Goal: Transaction & Acquisition: Purchase product/service

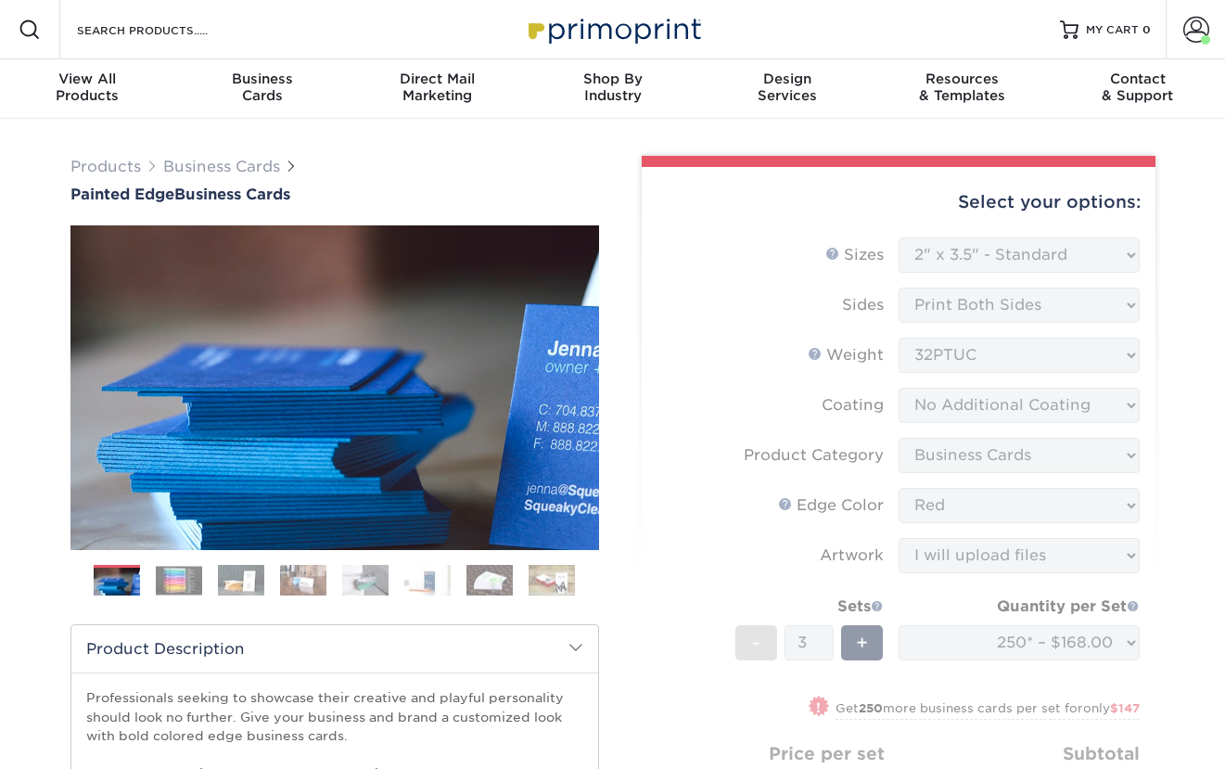
select select "2.00x3.50"
select select "1ae850e6-61c5-45b7-a71d-f488378c5a25"
select select "upload"
select select "b1d50ed3-fc81-464d-a1d8-d1915fbce704"
select select "242192"
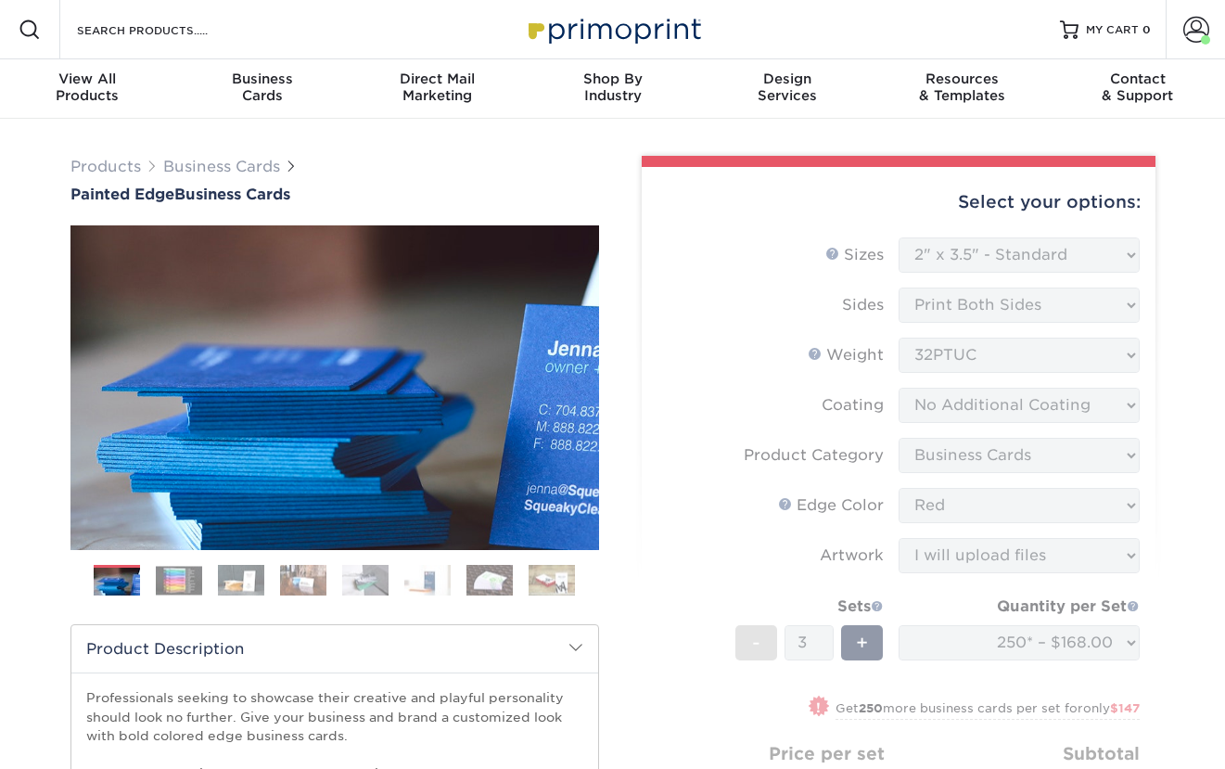
select select "02"
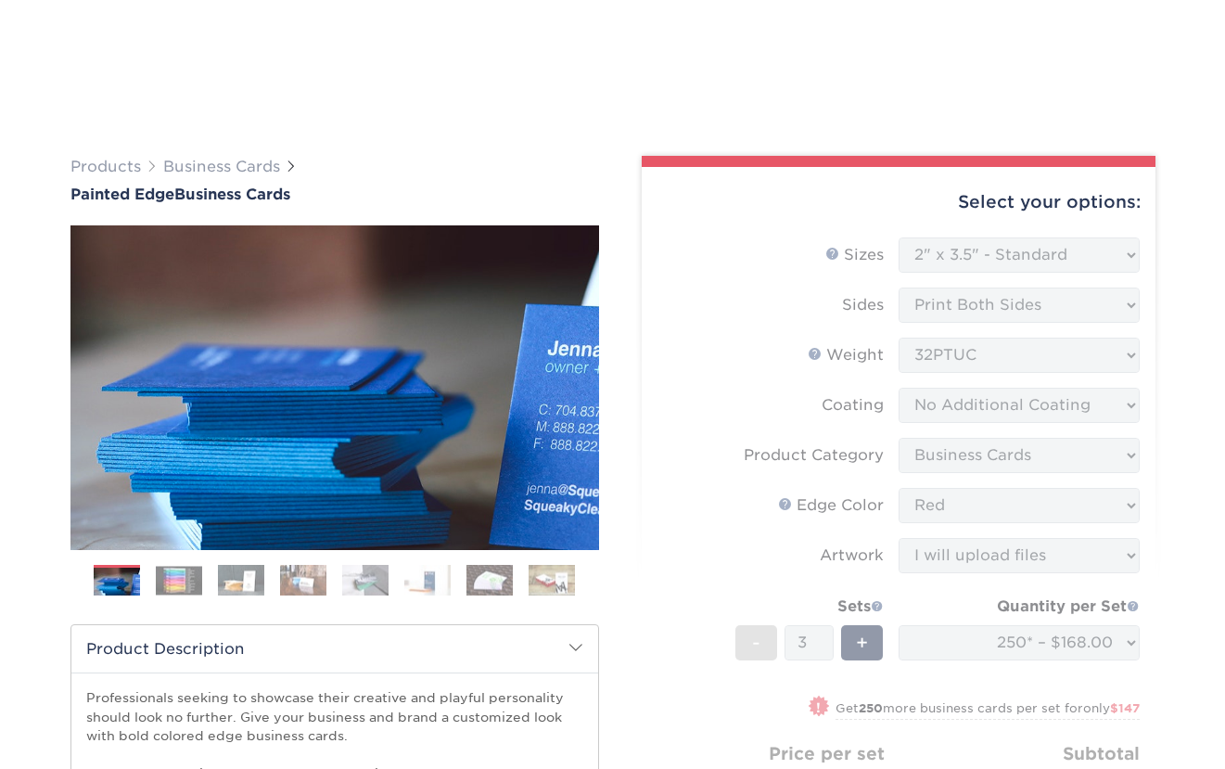
drag, startPoint x: 1220, startPoint y: 121, endPoint x: 1203, endPoint y: 262, distance: 142.0
drag, startPoint x: 1216, startPoint y: 146, endPoint x: 1219, endPoint y: 261, distance: 115.9
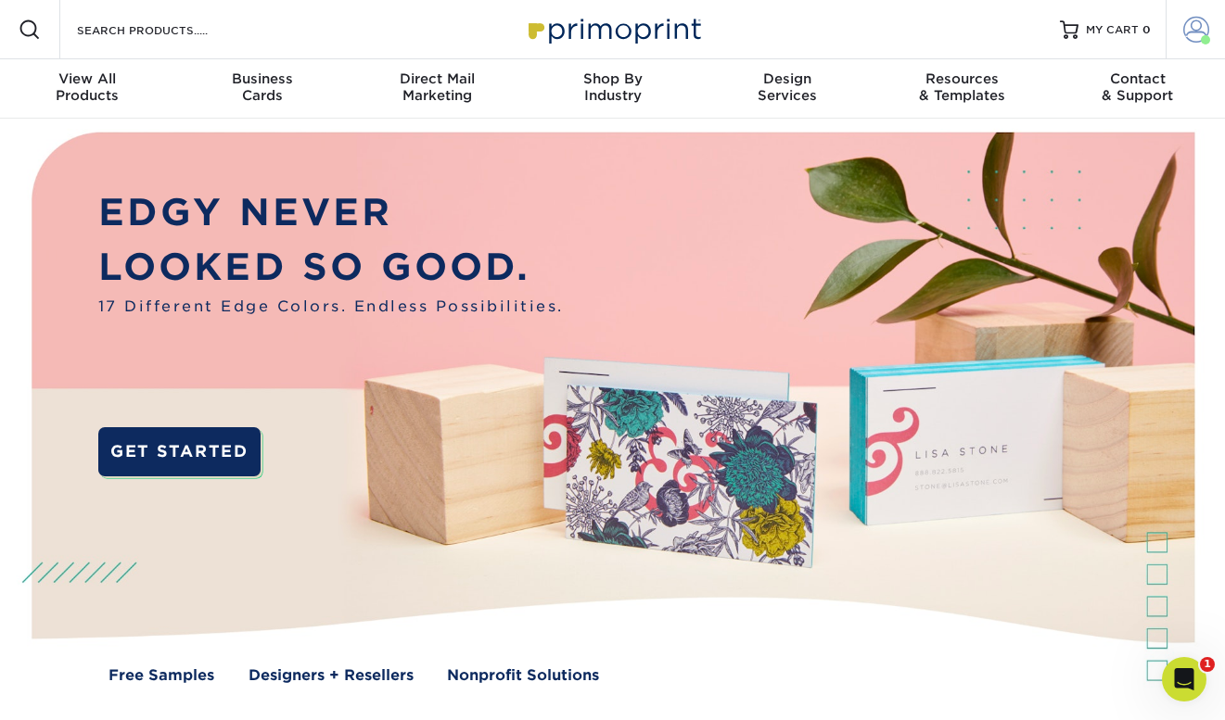
click at [1209, 30] on link "Account" at bounding box center [1194, 29] width 59 height 59
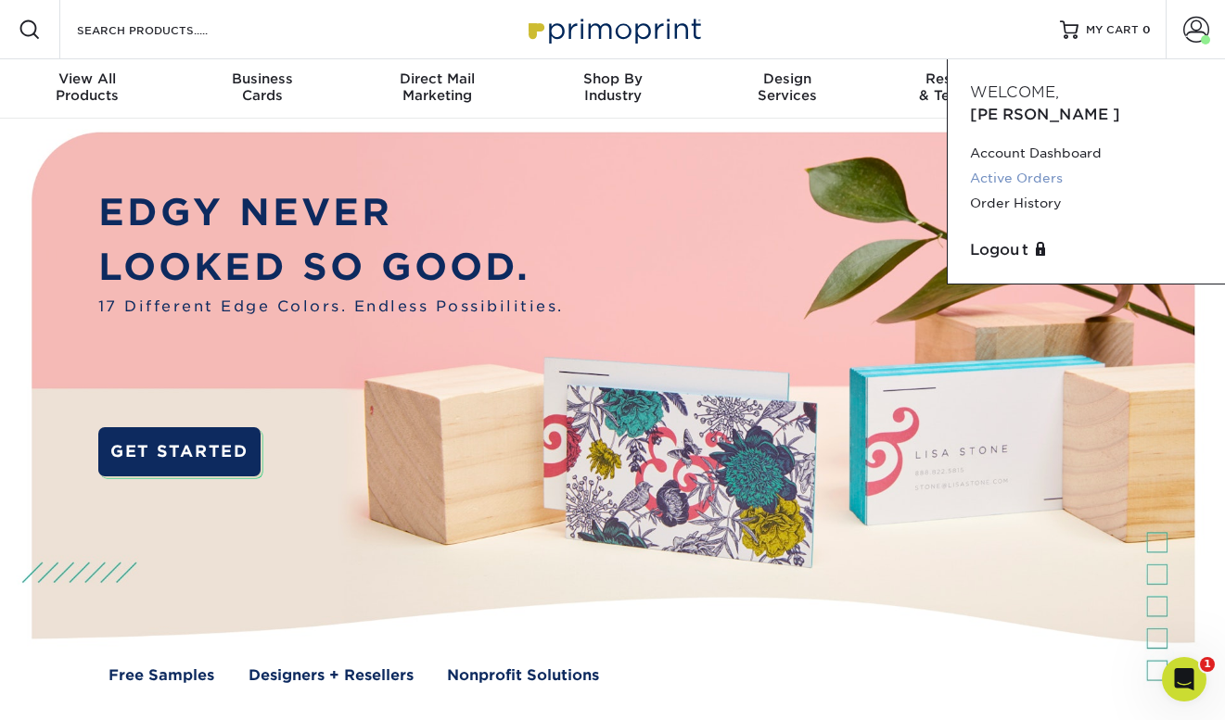
click at [1018, 166] on link "Active Orders" at bounding box center [1086, 178] width 233 height 25
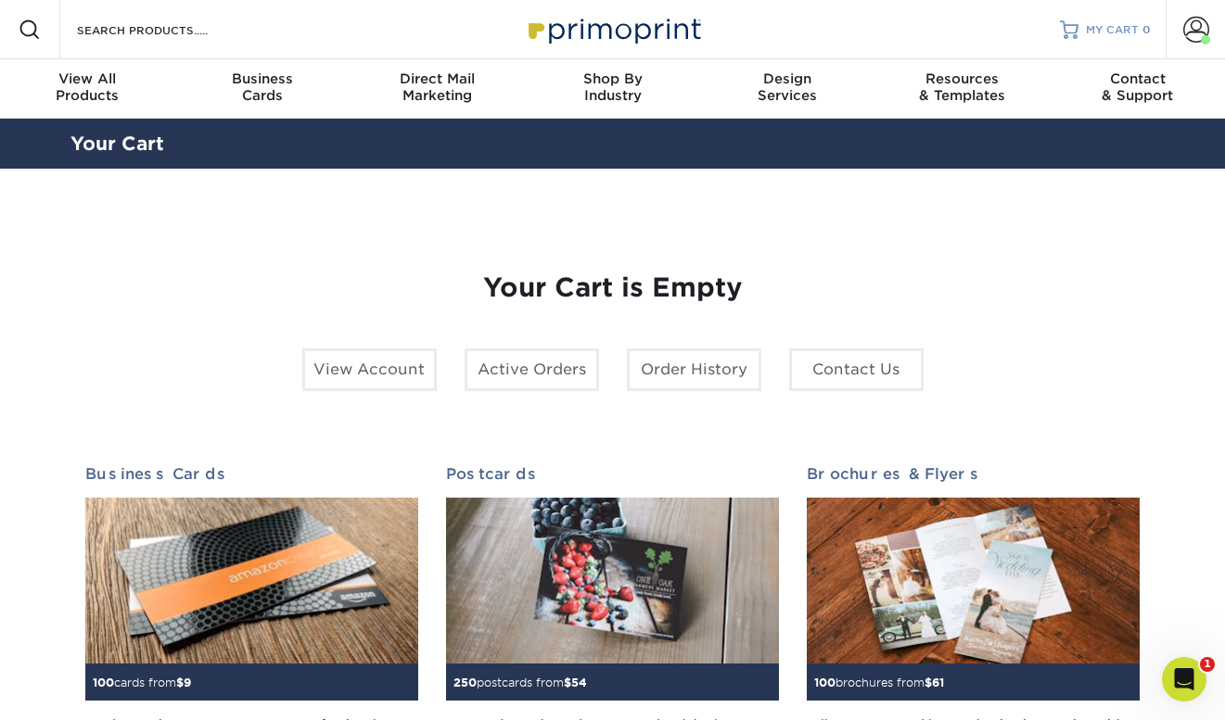
click at [1135, 32] on span "MY CART" at bounding box center [1112, 30] width 53 height 16
click at [1184, 22] on span at bounding box center [1196, 30] width 26 height 26
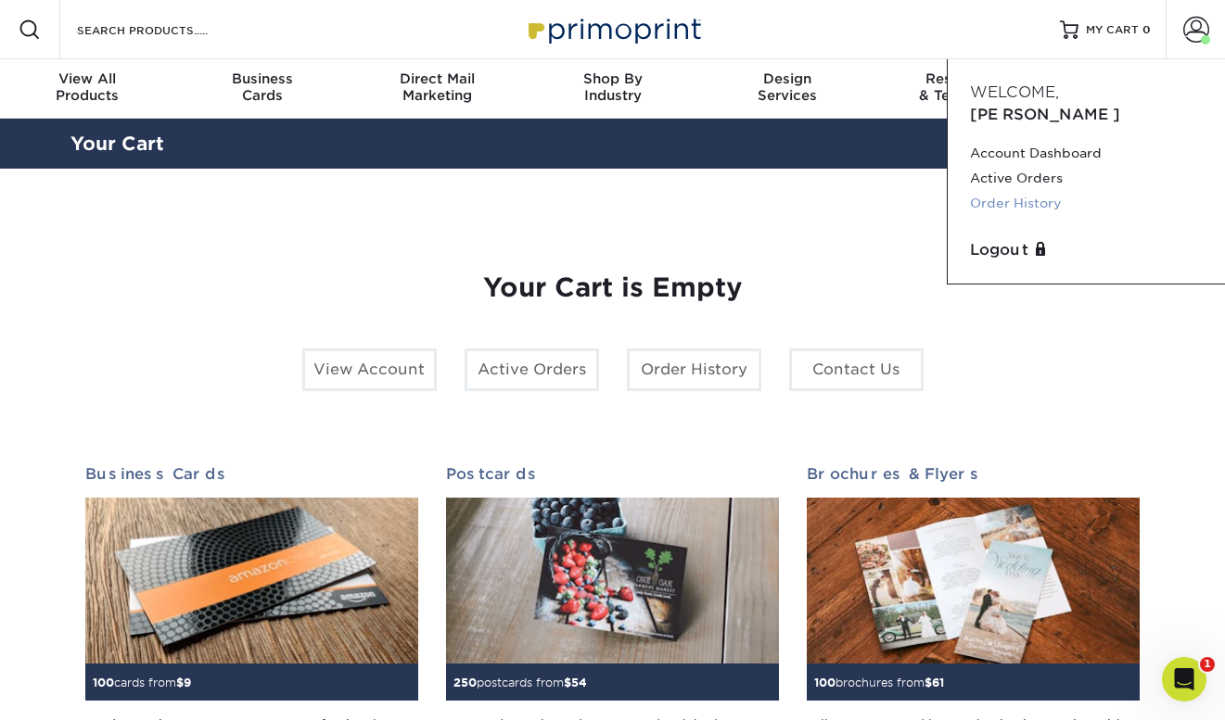
click at [1014, 191] on link "Order History" at bounding box center [1086, 203] width 233 height 25
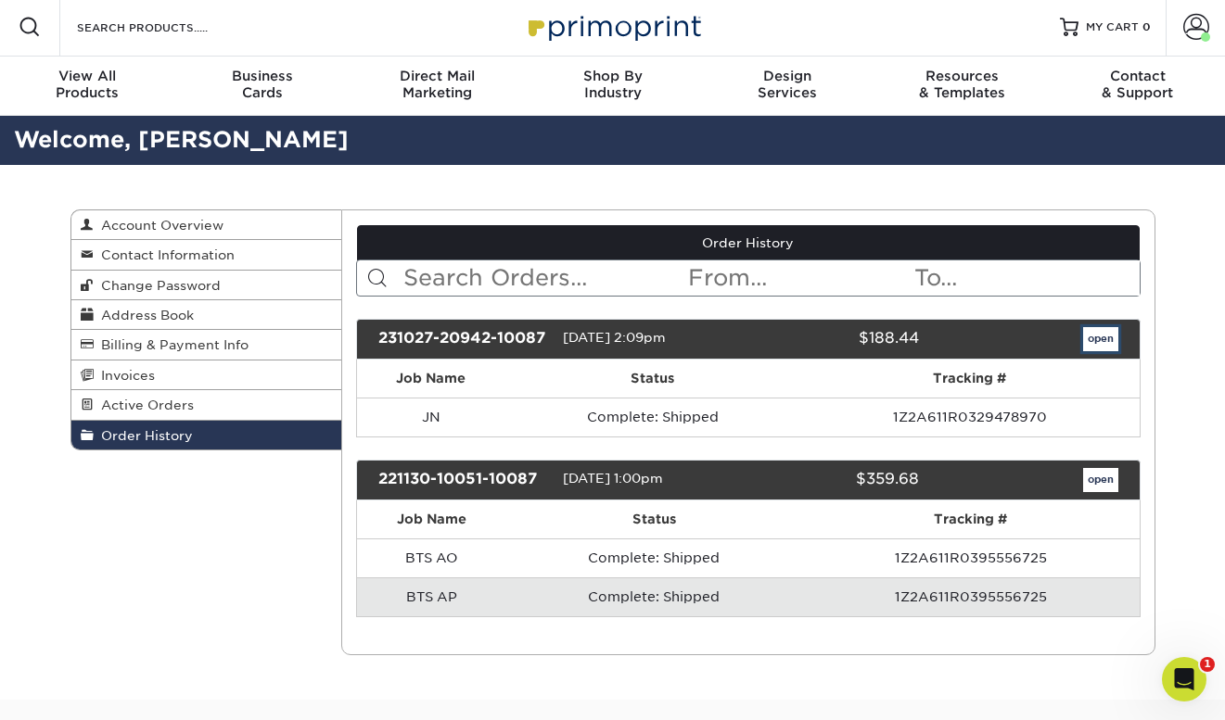
scroll to position [5, 0]
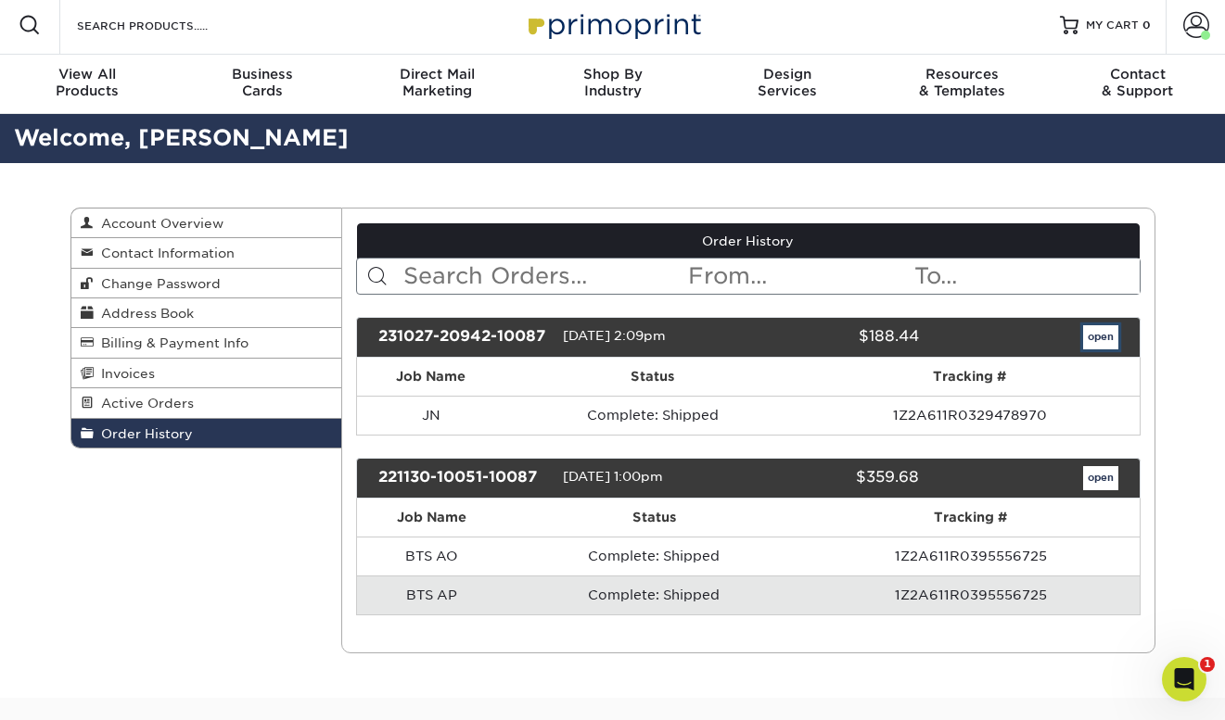
click at [1108, 330] on link "open" at bounding box center [1100, 337] width 35 height 24
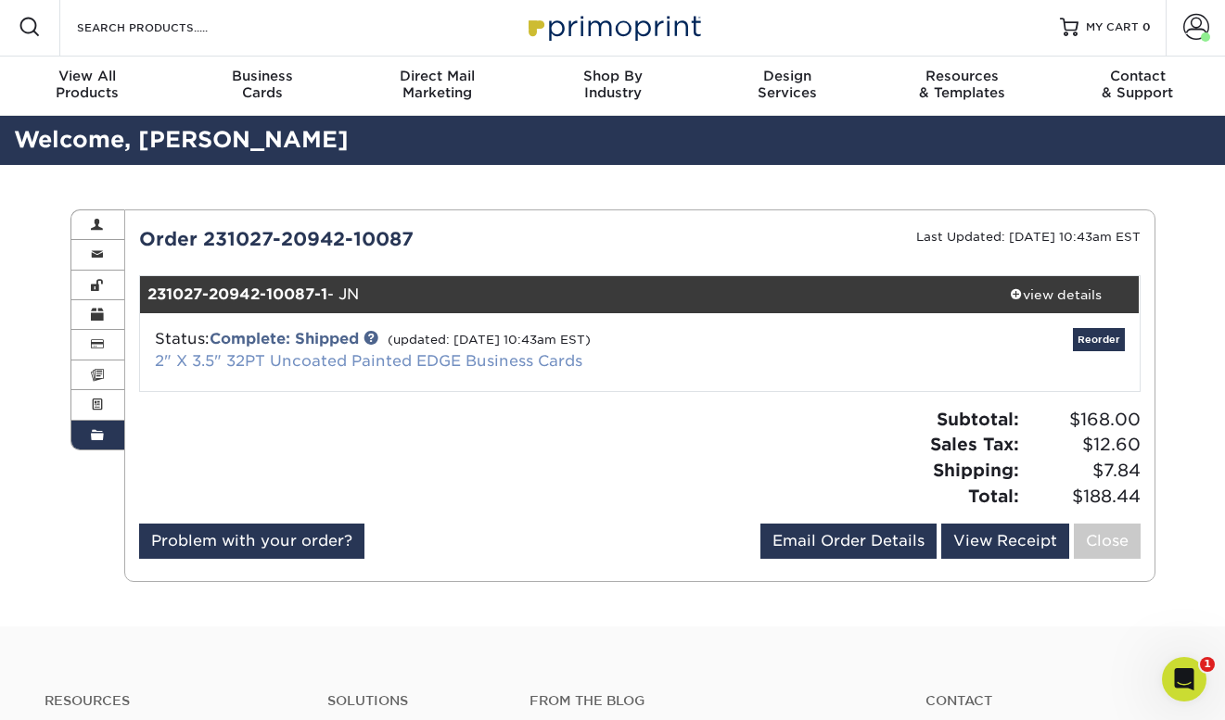
scroll to position [4, 0]
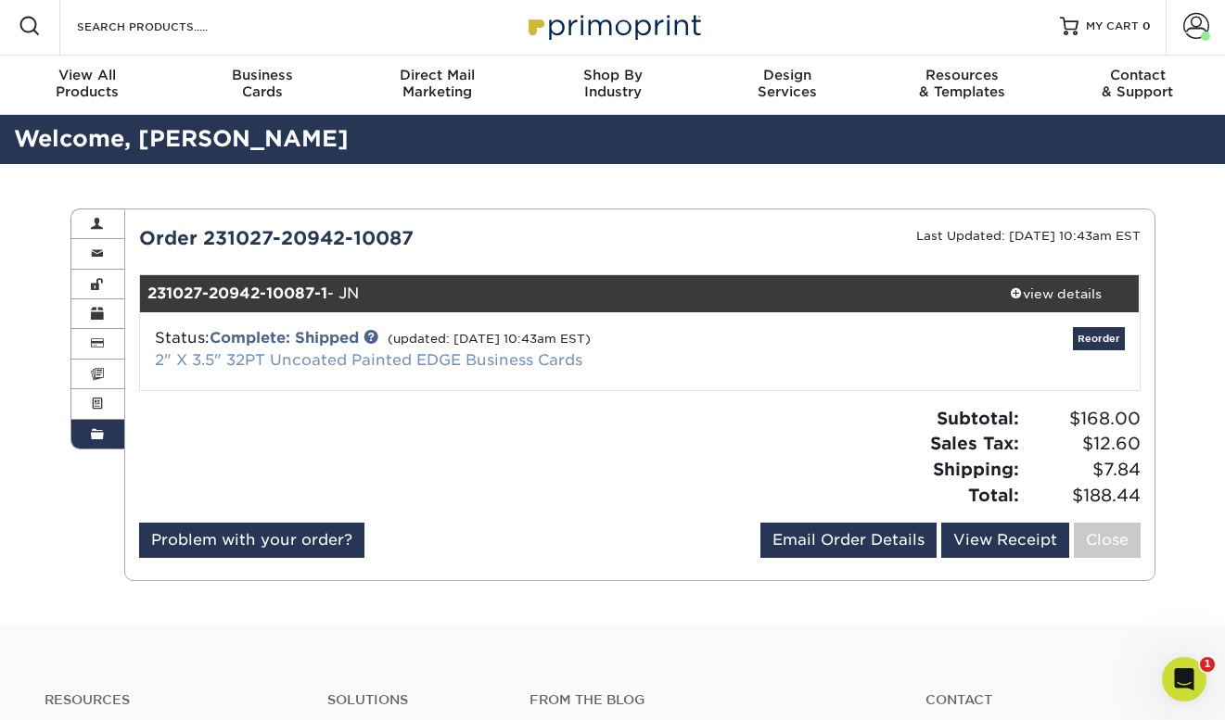
click at [388, 358] on link "2" X 3.5" 32PT Uncoated Painted EDGE Business Cards" at bounding box center [368, 360] width 427 height 18
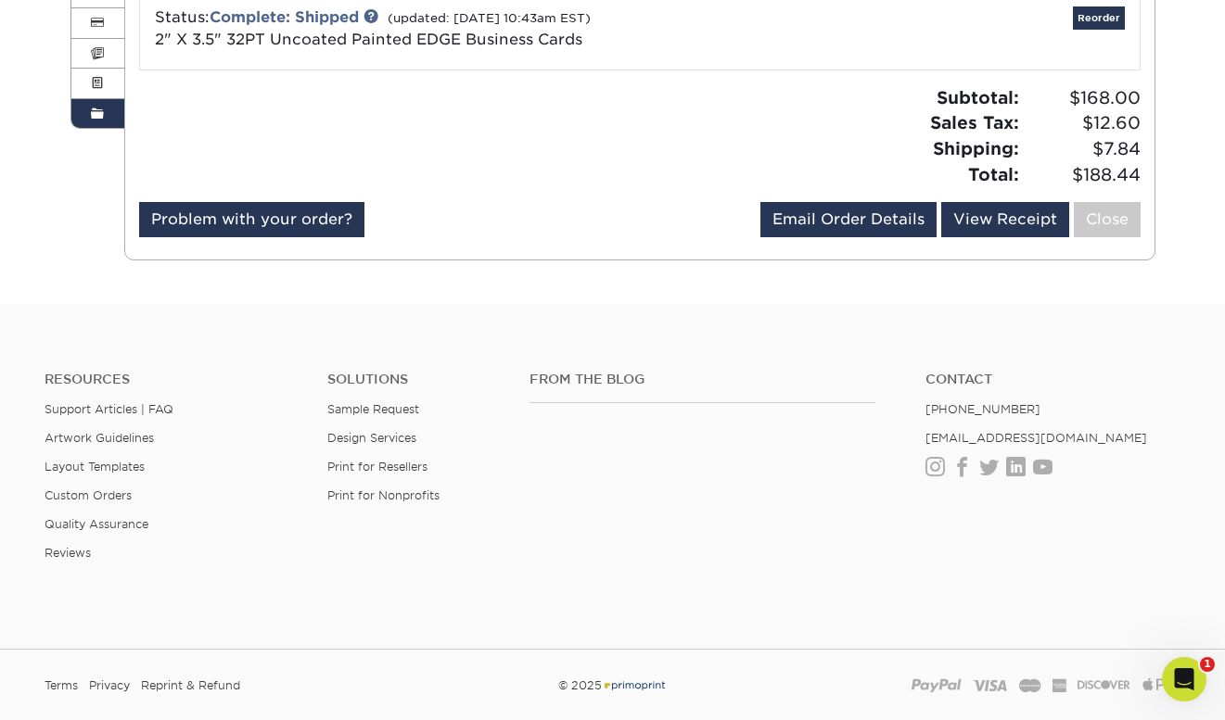
scroll to position [452, 0]
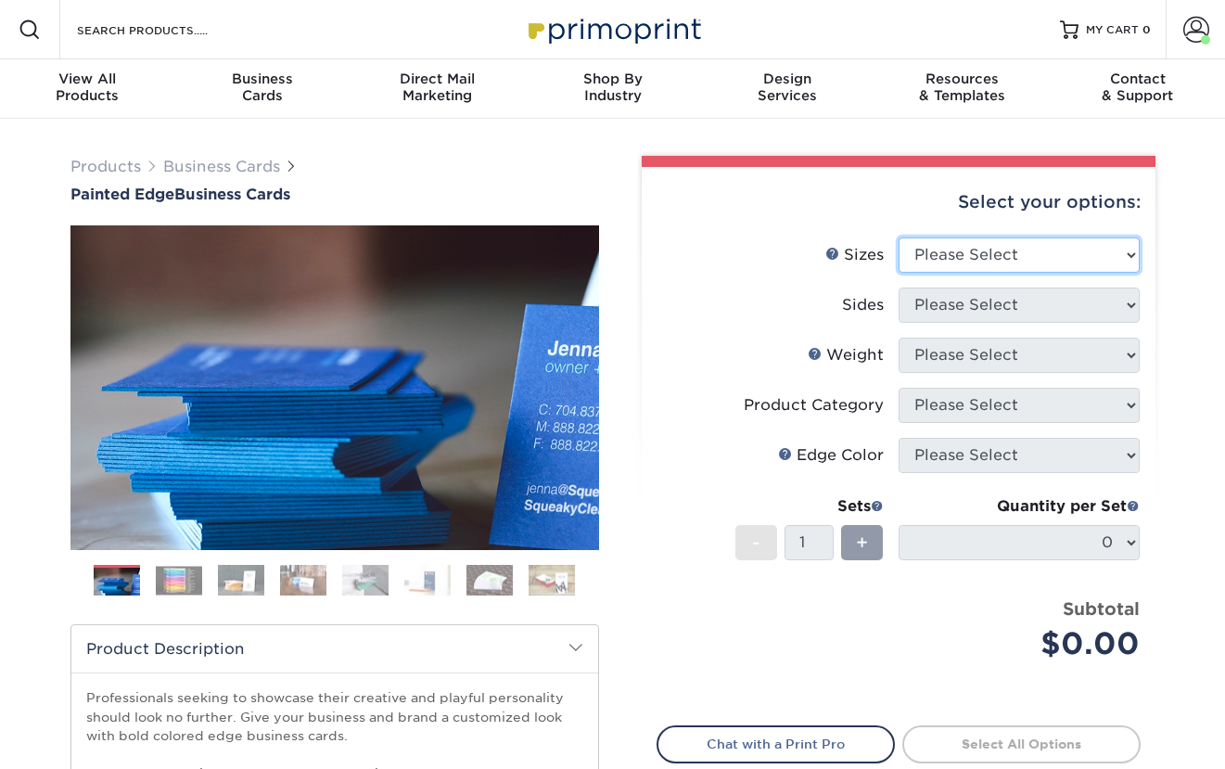
click at [1000, 253] on select "Please Select 2" x 3.5" - Standard 2.125" x 3.375" - European 2.5" x 2.5" - Squ…" at bounding box center [1018, 254] width 241 height 35
select select "2.00x3.50"
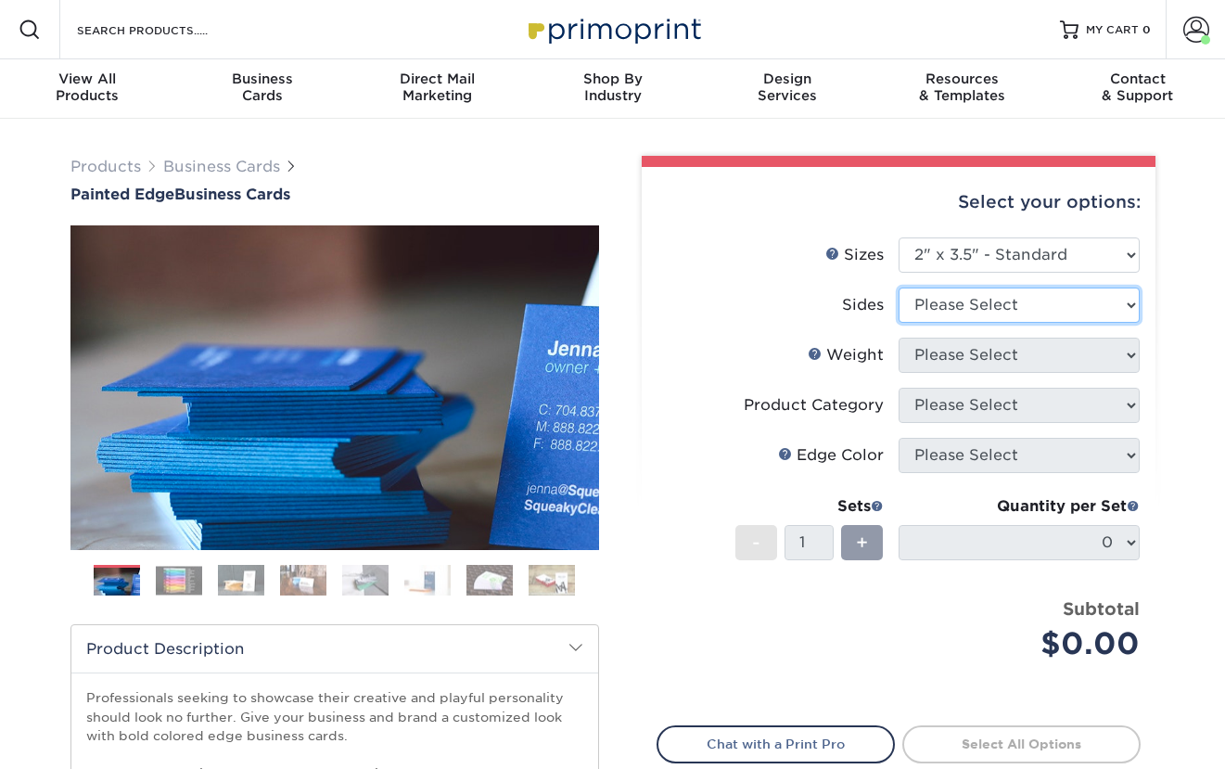
click at [1030, 300] on select "Please Select Print Both Sides Print Front Only" at bounding box center [1018, 304] width 241 height 35
select select "13abbda7-1d64-4f25-8bb2-c179b224825d"
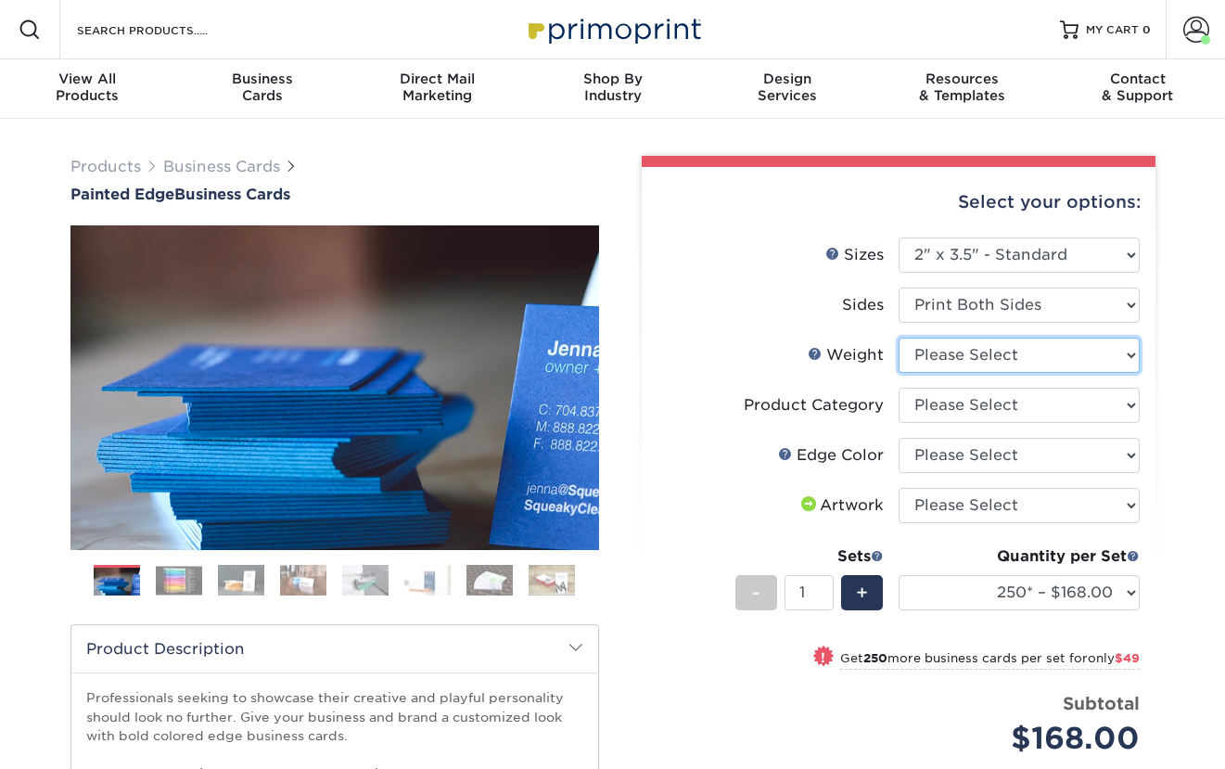
click at [1033, 350] on select "Please Select 32PTUC" at bounding box center [1018, 354] width 241 height 35
select select "32PTUC"
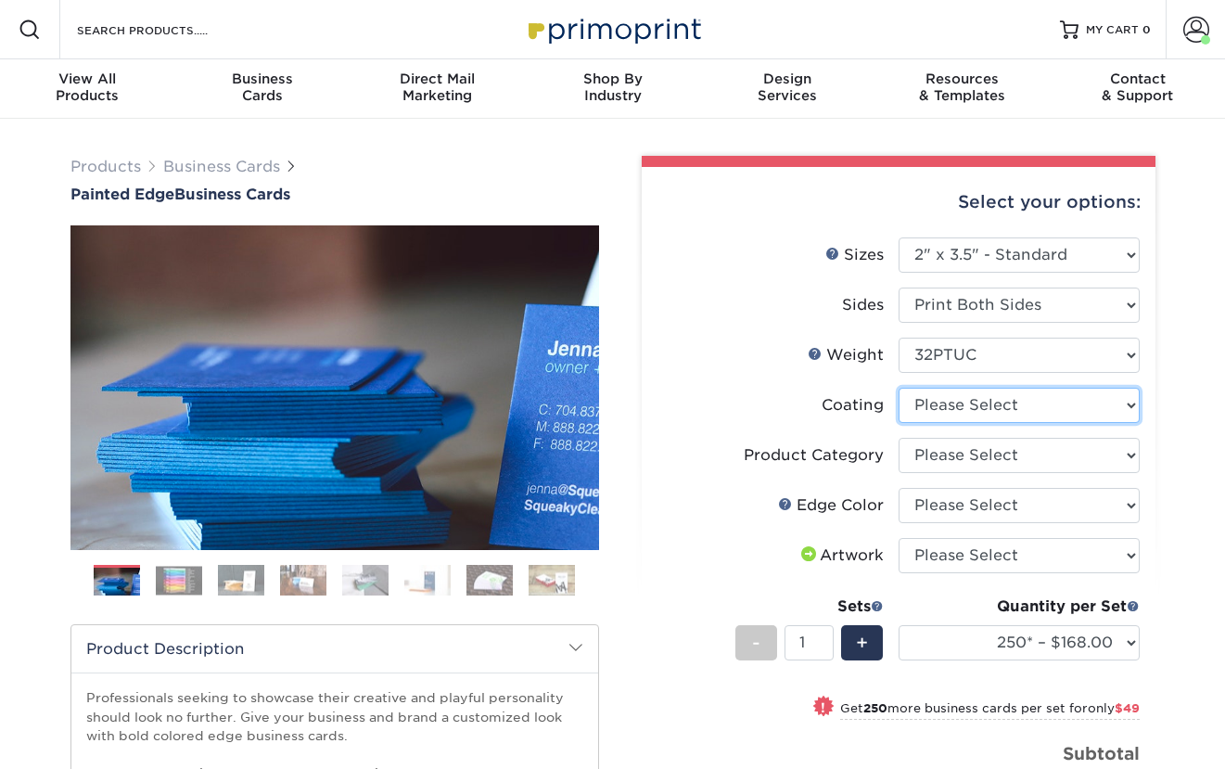
click at [1033, 418] on select at bounding box center [1018, 405] width 241 height 35
select select "3e7618de-abca-4bda-9f97-8b9129e913d8"
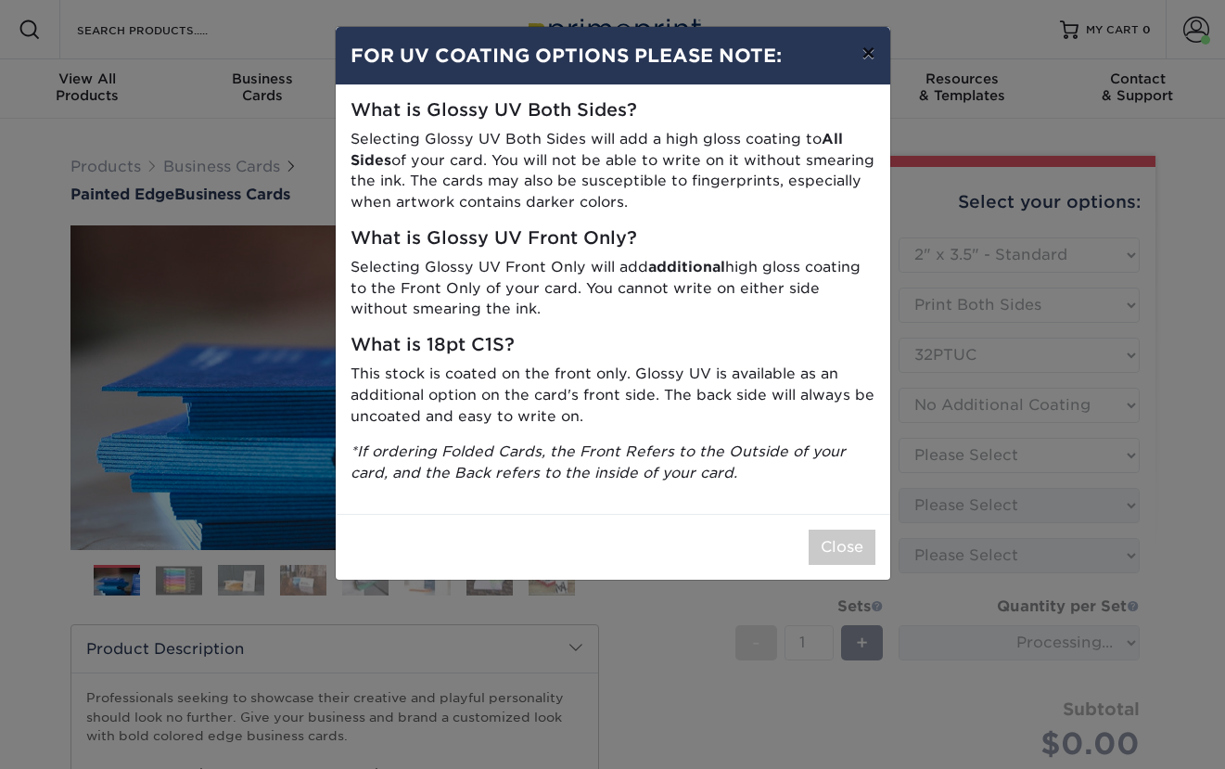
drag, startPoint x: 872, startPoint y: 54, endPoint x: 890, endPoint y: 55, distance: 18.6
click at [873, 54] on button "×" at bounding box center [868, 53] width 43 height 52
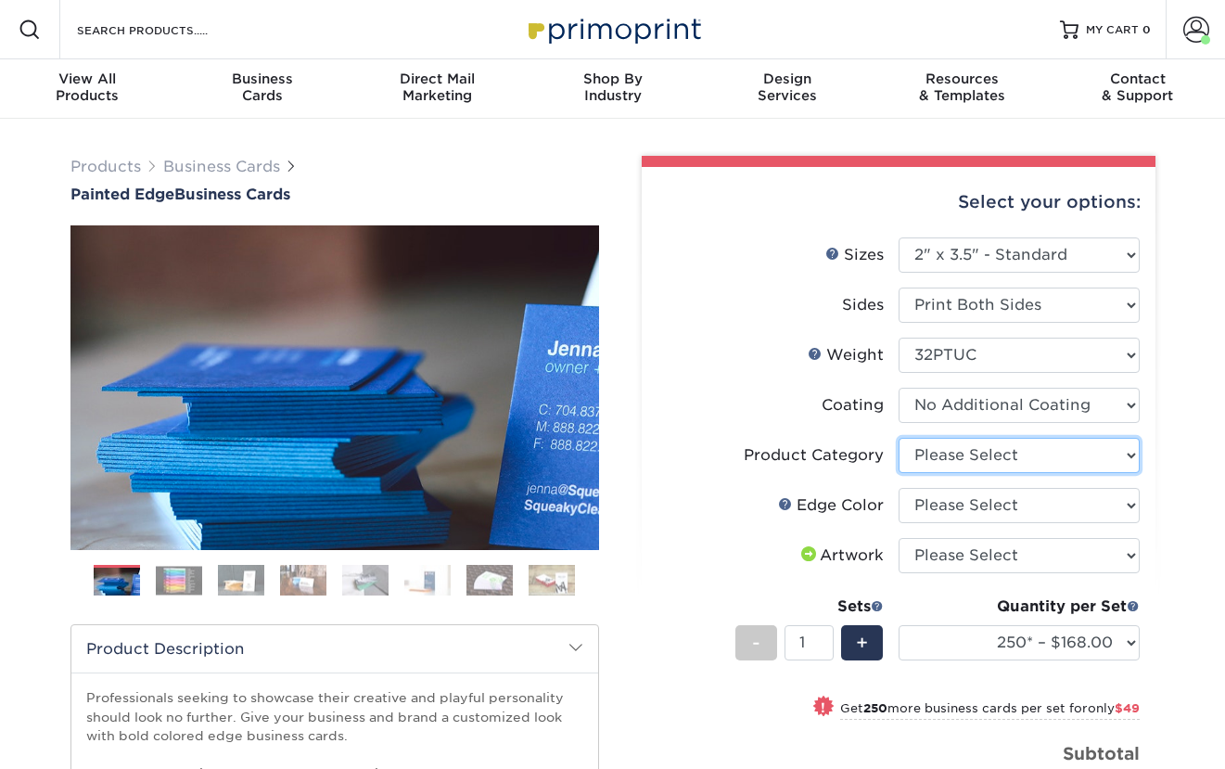
click at [1032, 452] on select "Please Select Business Cards" at bounding box center [1018, 455] width 241 height 35
select select "3b5148f1-0588-4f88-a218-97bcfdce65c1"
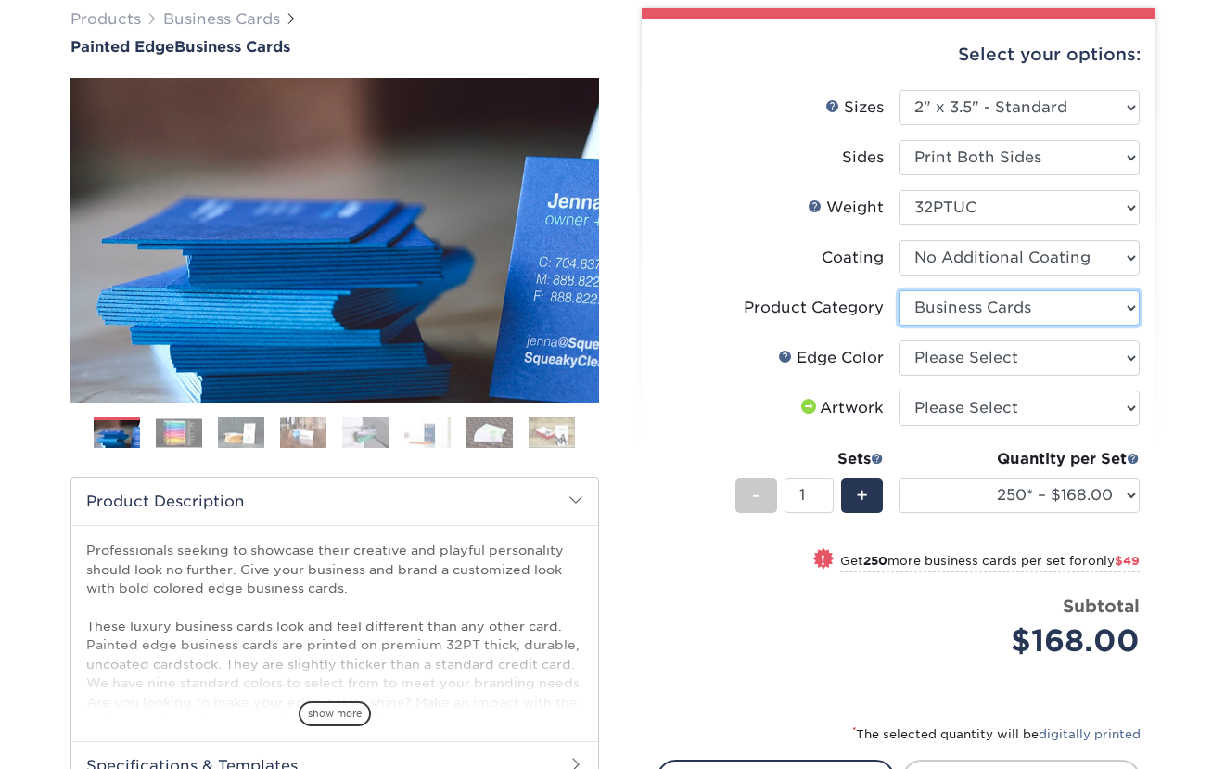
scroll to position [159, 0]
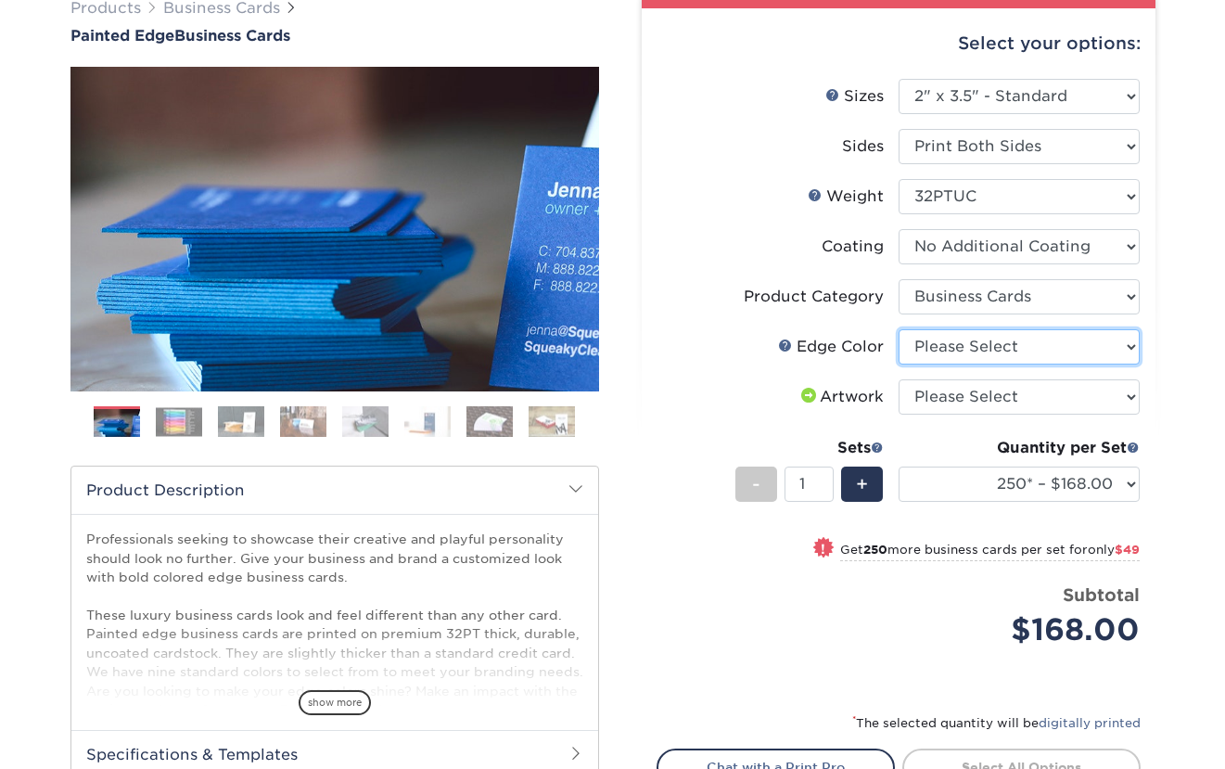
click at [1046, 342] on select "Please Select Charcoal Black Brown Blue Pearlescent Blue Pearlescent Gold Pearl…" at bounding box center [1018, 346] width 241 height 35
select select "1ae850e6-61c5-45b7-a71d-f488378c5a25"
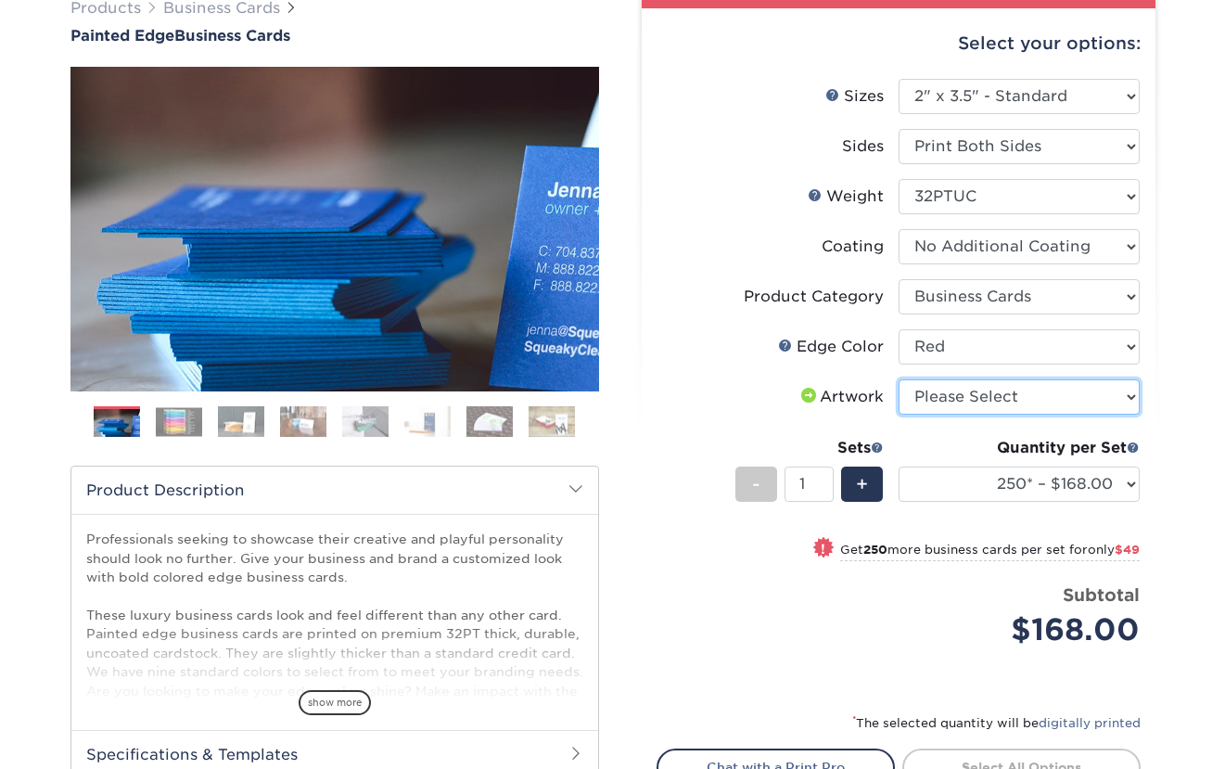
click at [994, 400] on select "Please Select I will upload files I need a design - $100" at bounding box center [1018, 396] width 241 height 35
select select "upload"
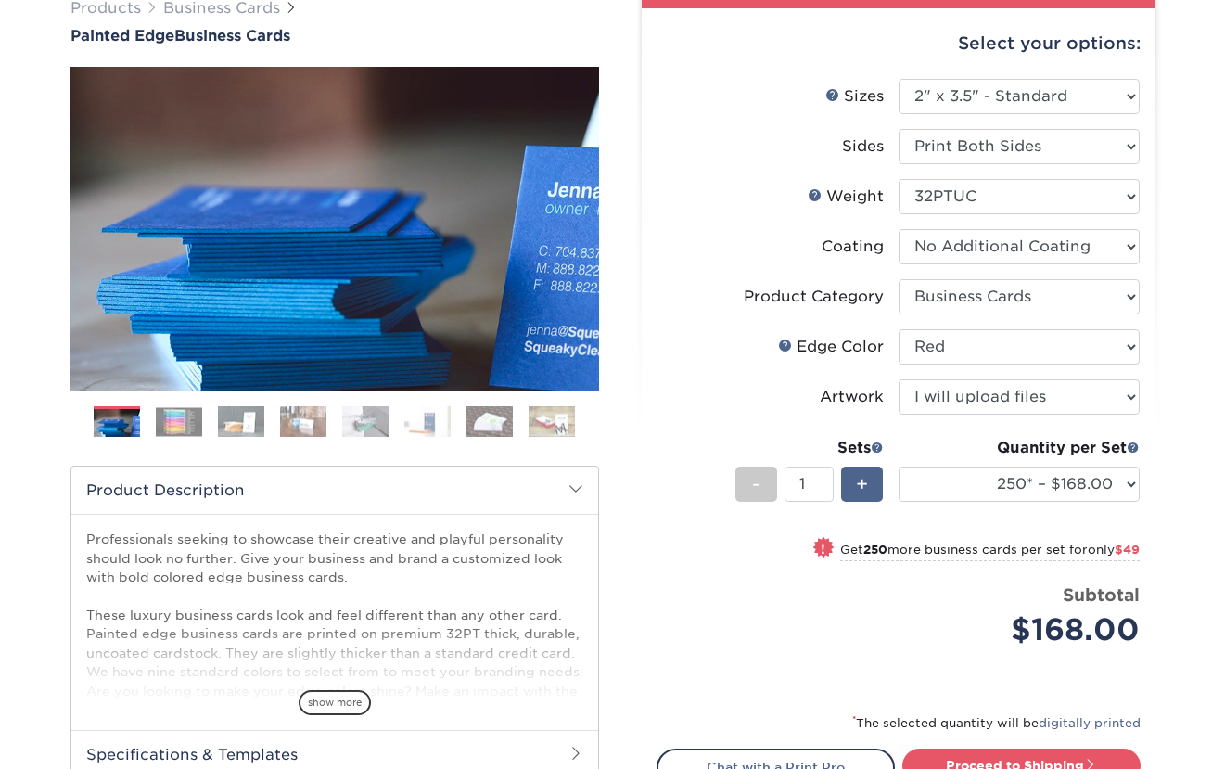
click at [872, 488] on div "+" at bounding box center [862, 483] width 42 height 35
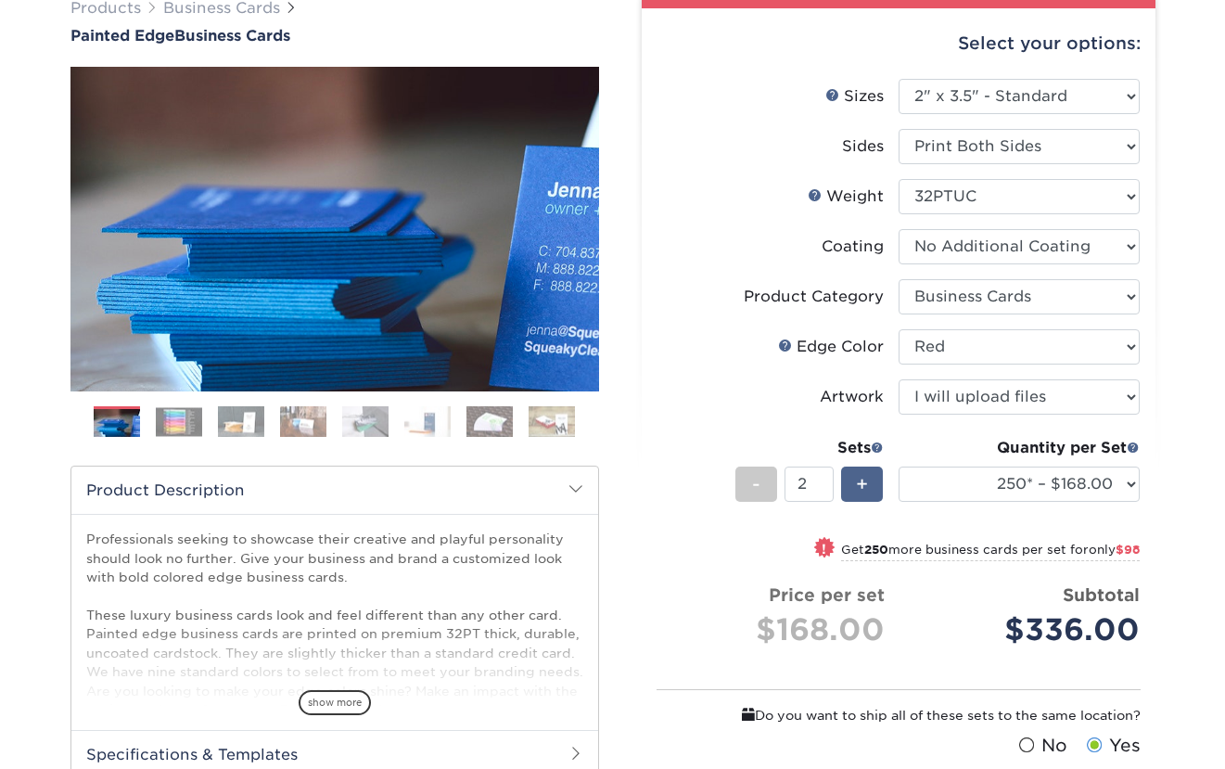
click at [872, 488] on div "+" at bounding box center [862, 483] width 42 height 35
type input "3"
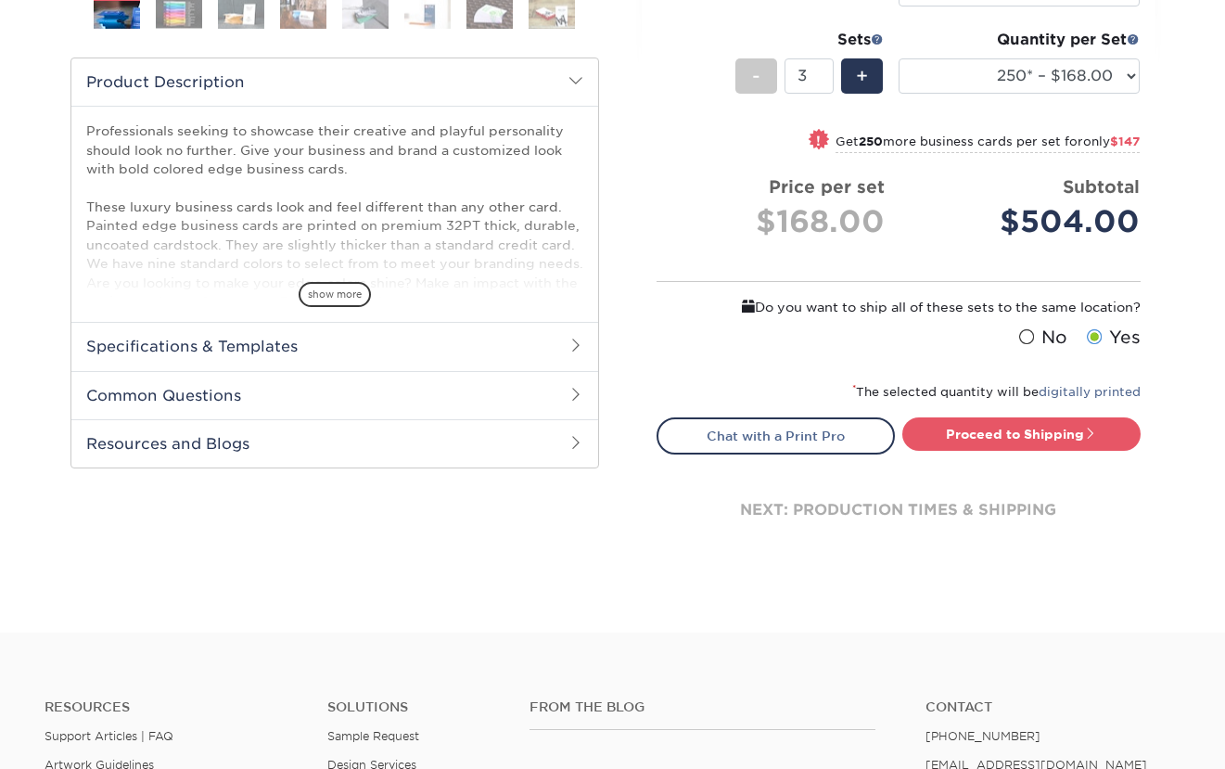
scroll to position [566, 0]
click at [986, 435] on link "Proceed to Shipping" at bounding box center [1021, 434] width 238 height 33
type input "Set 1"
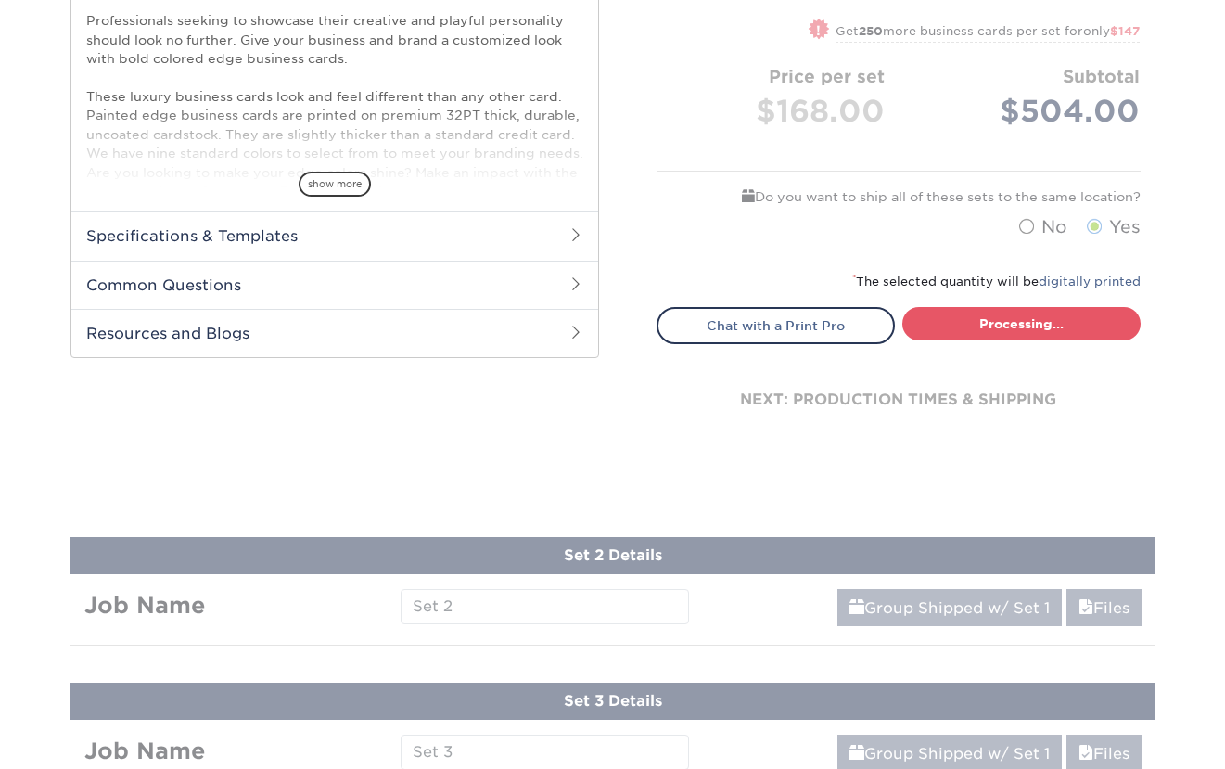
select select "b1d50ed3-fc81-464d-a1d8-d1915fbce704"
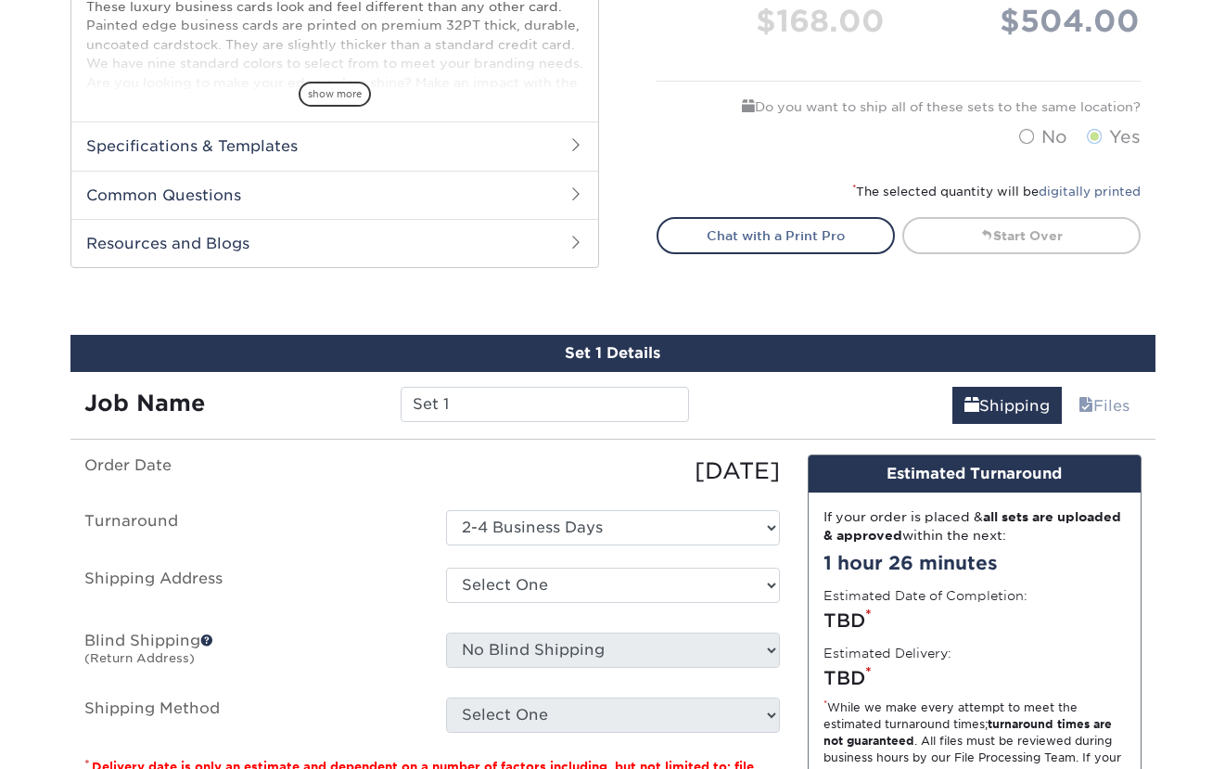
scroll to position [768, 0]
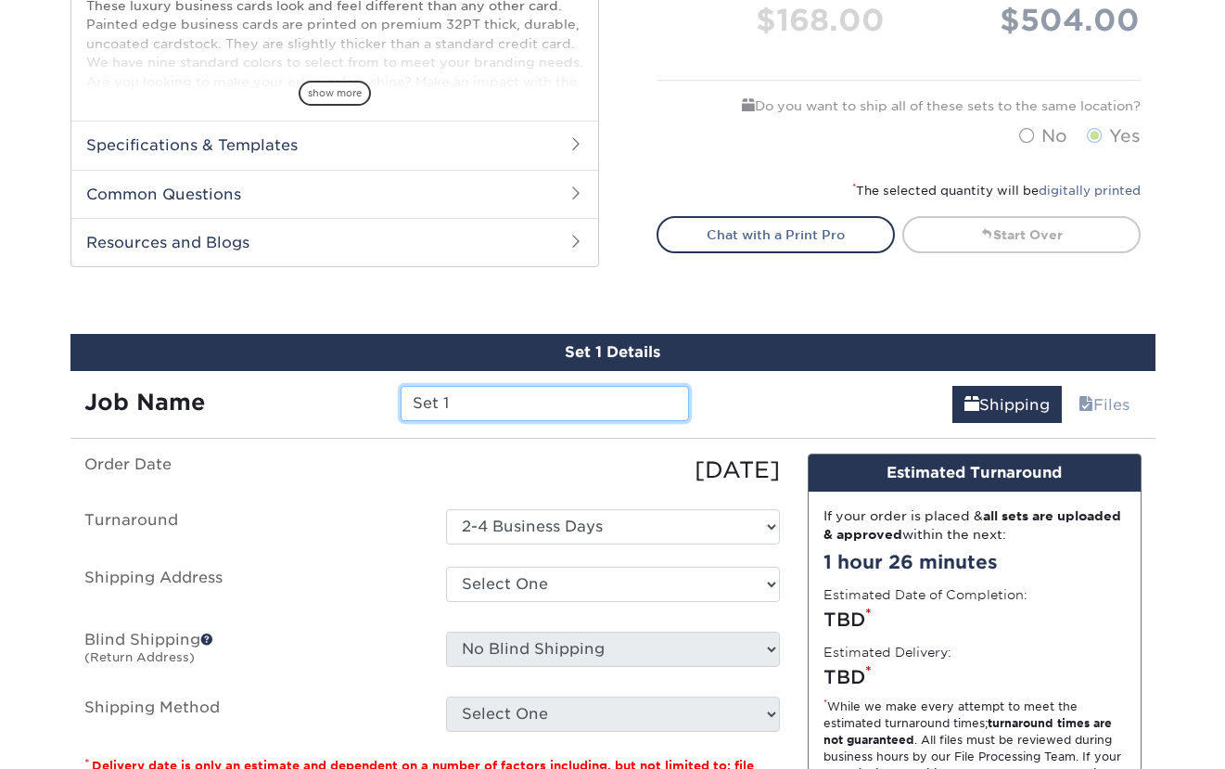
click at [538, 405] on input "Set 1" at bounding box center [545, 403] width 288 height 35
type input "NICK"
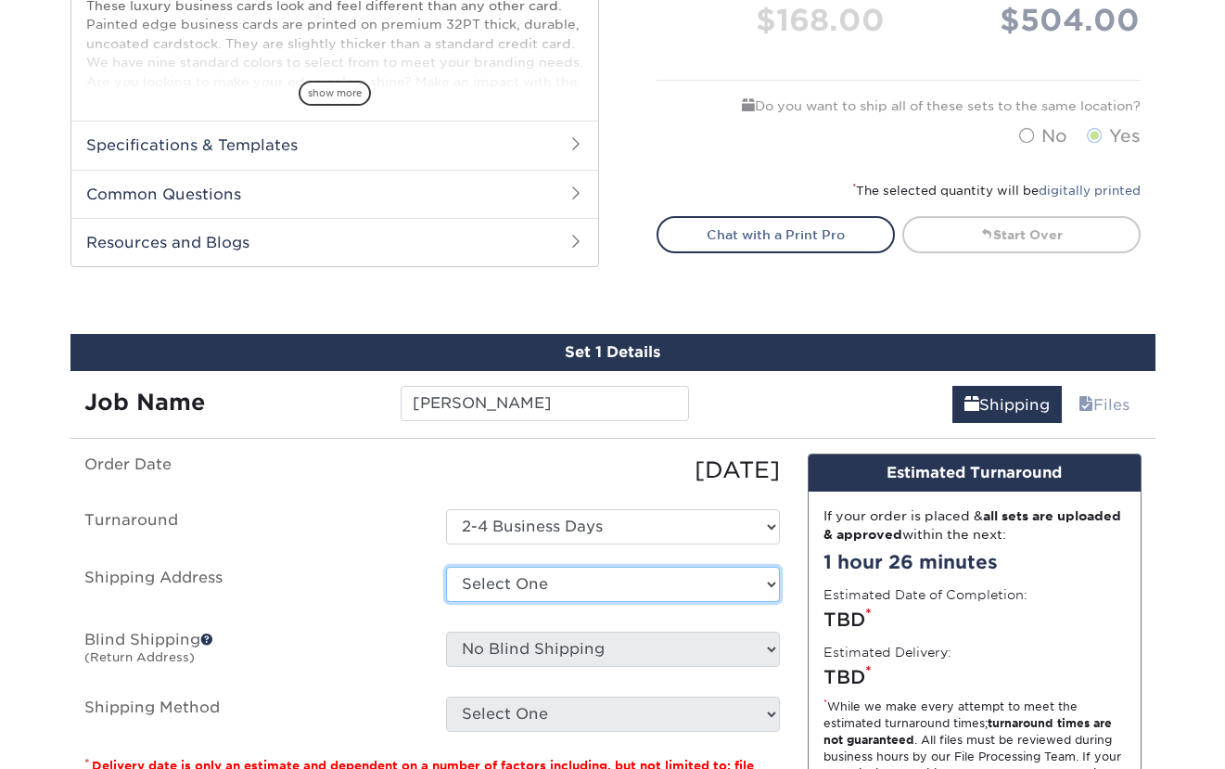
click at [604, 584] on select "Select One Whisper + Add New Address" at bounding box center [613, 584] width 334 height 35
select select "242192"
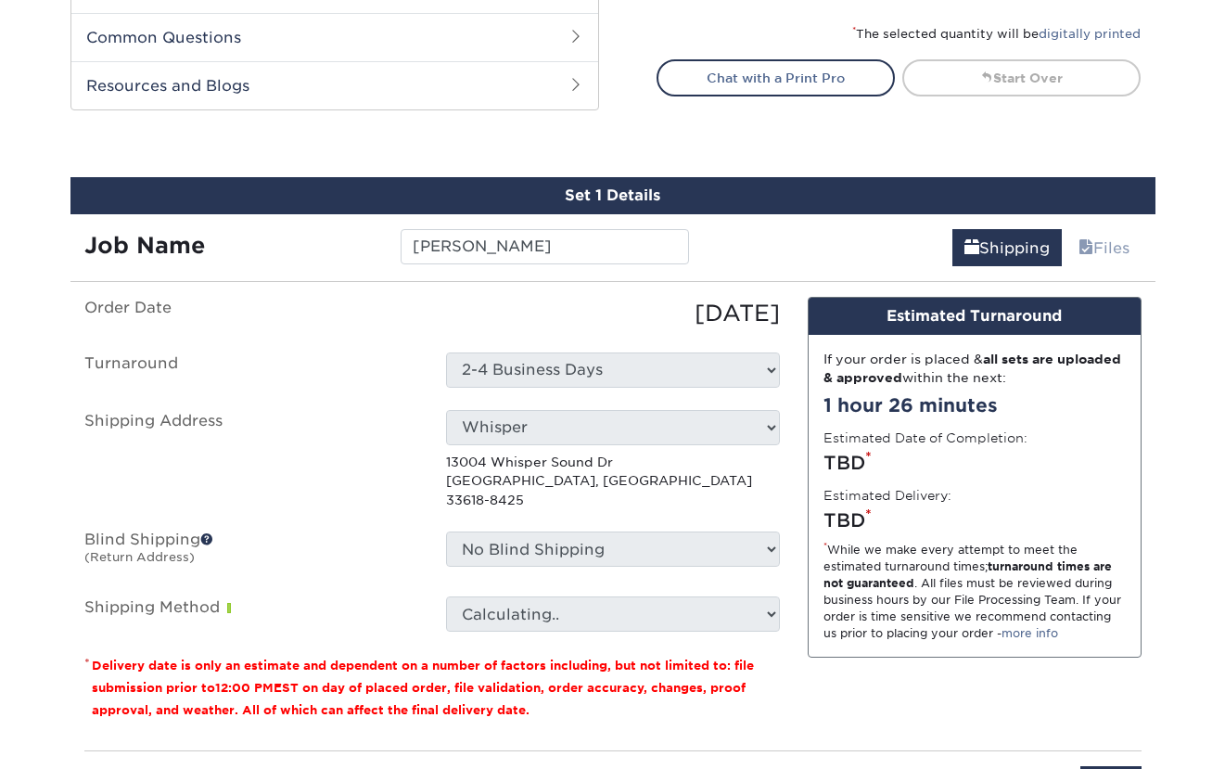
scroll to position [958, 0]
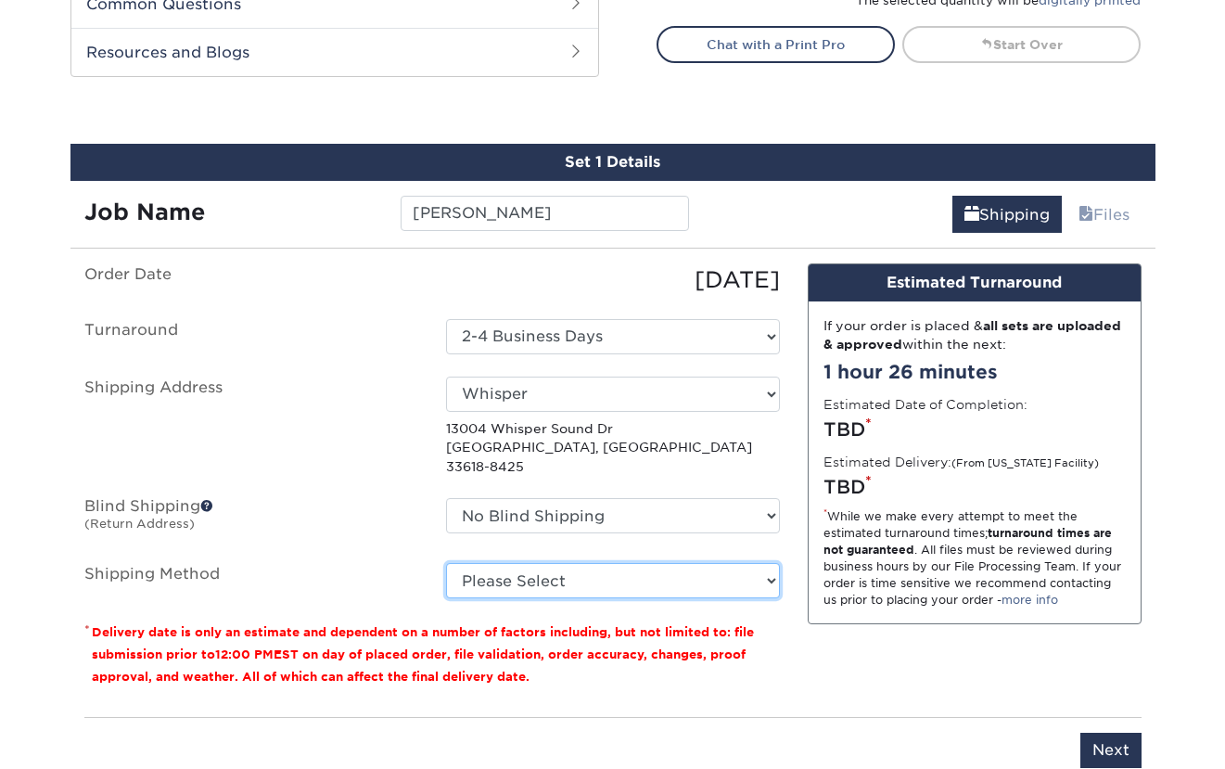
click at [623, 564] on select "Please Select 3 Day Shipping Service (+$20.06) Ground Shipping (+$20.27) 2 Day …" at bounding box center [613, 580] width 334 height 35
select select "02"
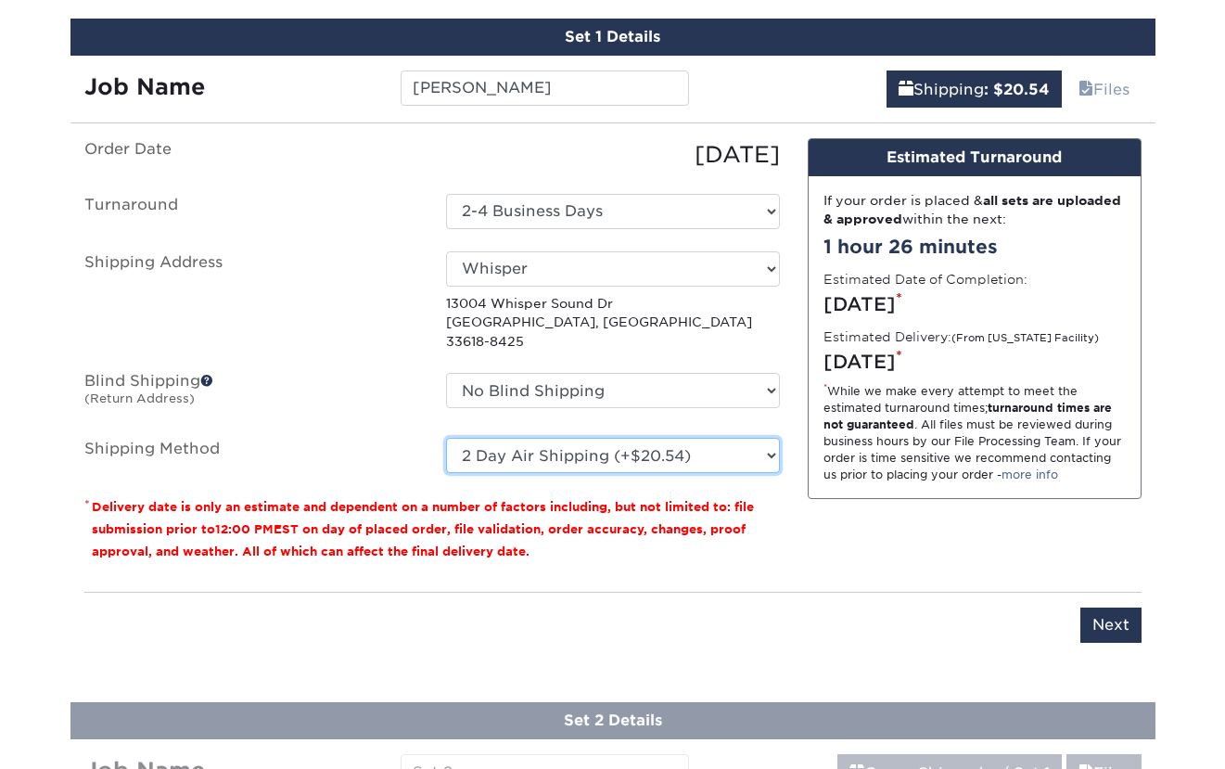
scroll to position [1088, 0]
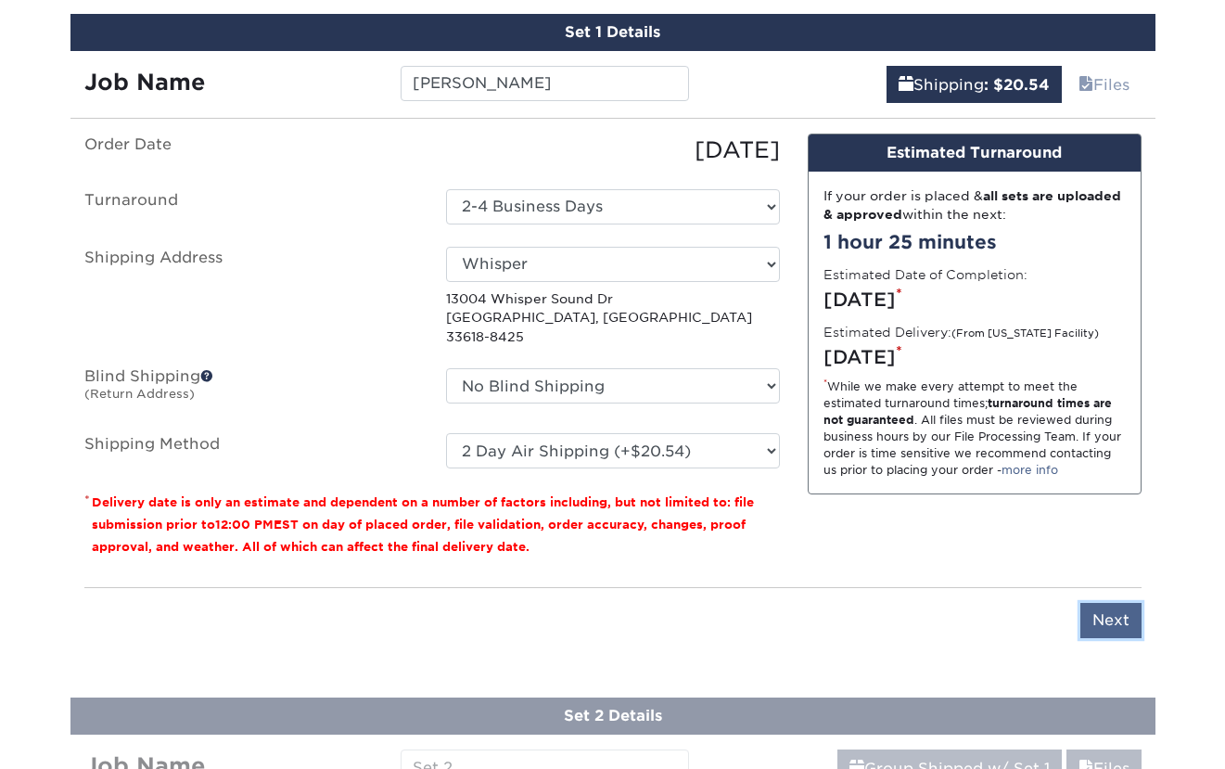
click at [1108, 603] on input "Next" at bounding box center [1110, 620] width 61 height 35
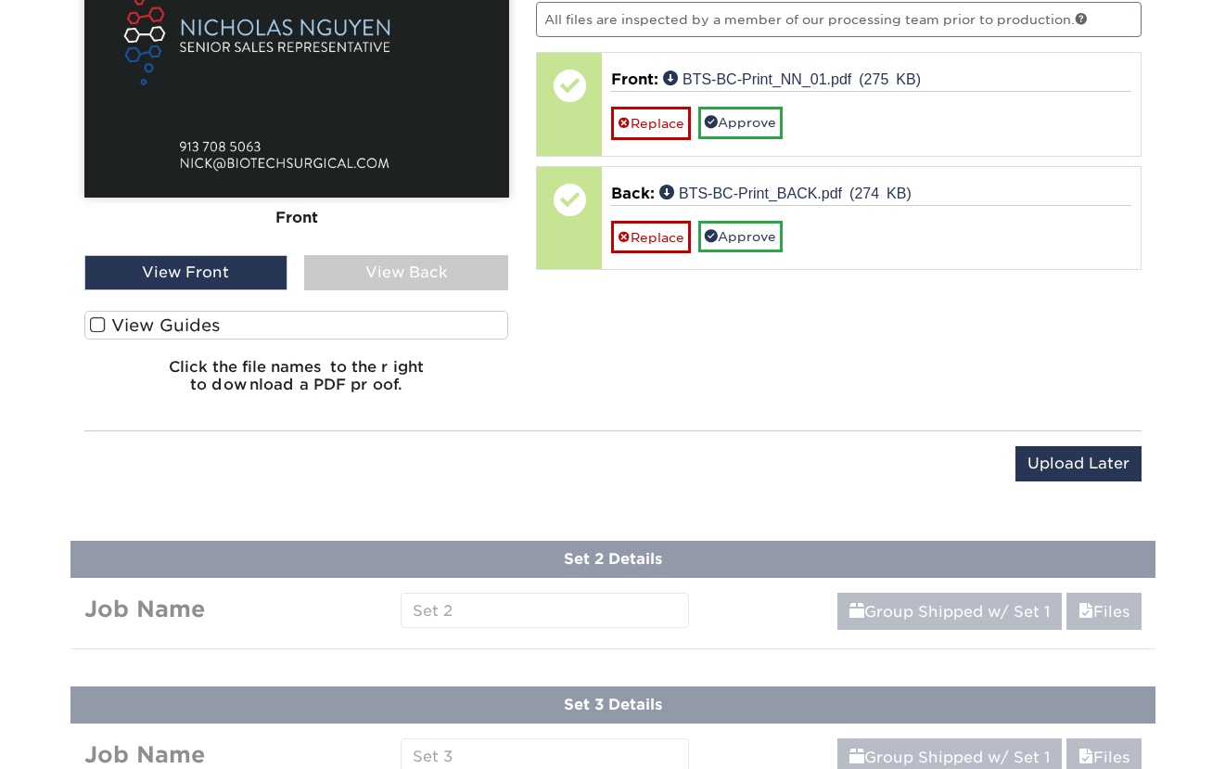
scroll to position [1223, 0]
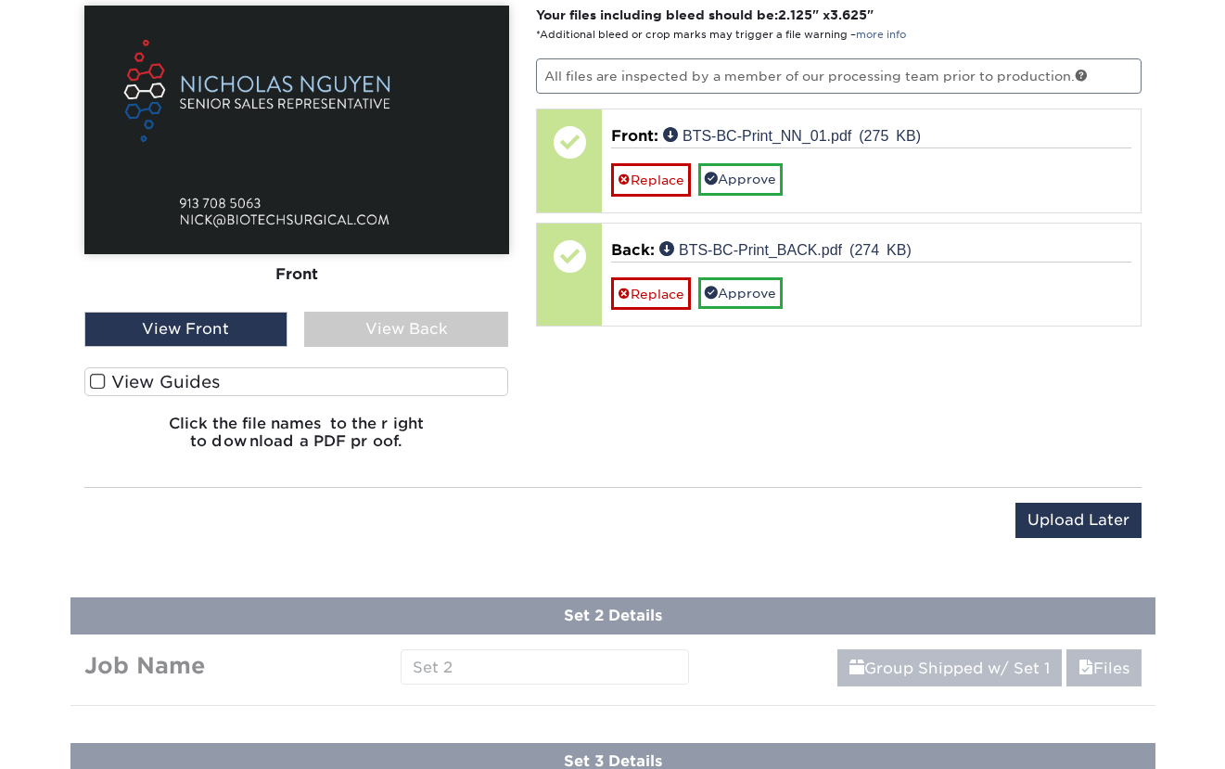
click at [177, 381] on label "View Guides" at bounding box center [296, 381] width 425 height 29
click at [0, 0] on input "View Guides" at bounding box center [0, 0] width 0 height 0
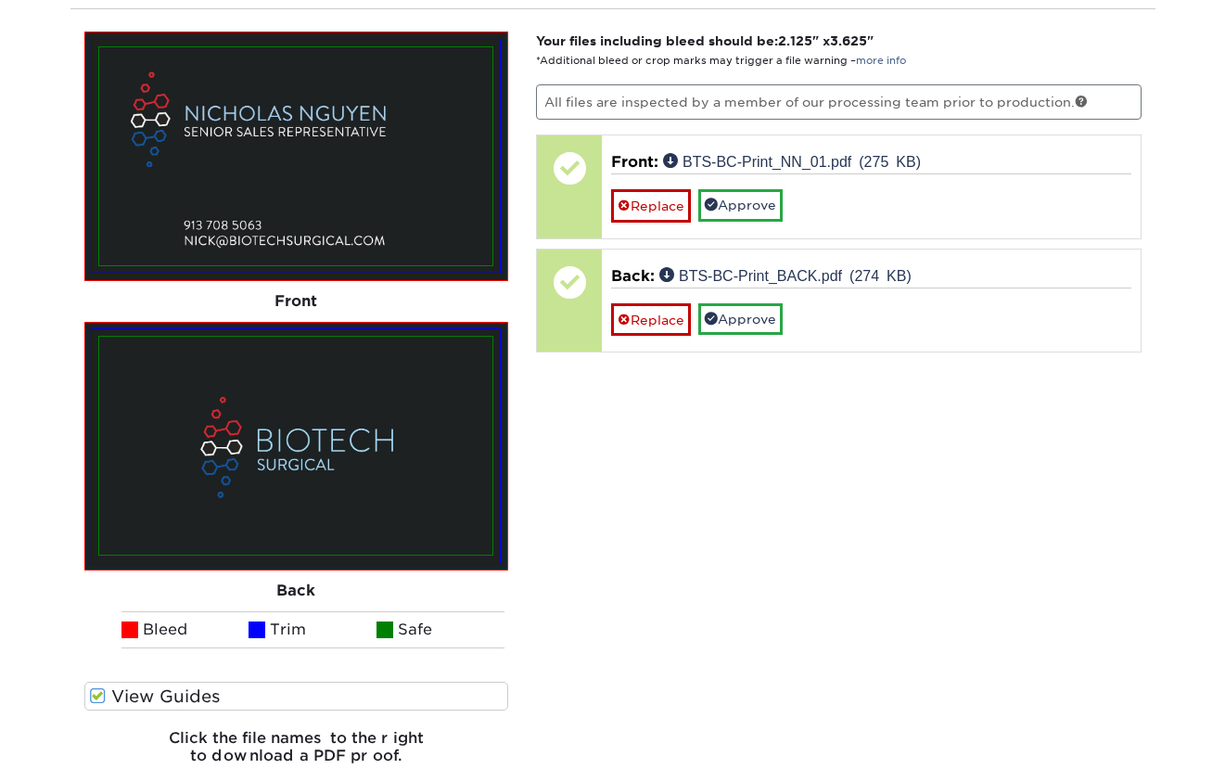
scroll to position [1068, 0]
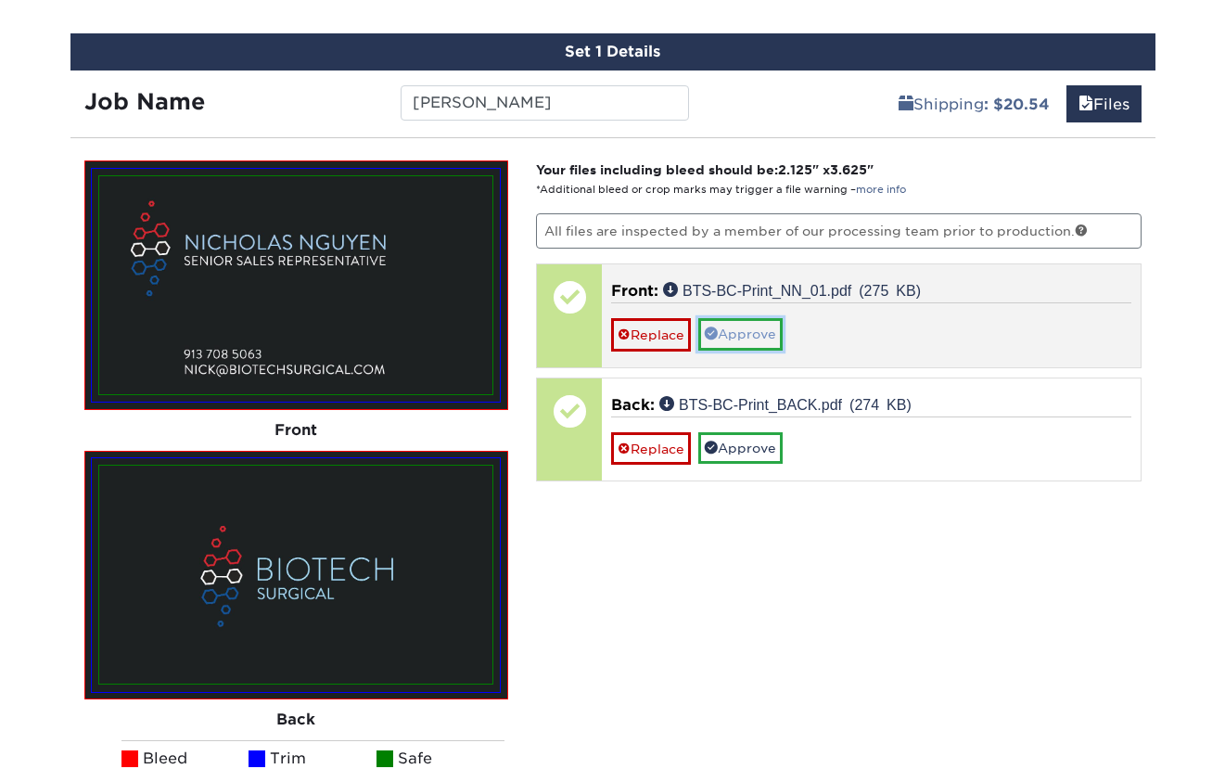
click at [762, 337] on link "Approve" at bounding box center [740, 334] width 84 height 32
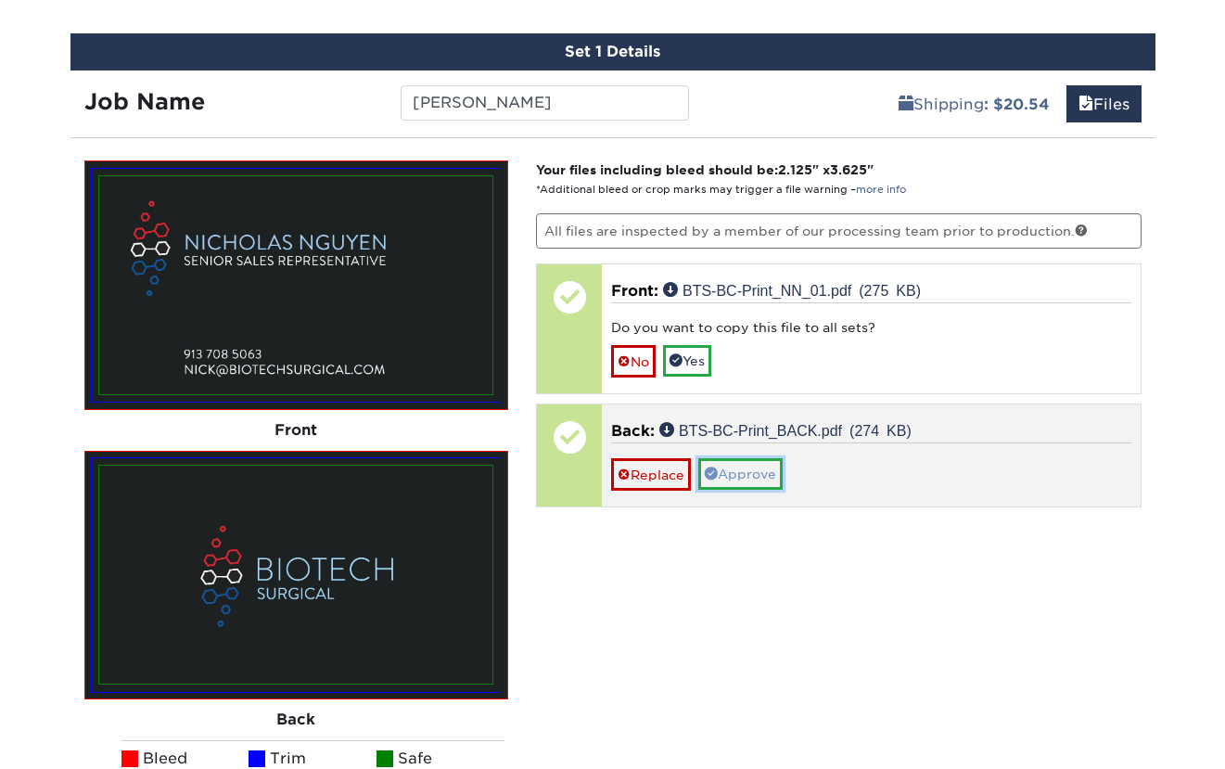
click at [744, 477] on link "Approve" at bounding box center [740, 474] width 84 height 32
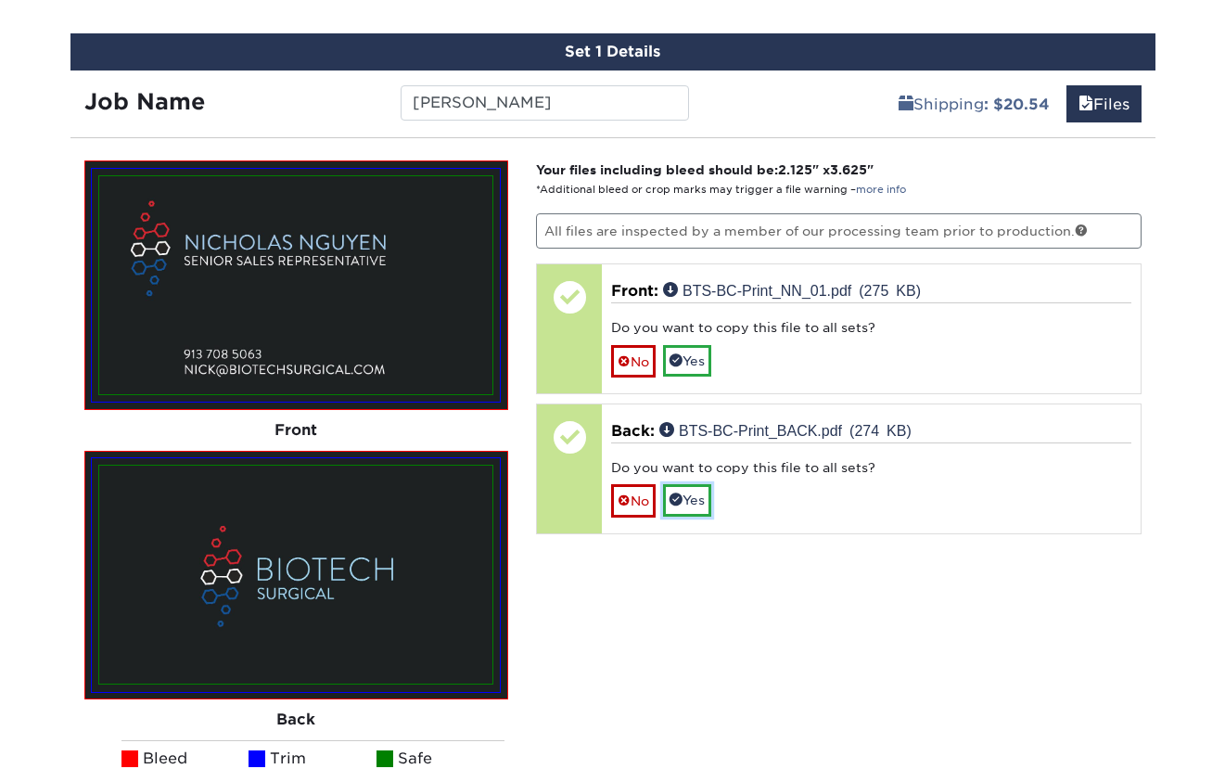
click at [694, 500] on link "Yes" at bounding box center [687, 500] width 48 height 32
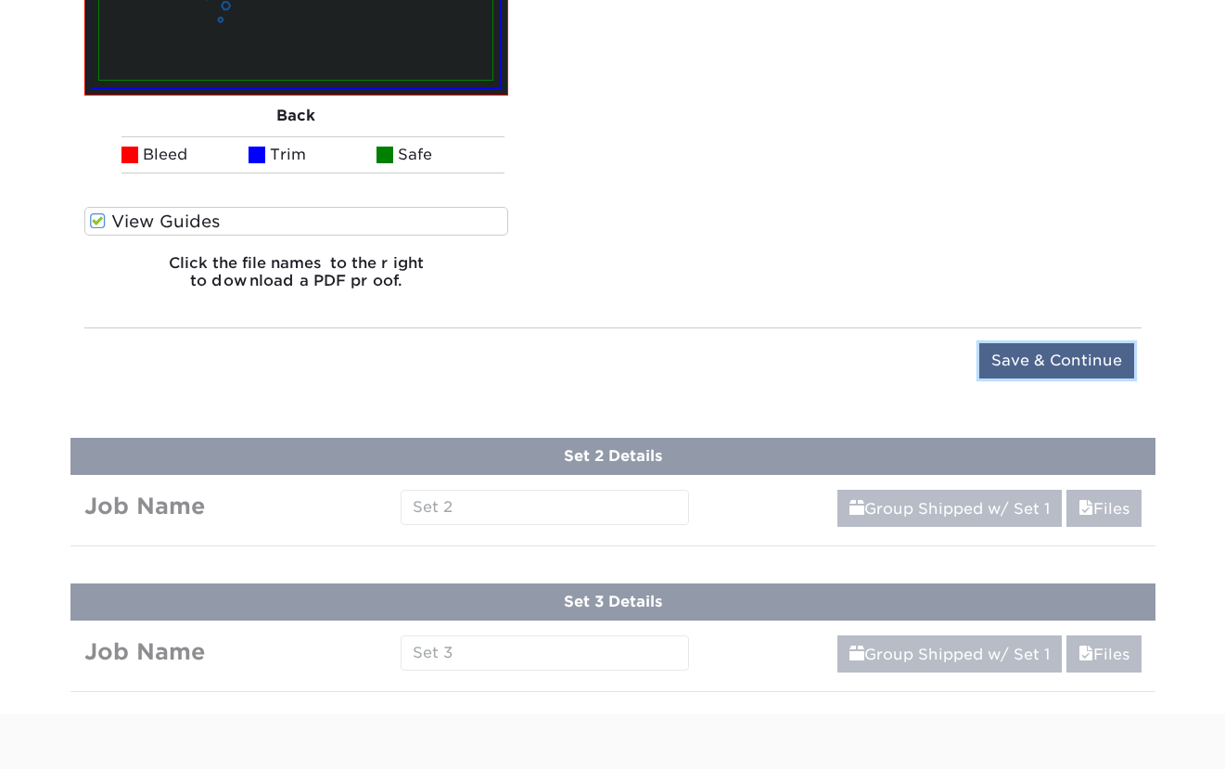
click at [1089, 363] on input "Save & Continue" at bounding box center [1056, 360] width 155 height 35
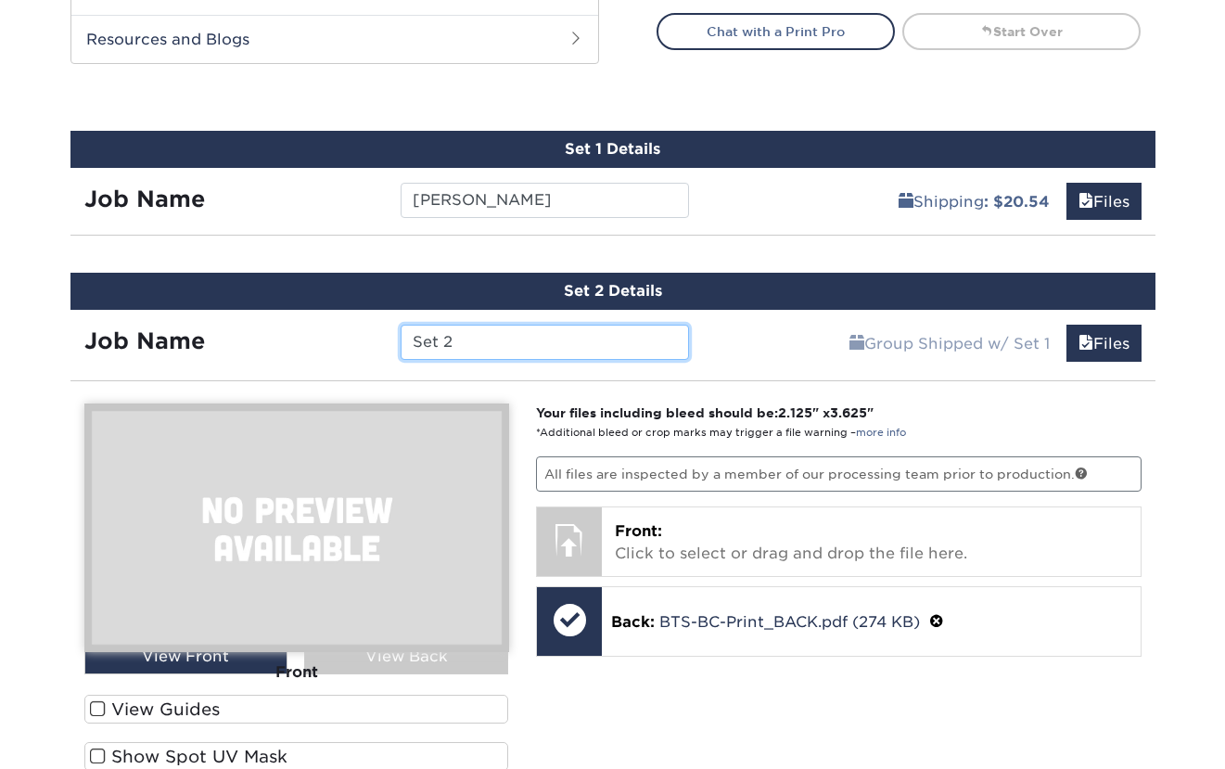
scroll to position [983, 0]
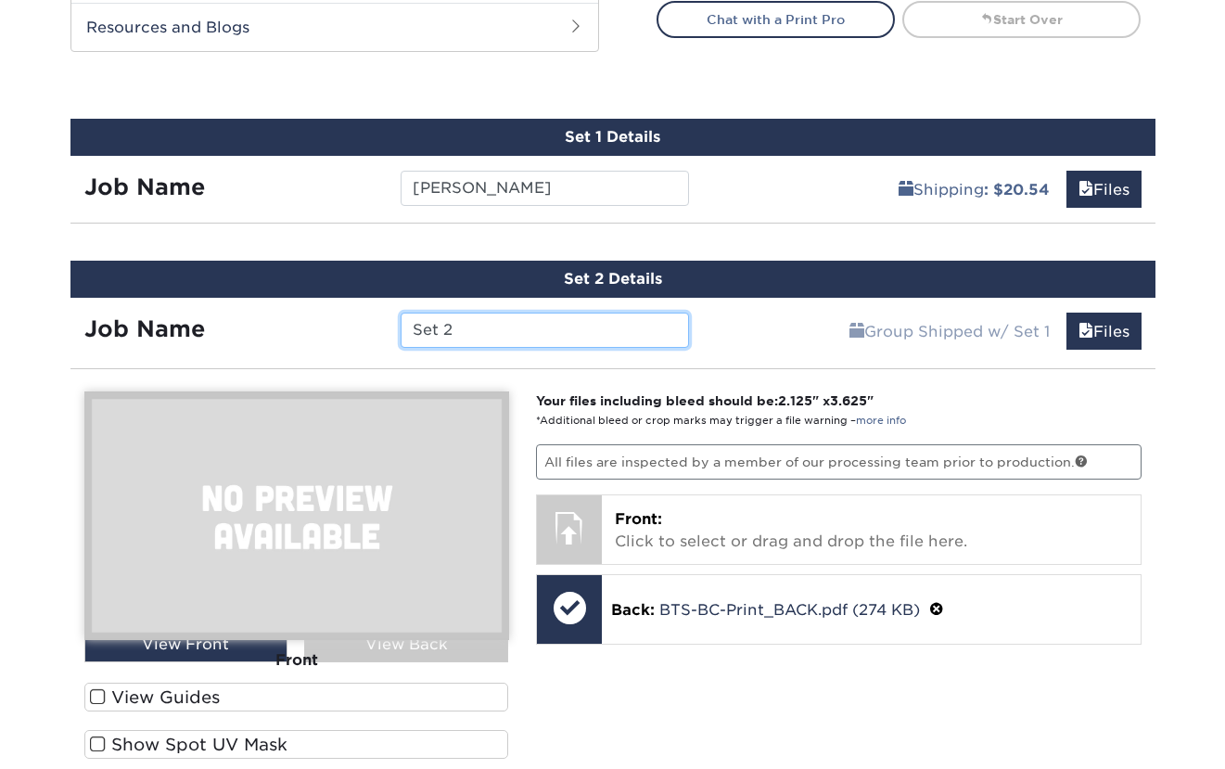
click at [546, 325] on input "Set 2" at bounding box center [545, 329] width 288 height 35
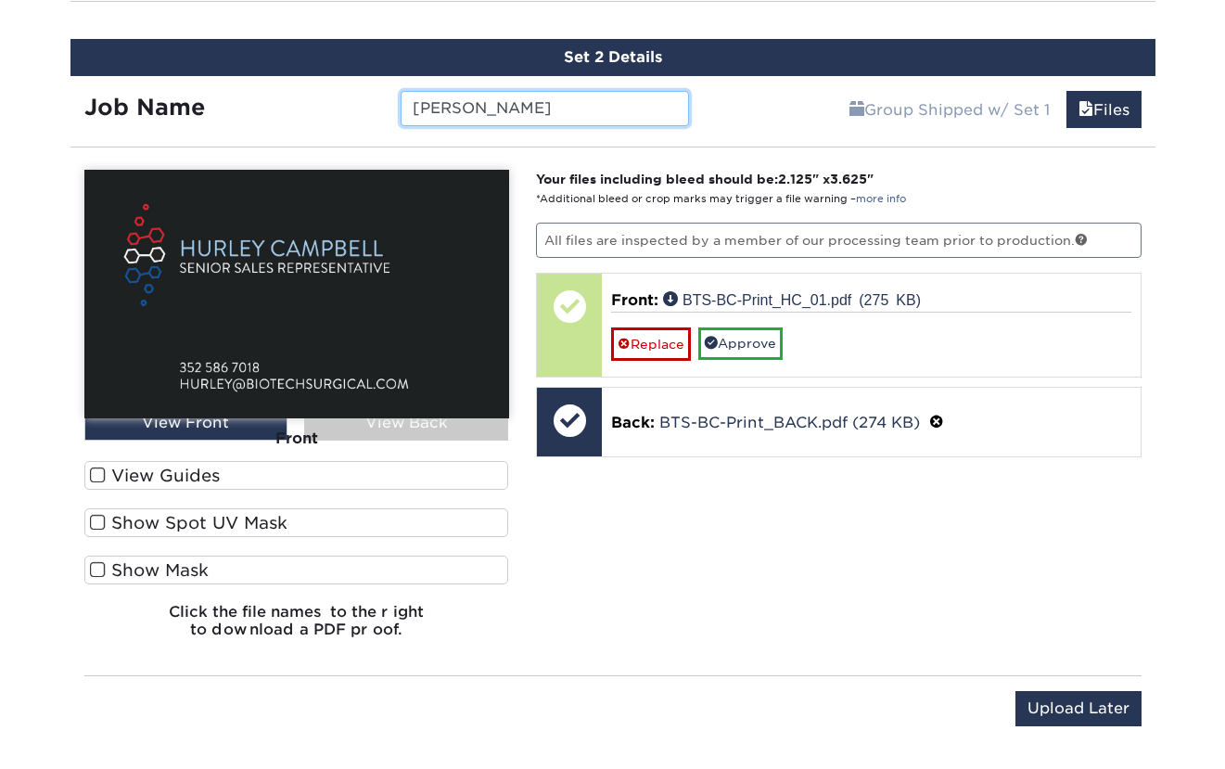
scroll to position [1205, 0]
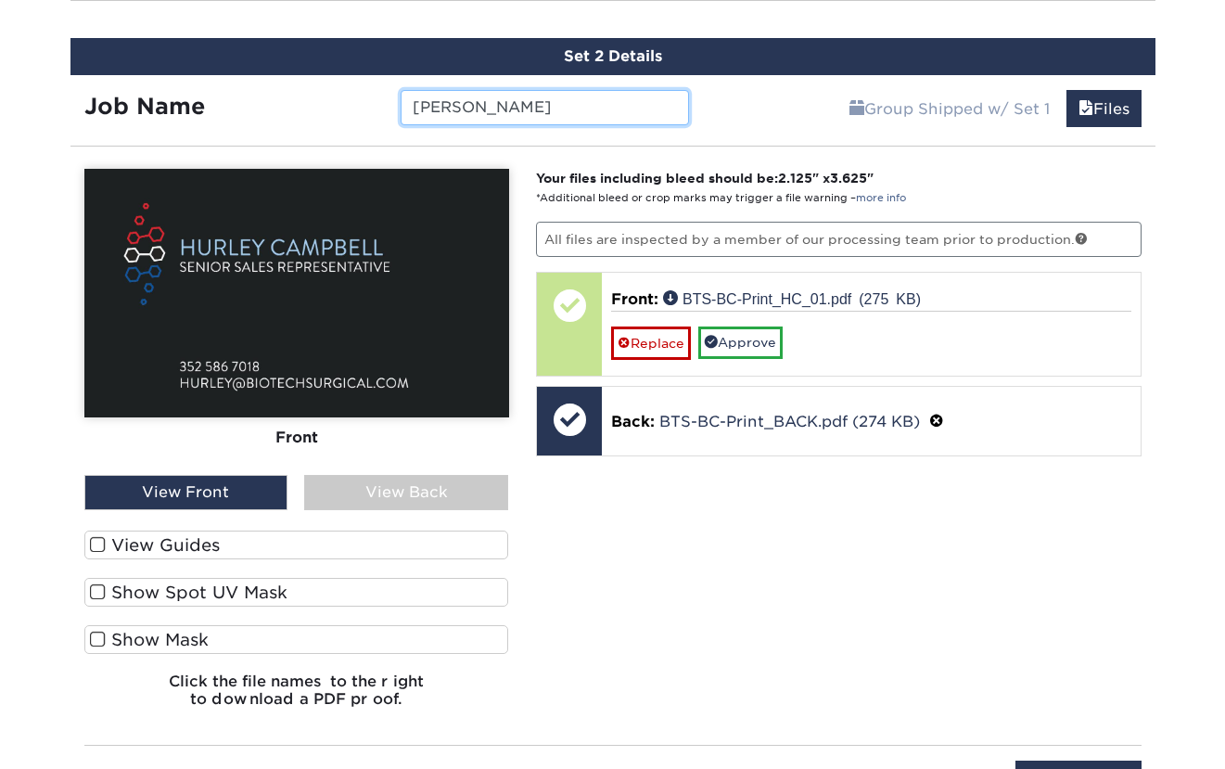
type input "[PERSON_NAME]"
click at [200, 539] on label "View Guides" at bounding box center [296, 544] width 425 height 29
click at [0, 0] on input "View Guides" at bounding box center [0, 0] width 0 height 0
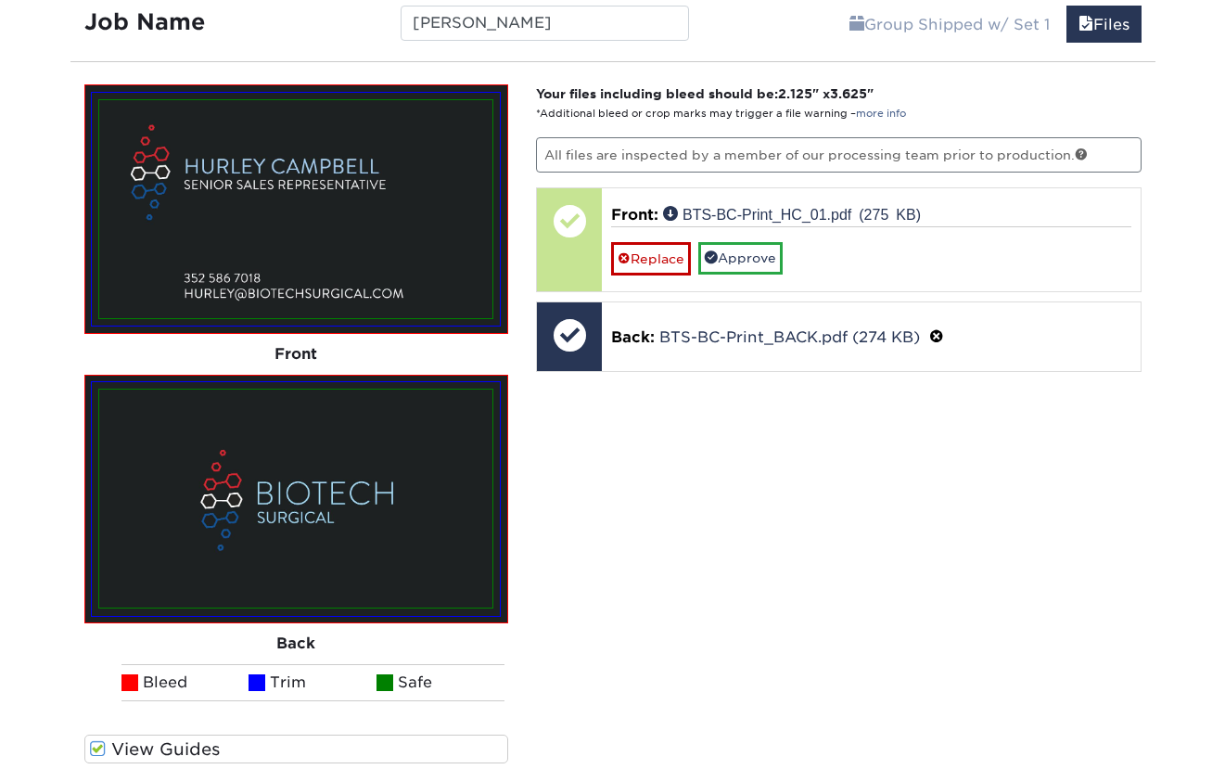
scroll to position [1299, 0]
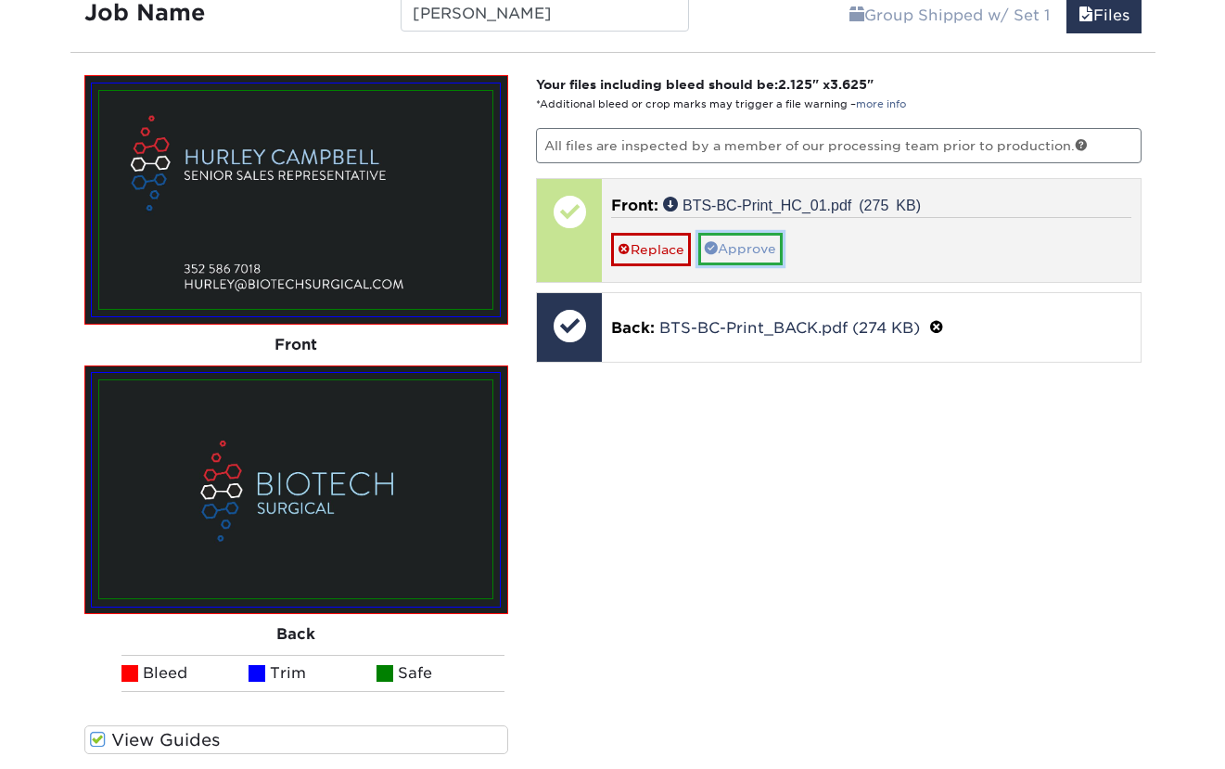
click at [754, 247] on link "Approve" at bounding box center [740, 249] width 84 height 32
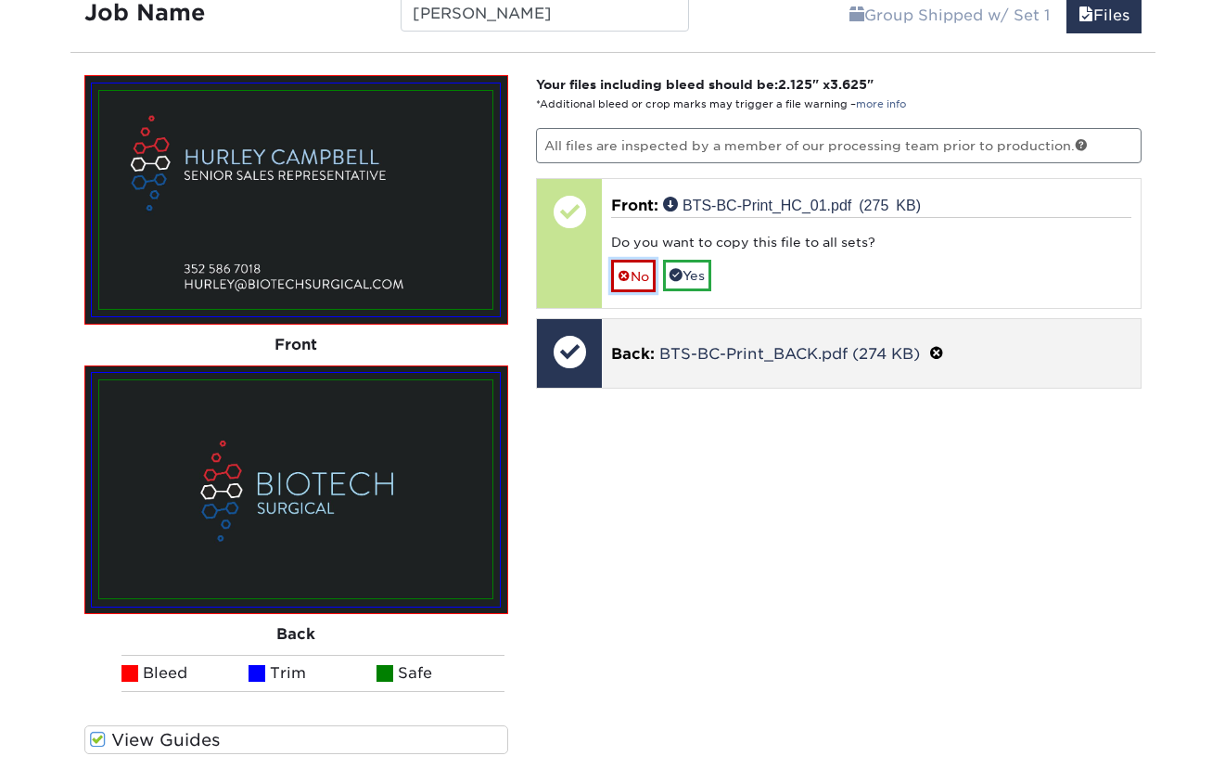
click at [646, 280] on link "No" at bounding box center [633, 276] width 45 height 32
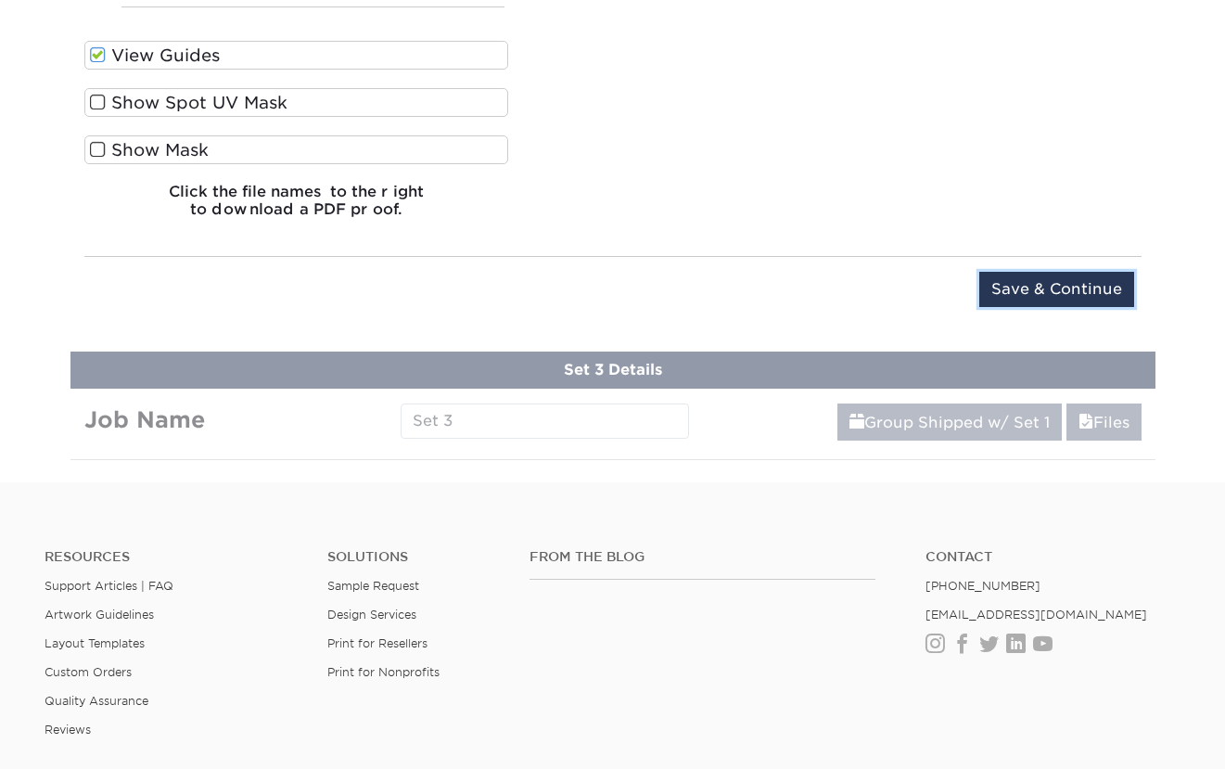
click at [1049, 288] on input "Save & Continue" at bounding box center [1056, 289] width 155 height 35
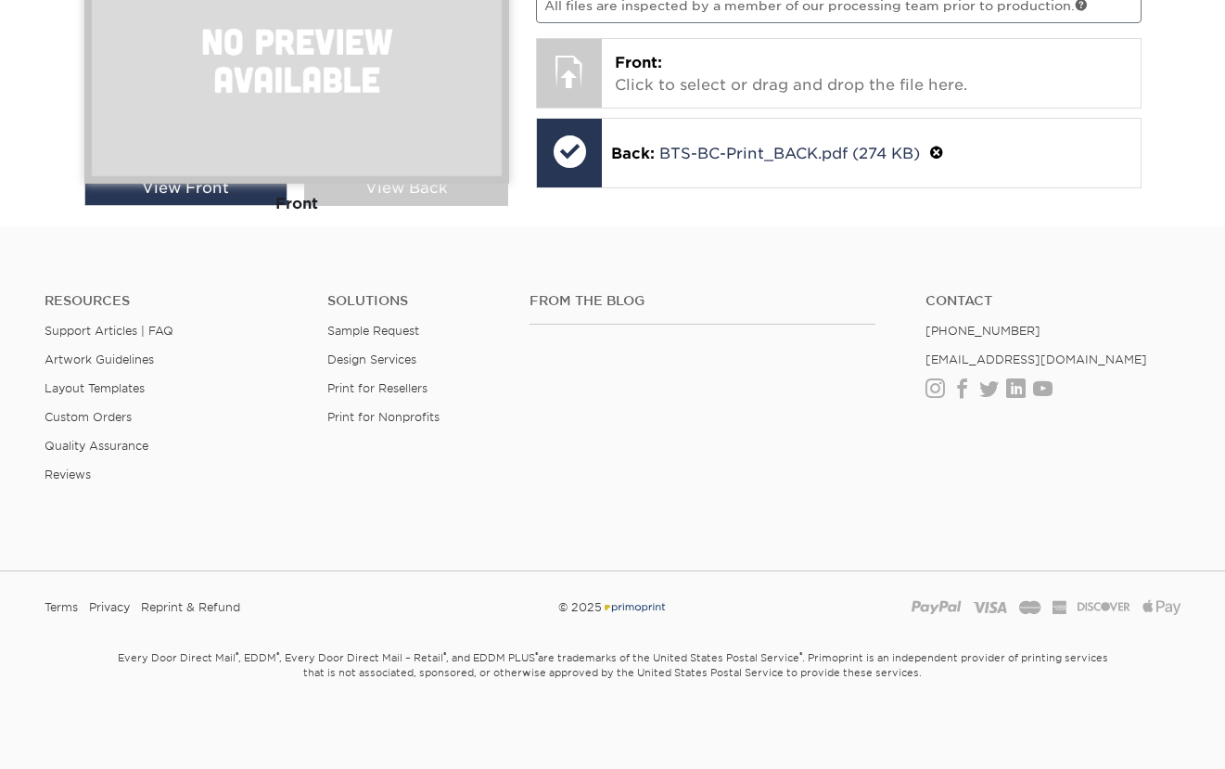
scroll to position [1074, 0]
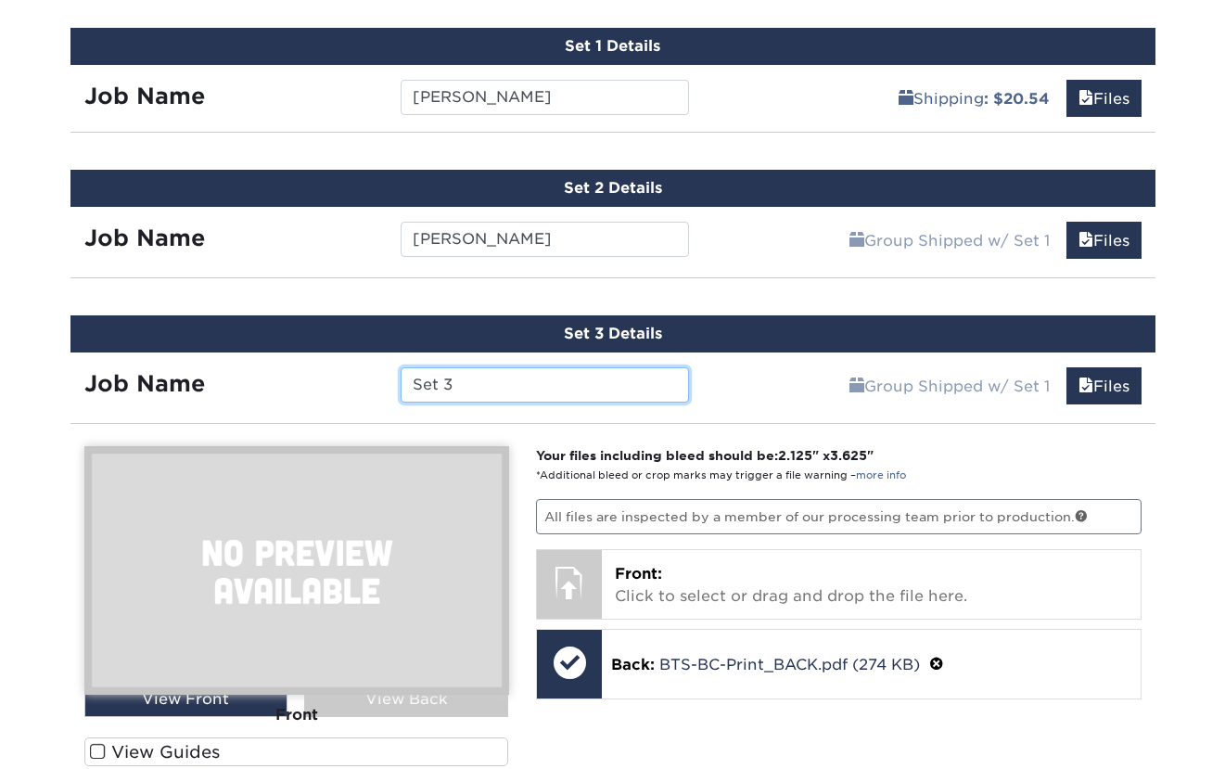
click at [538, 390] on input "Set 3" at bounding box center [545, 384] width 288 height 35
type input "j"
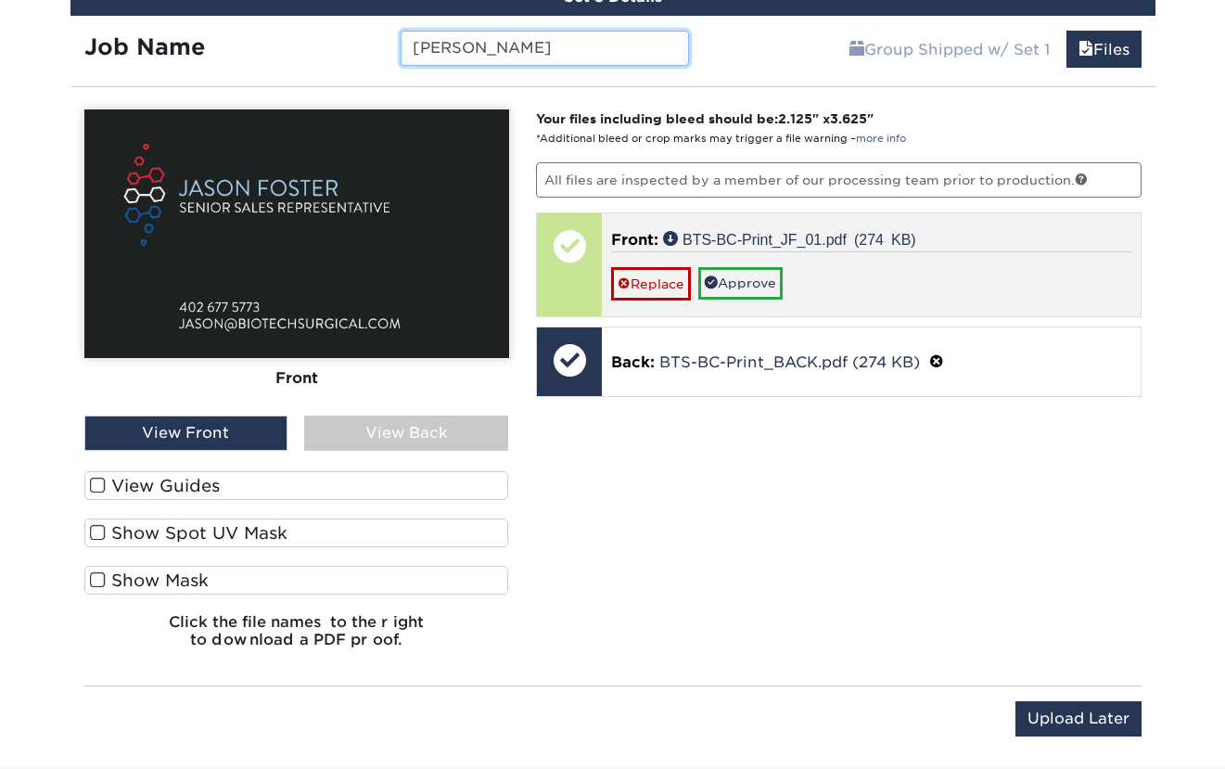
scroll to position [1399, 0]
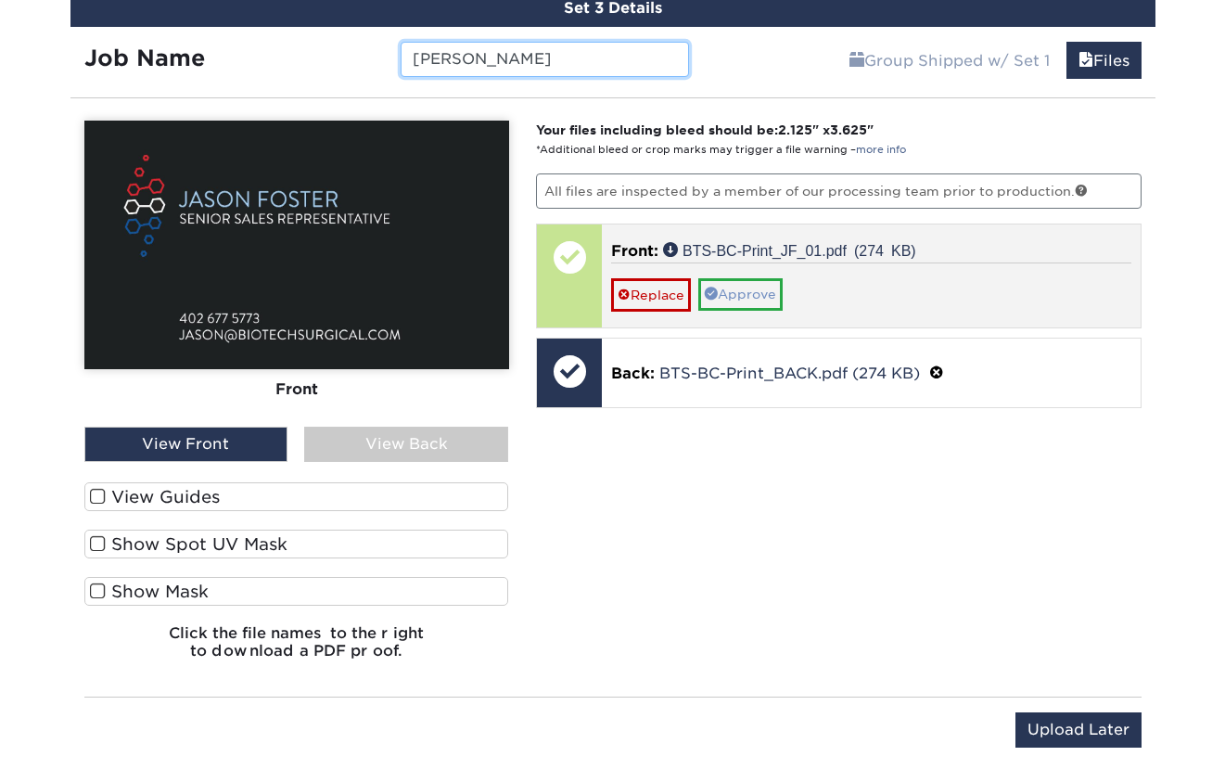
type input "[PERSON_NAME]"
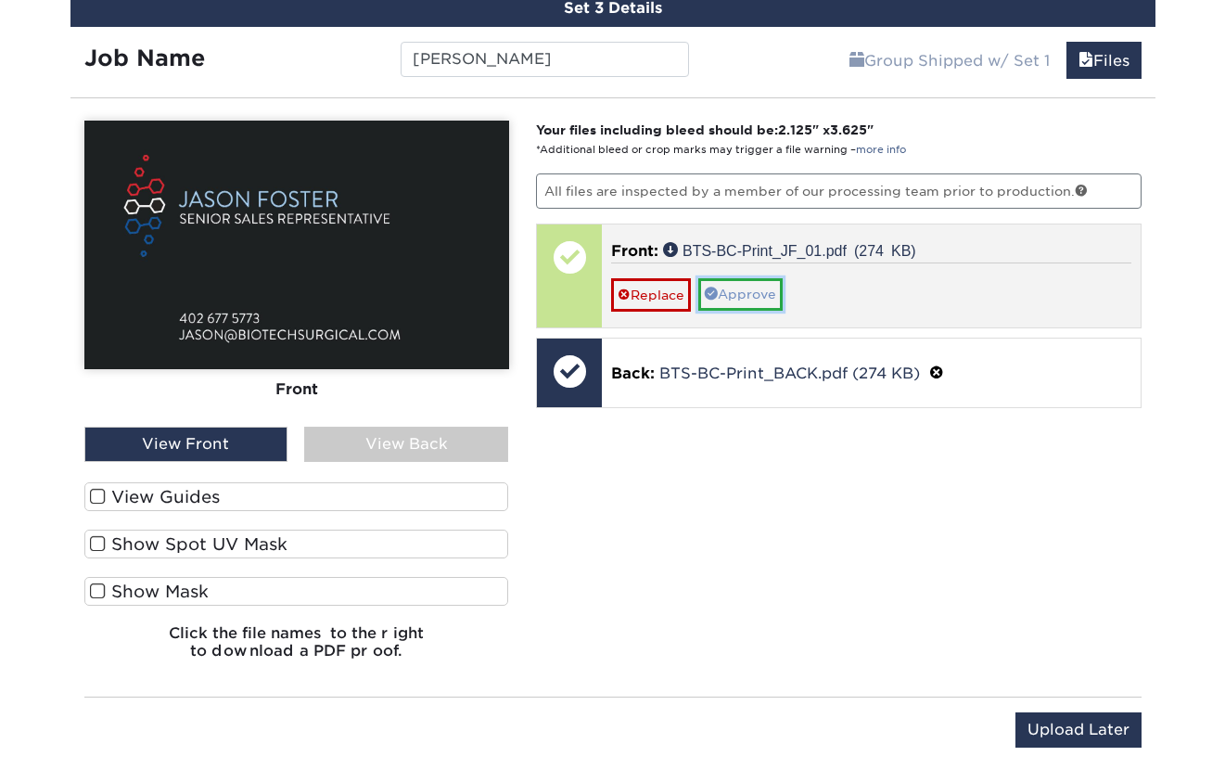
click at [756, 295] on link "Approve" at bounding box center [740, 294] width 84 height 32
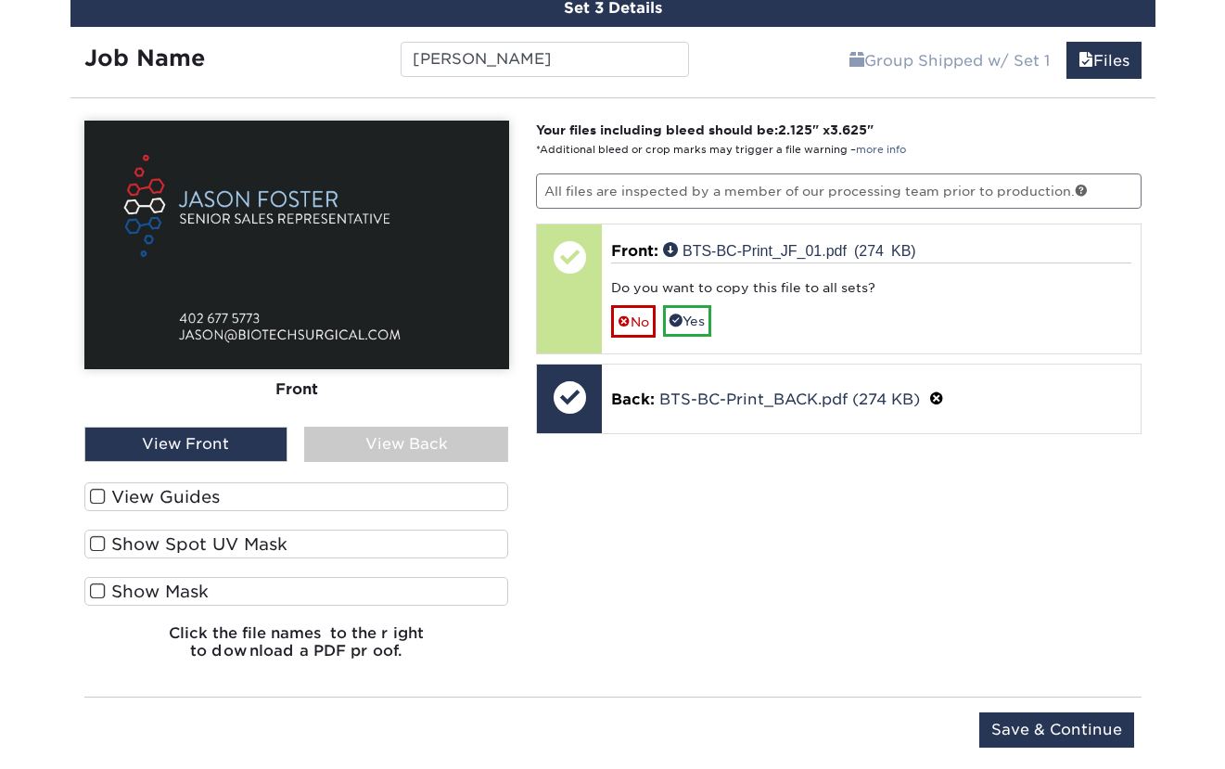
click at [206, 501] on label "View Guides" at bounding box center [296, 496] width 425 height 29
click at [0, 0] on input "View Guides" at bounding box center [0, 0] width 0 height 0
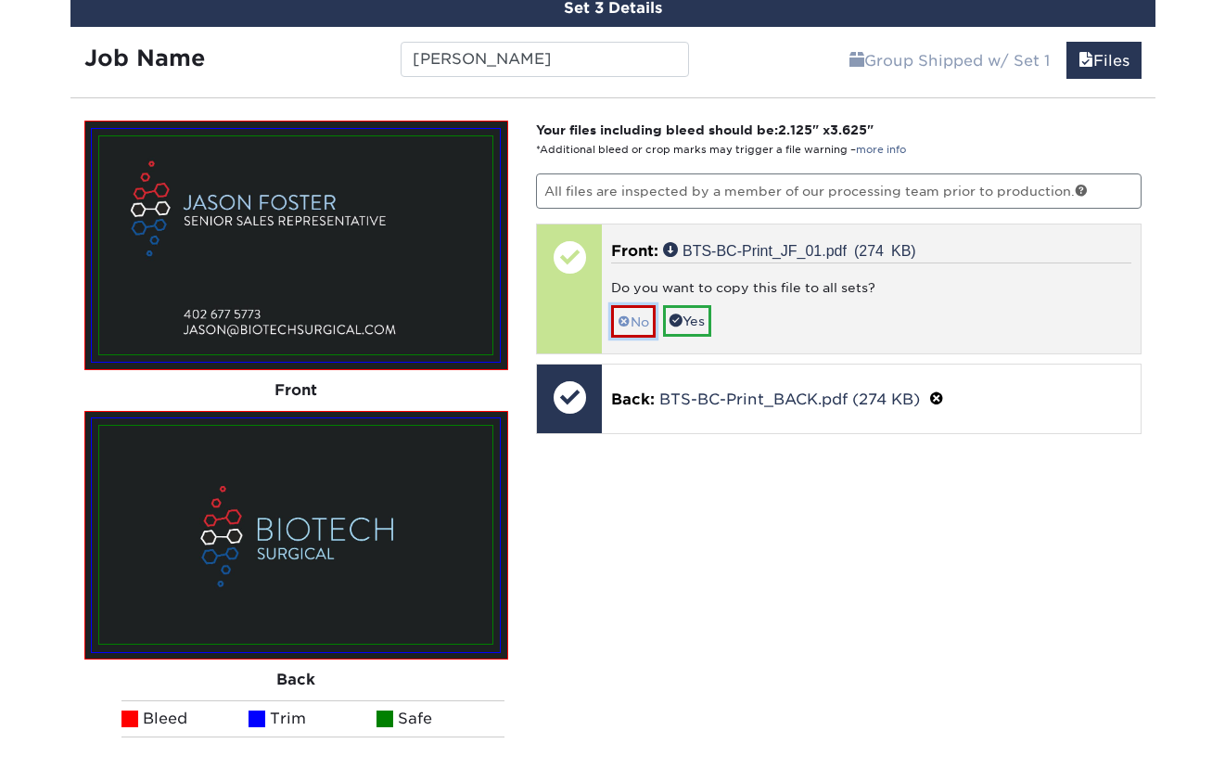
click at [633, 316] on link "No" at bounding box center [633, 321] width 45 height 32
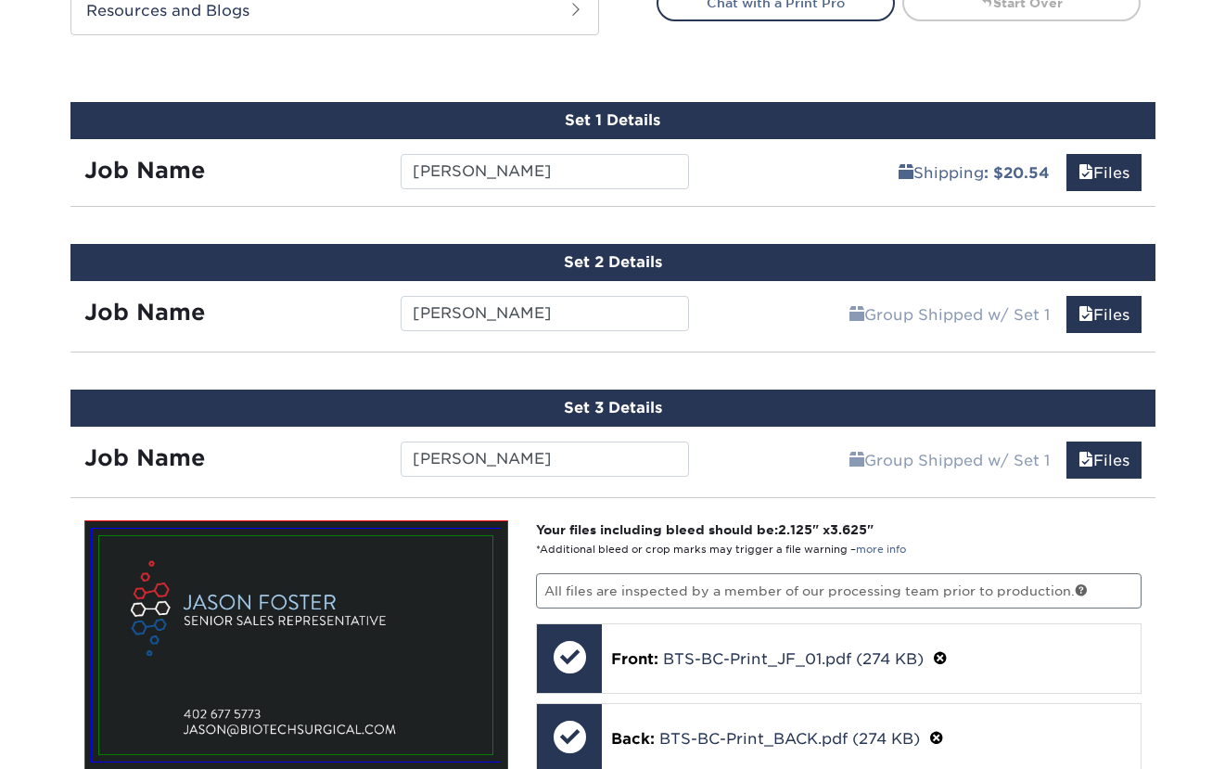
scroll to position [957, 0]
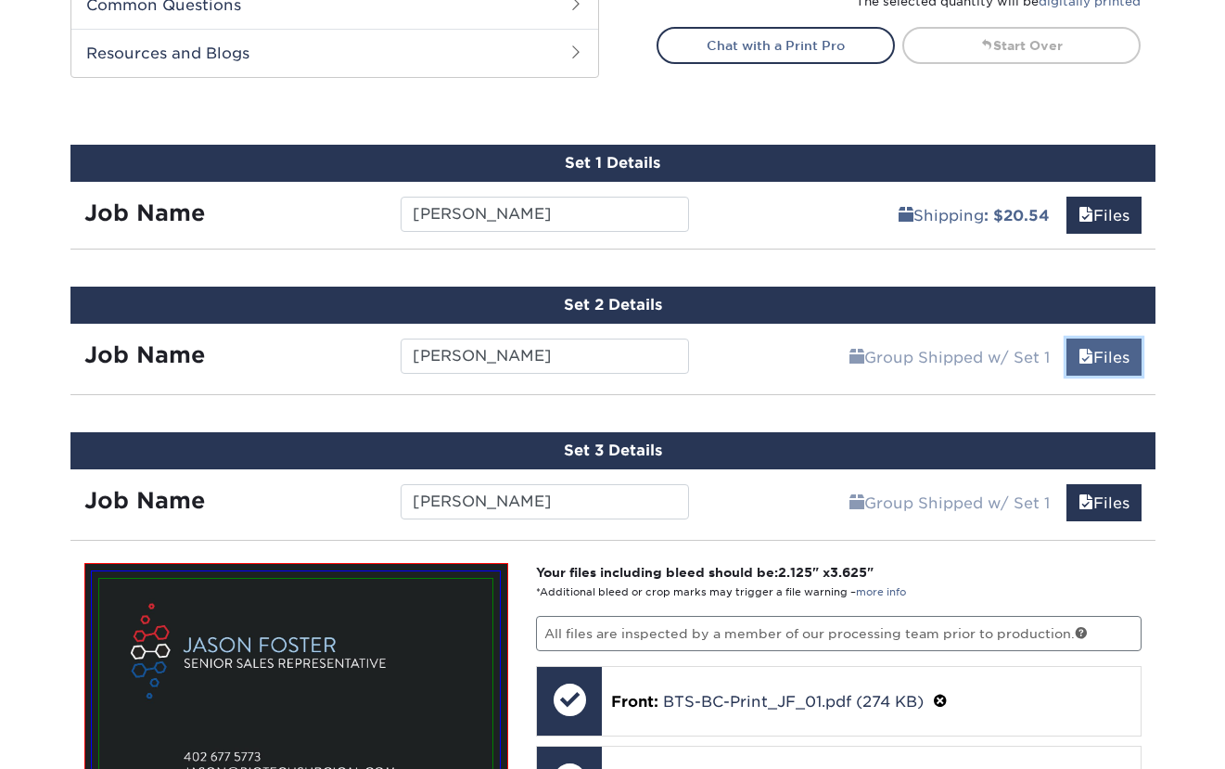
click at [1115, 360] on link "Files" at bounding box center [1103, 356] width 75 height 37
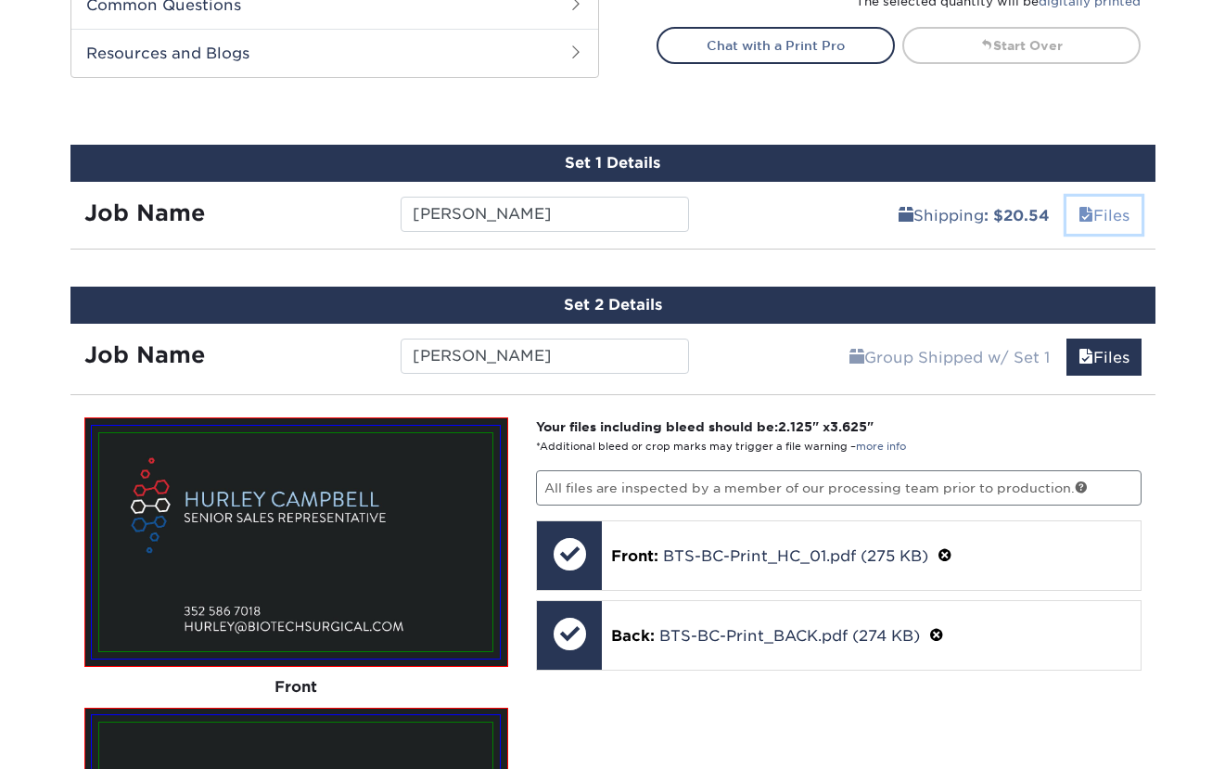
click at [1112, 215] on link "Files" at bounding box center [1103, 215] width 75 height 37
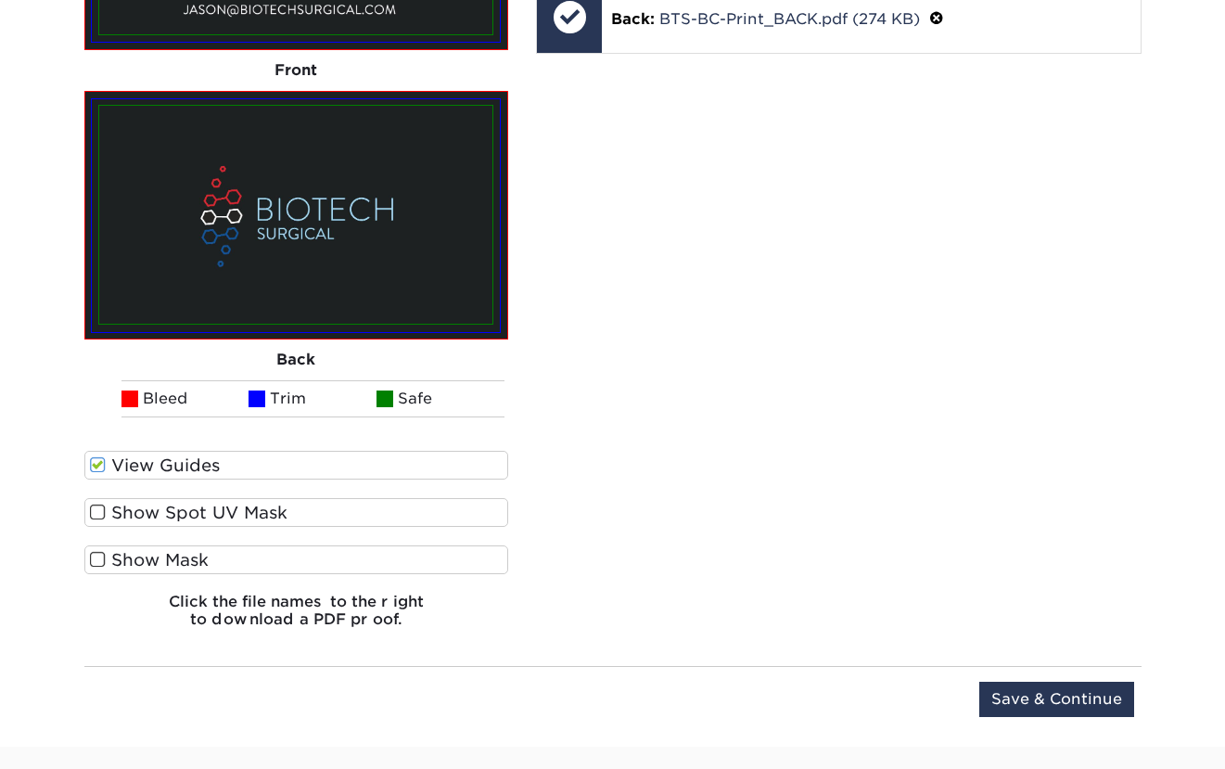
scroll to position [3351, 0]
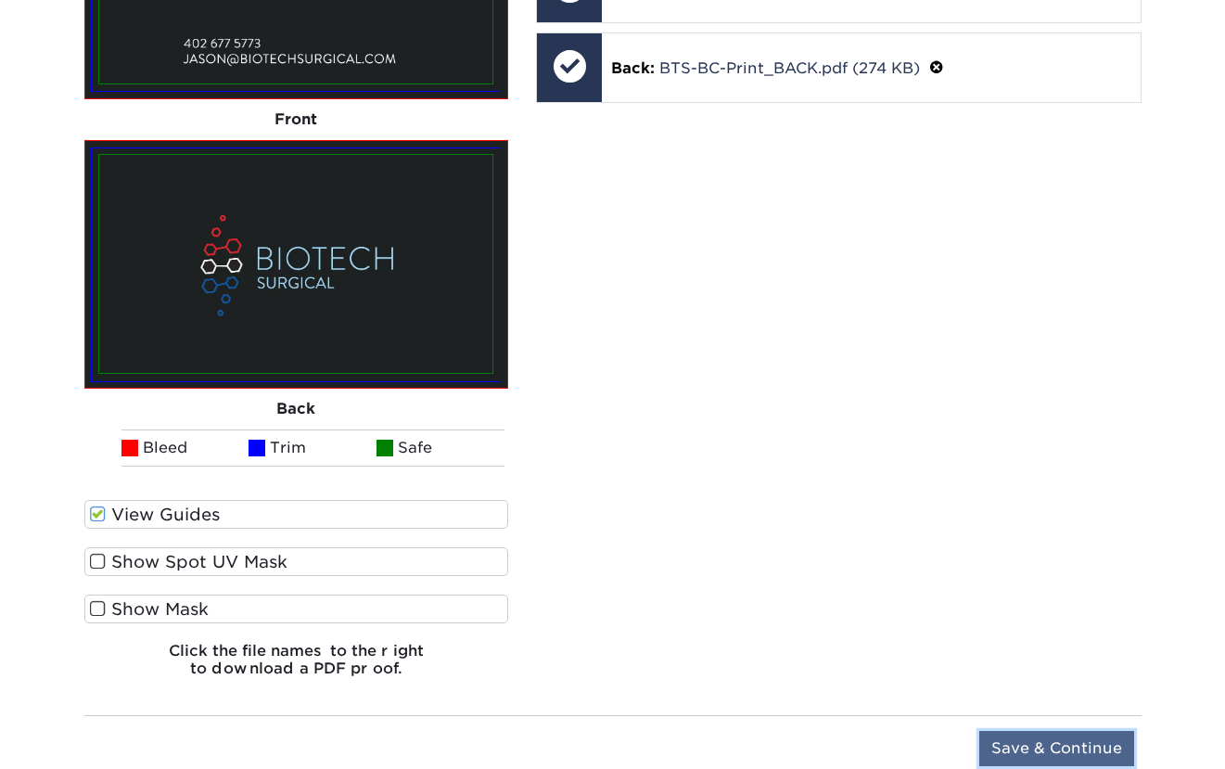
click at [1064, 745] on input "Save & Continue" at bounding box center [1056, 748] width 155 height 35
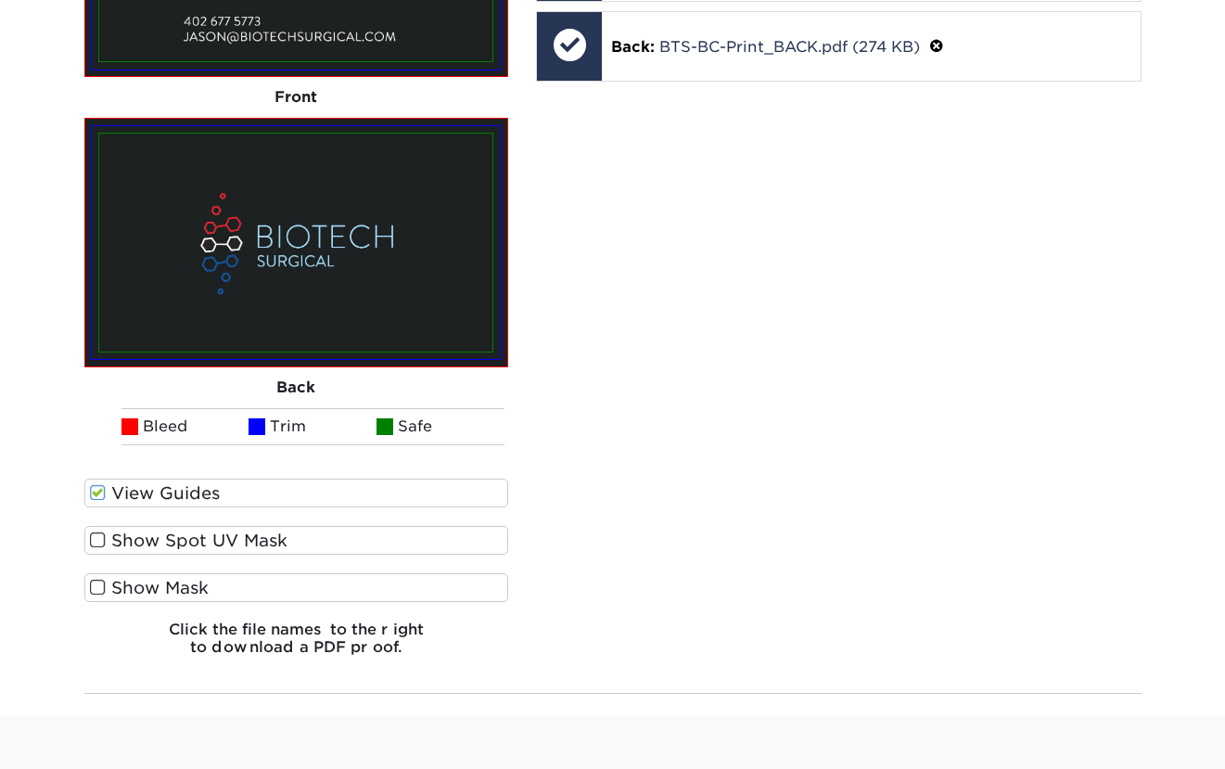
scroll to position [928, 0]
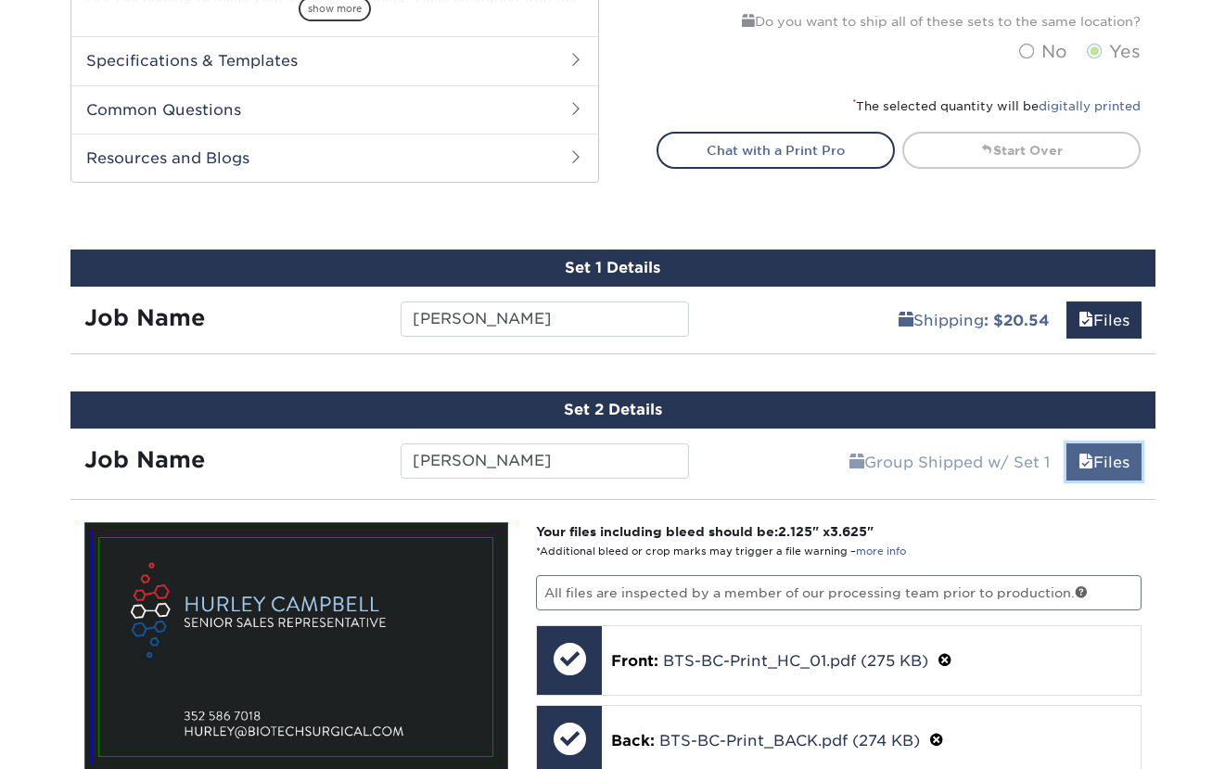
click at [1118, 463] on link "Files" at bounding box center [1103, 461] width 75 height 37
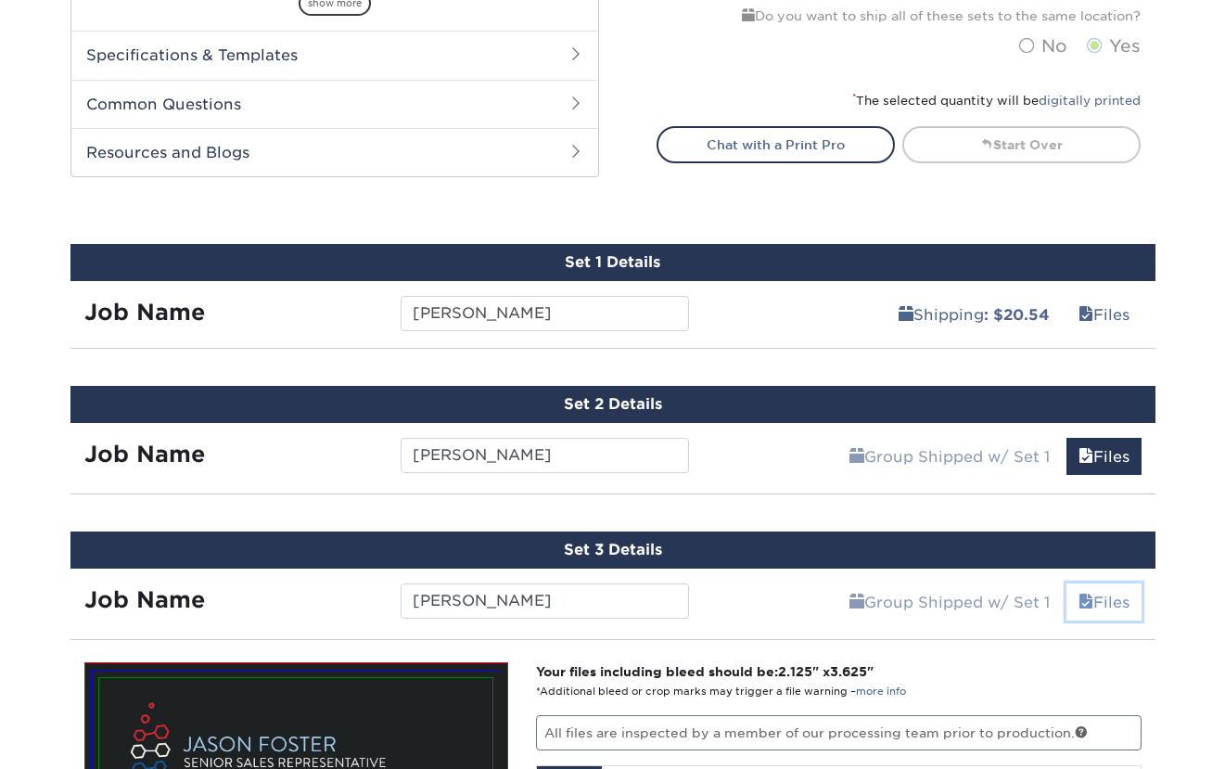
click at [1094, 596] on link "Files" at bounding box center [1103, 601] width 75 height 37
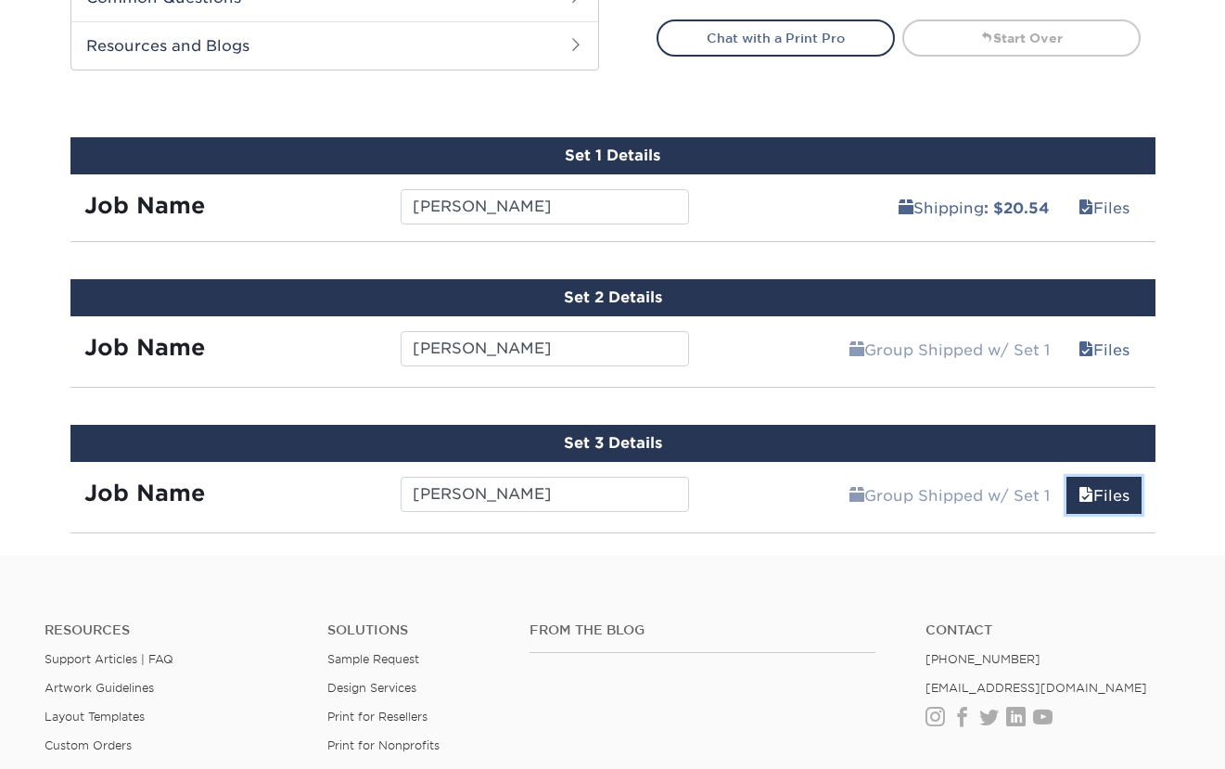
scroll to position [901, 0]
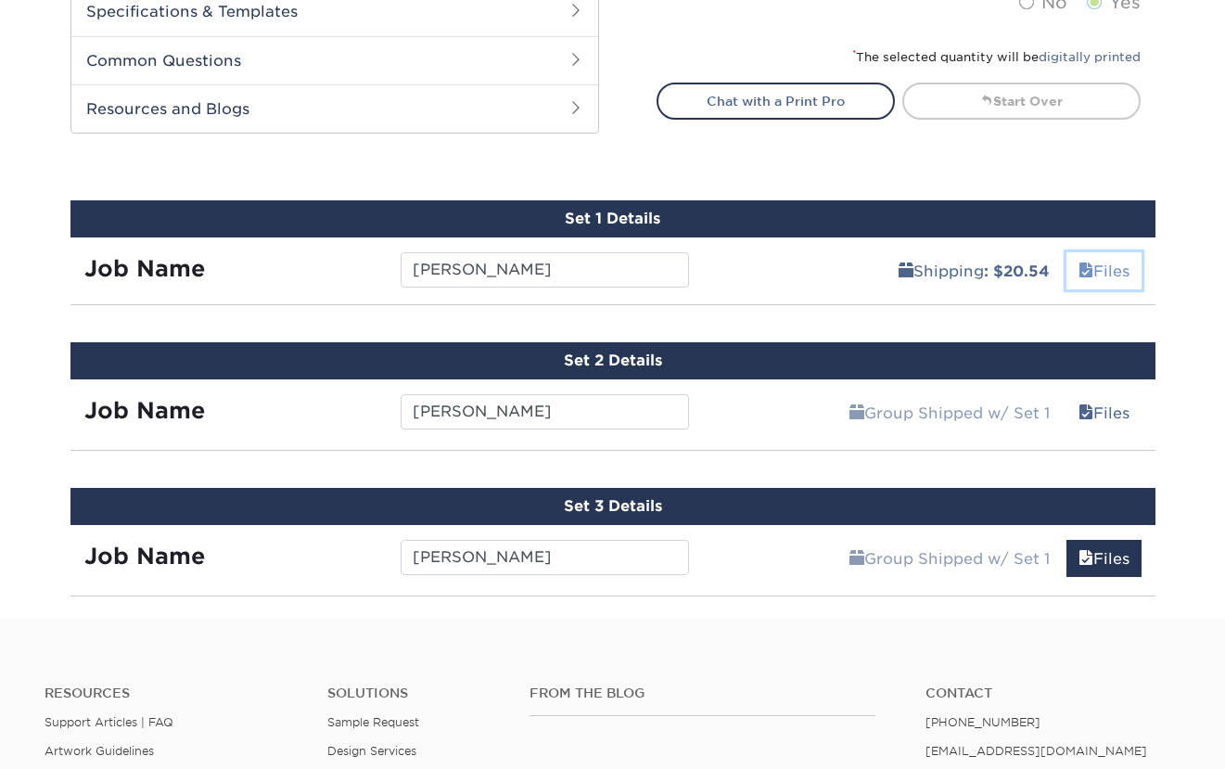
click at [1105, 271] on link "Files" at bounding box center [1103, 270] width 75 height 37
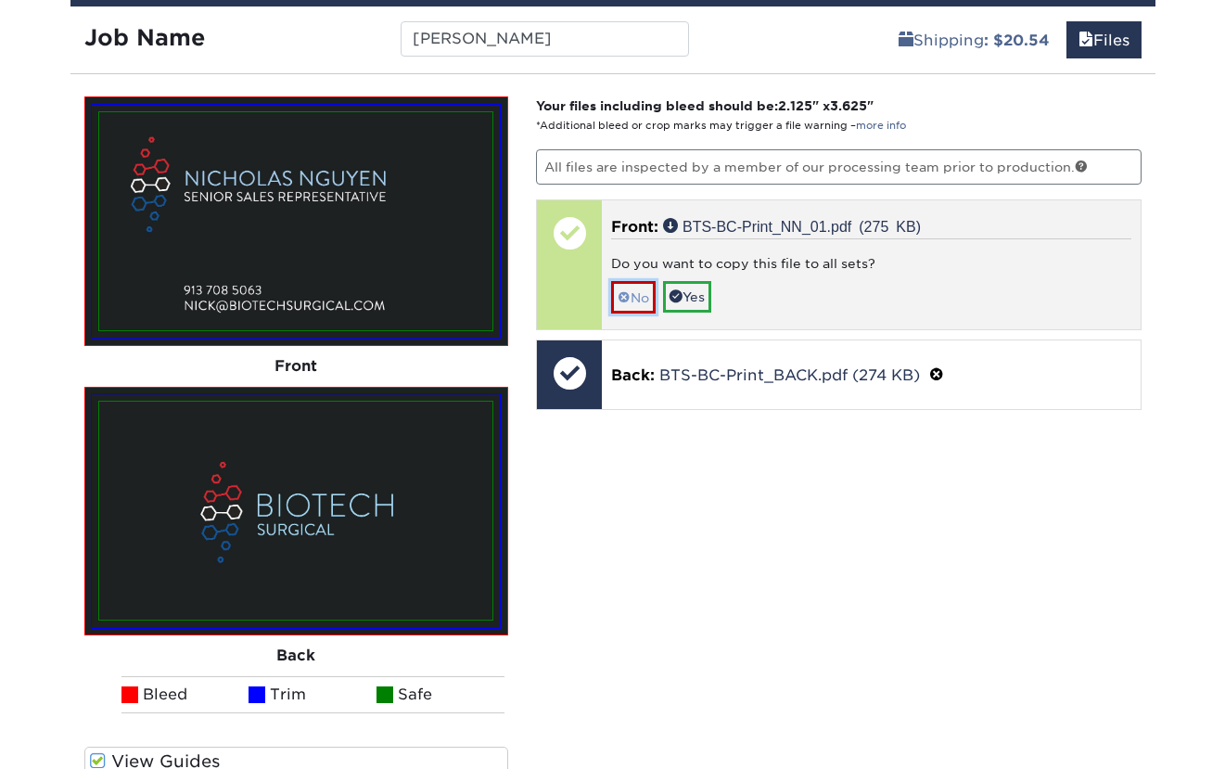
click at [635, 299] on link "No" at bounding box center [633, 297] width 45 height 32
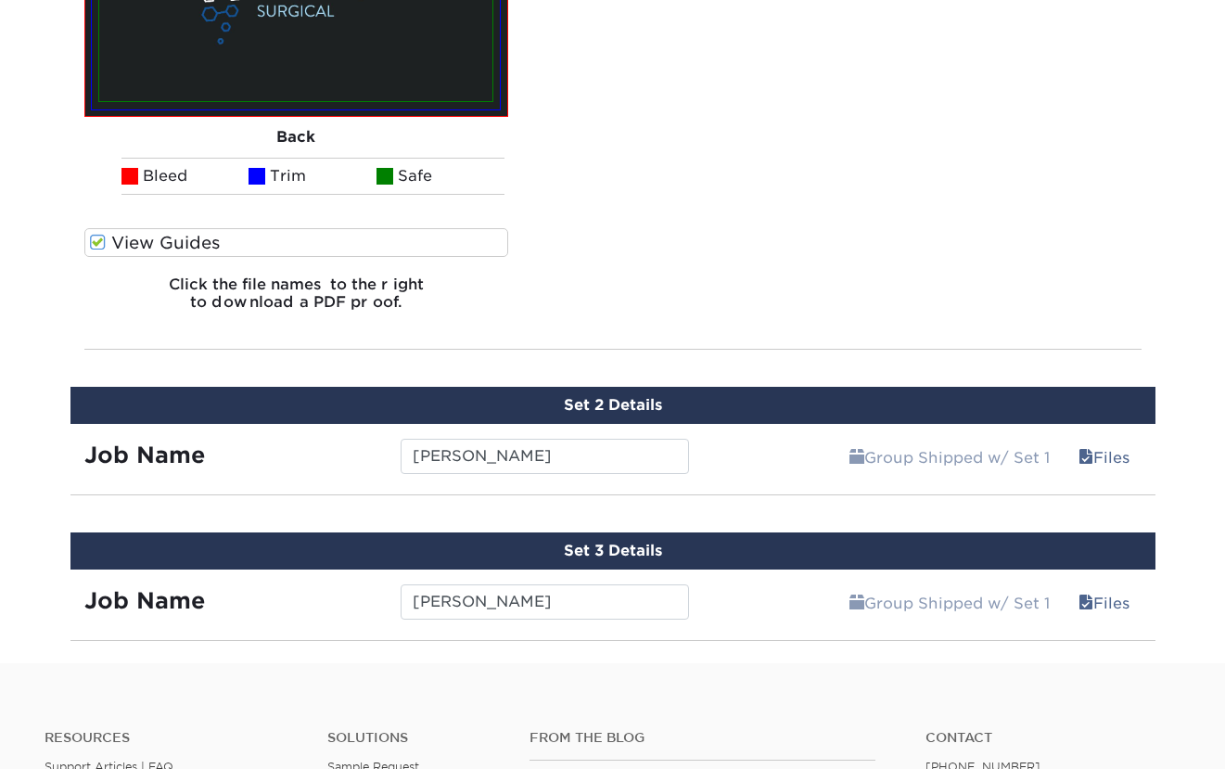
scroll to position [1684, 0]
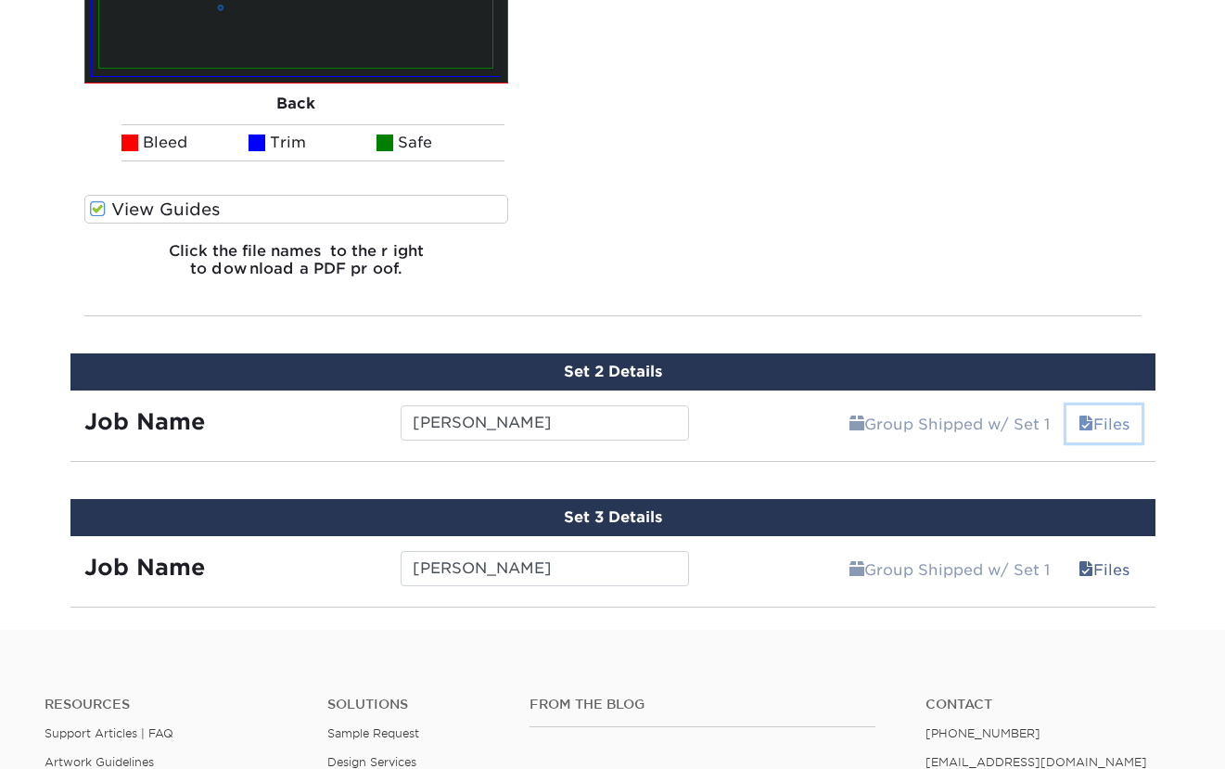
click at [1084, 416] on span at bounding box center [1085, 424] width 15 height 18
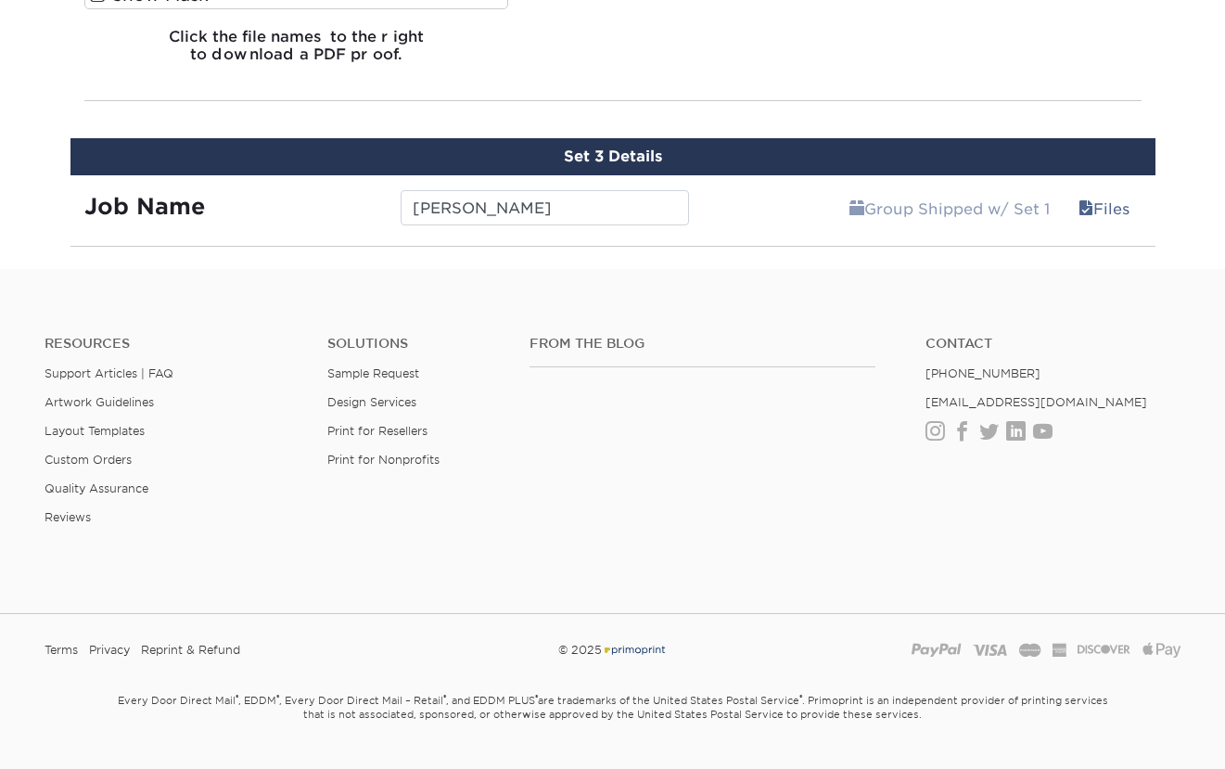
scroll to position [2974, 0]
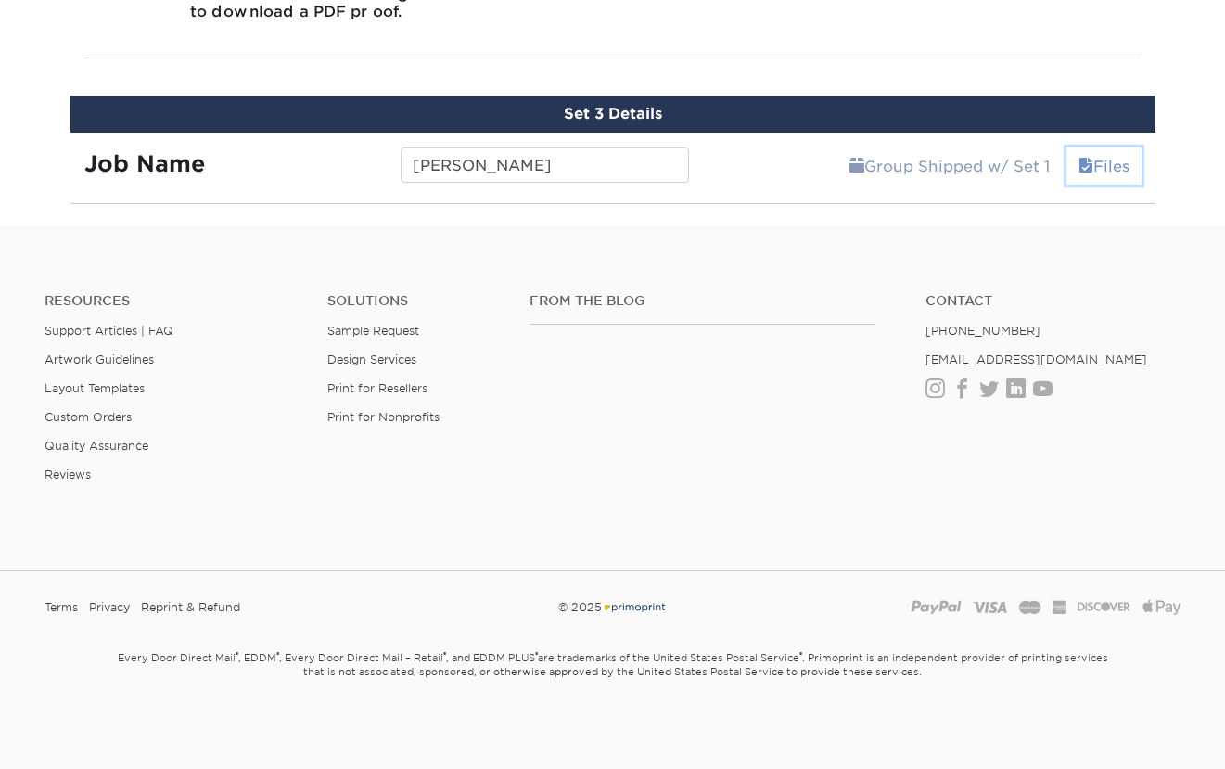
click at [1108, 161] on link "Files" at bounding box center [1103, 165] width 75 height 37
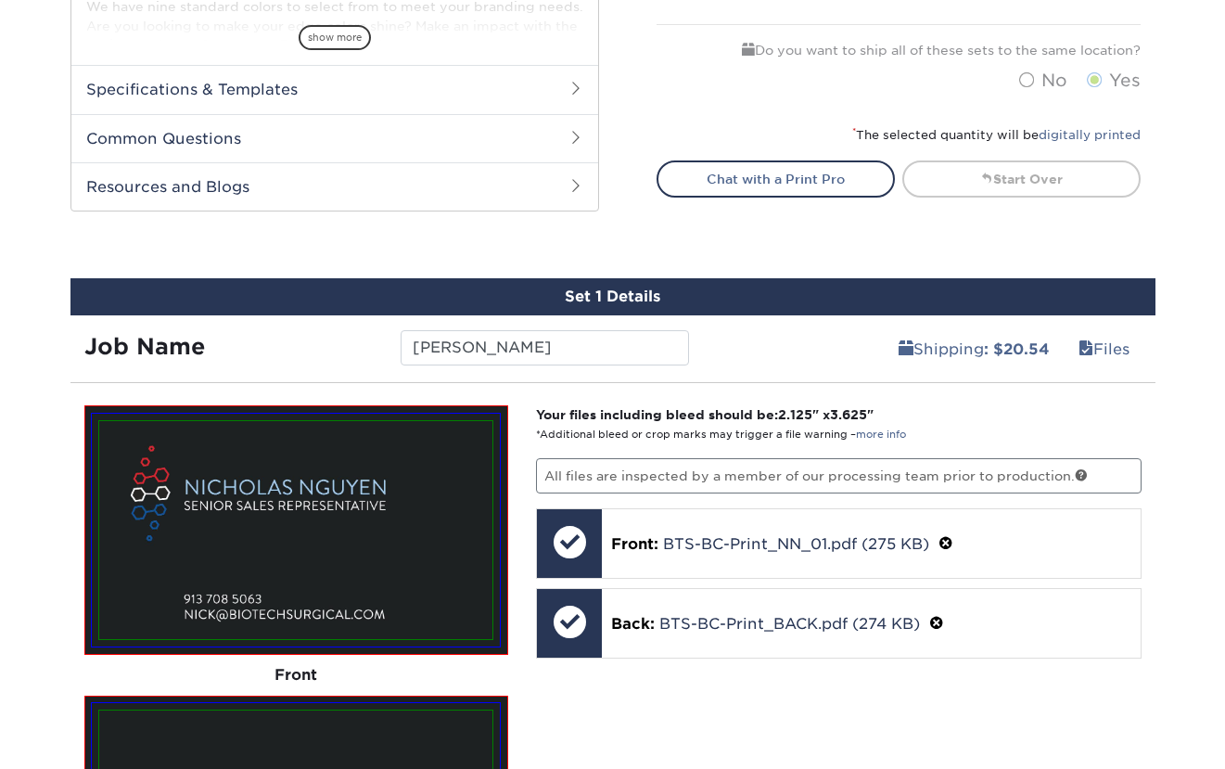
scroll to position [847, 0]
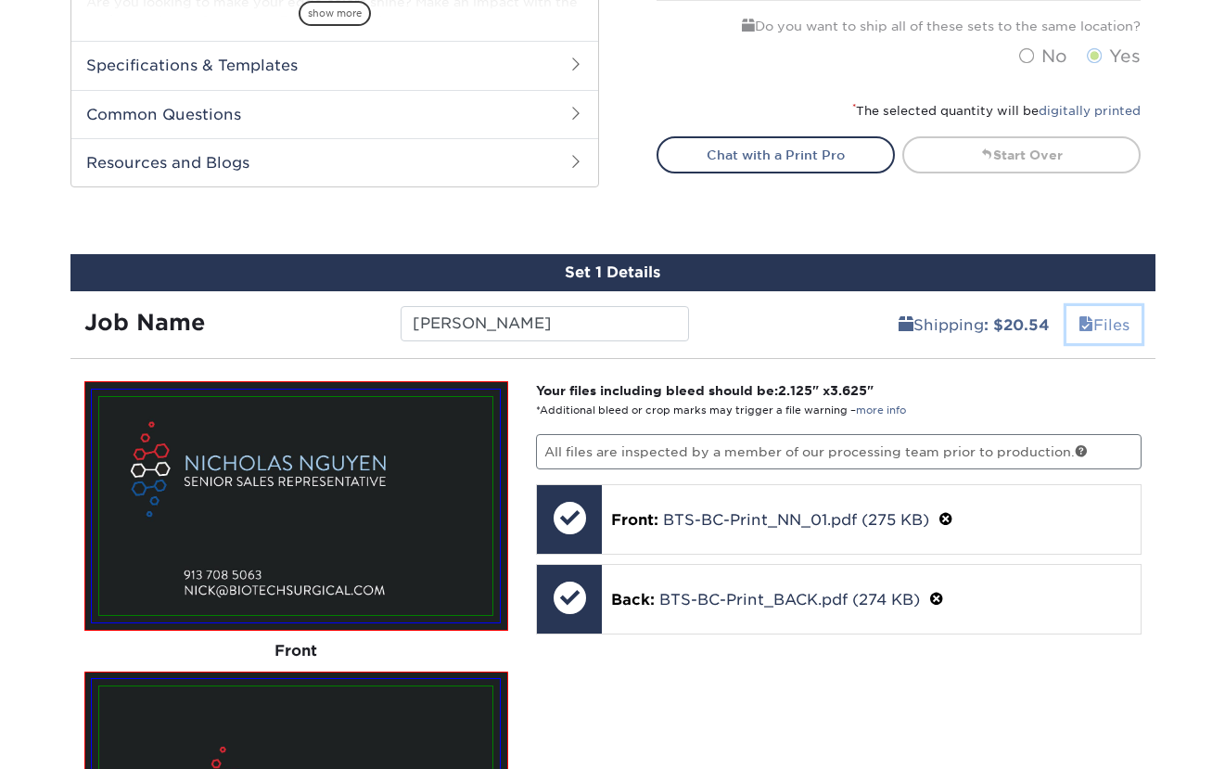
click at [1098, 328] on link "Files" at bounding box center [1103, 324] width 75 height 37
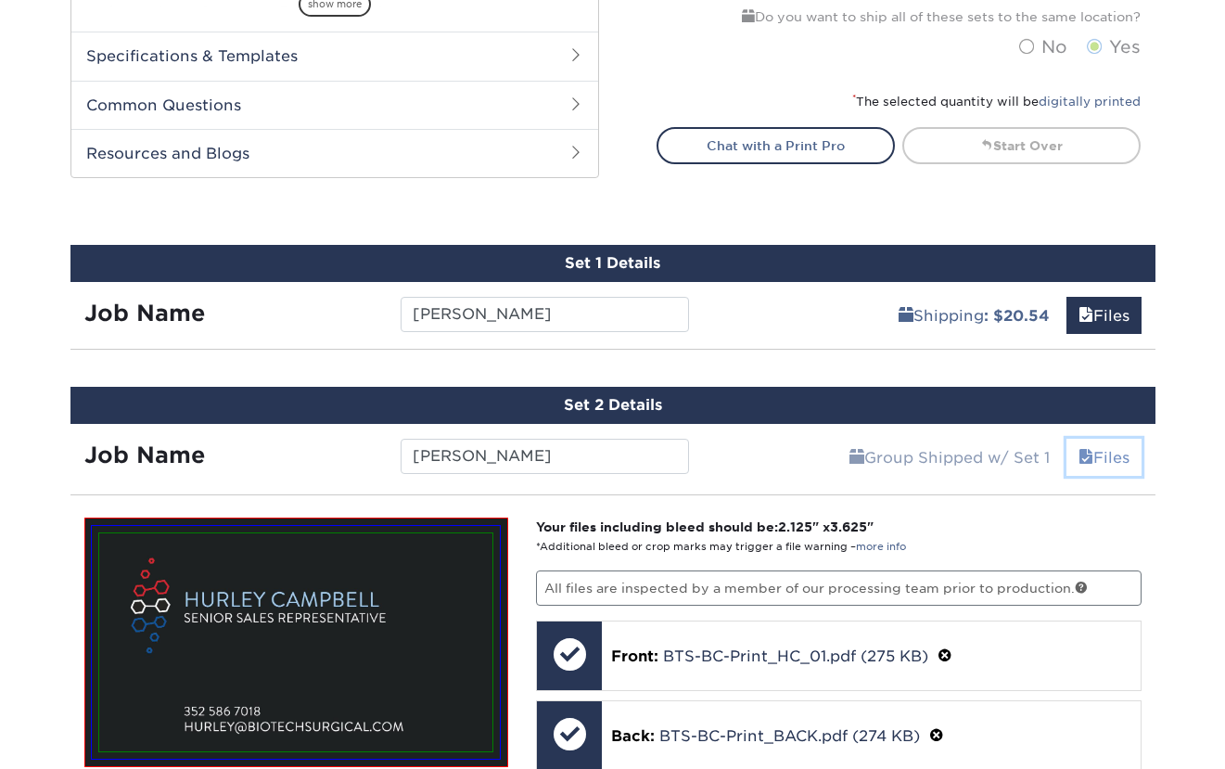
click at [1109, 461] on link "Files" at bounding box center [1103, 457] width 75 height 37
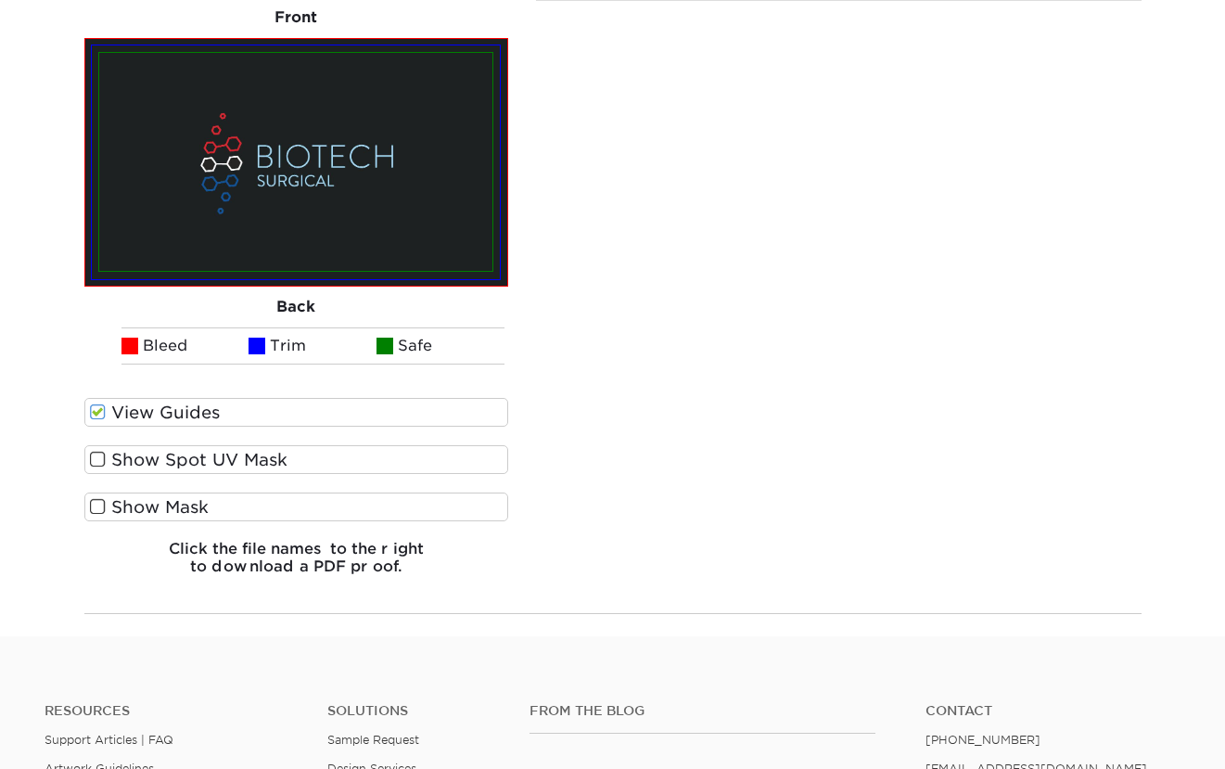
scroll to position [1887, 0]
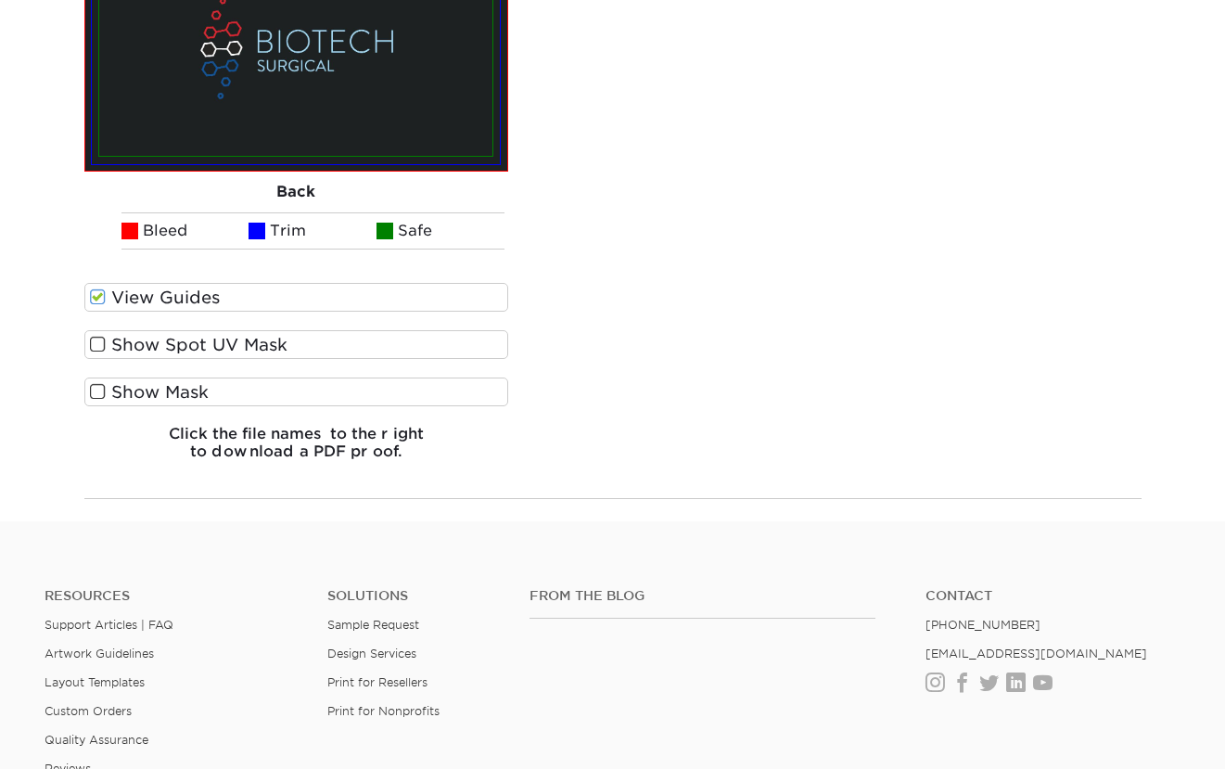
click at [146, 294] on label "View Guides" at bounding box center [296, 297] width 425 height 29
click at [0, 0] on input "View Guides" at bounding box center [0, 0] width 0 height 0
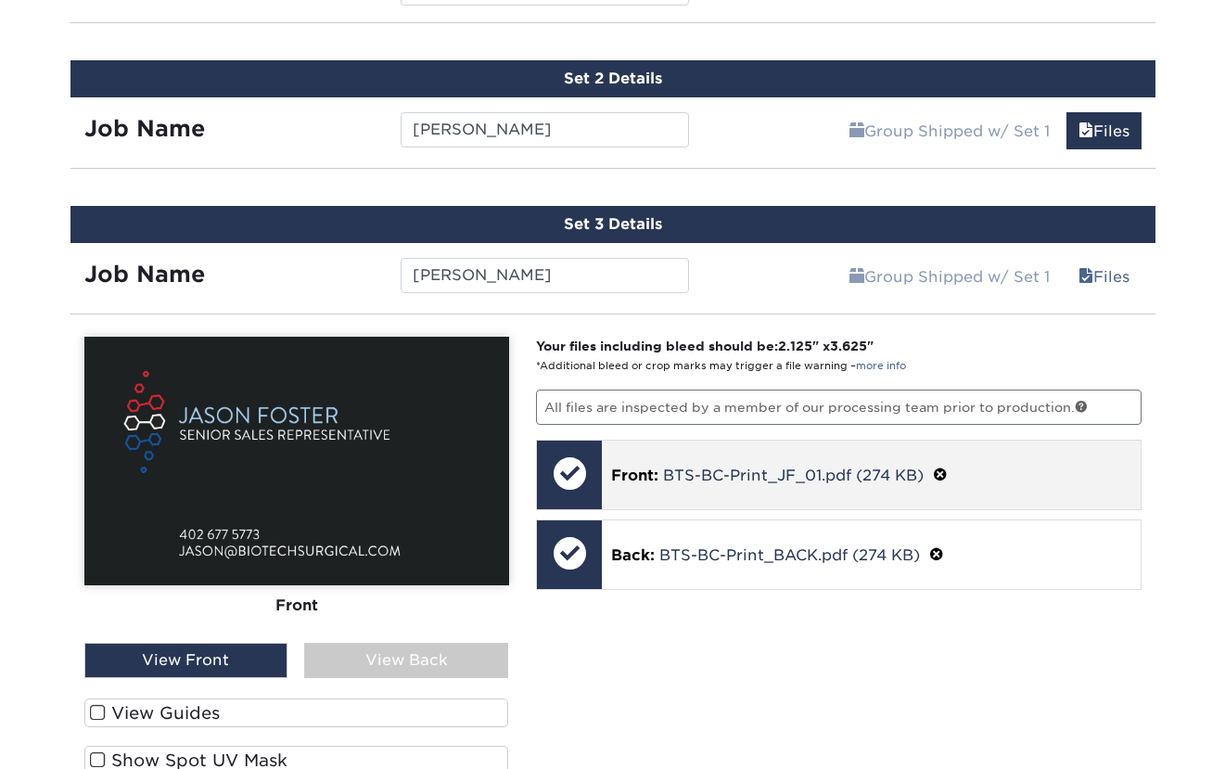
scroll to position [1180, 0]
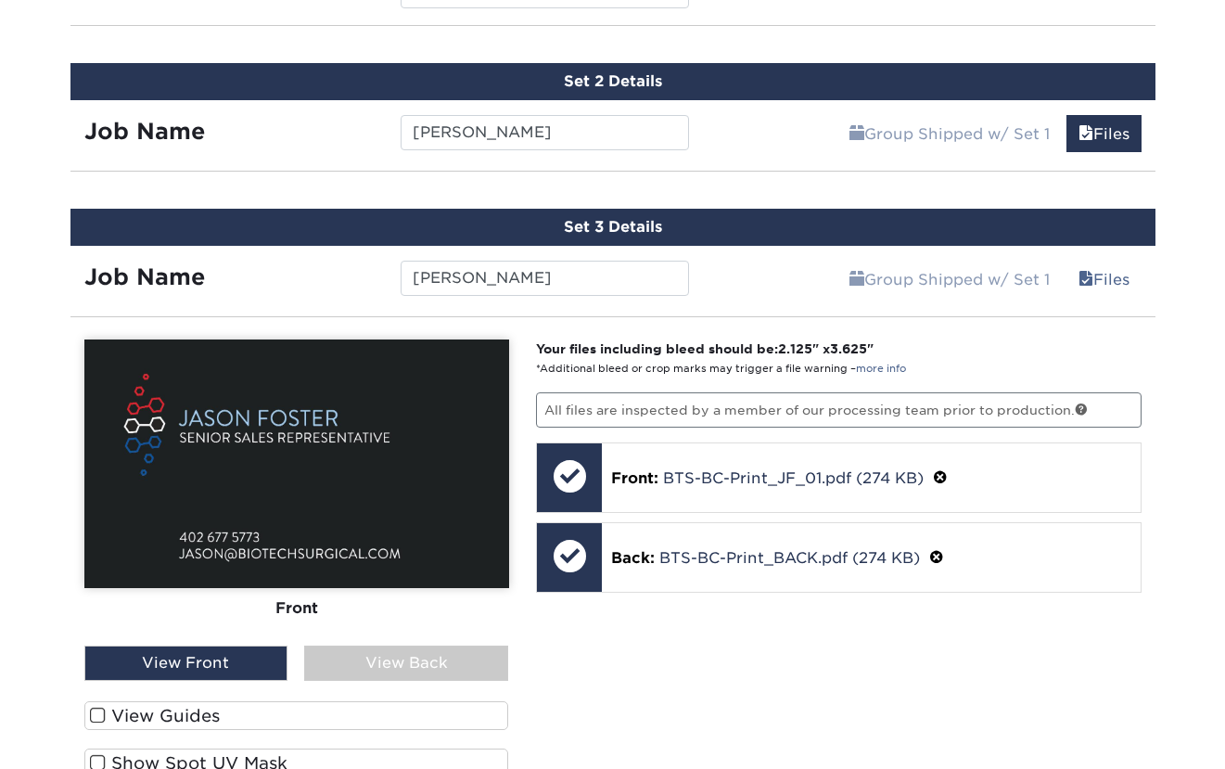
click at [216, 648] on div "View Front" at bounding box center [186, 662] width 204 height 35
drag, startPoint x: 258, startPoint y: 656, endPoint x: 325, endPoint y: 656, distance: 66.8
click at [261, 656] on div "View Front" at bounding box center [186, 662] width 204 height 35
click at [389, 657] on div "View Back" at bounding box center [406, 662] width 204 height 35
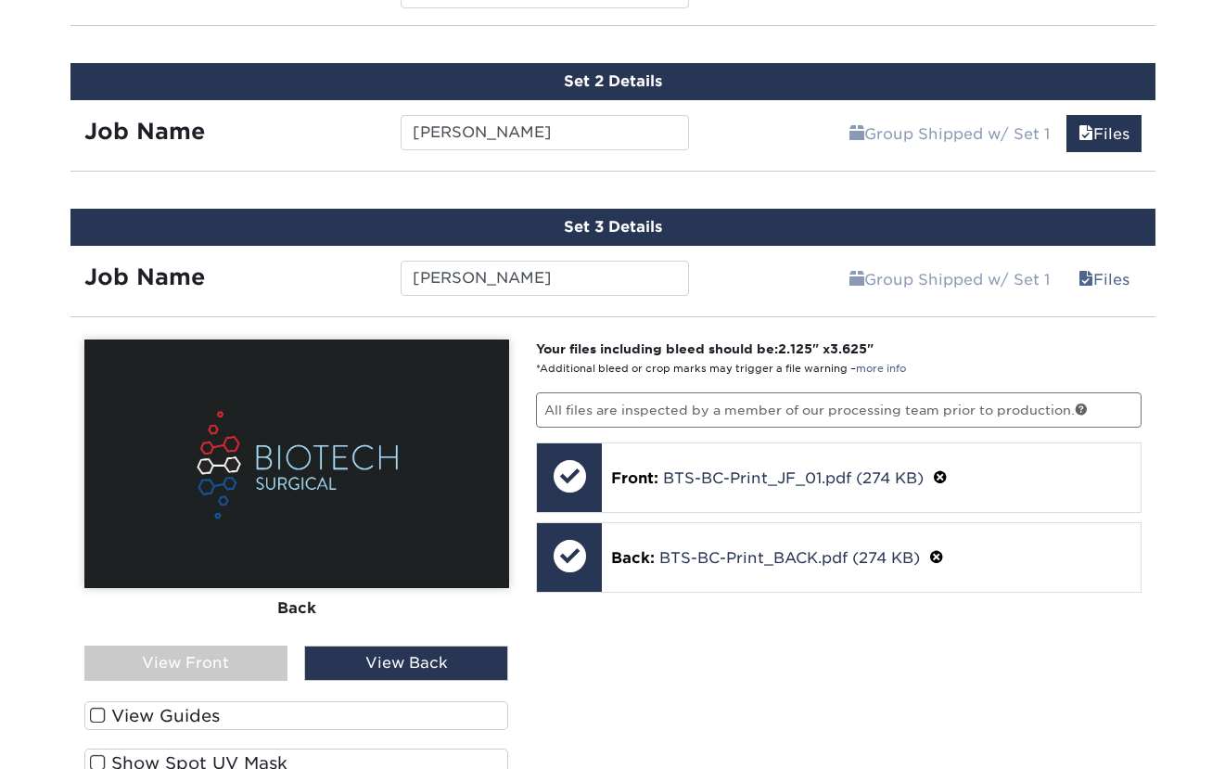
click at [233, 657] on div "View Front" at bounding box center [186, 662] width 204 height 35
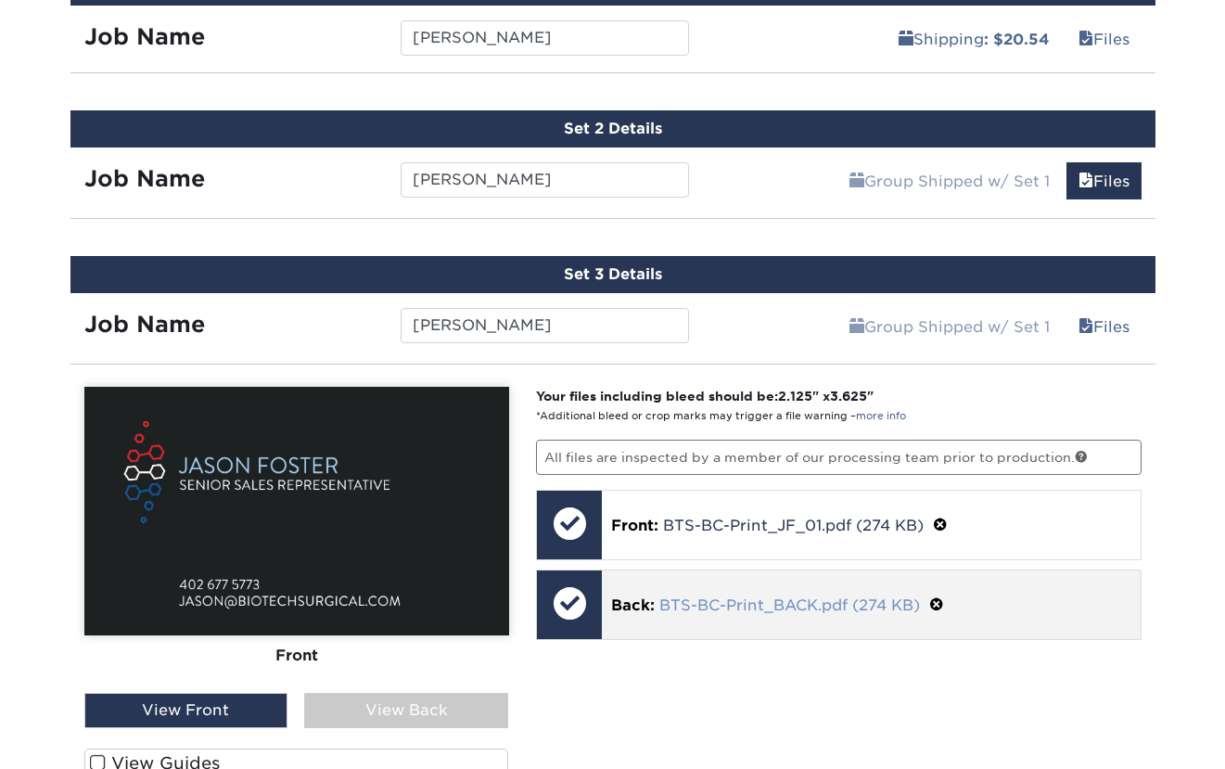
scroll to position [1057, 0]
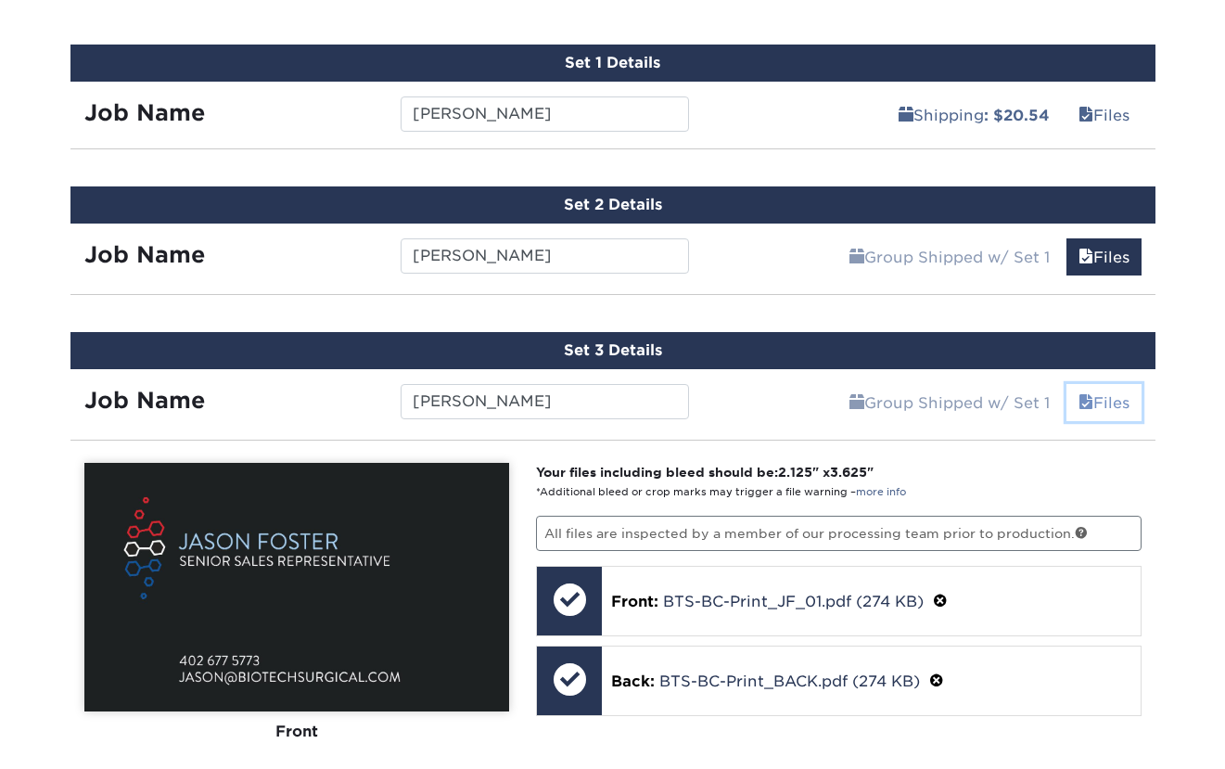
click at [1112, 397] on link "Files" at bounding box center [1103, 402] width 75 height 37
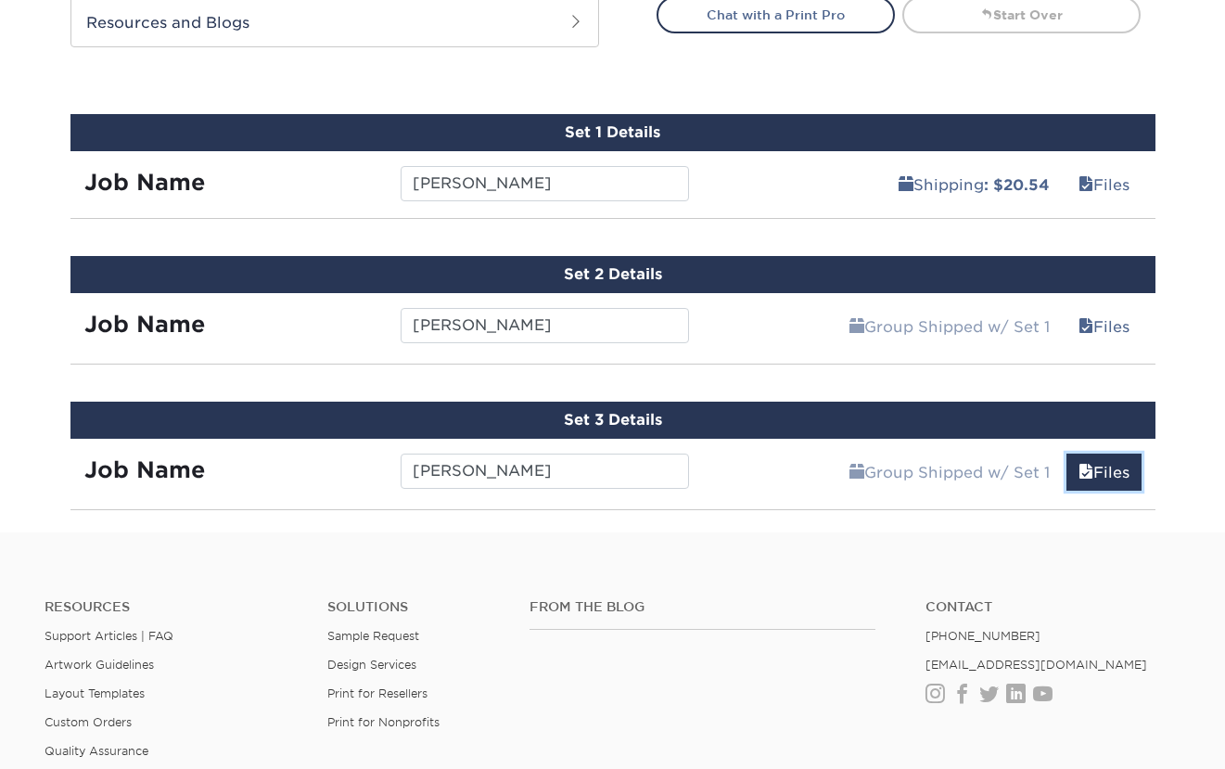
scroll to position [852, 0]
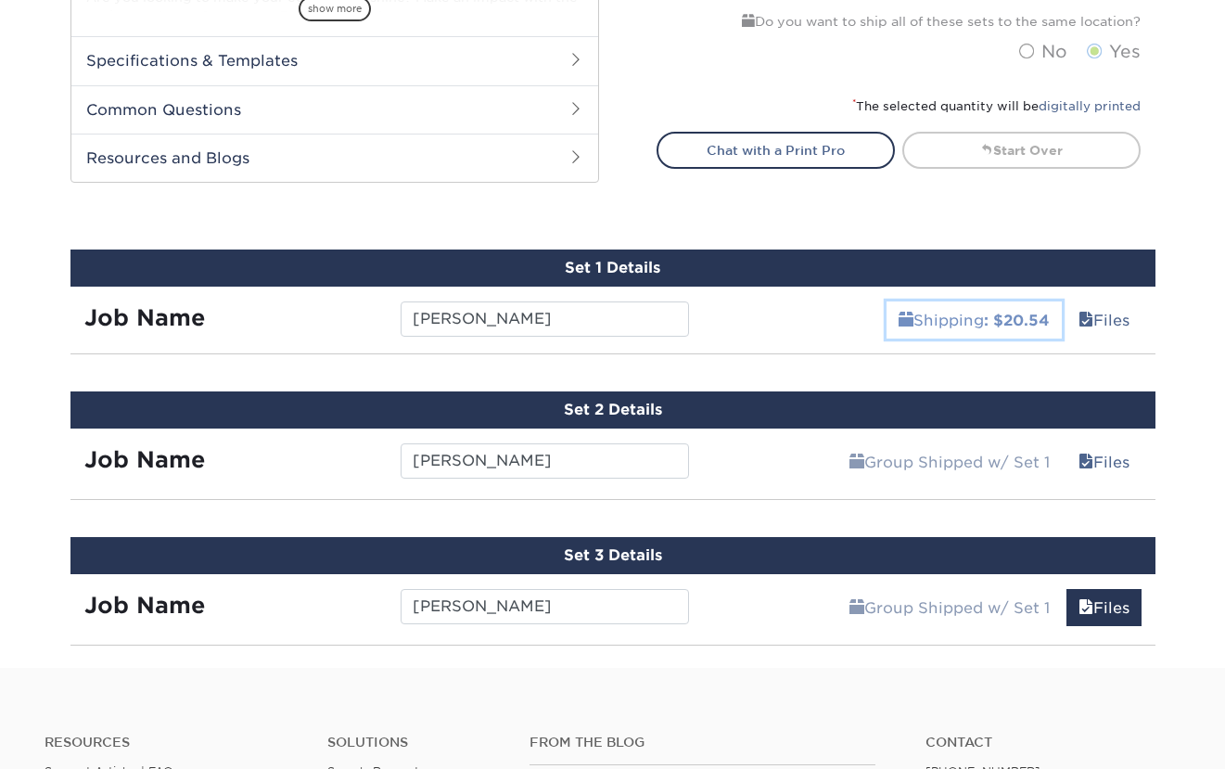
click at [1001, 317] on b ": $20.54" at bounding box center [1017, 321] width 66 height 18
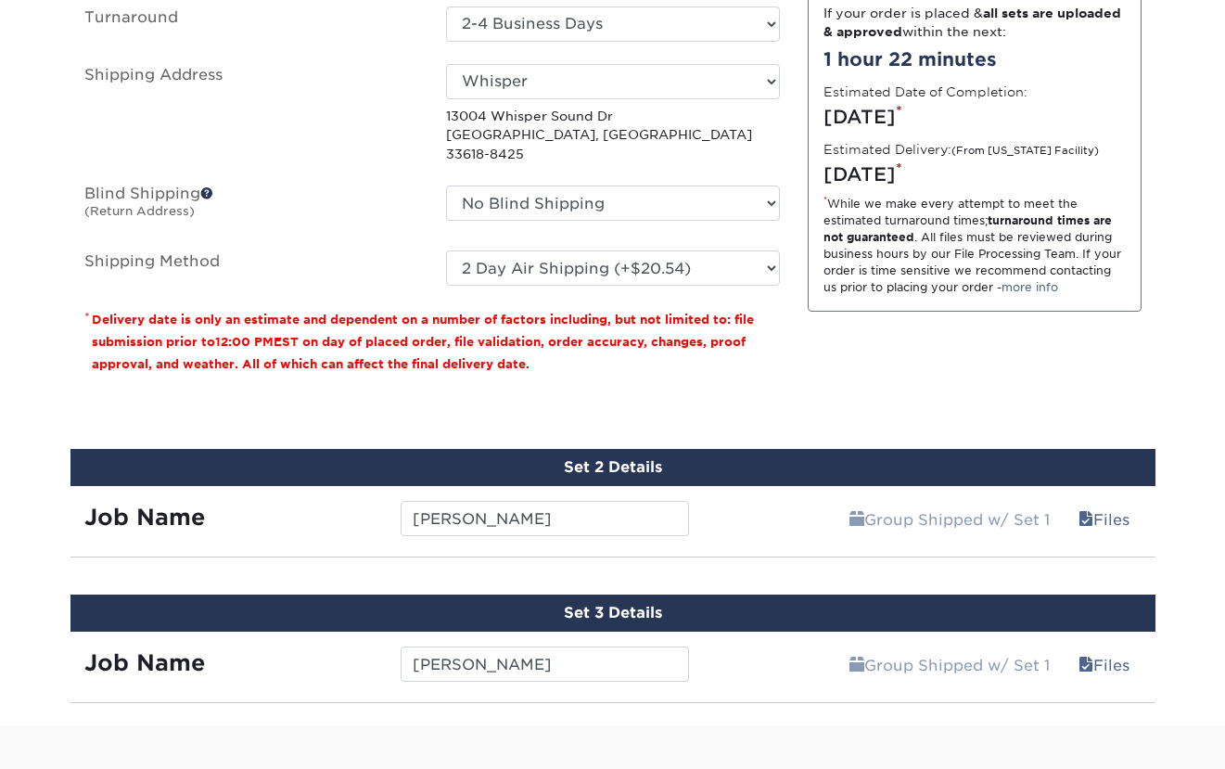
scroll to position [1395, 0]
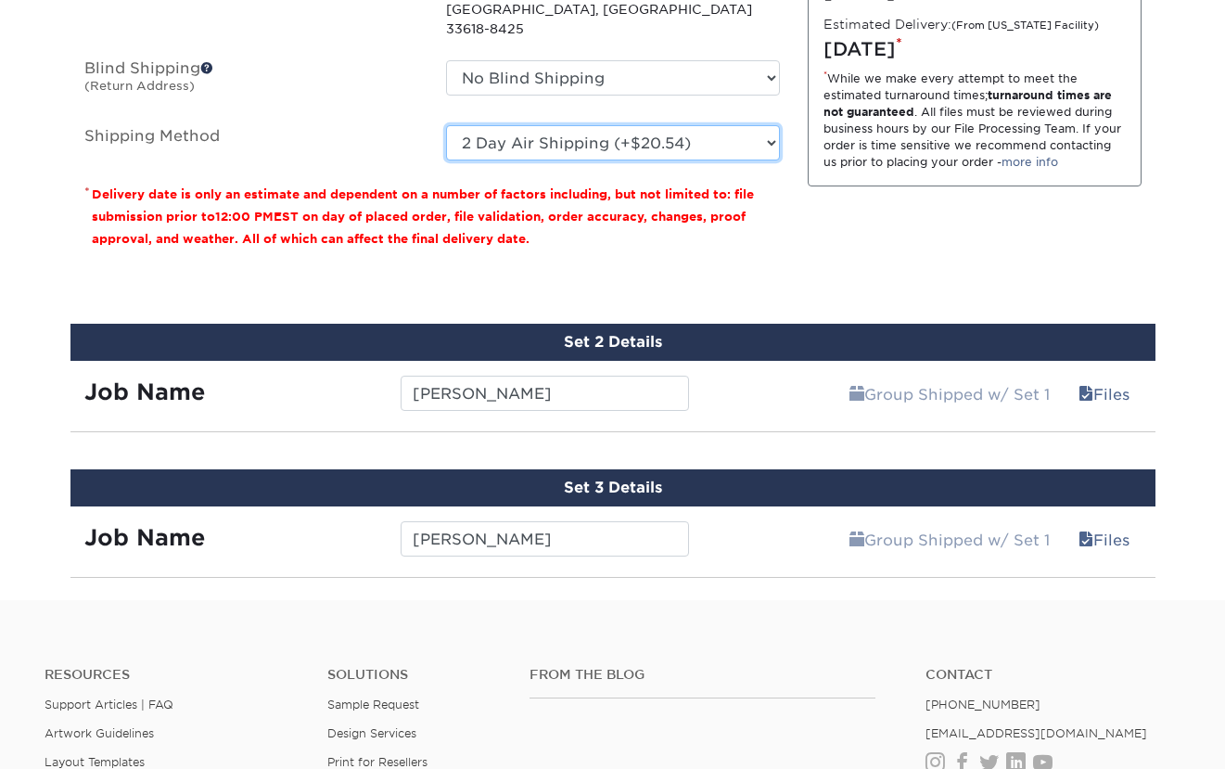
click at [632, 131] on select "Please Select 3 Day Shipping Service (+$20.06) Ground Shipping (+$20.27) 2 Day …" at bounding box center [613, 142] width 334 height 35
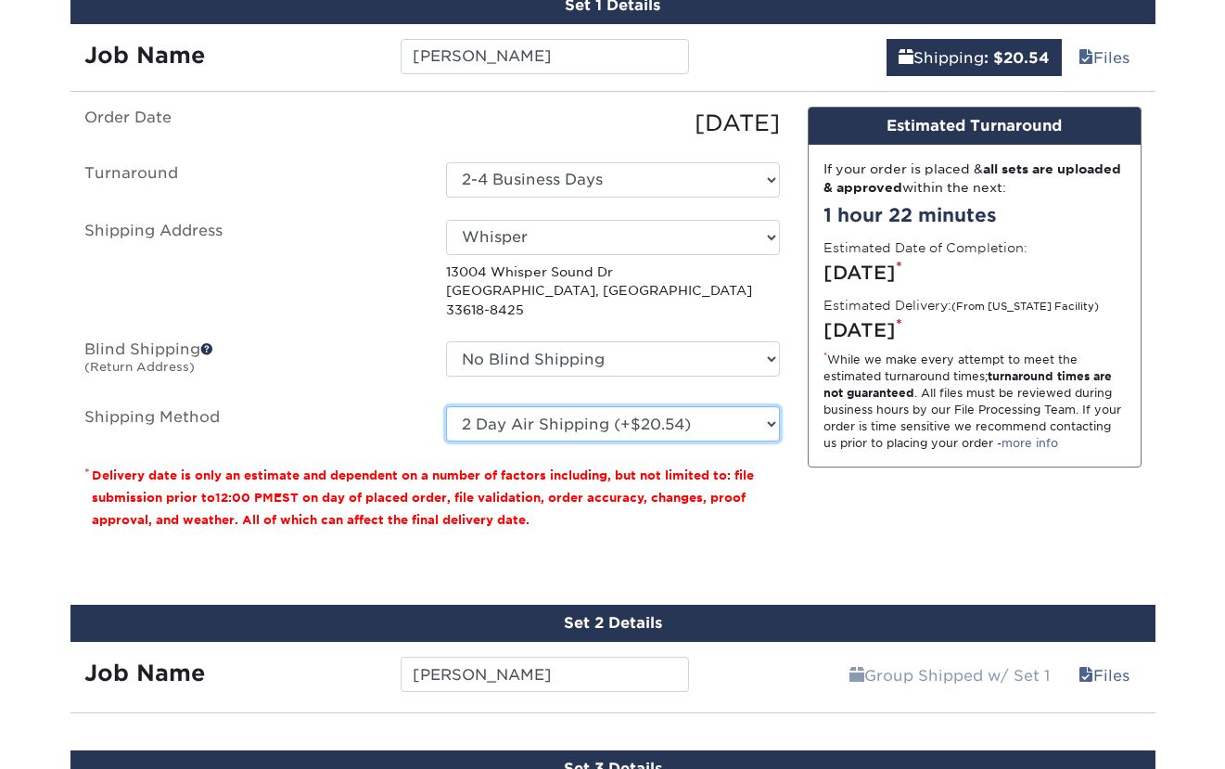
scroll to position [978, 0]
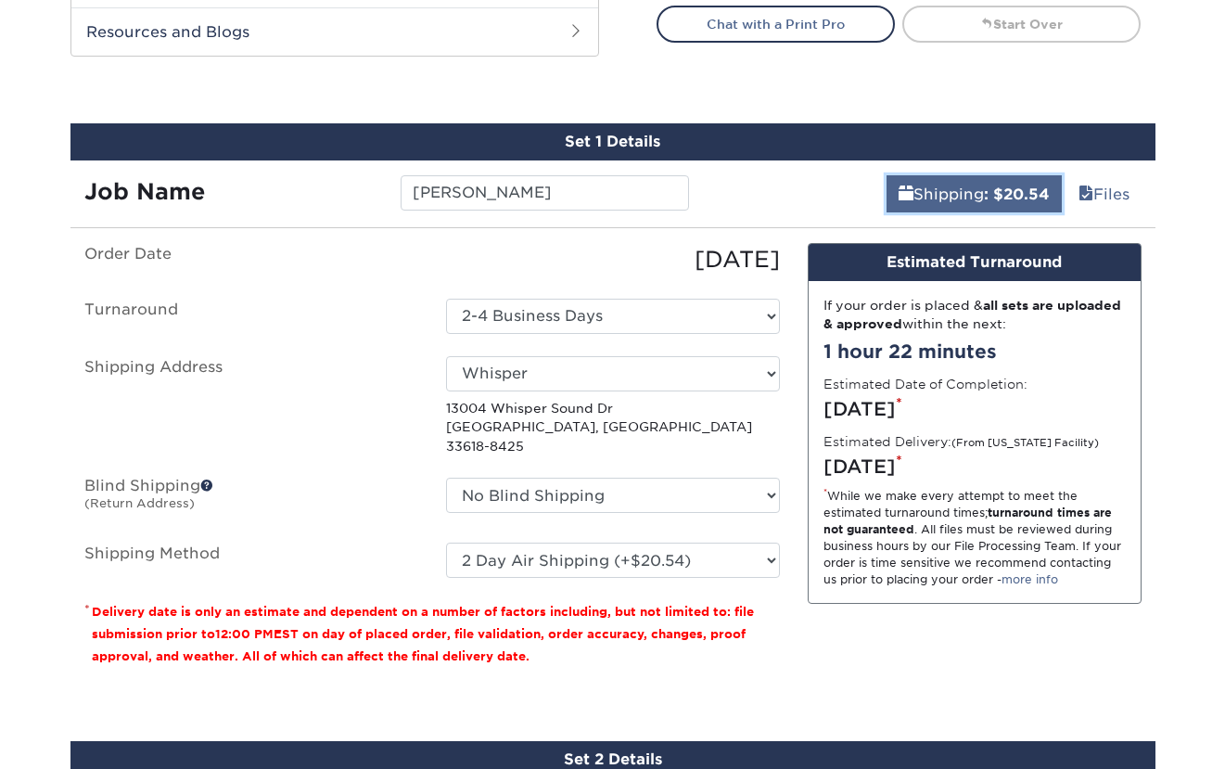
click at [950, 194] on link "Shipping : $20.54" at bounding box center [973, 193] width 175 height 37
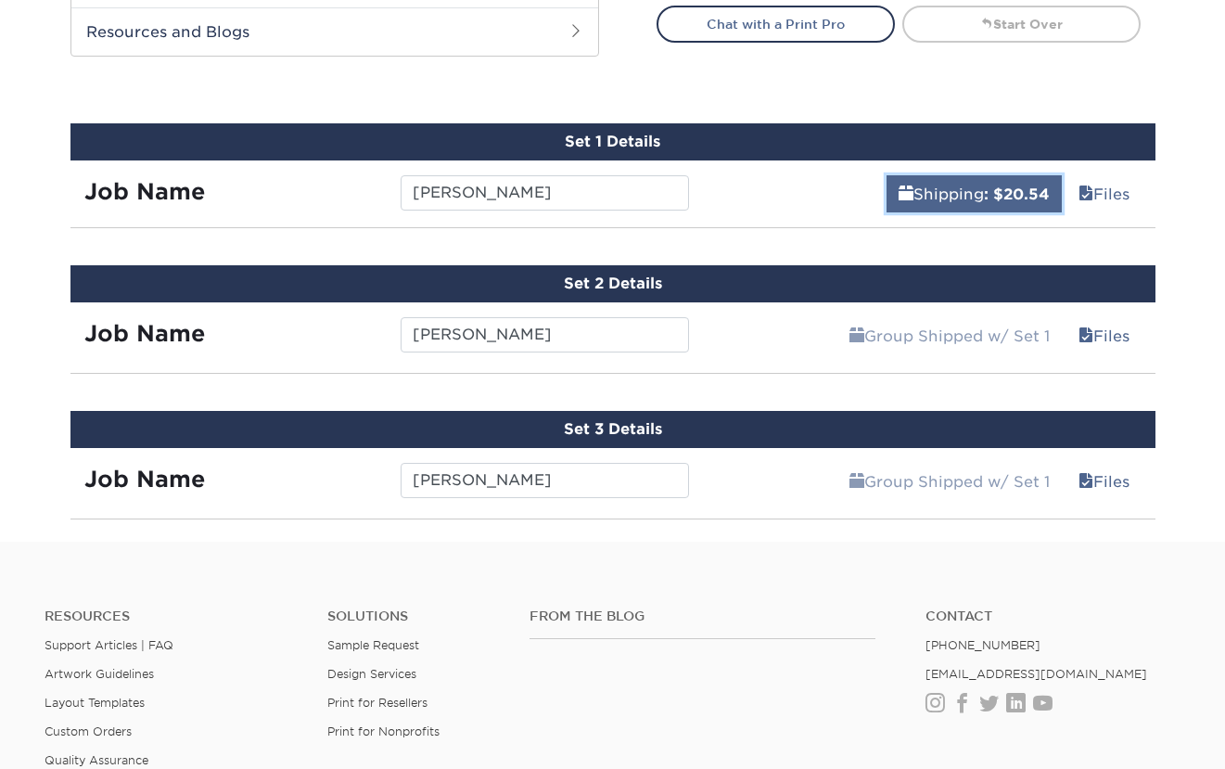
click at [950, 194] on link "Shipping : $20.54" at bounding box center [973, 193] width 175 height 37
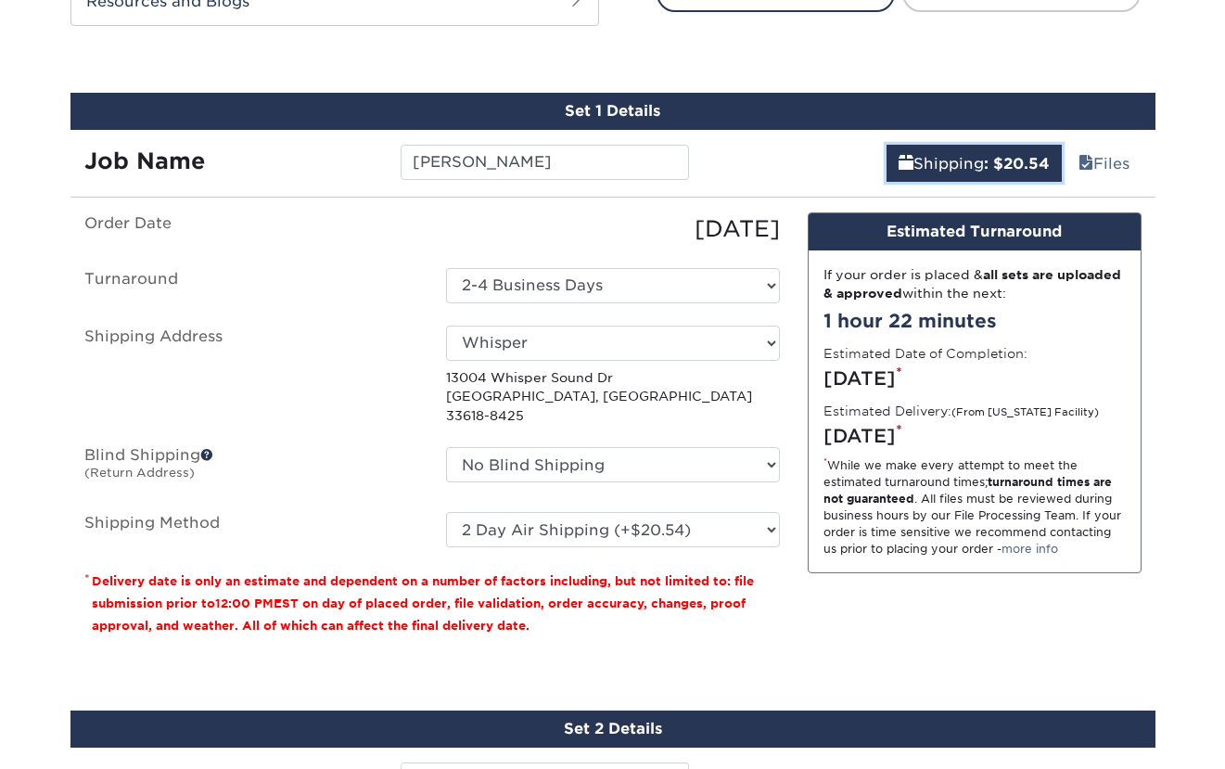
scroll to position [1011, 0]
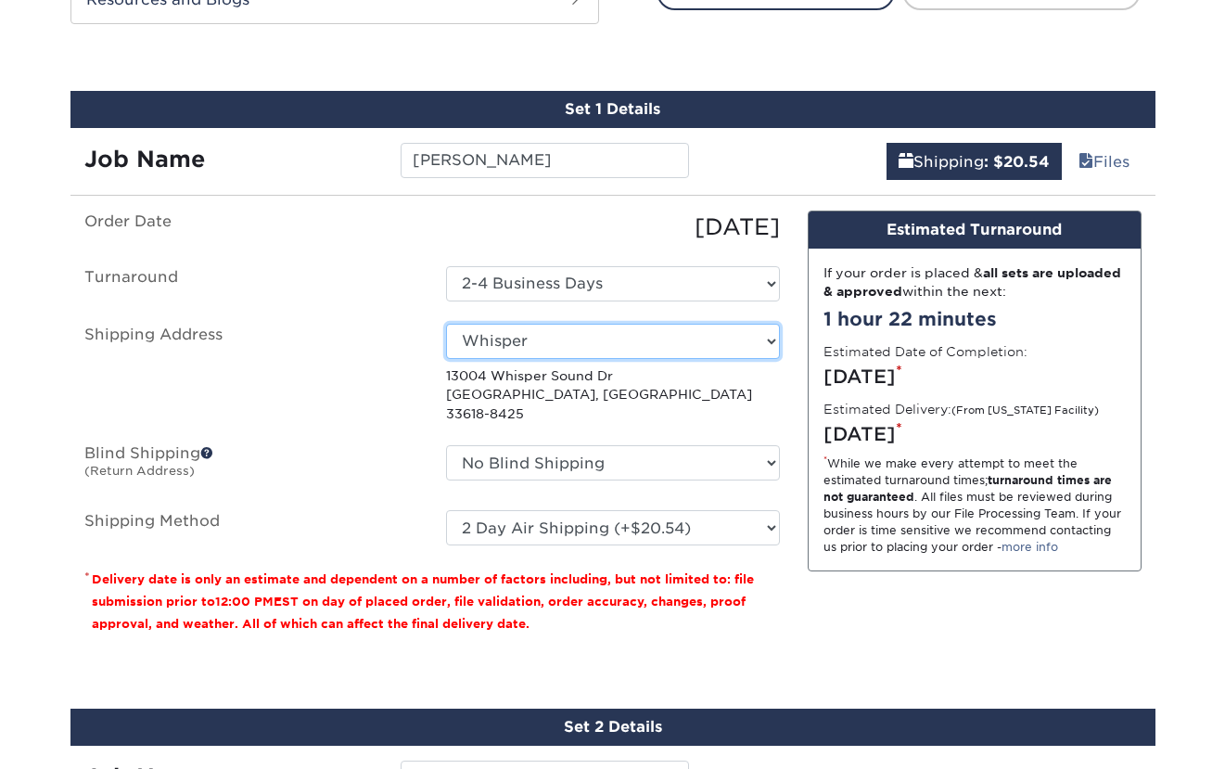
click at [611, 346] on select "Select One Whisper + Add New Address" at bounding box center [613, 341] width 334 height 35
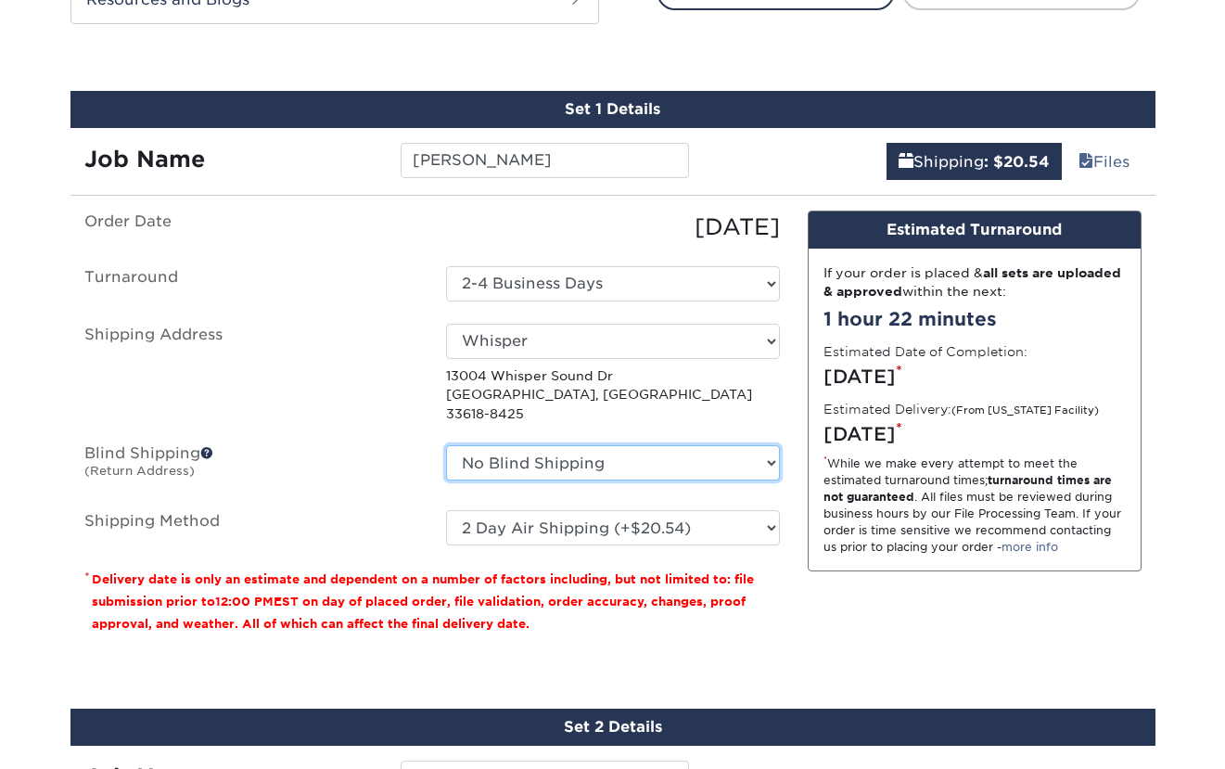
click at [647, 447] on select "No Blind Shipping Whisper + Add New Address" at bounding box center [613, 462] width 334 height 35
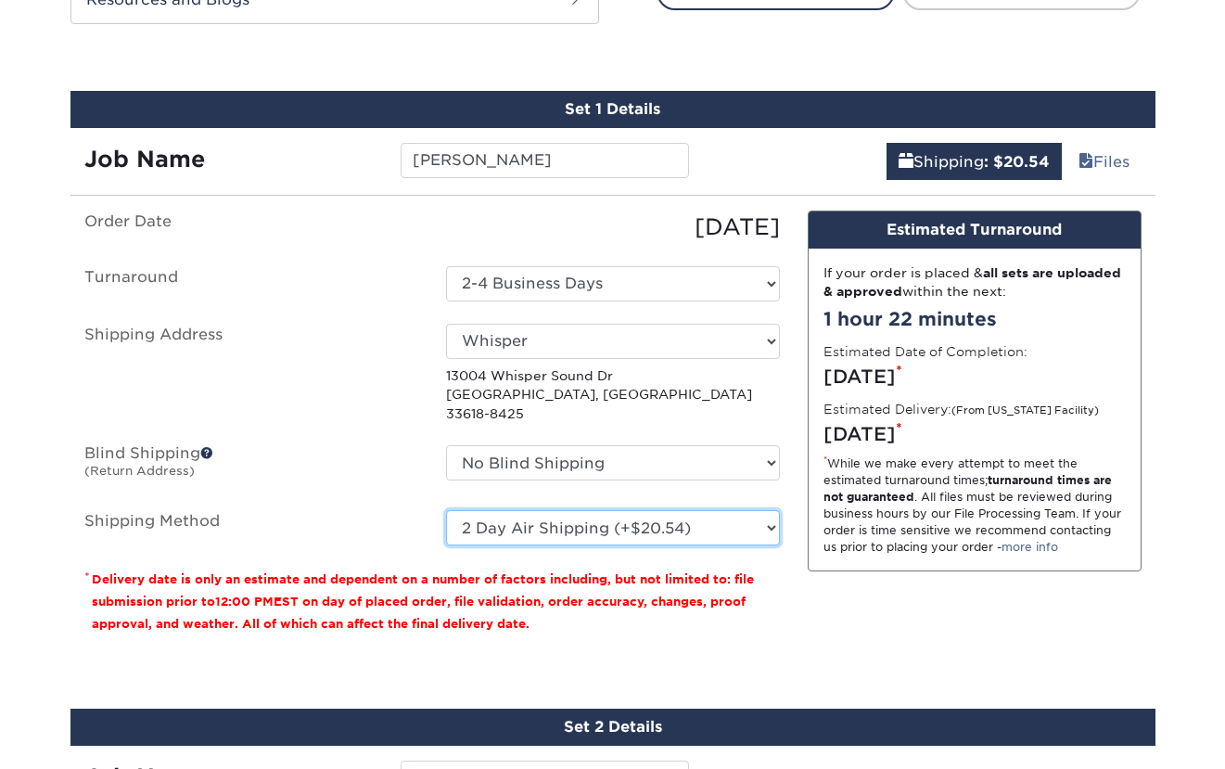
click at [653, 510] on select "Please Select 3 Day Shipping Service (+$20.06) Ground Shipping (+$20.27) 2 Day …" at bounding box center [613, 527] width 334 height 35
click at [633, 520] on select "Please Select 3 Day Shipping Service (+$20.06) Ground Shipping (+$20.27) 2 Day …" at bounding box center [613, 527] width 334 height 35
select select "02"
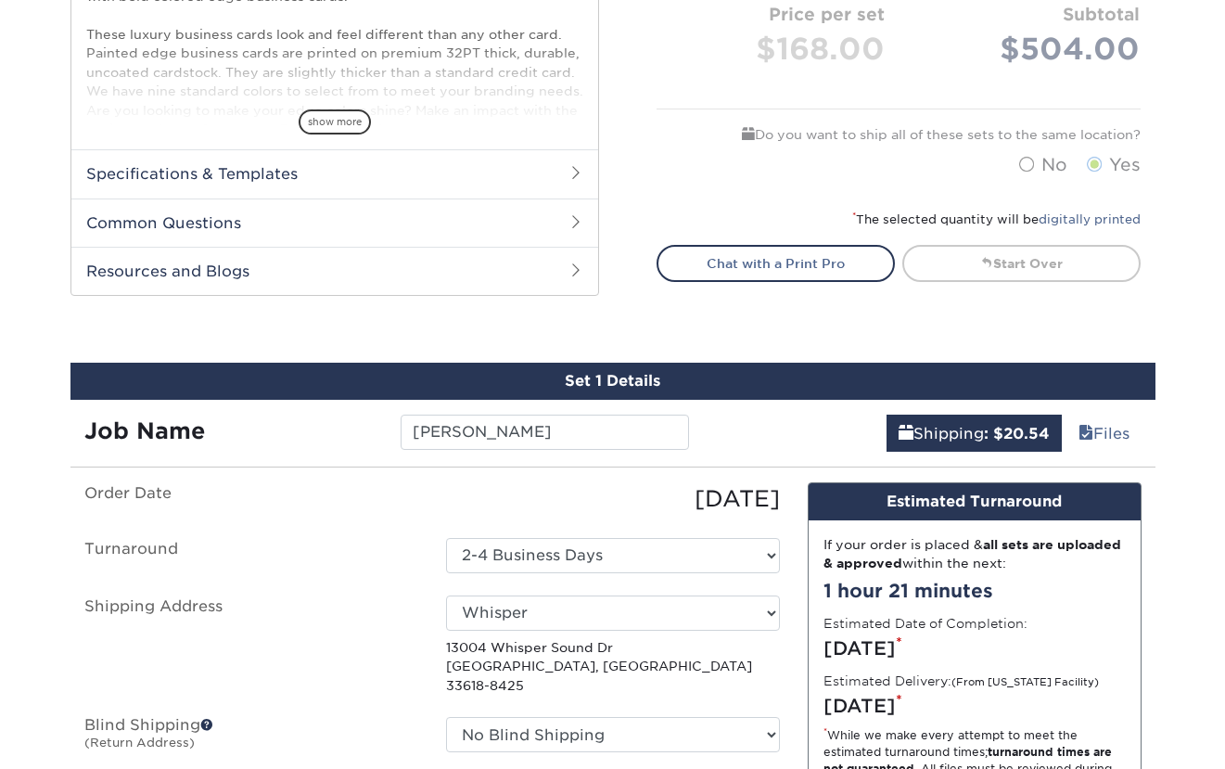
scroll to position [740, 0]
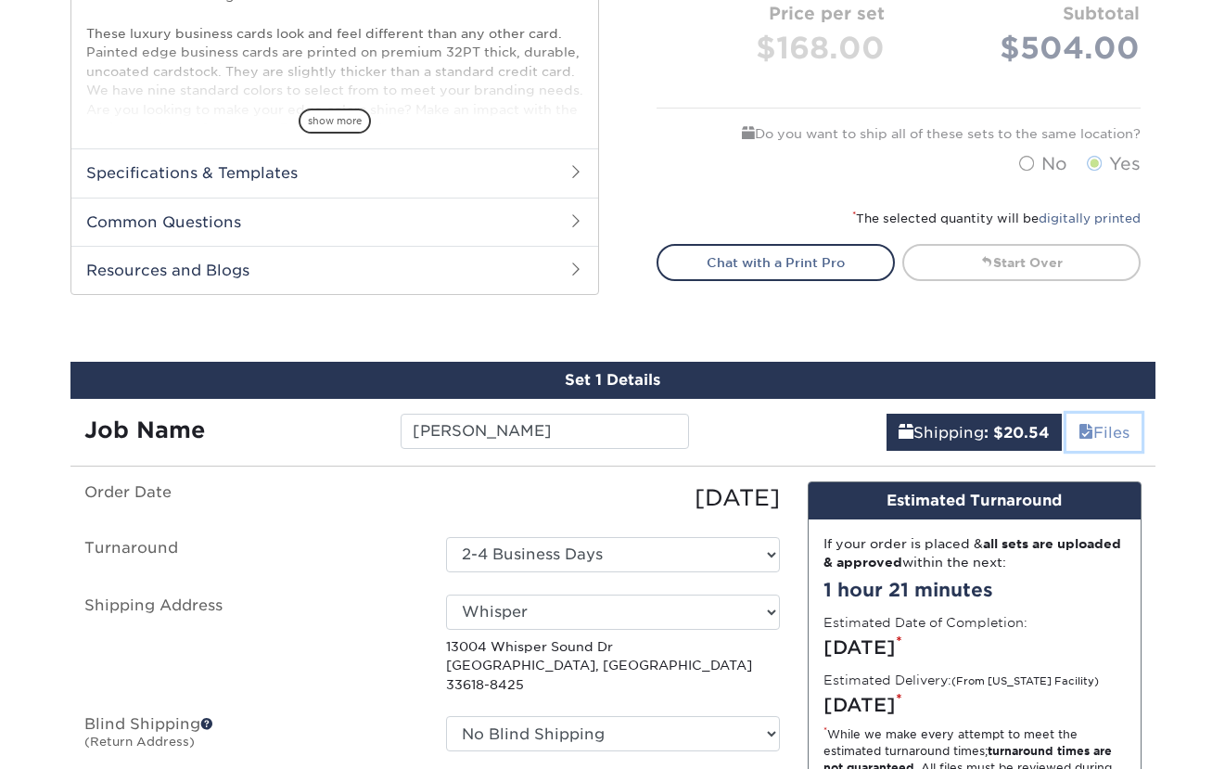
click at [1108, 425] on link "Files" at bounding box center [1103, 432] width 75 height 37
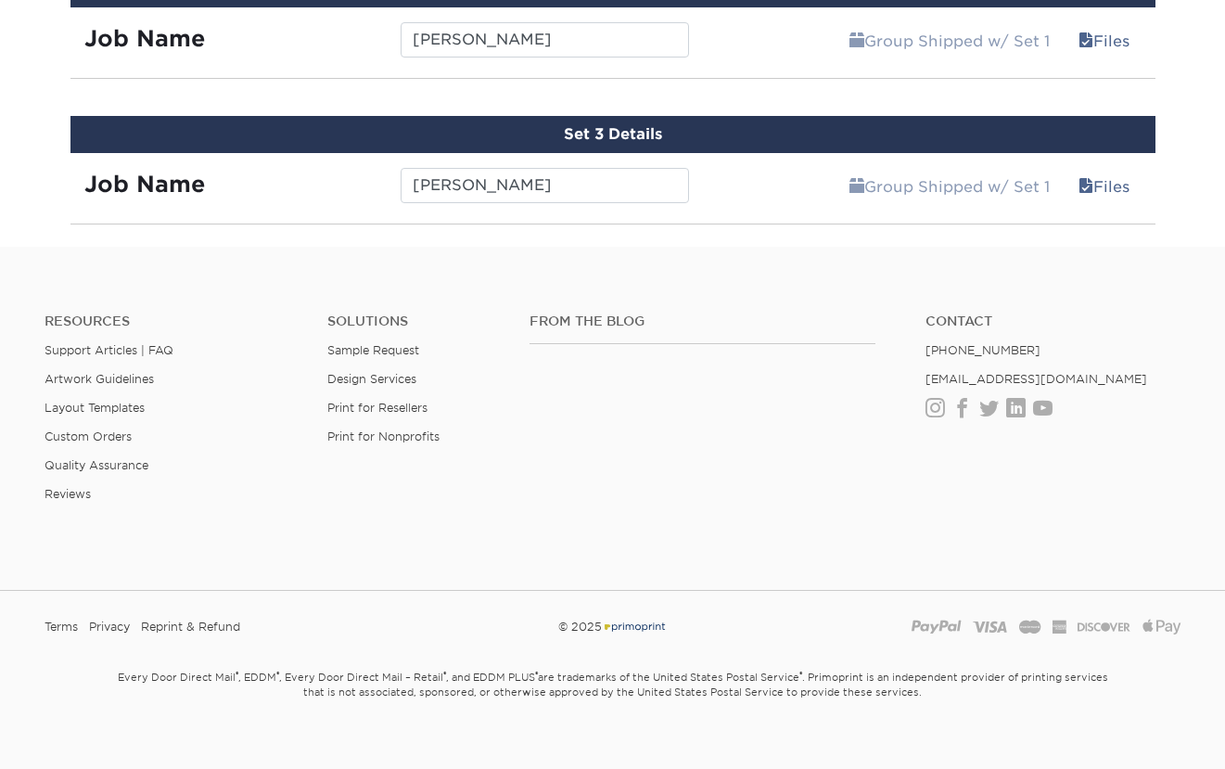
scroll to position [2087, 0]
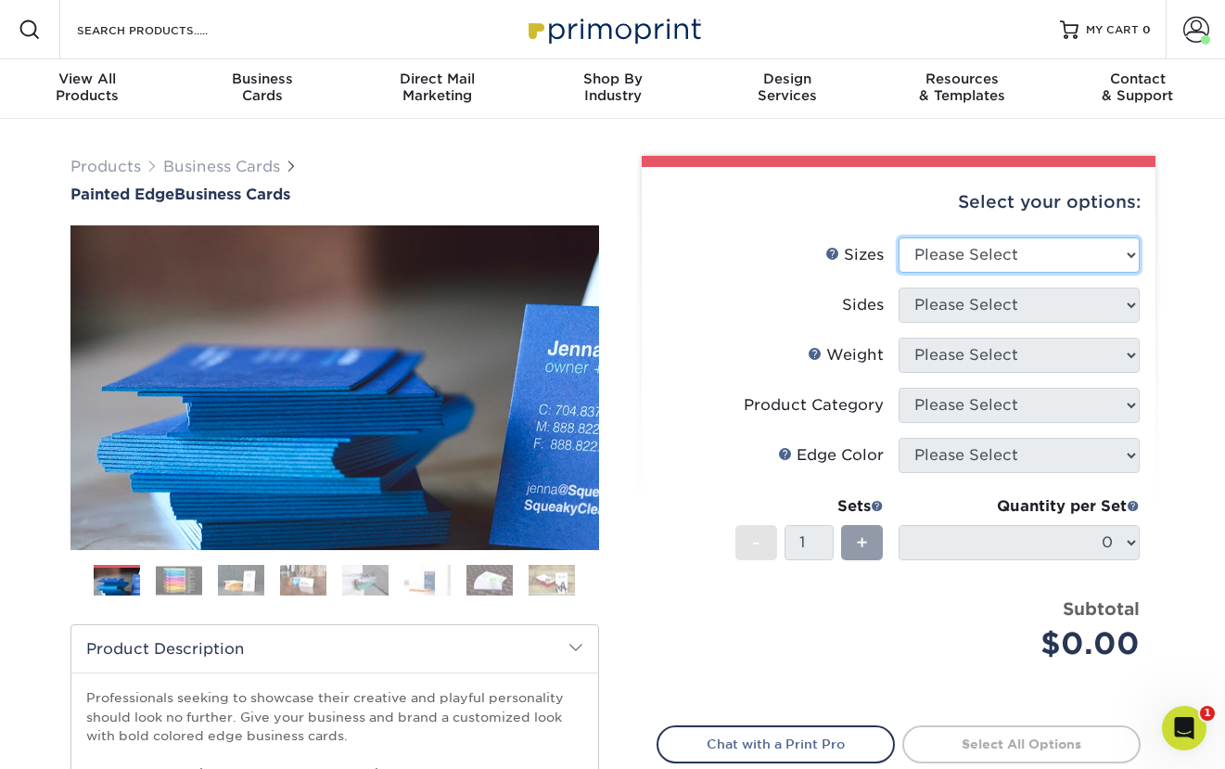
click at [993, 259] on select "Please Select 2" x 3.5" - Standard 2.125" x 3.375" - European 2.5" x 2.5" - Squ…" at bounding box center [1018, 254] width 241 height 35
select select "2.00x3.50"
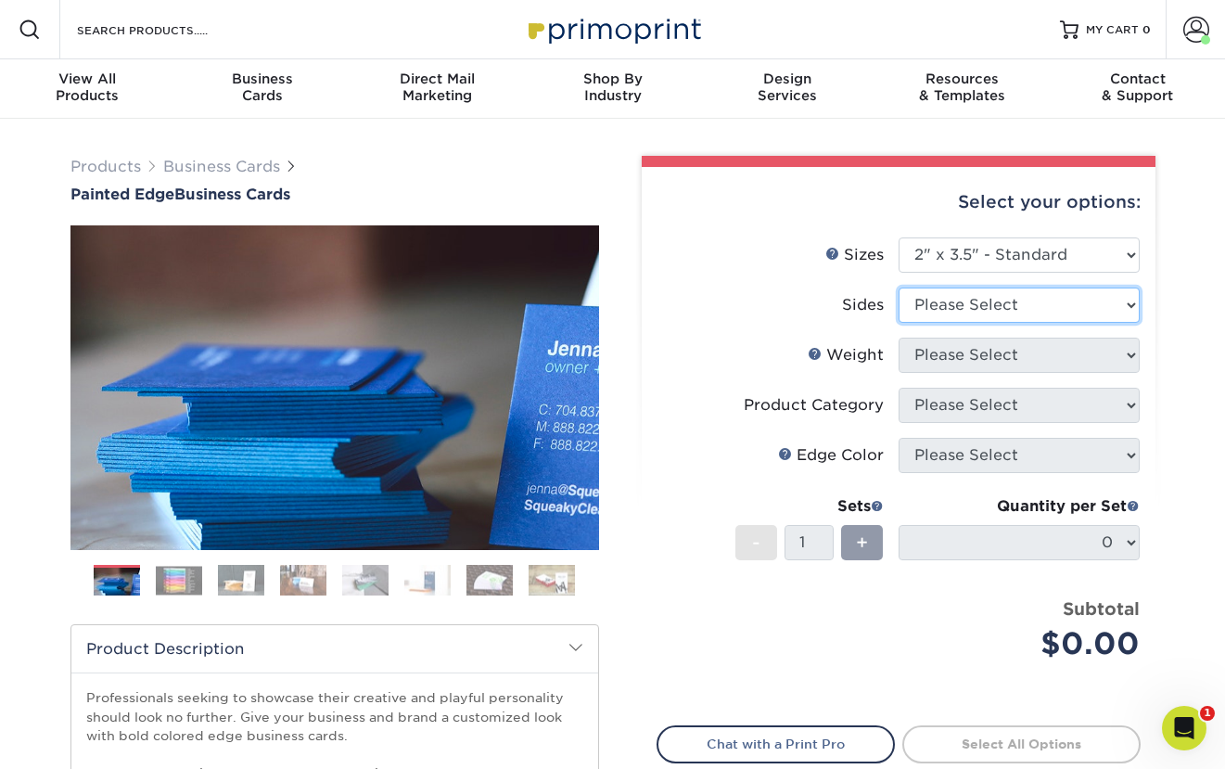
click at [1000, 305] on select "Please Select Print Both Sides Print Front Only" at bounding box center [1018, 304] width 241 height 35
select select "13abbda7-1d64-4f25-8bb2-c179b224825d"
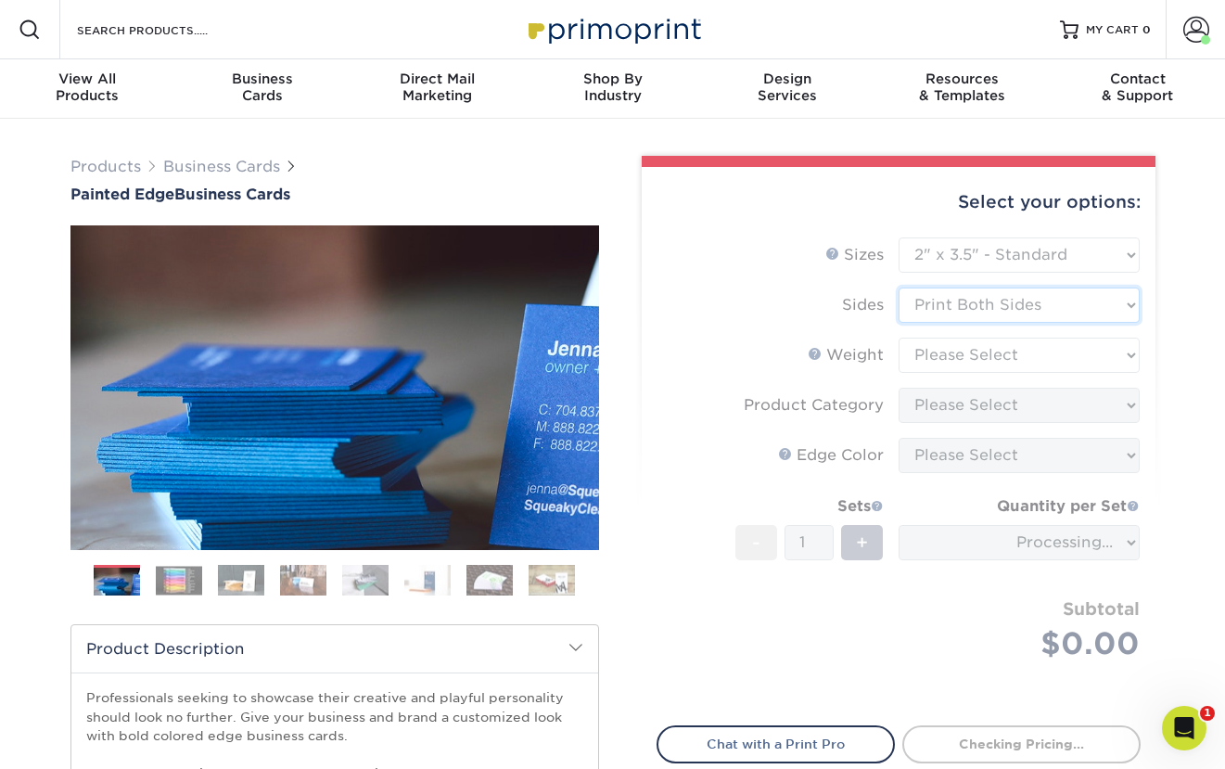
scroll to position [2, 0]
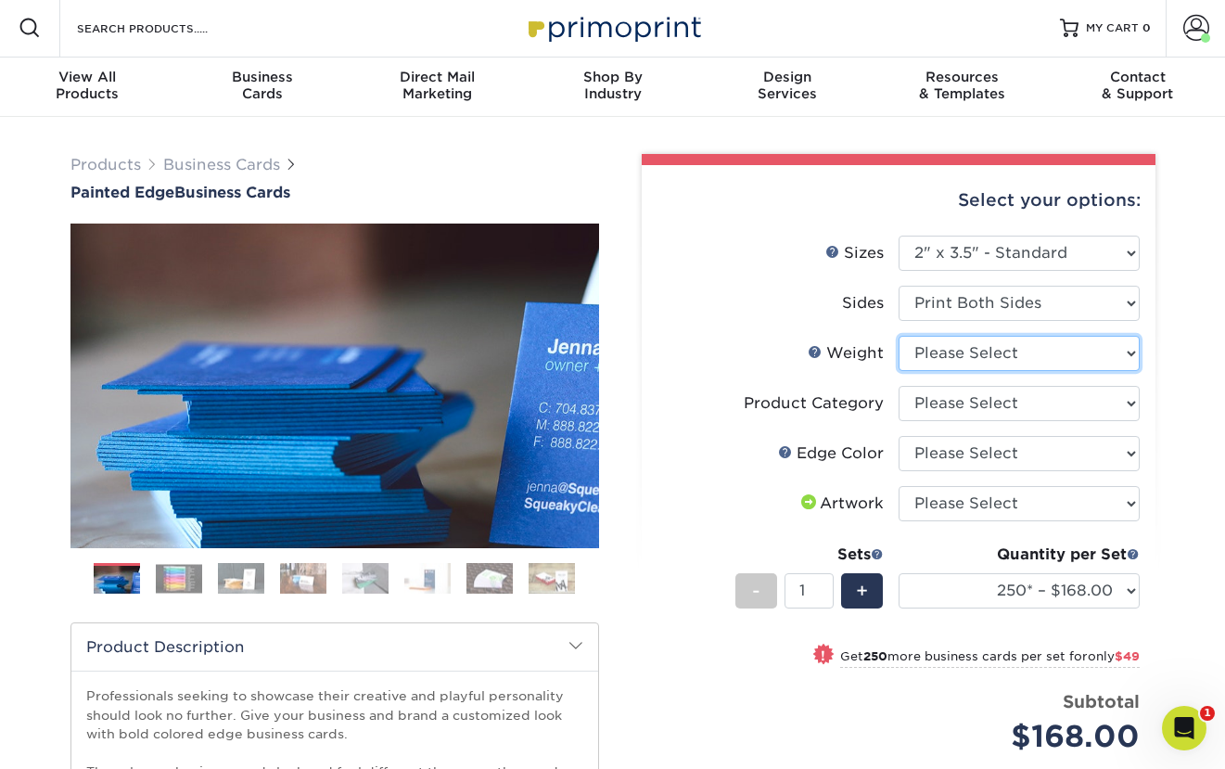
click at [1078, 350] on select "Please Select 32PTUC" at bounding box center [1018, 353] width 241 height 35
select select "32PTUC"
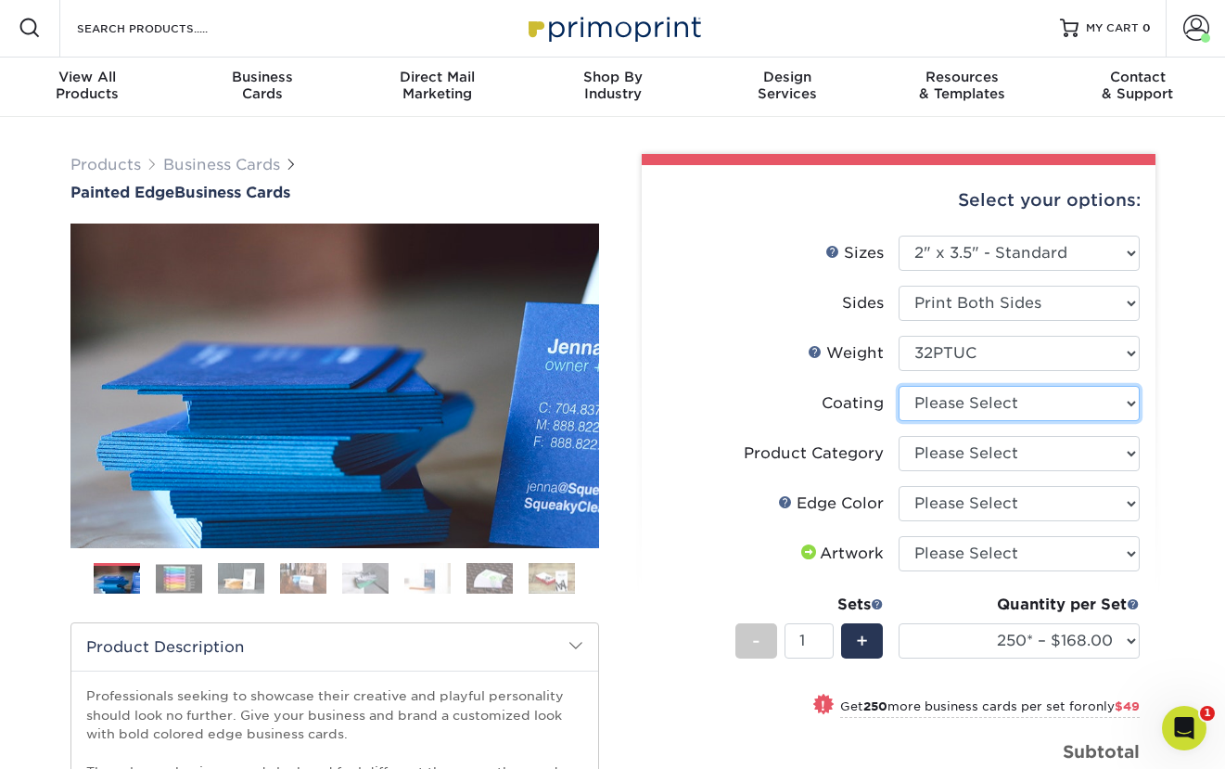
click at [1096, 403] on select at bounding box center [1018, 403] width 241 height 35
select select "3e7618de-abca-4bda-9f97-8b9129e913d8"
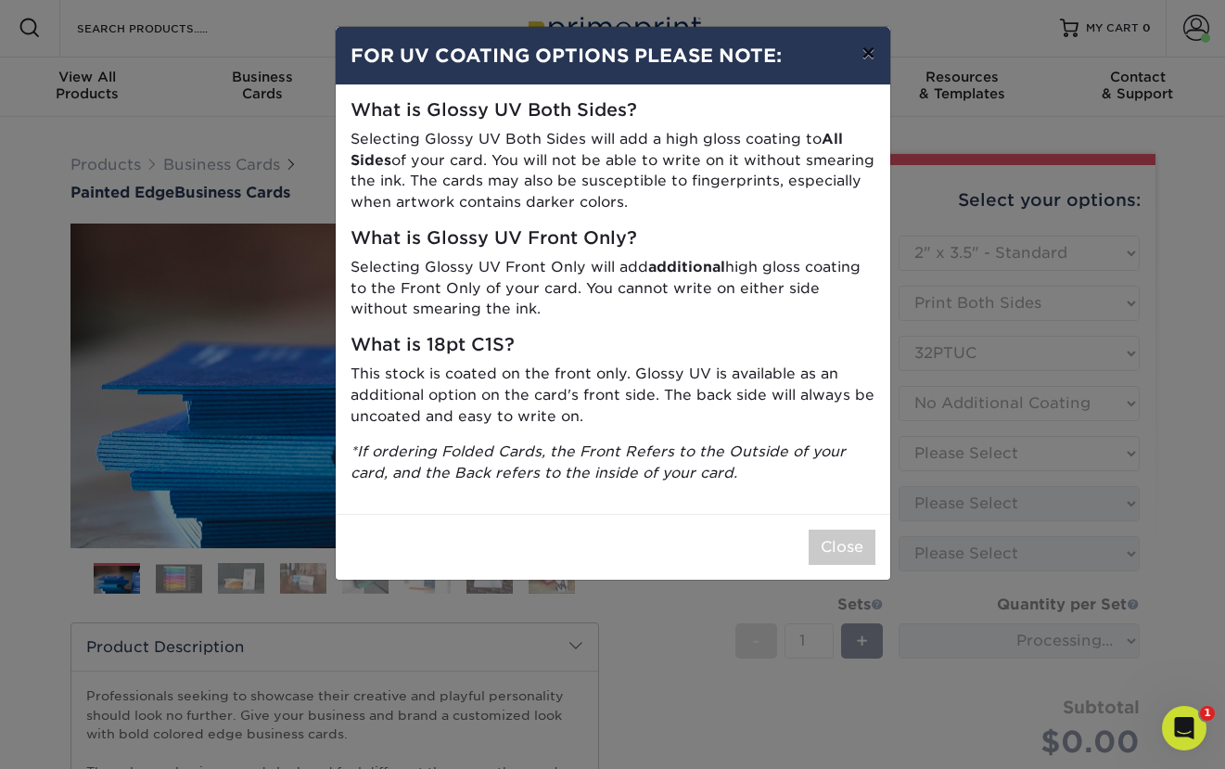
click at [876, 55] on button "×" at bounding box center [868, 53] width 43 height 52
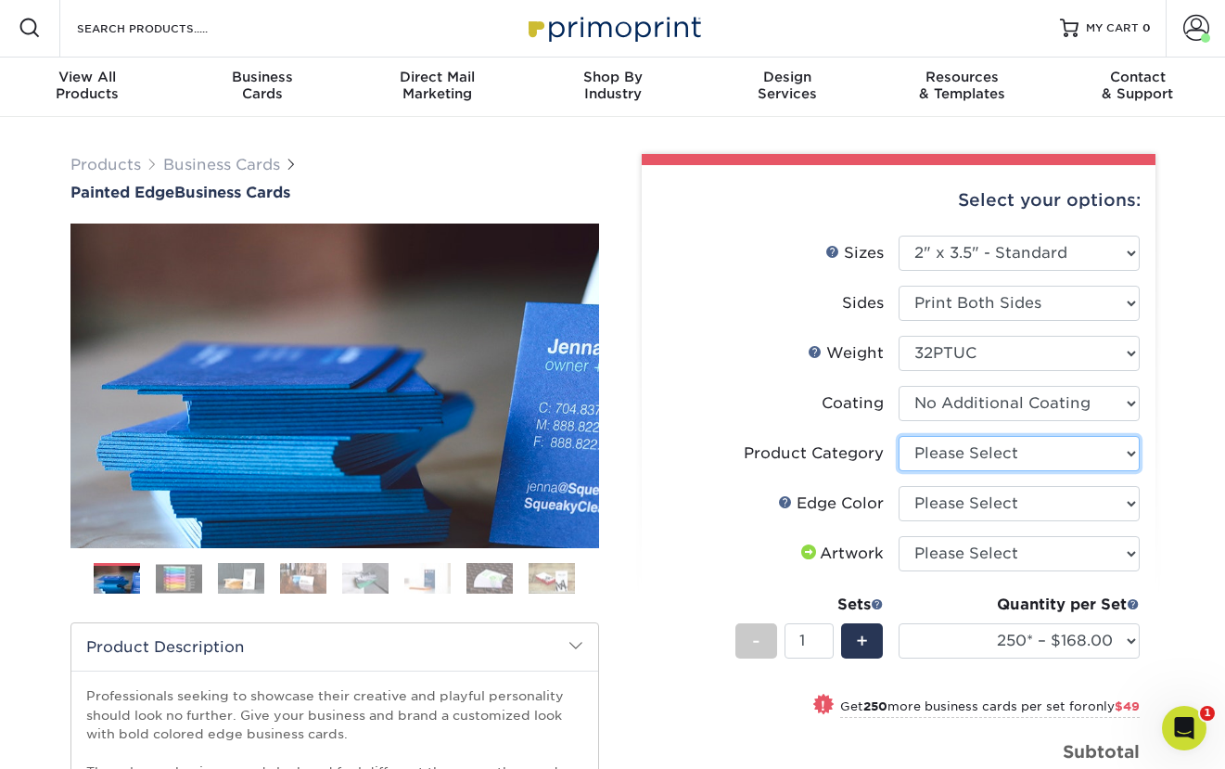
click at [1052, 447] on select "Please Select Business Cards" at bounding box center [1018, 453] width 241 height 35
select select "3b5148f1-0588-4f88-a218-97bcfdce65c1"
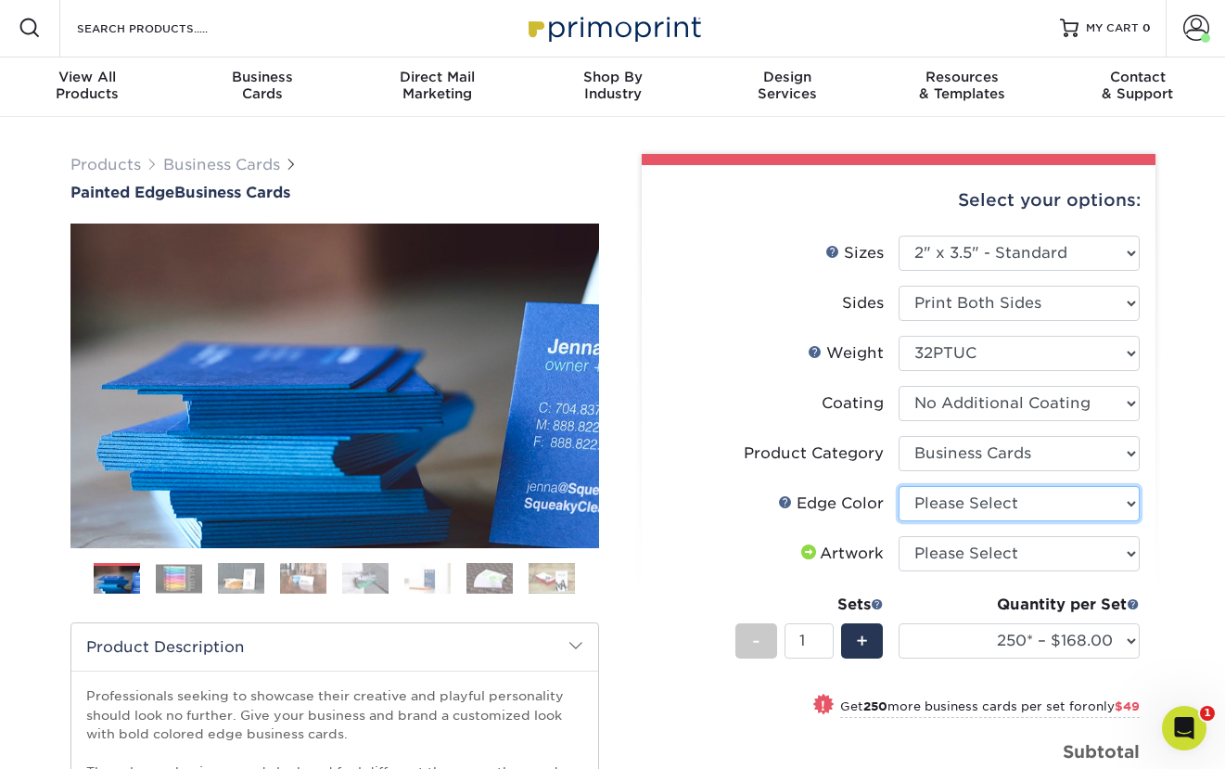
click at [1050, 503] on select "Please Select Charcoal Black Brown Blue Pearlescent Blue Pearlescent Gold Pearl…" at bounding box center [1018, 503] width 241 height 35
select select "1ae850e6-61c5-45b7-a71d-f488378c5a25"
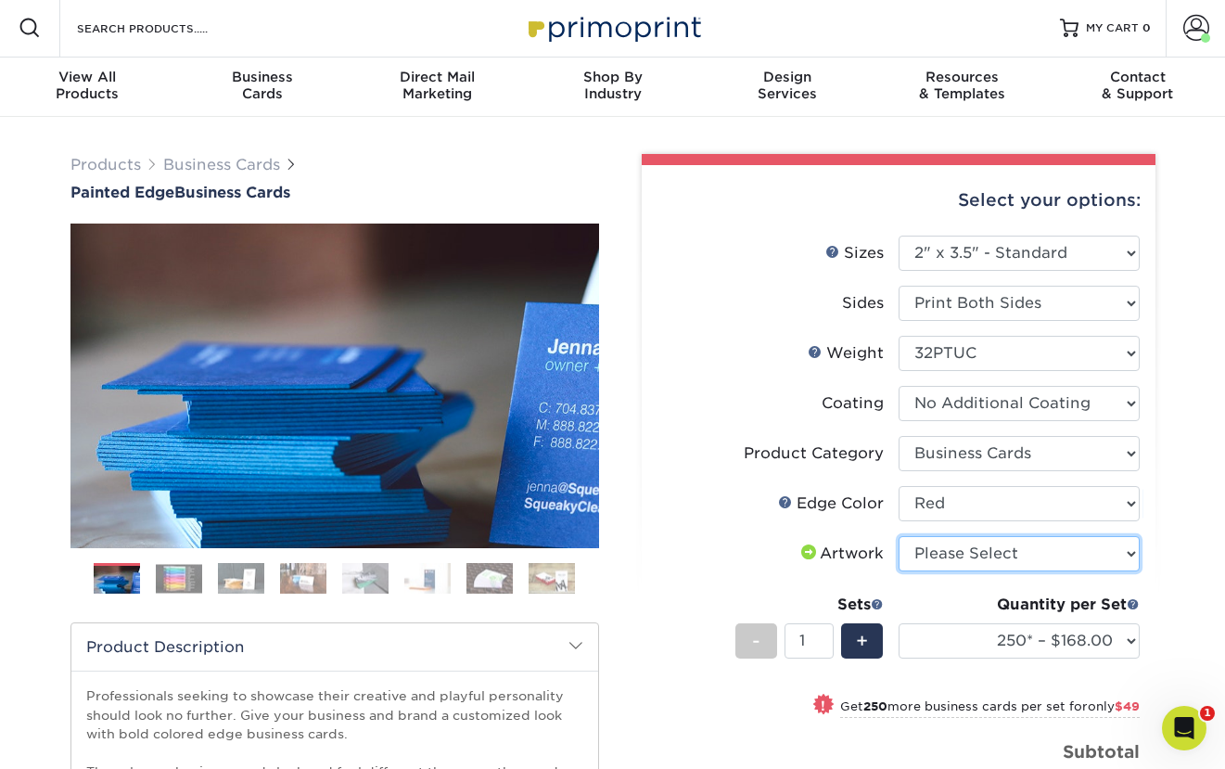
click at [973, 561] on select "Please Select I will upload files I need a design - $100" at bounding box center [1018, 553] width 241 height 35
select select "upload"
click at [859, 636] on span "+" at bounding box center [862, 641] width 12 height 28
click at [860, 637] on span "+" at bounding box center [862, 641] width 12 height 28
type input "3"
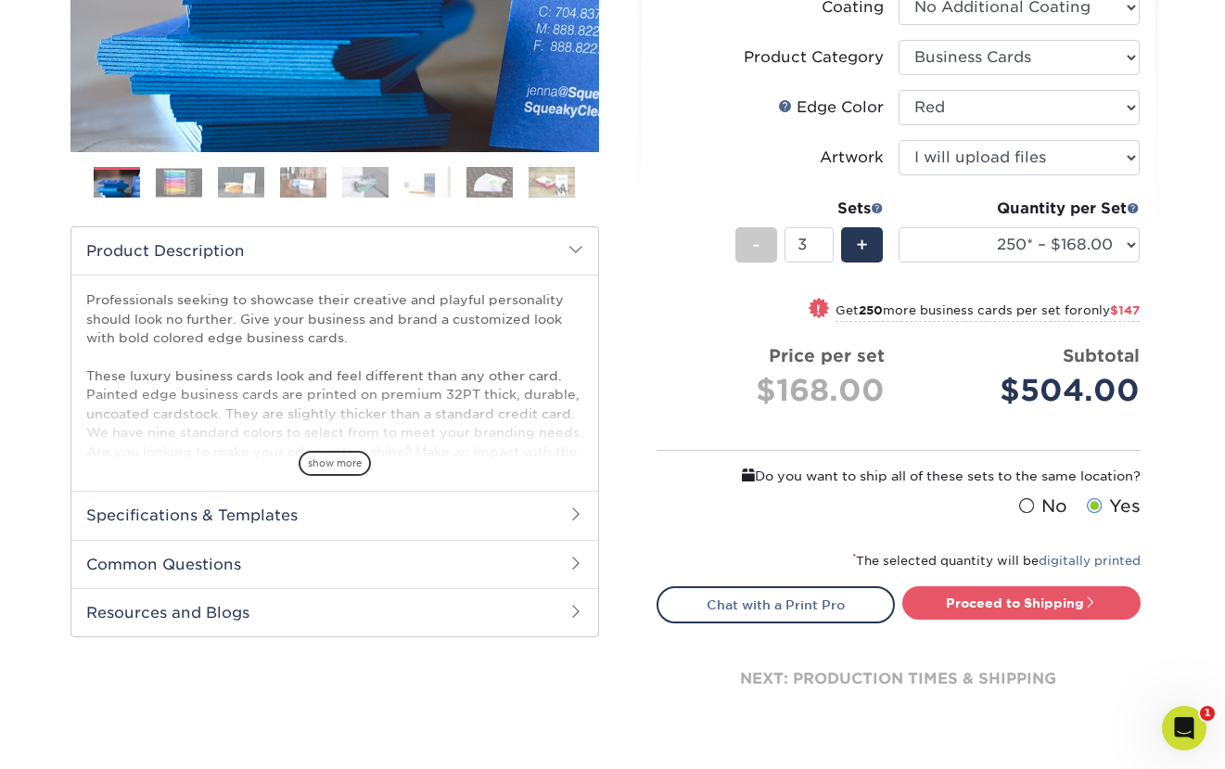
scroll to position [422, 0]
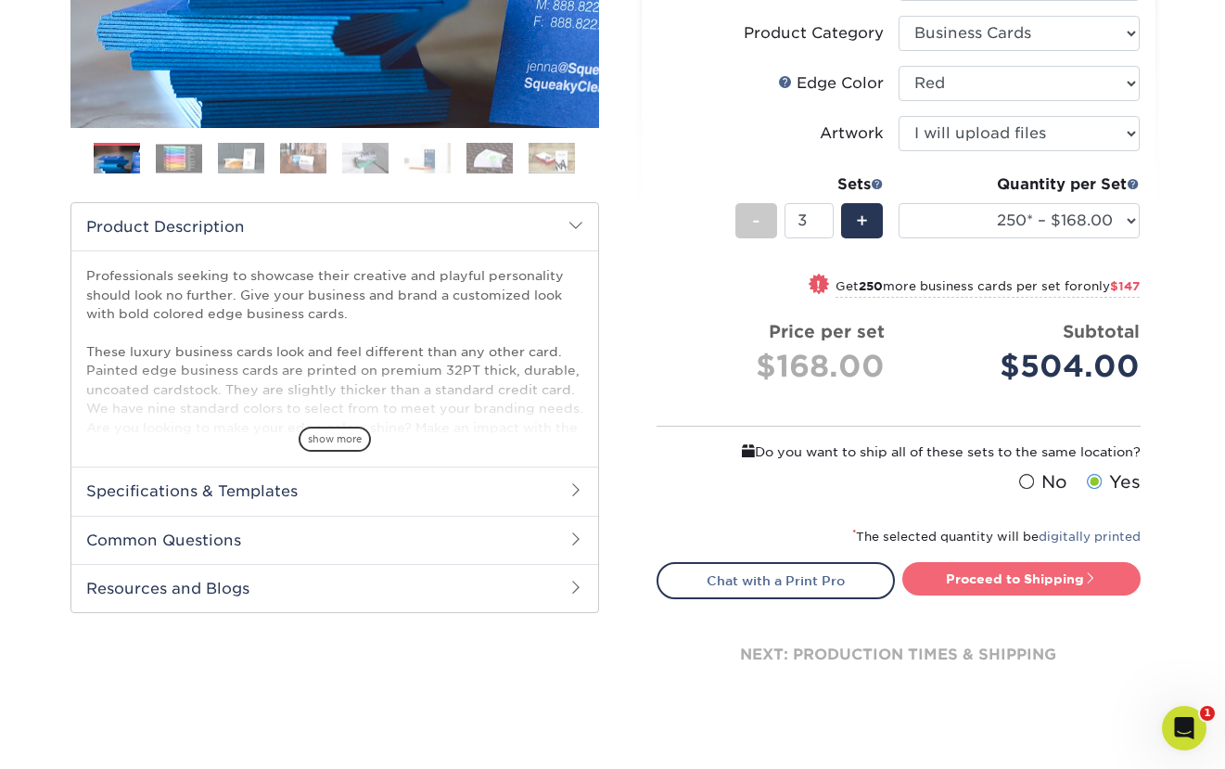
click at [1036, 572] on link "Proceed to Shipping" at bounding box center [1021, 578] width 238 height 33
type input "Set 1"
select select "b1d50ed3-fc81-464d-a1d8-d1915fbce704"
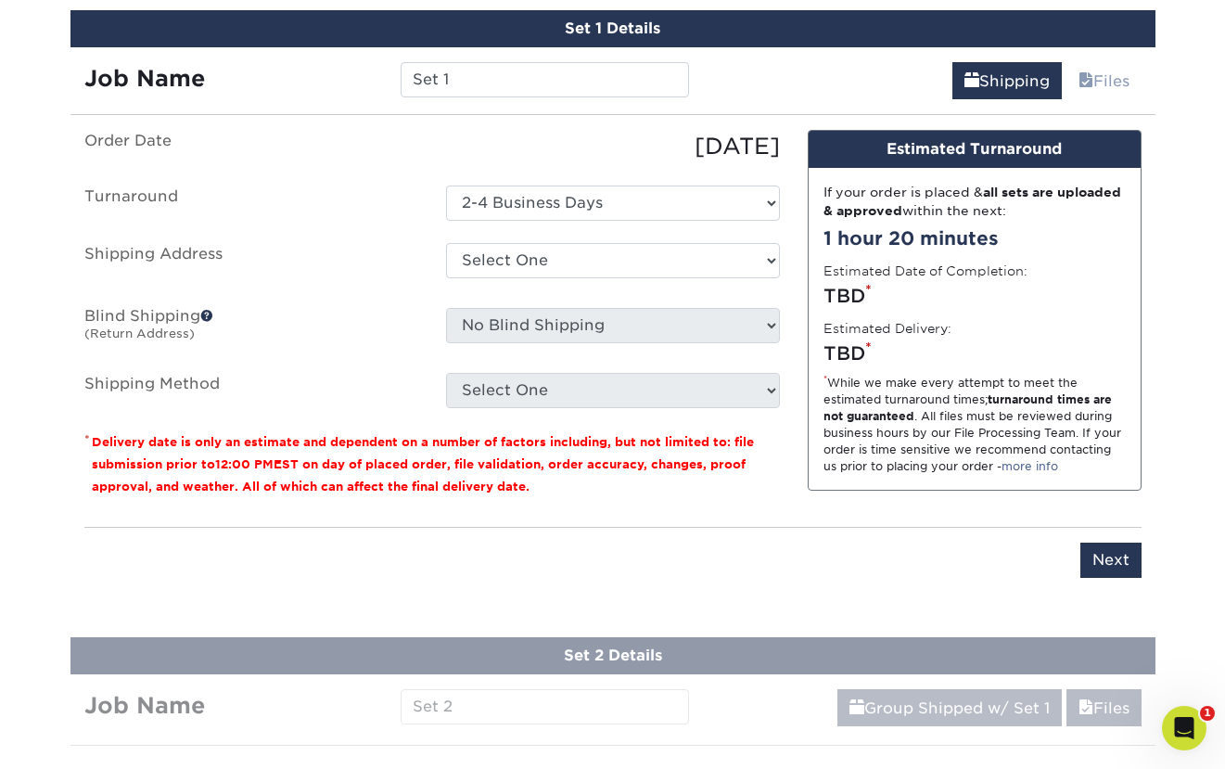
scroll to position [1085, 0]
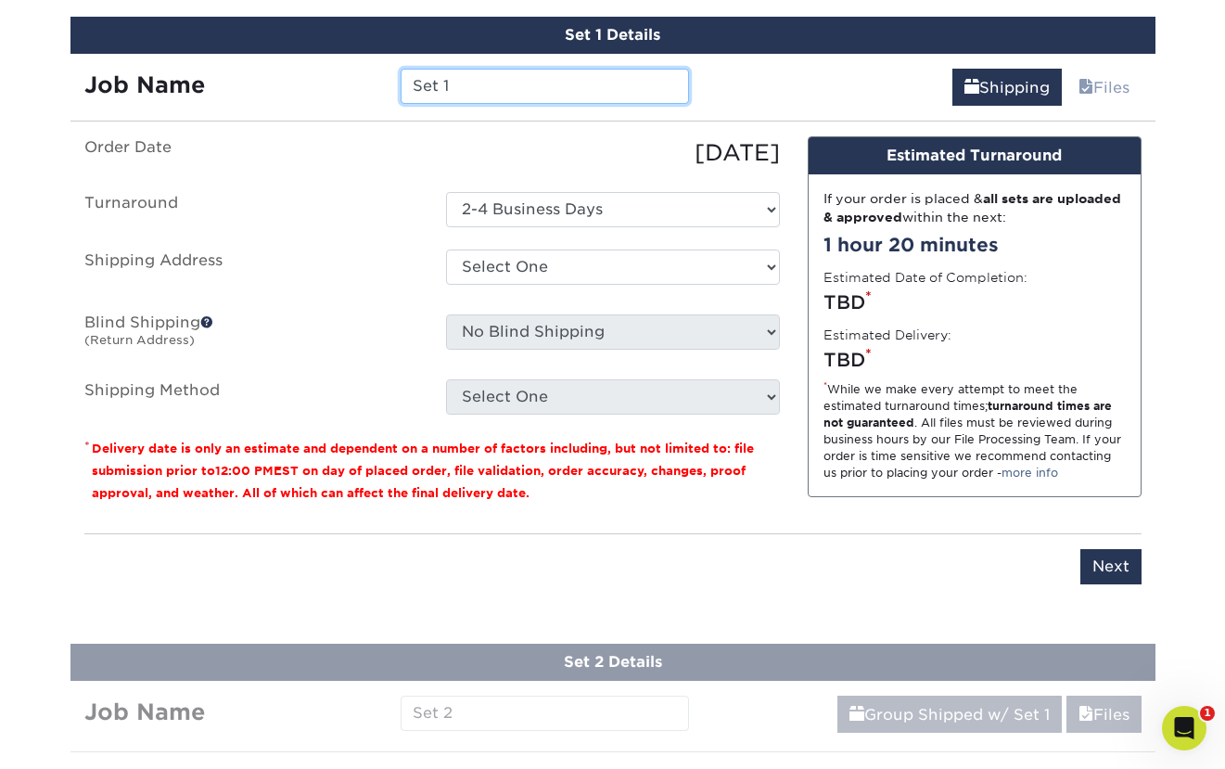
click at [516, 82] on input "Set 1" at bounding box center [545, 86] width 288 height 35
type input "K"
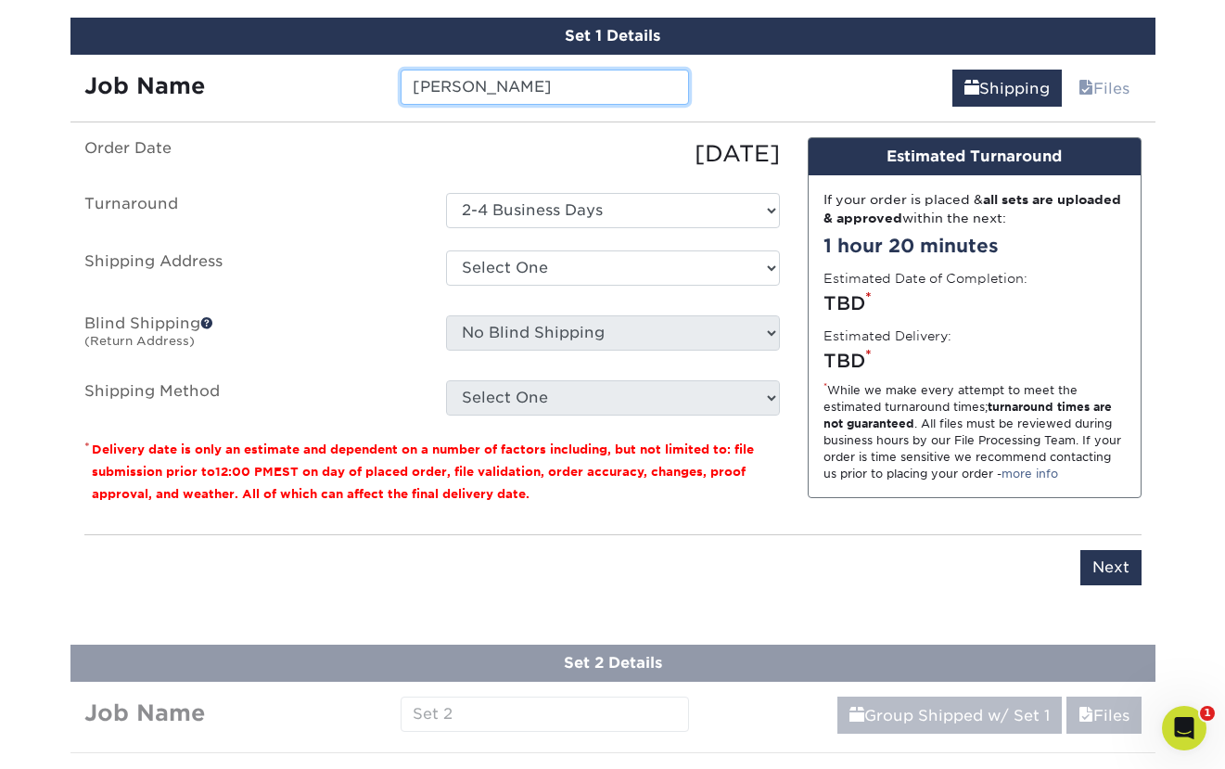
type input "NICK"
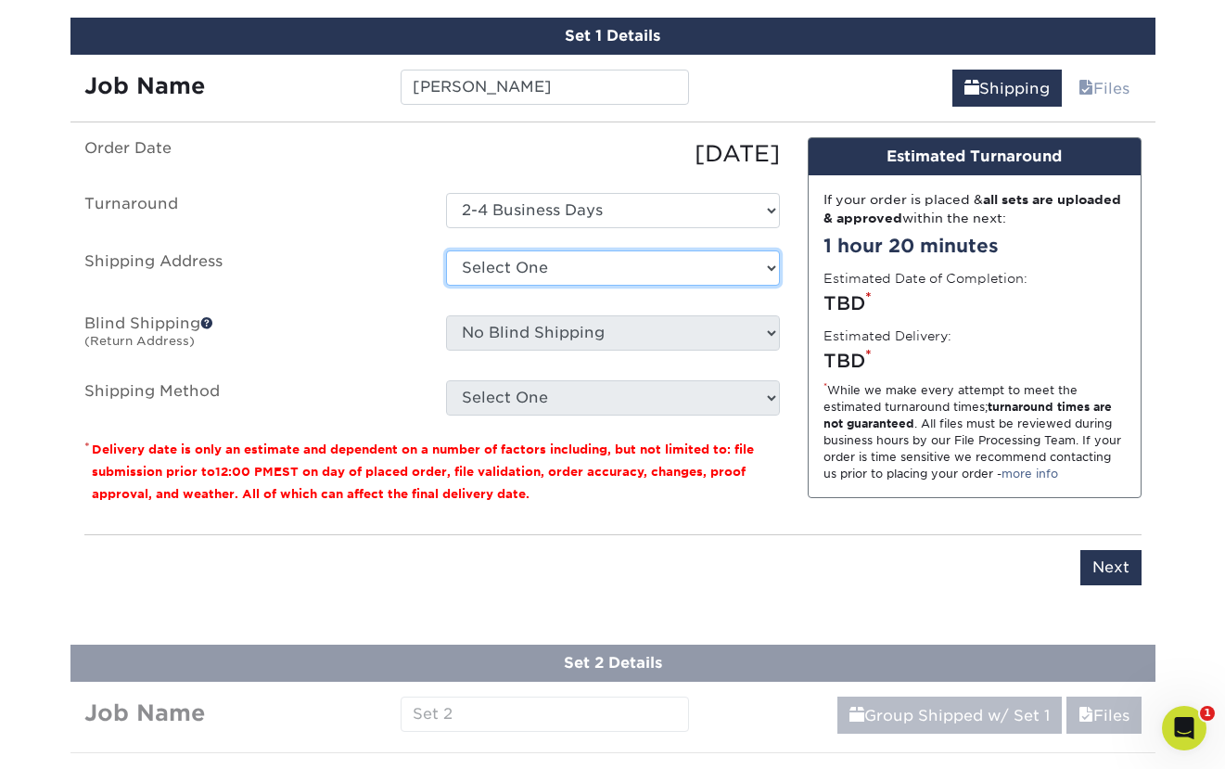
click at [516, 261] on select "Select One Whisper + Add New Address" at bounding box center [613, 267] width 334 height 35
select select "242192"
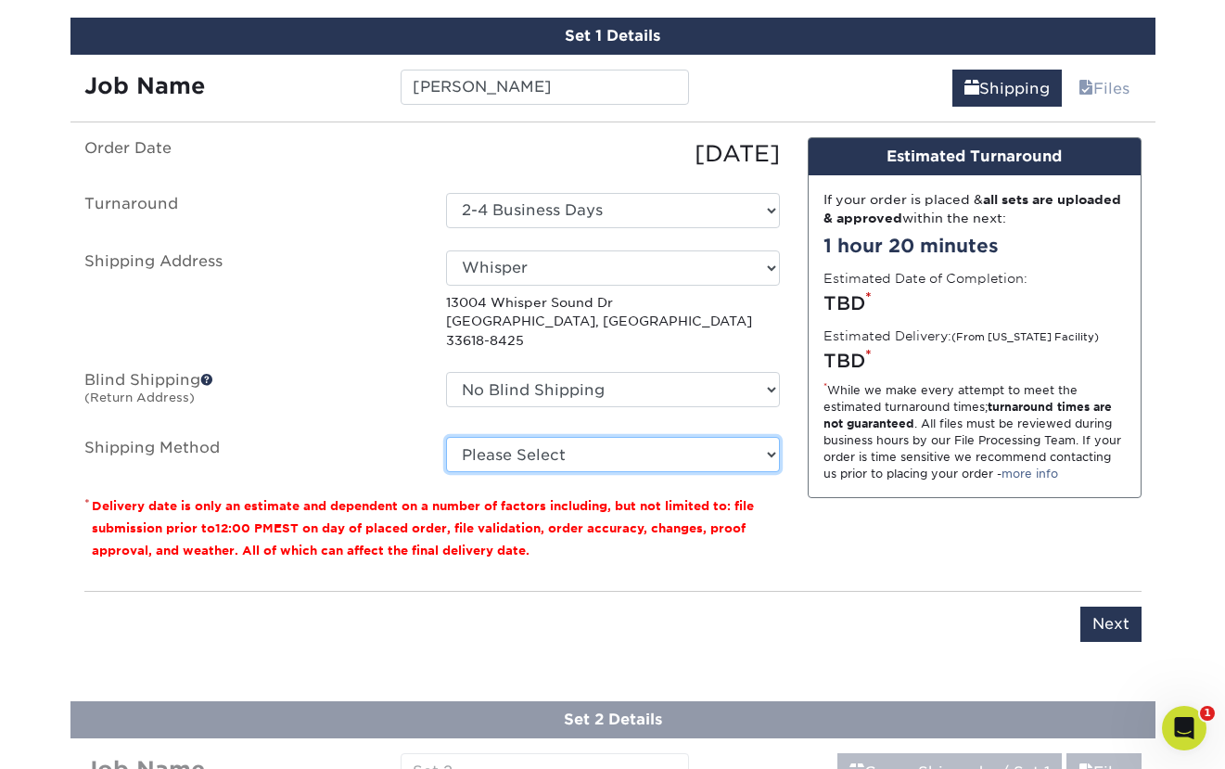
click at [526, 437] on select "Please Select 3 Day Shipping Service (+$20.06) Ground Shipping (+$20.27) 2 Day …" at bounding box center [613, 454] width 334 height 35
select select "02"
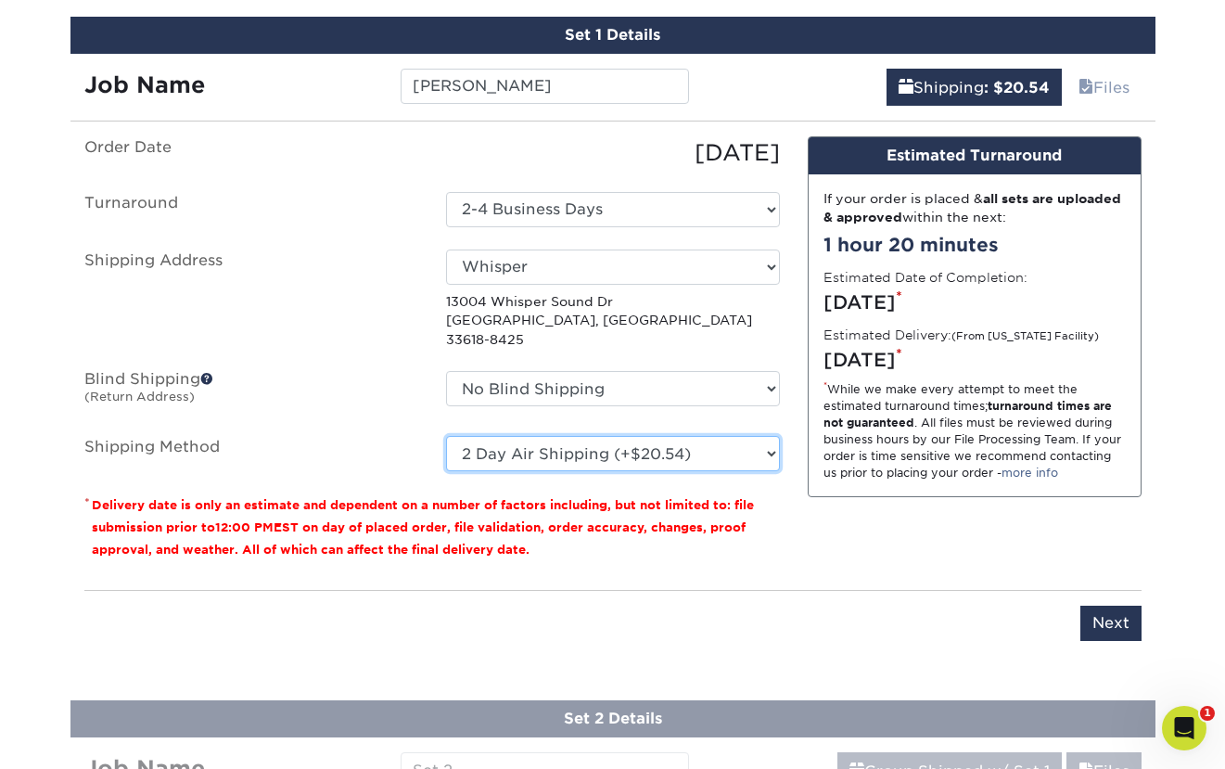
scroll to position [1089, 0]
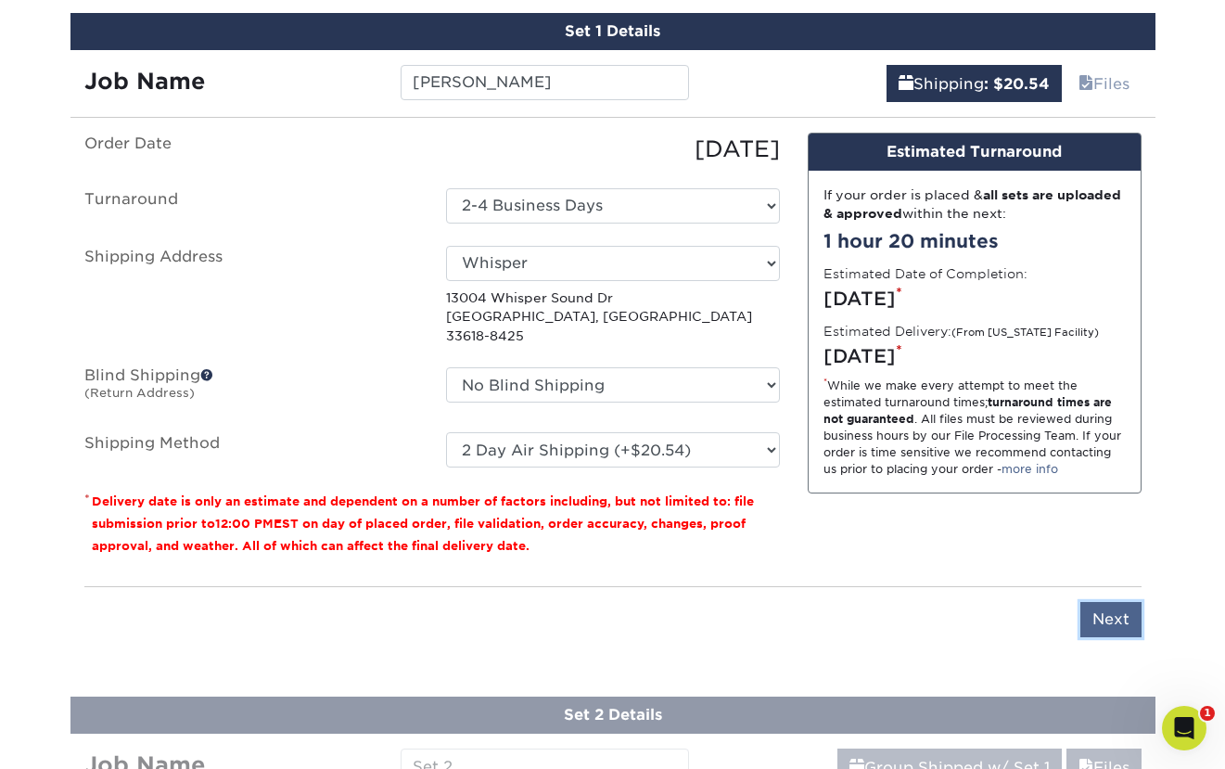
click at [1114, 602] on input "Next" at bounding box center [1110, 619] width 61 height 35
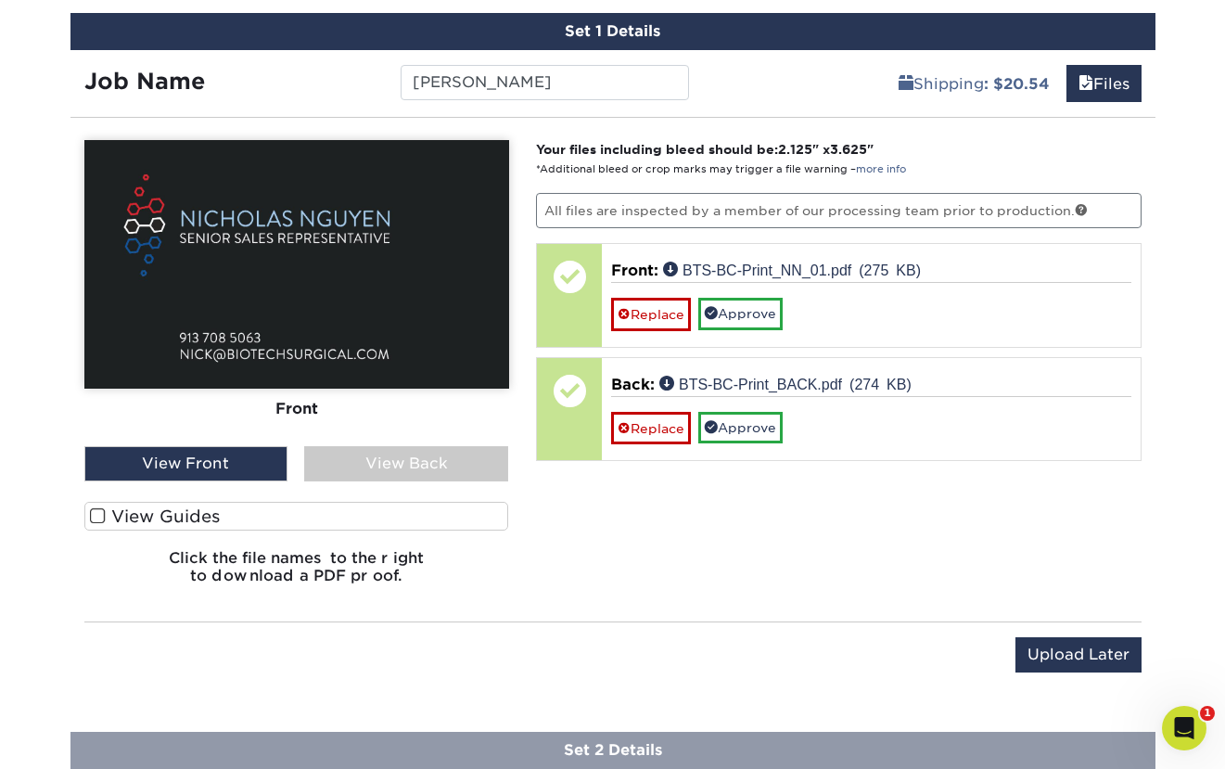
drag, startPoint x: 203, startPoint y: 514, endPoint x: 213, endPoint y: 512, distance: 10.4
click at [208, 513] on label "View Guides" at bounding box center [296, 516] width 425 height 29
click at [0, 0] on input "View Guides" at bounding box center [0, 0] width 0 height 0
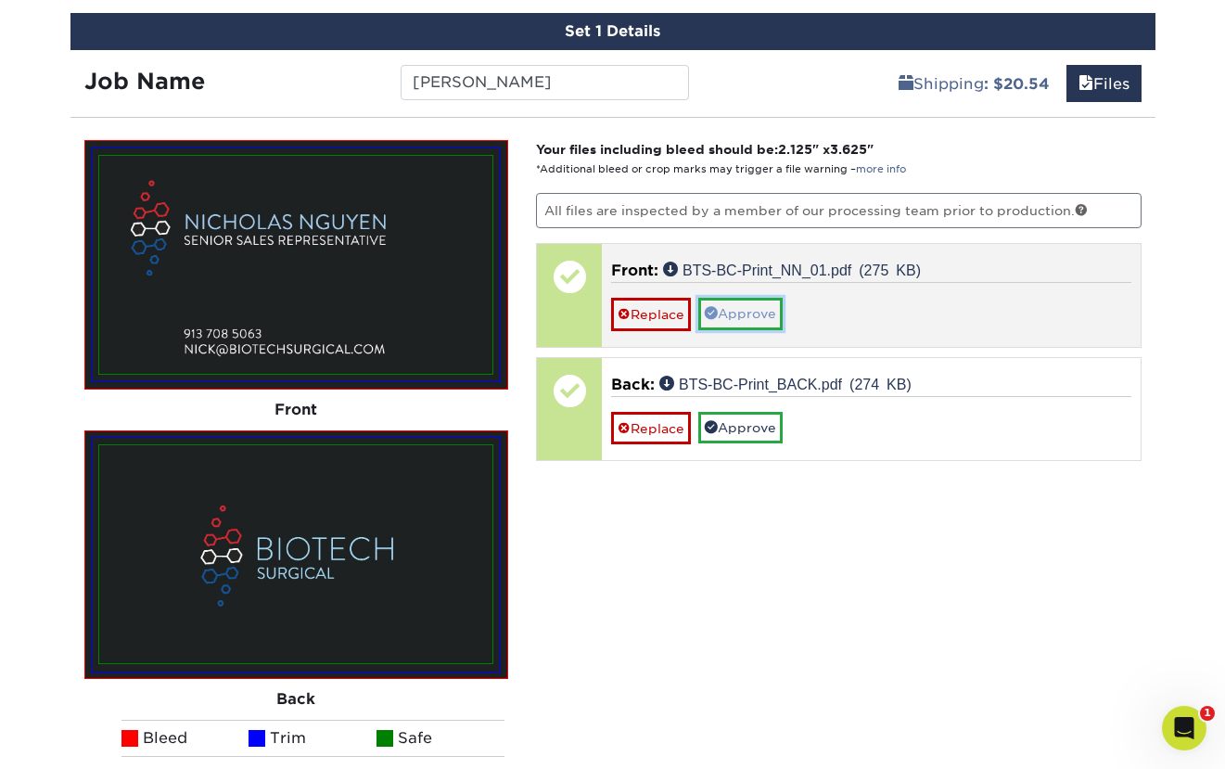
click at [772, 315] on link "Approve" at bounding box center [740, 314] width 84 height 32
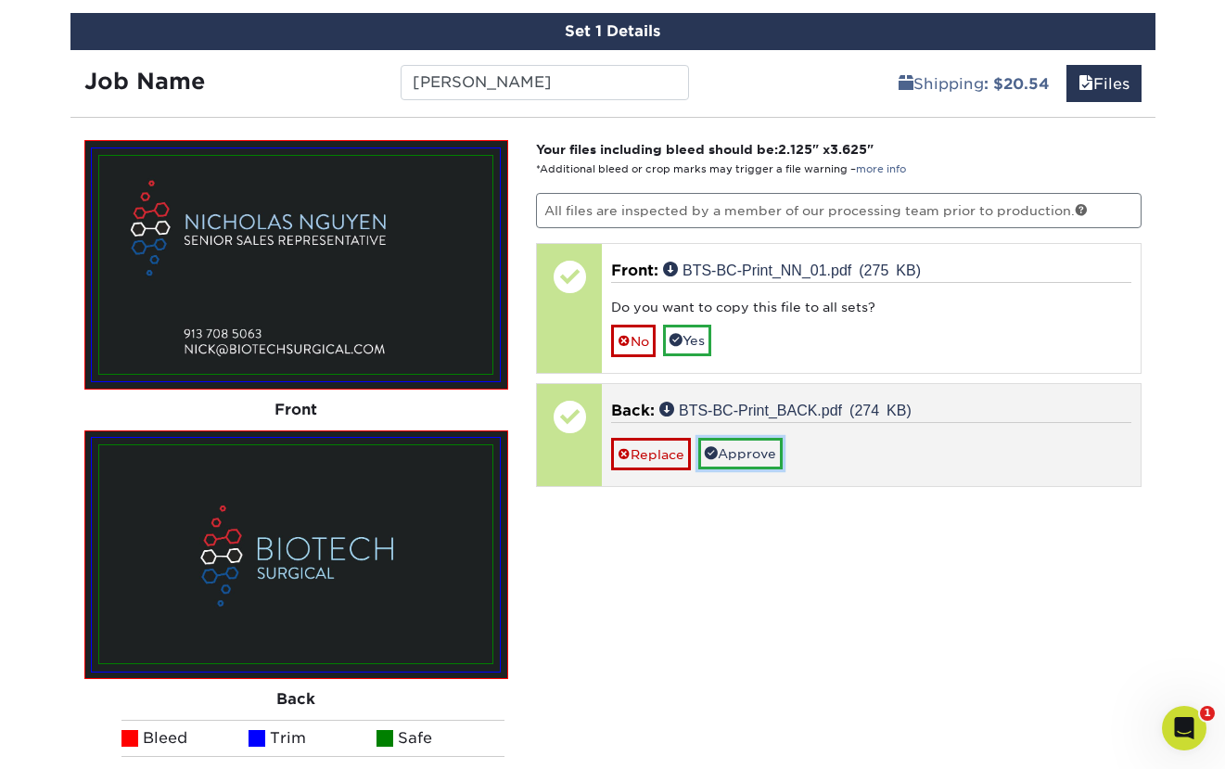
click at [743, 457] on link "Approve" at bounding box center [740, 454] width 84 height 32
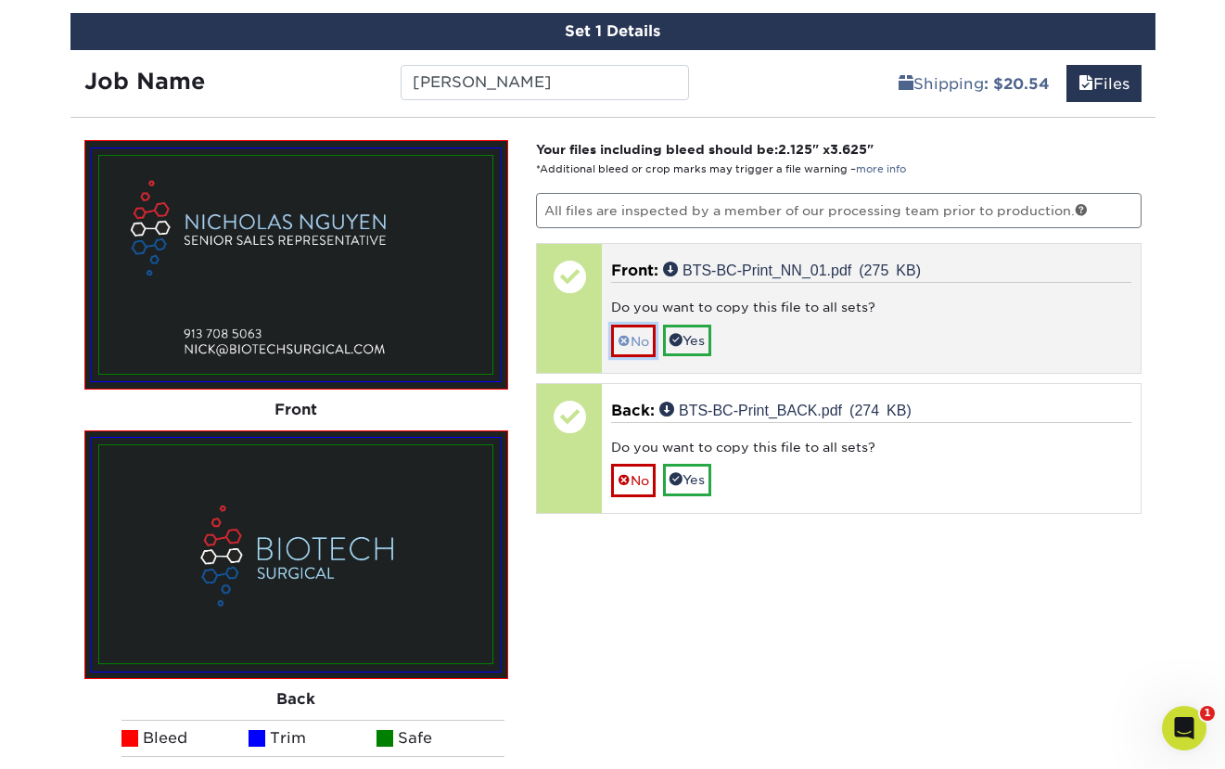
click at [641, 344] on link "No" at bounding box center [633, 341] width 45 height 32
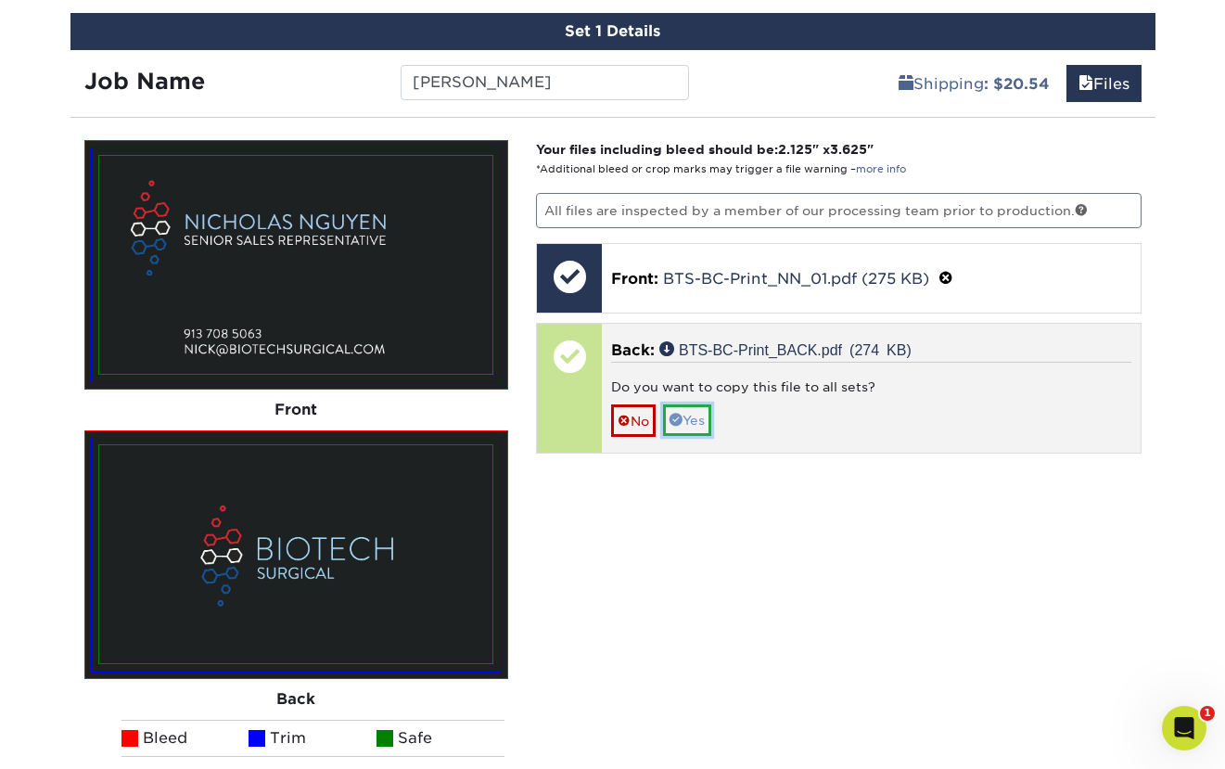
click at [704, 421] on link "Yes" at bounding box center [687, 420] width 48 height 32
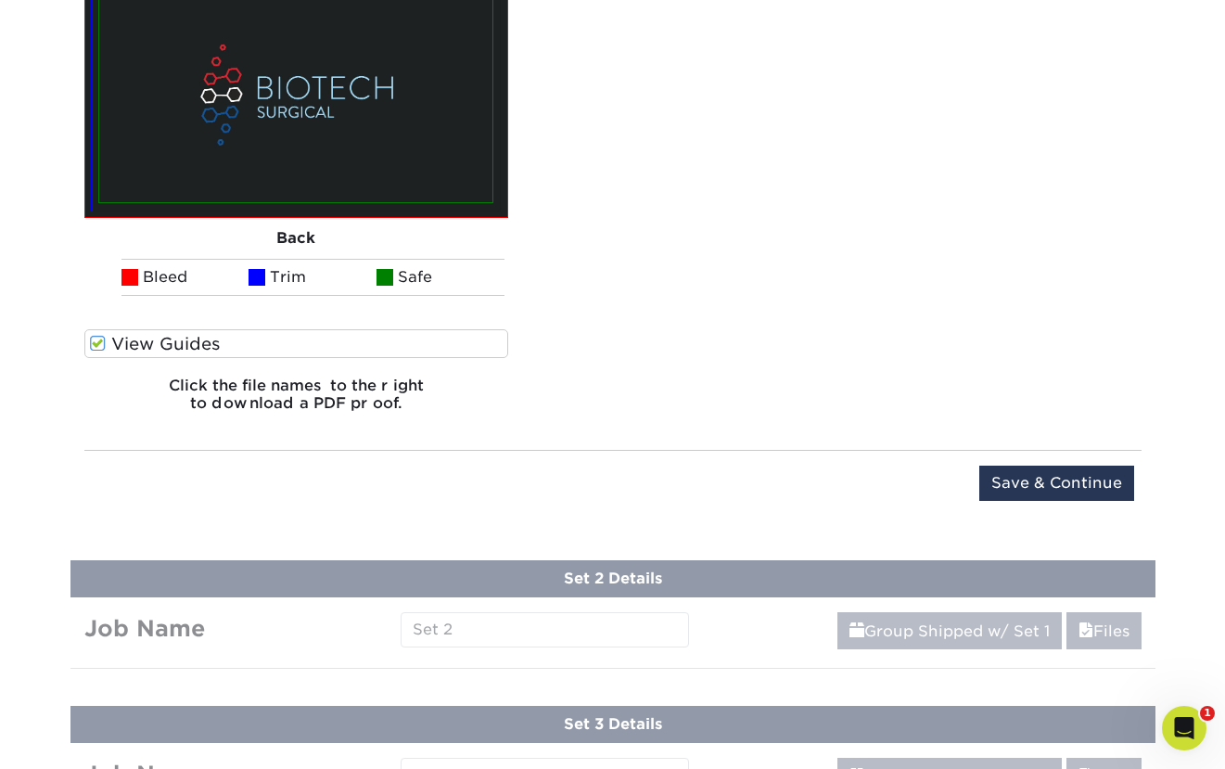
scroll to position [1622, 0]
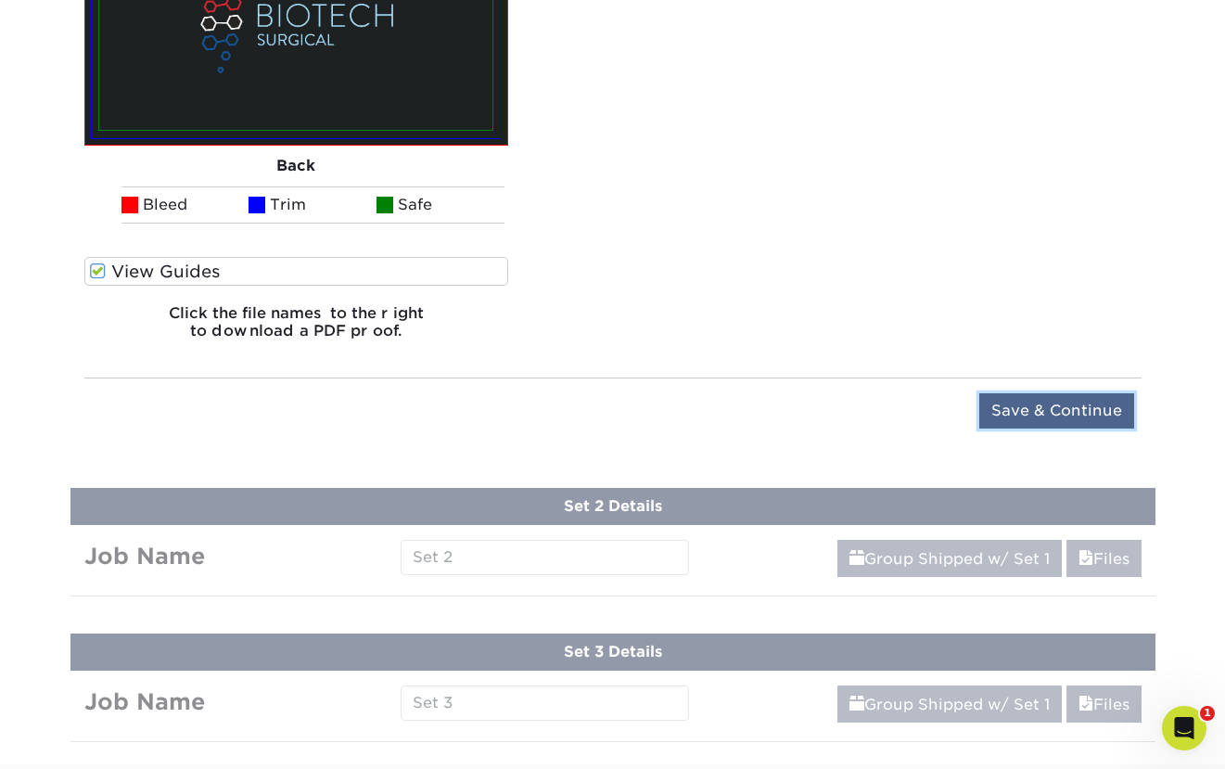
click at [1019, 411] on input "Save & Continue" at bounding box center [1056, 410] width 155 height 35
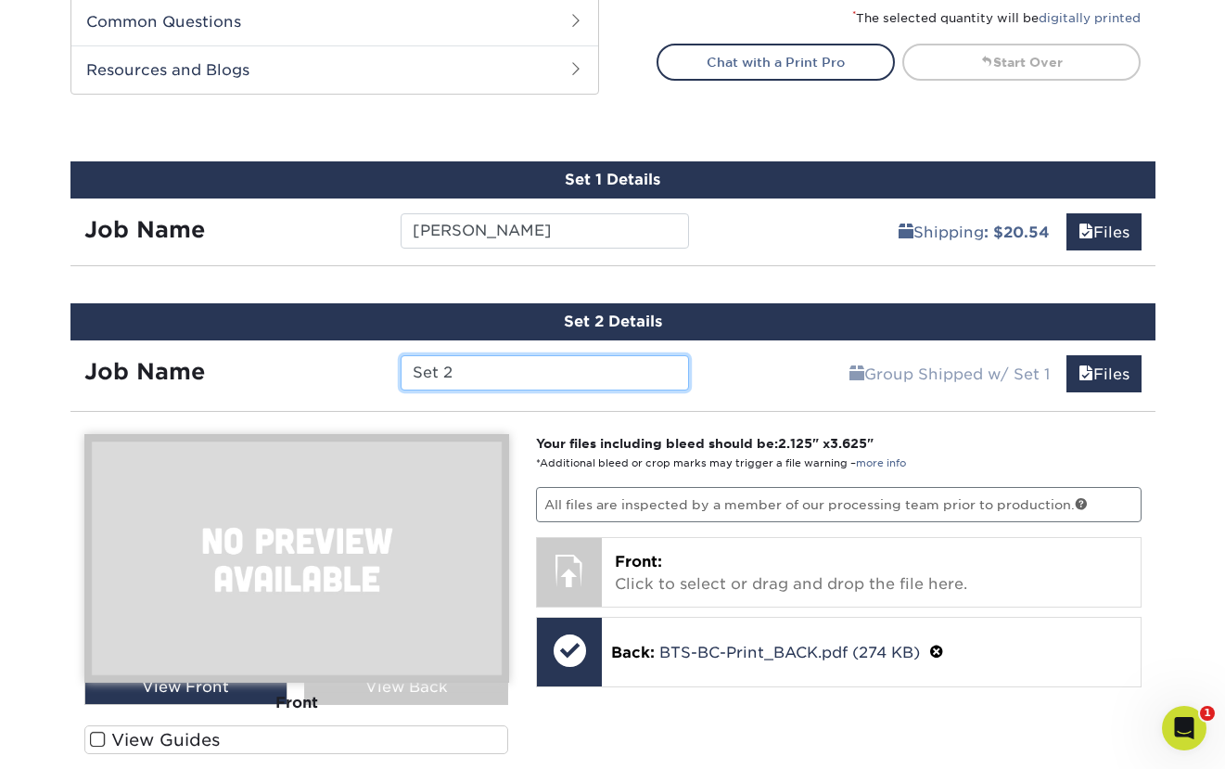
scroll to position [944, 0]
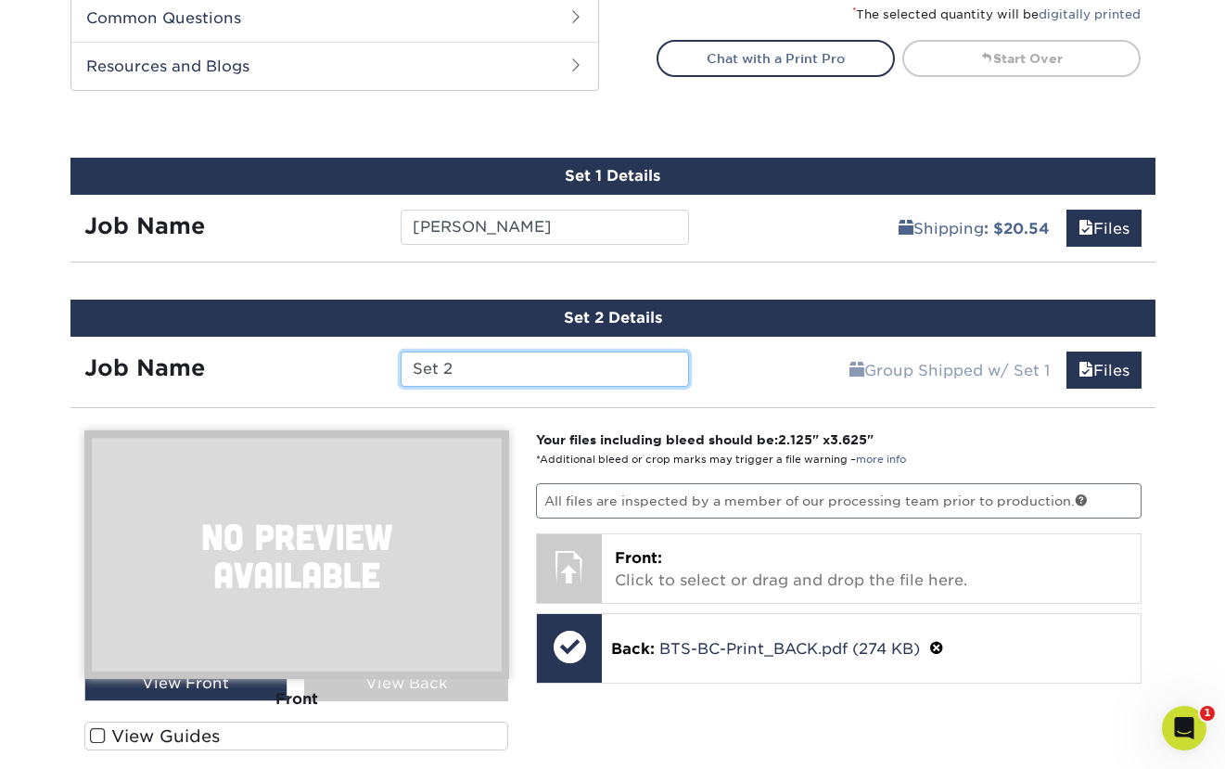
click at [528, 363] on input "Set 2" at bounding box center [545, 368] width 288 height 35
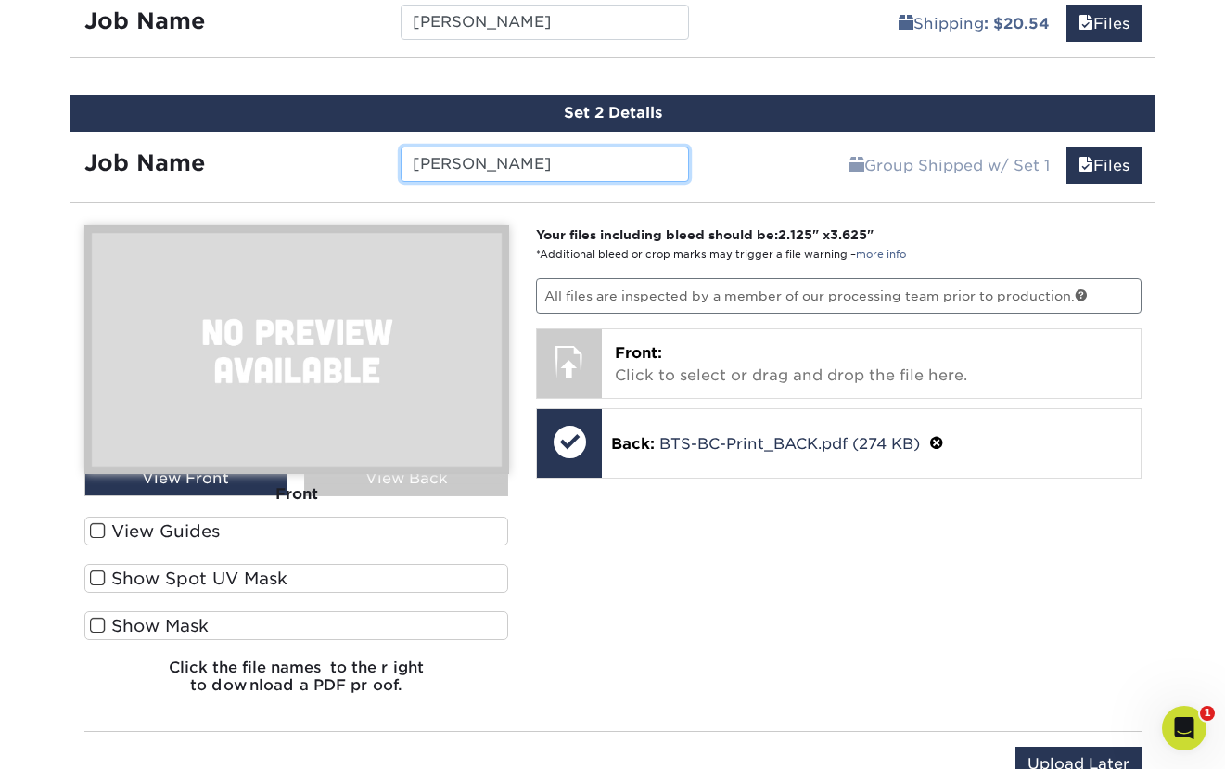
scroll to position [1186, 0]
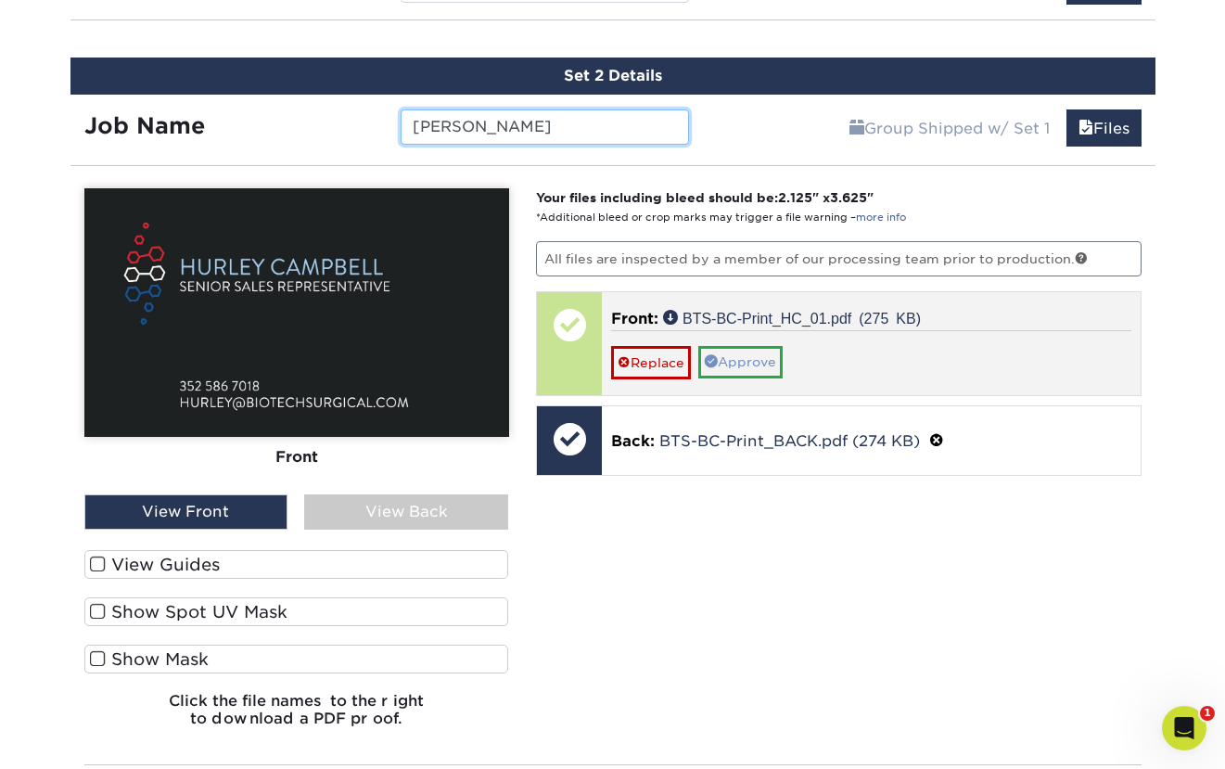
type input "[PERSON_NAME]"
click at [752, 362] on link "Approve" at bounding box center [740, 362] width 84 height 32
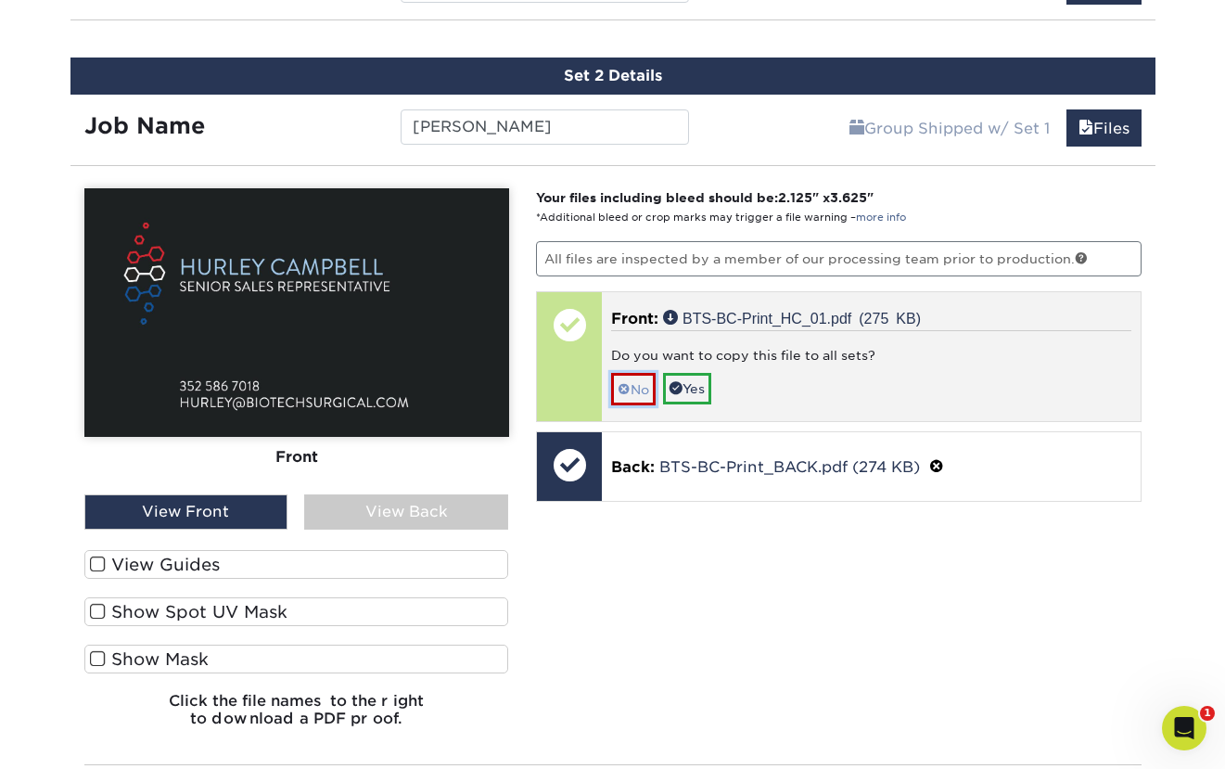
click at [635, 394] on link "No" at bounding box center [633, 389] width 45 height 32
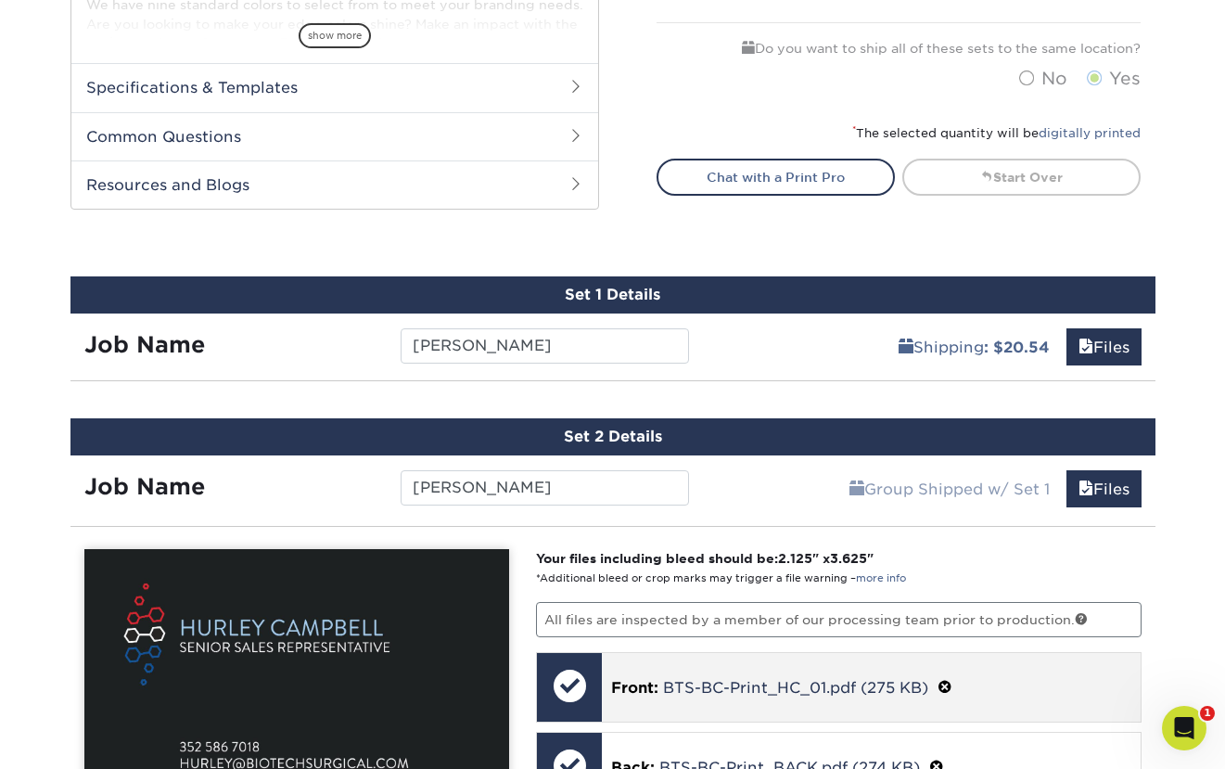
scroll to position [801, 0]
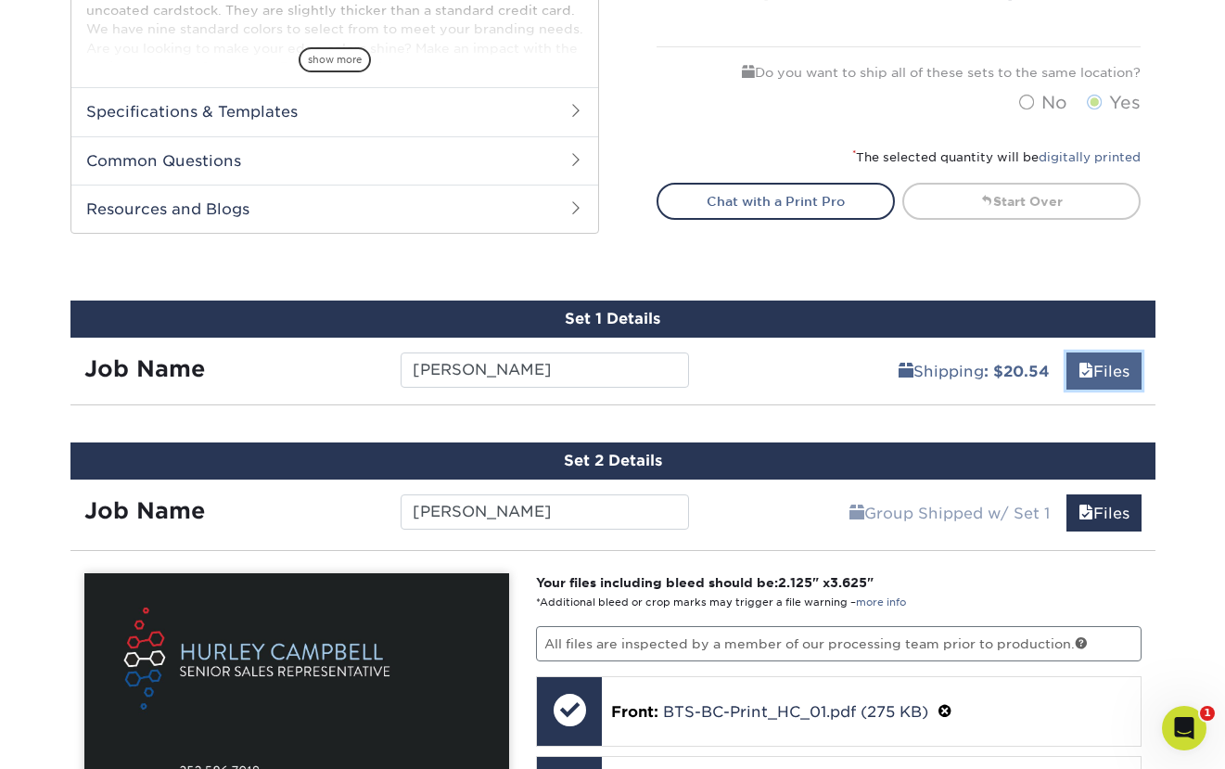
click at [1094, 370] on link "Files" at bounding box center [1103, 370] width 75 height 37
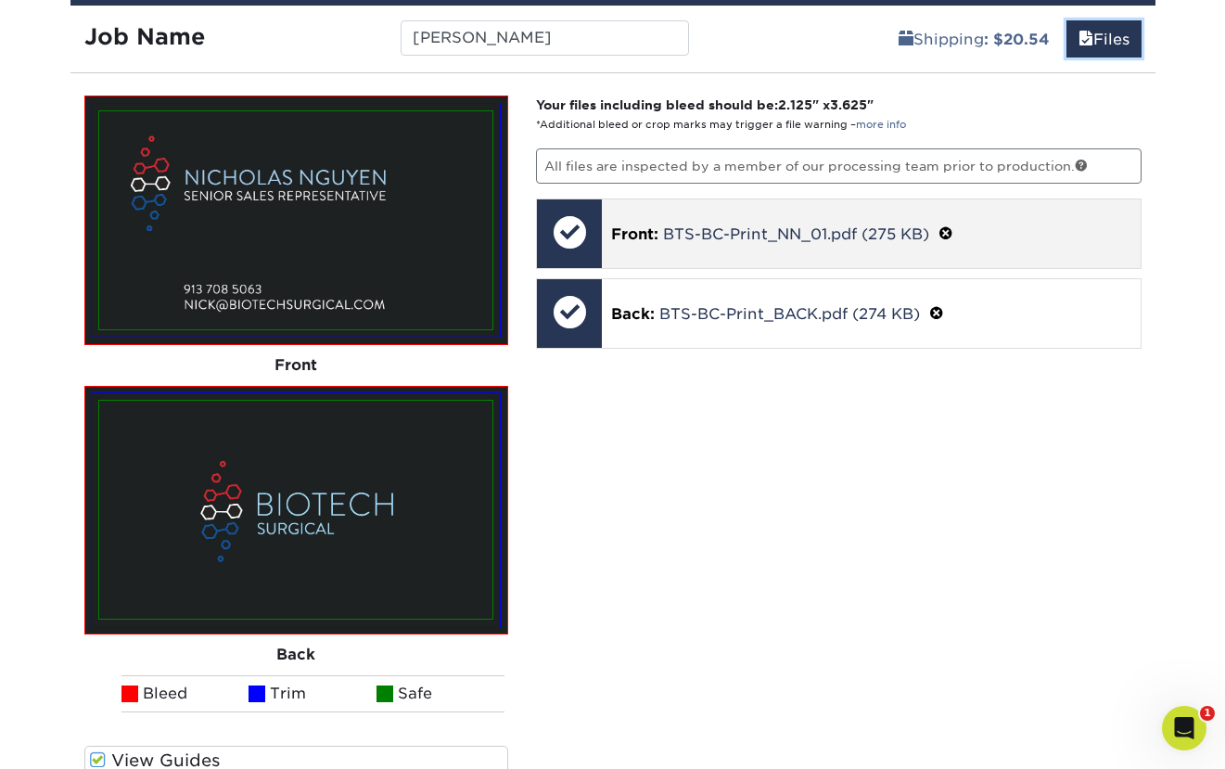
scroll to position [1018, 0]
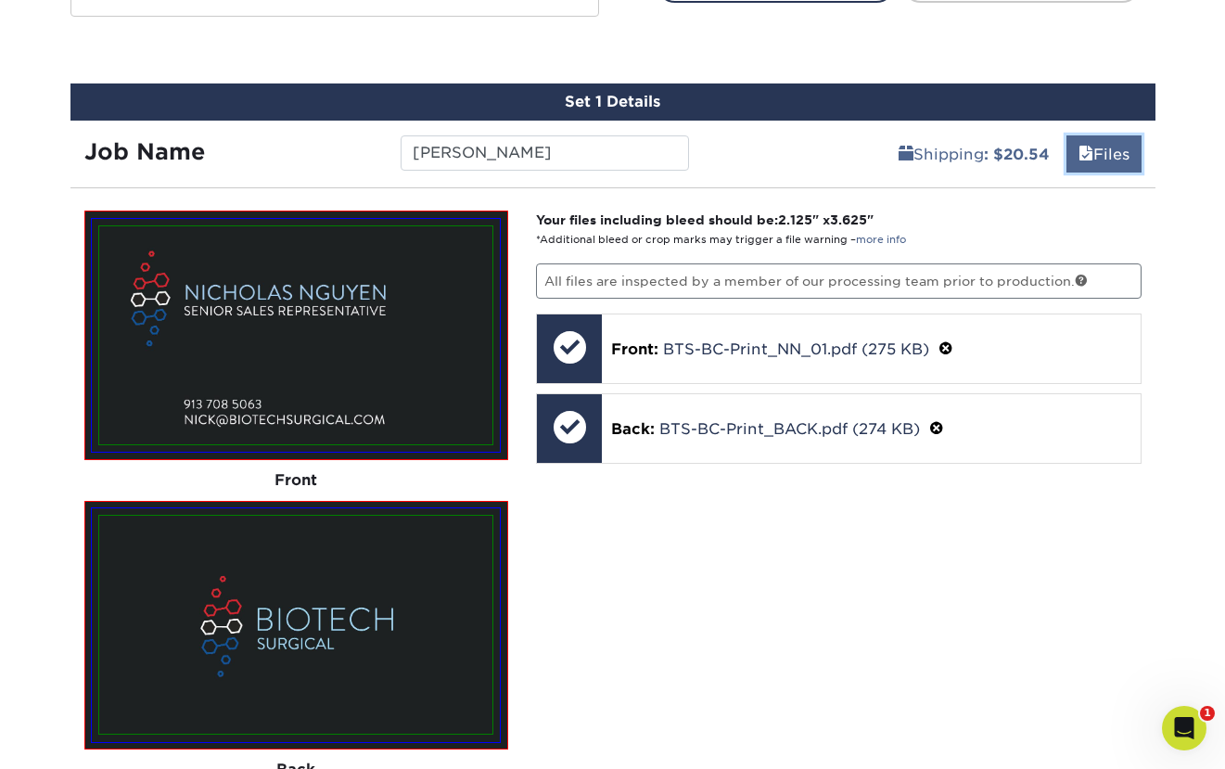
click at [1118, 153] on link "Files" at bounding box center [1103, 153] width 75 height 37
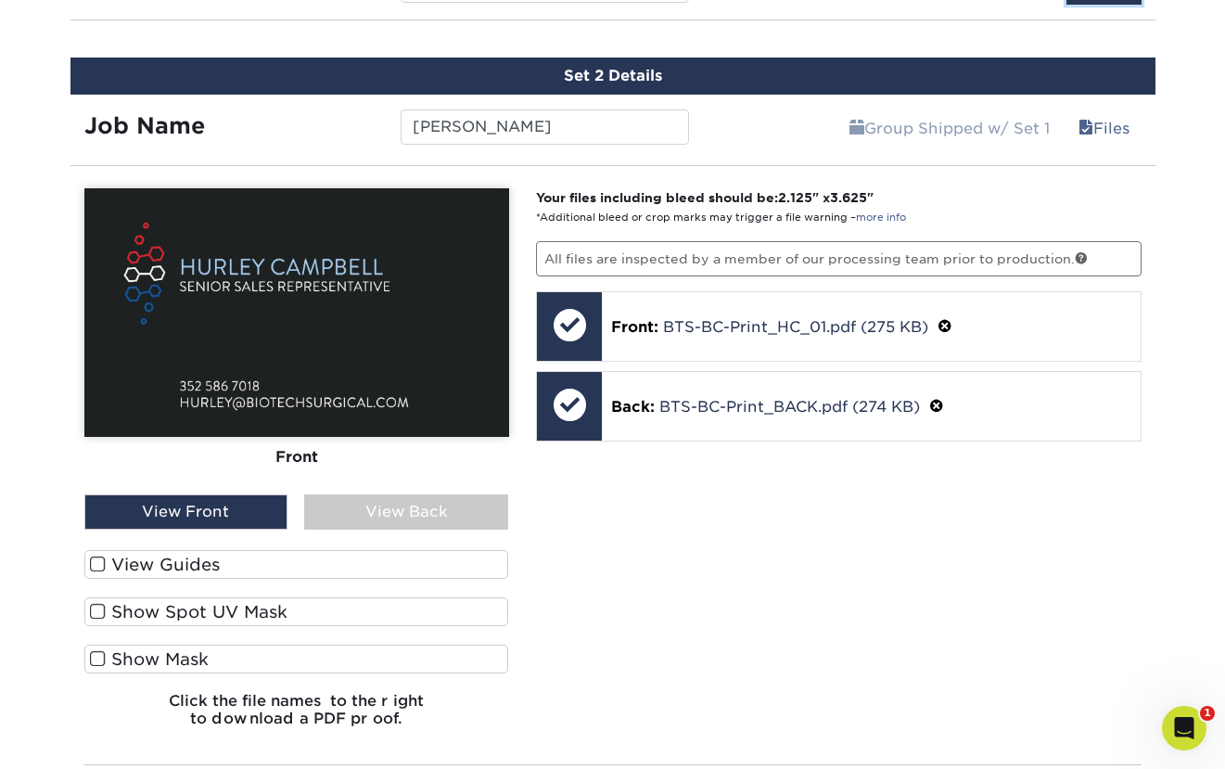
scroll to position [1187, 0]
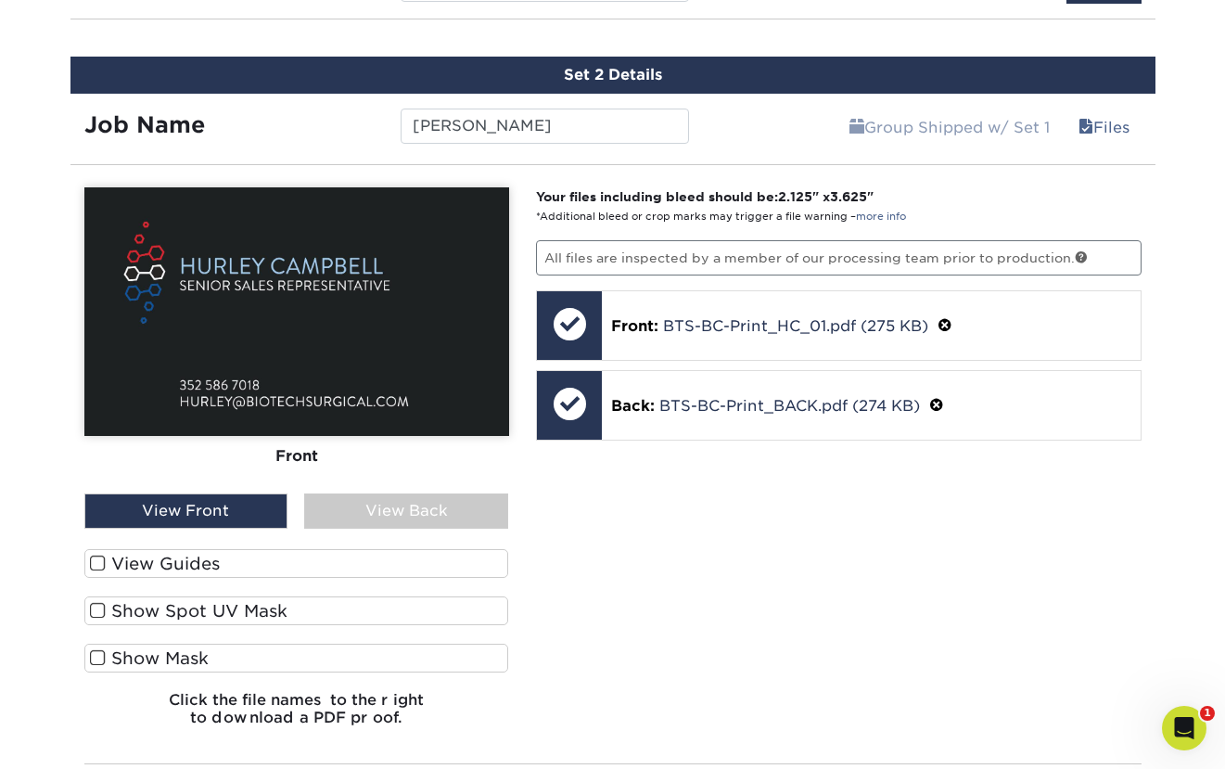
click at [434, 511] on div "View Back" at bounding box center [406, 510] width 204 height 35
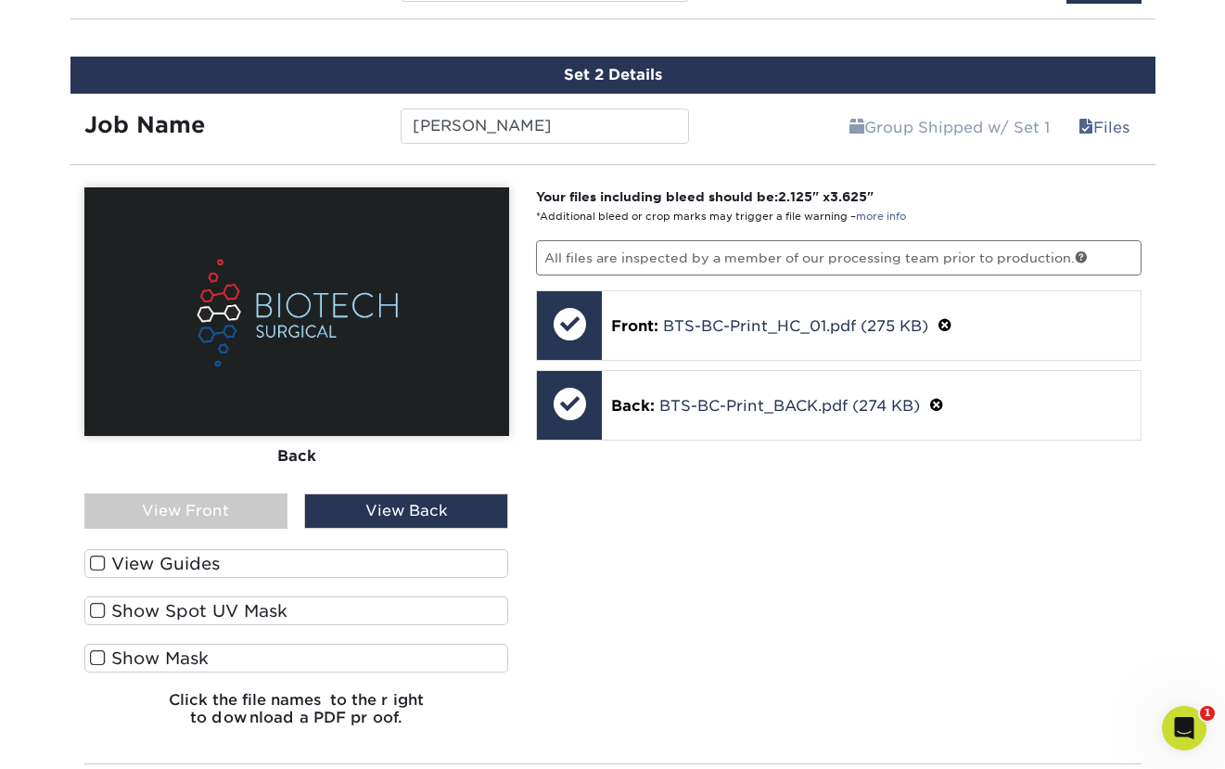
drag, startPoint x: 171, startPoint y: 560, endPoint x: 187, endPoint y: 554, distance: 17.9
click at [172, 560] on label "View Guides" at bounding box center [296, 563] width 425 height 29
click at [0, 0] on input "View Guides" at bounding box center [0, 0] width 0 height 0
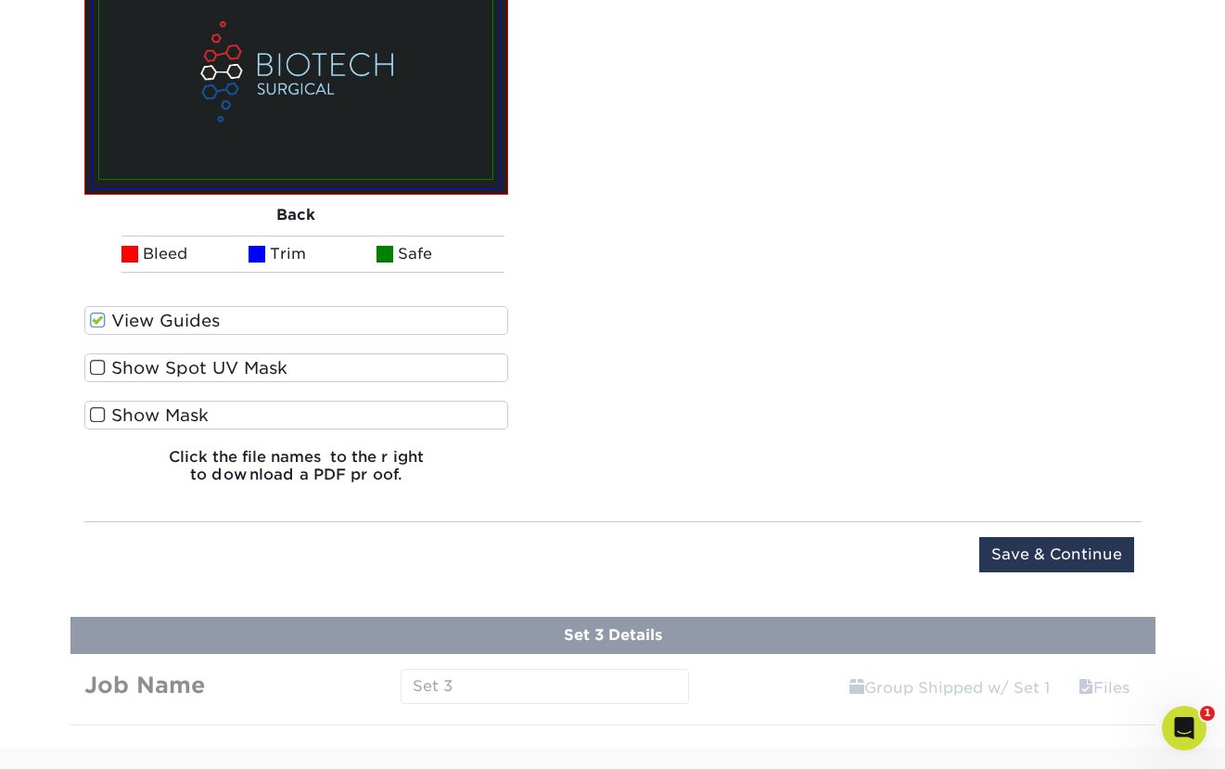
scroll to position [1751, 0]
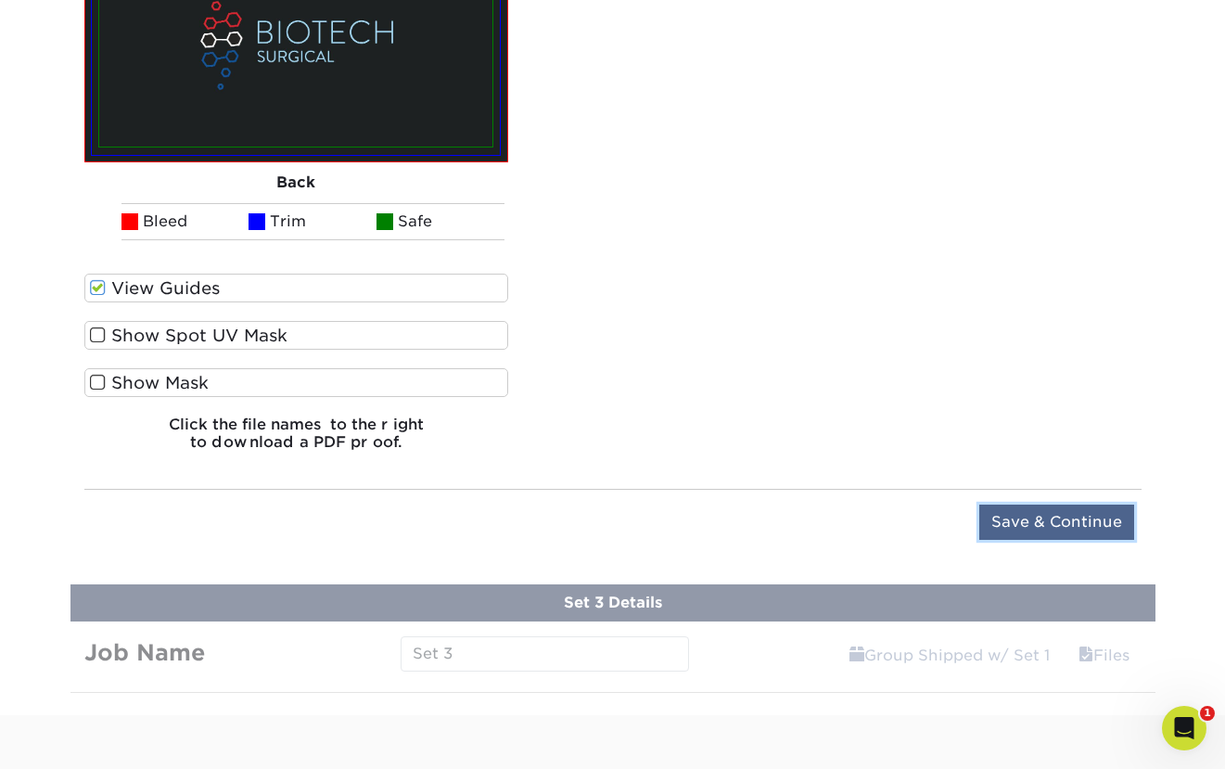
click at [1041, 515] on input "Save & Continue" at bounding box center [1056, 521] width 155 height 35
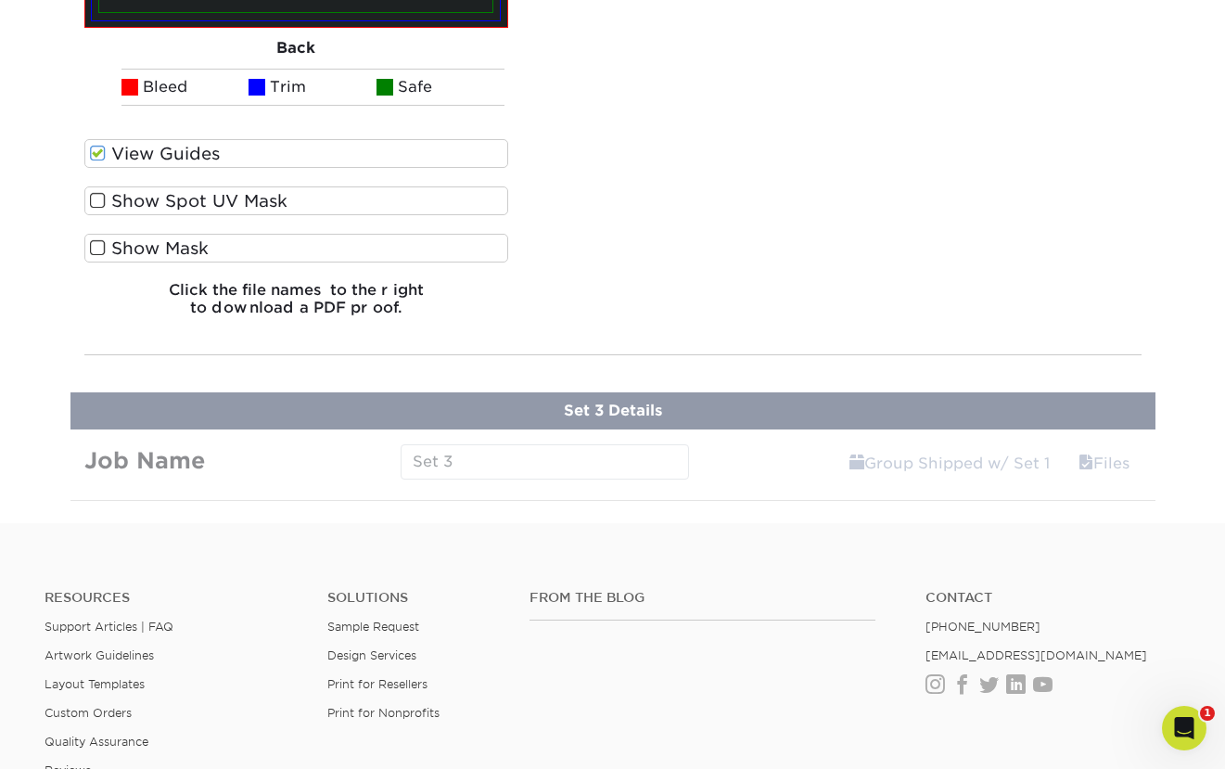
scroll to position [1896, 0]
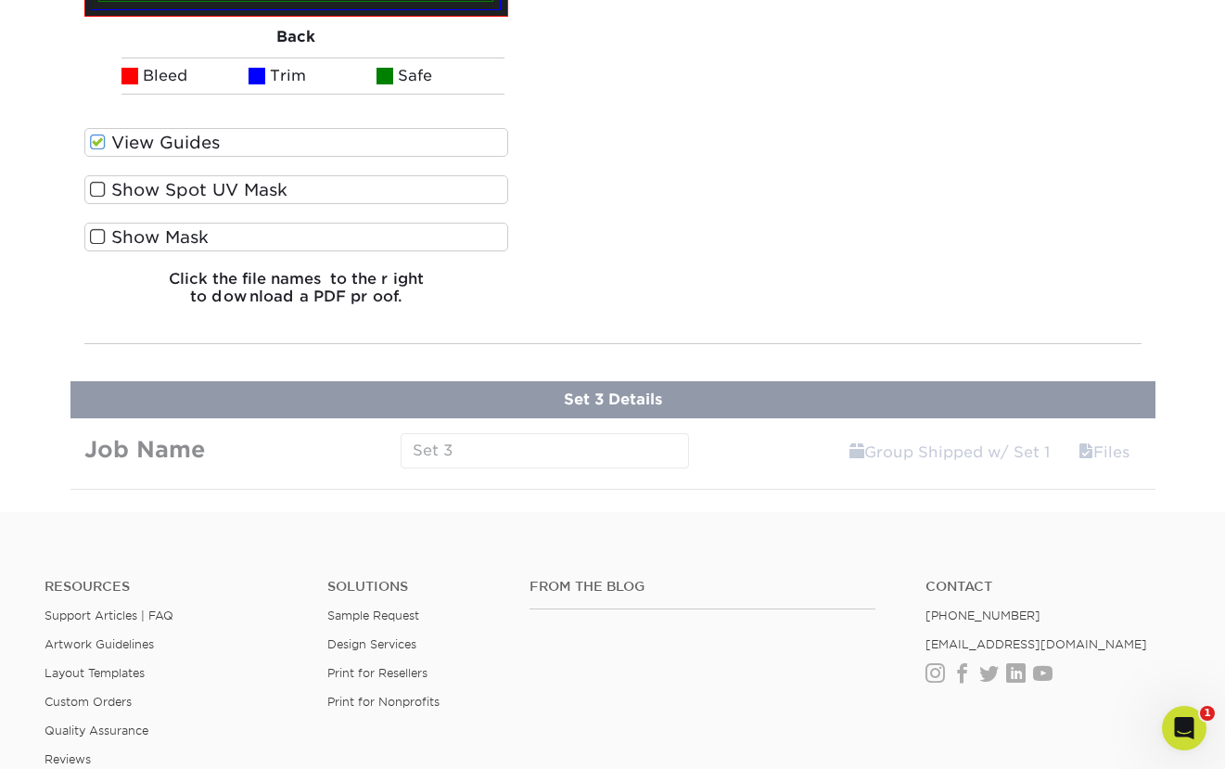
drag, startPoint x: 732, startPoint y: 448, endPoint x: 756, endPoint y: 392, distance: 60.3
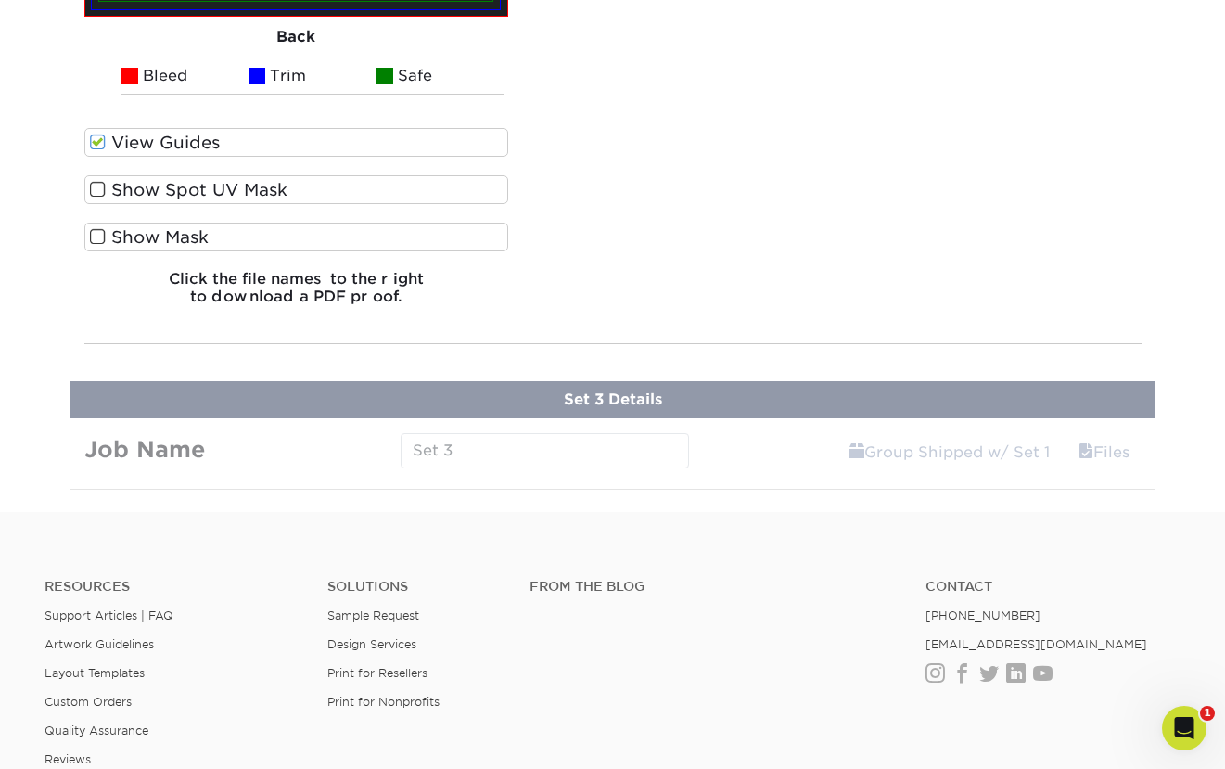
drag, startPoint x: 1100, startPoint y: 296, endPoint x: 1080, endPoint y: 302, distance: 20.5
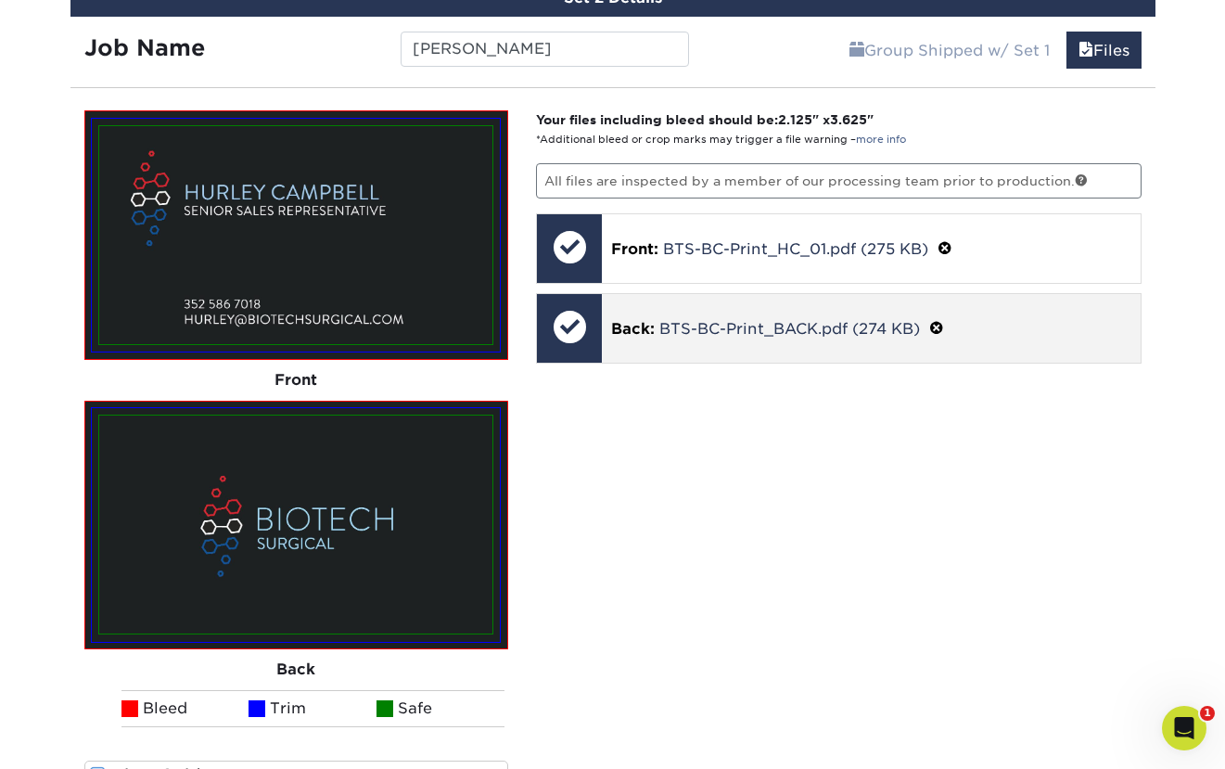
scroll to position [1196, 0]
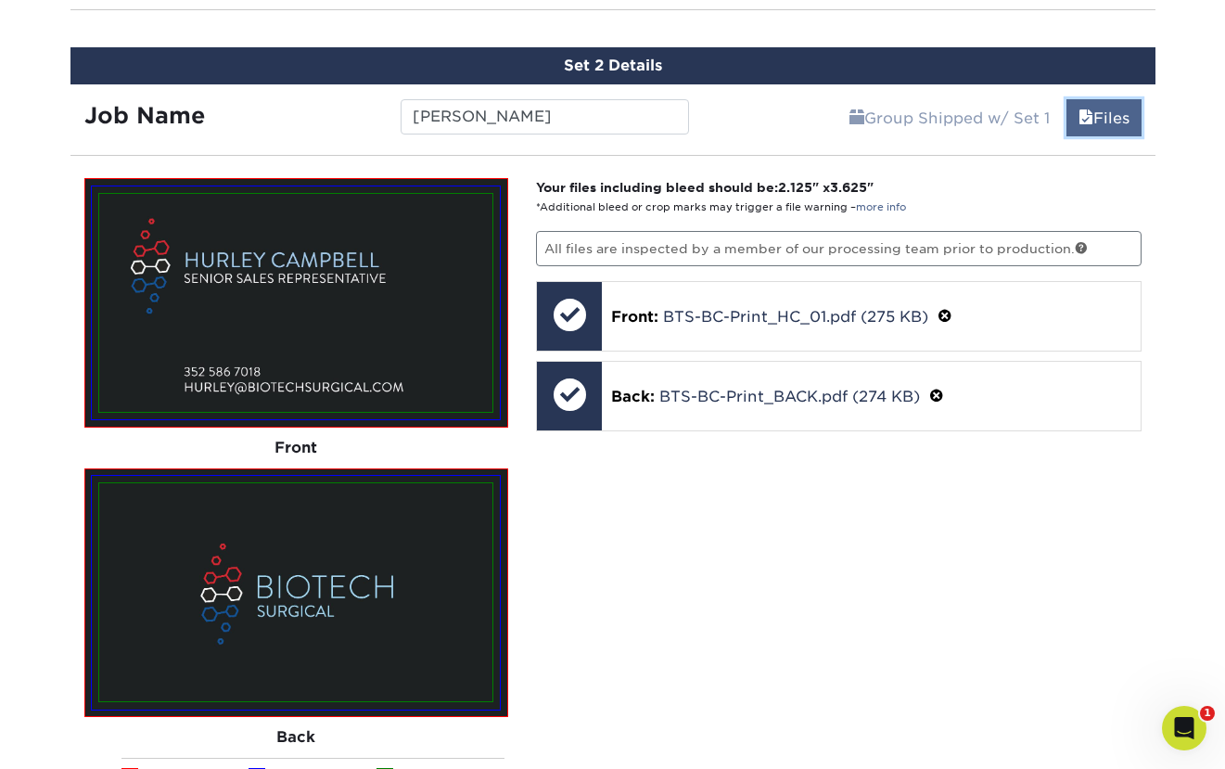
click at [1115, 117] on link "Files" at bounding box center [1103, 117] width 75 height 37
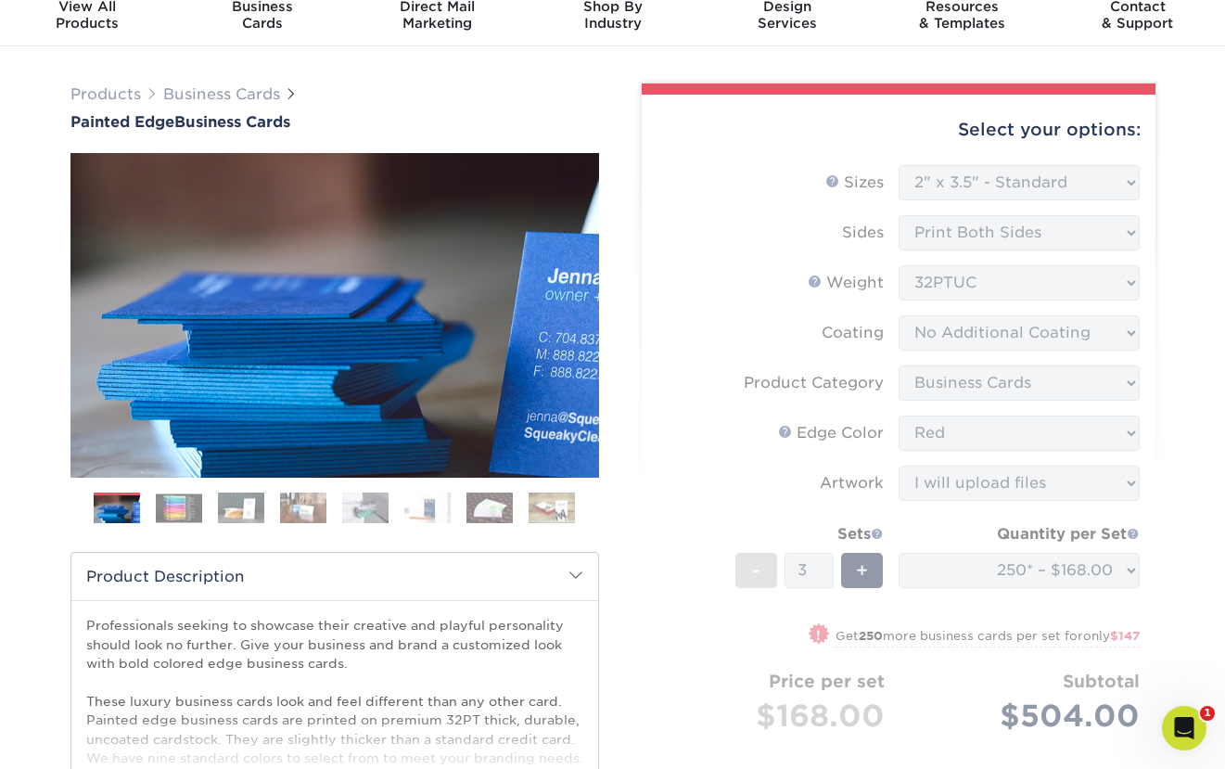
scroll to position [6, 0]
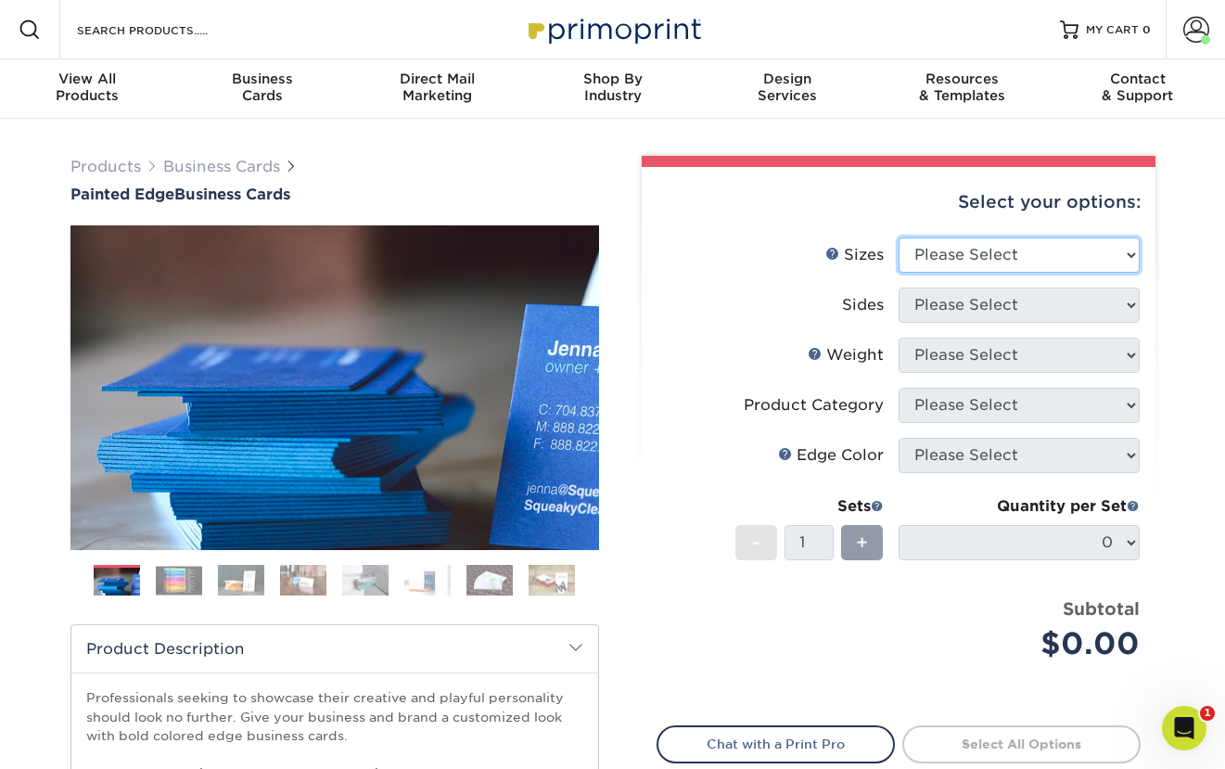
click at [1059, 246] on select "Please Select 2" x 3.5" - Standard 2.125" x 3.375" - European 2.5" x 2.5" - Squ…" at bounding box center [1018, 254] width 241 height 35
select select "2.00x3.50"
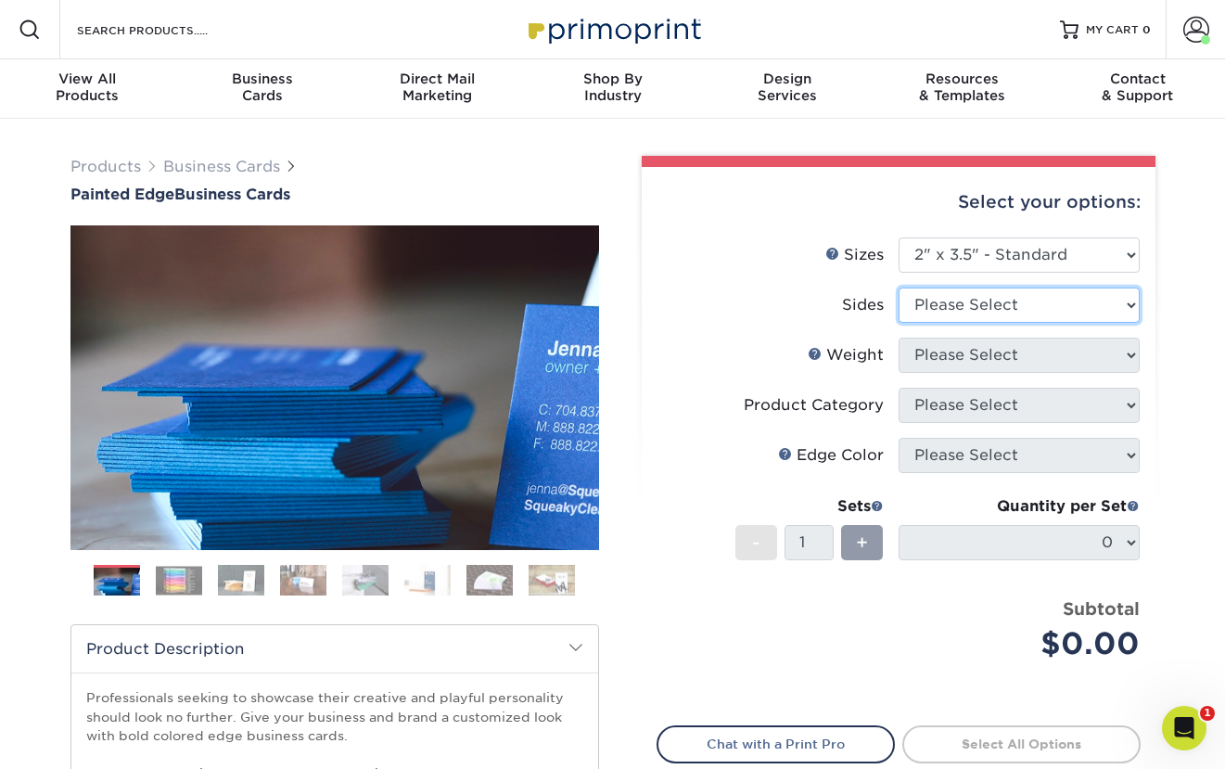
click at [1049, 309] on select "Please Select Print Both Sides Print Front Only" at bounding box center [1018, 304] width 241 height 35
select select "13abbda7-1d64-4f25-8bb2-c179b224825d"
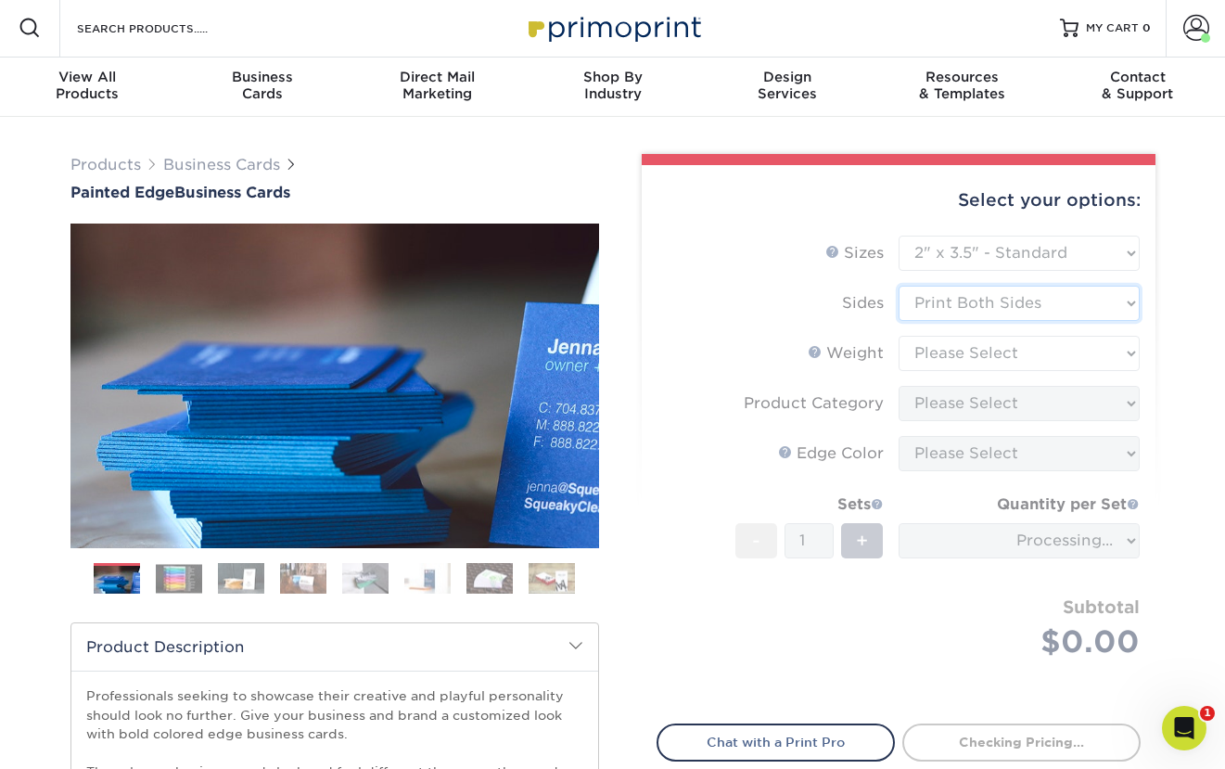
scroll to position [11, 0]
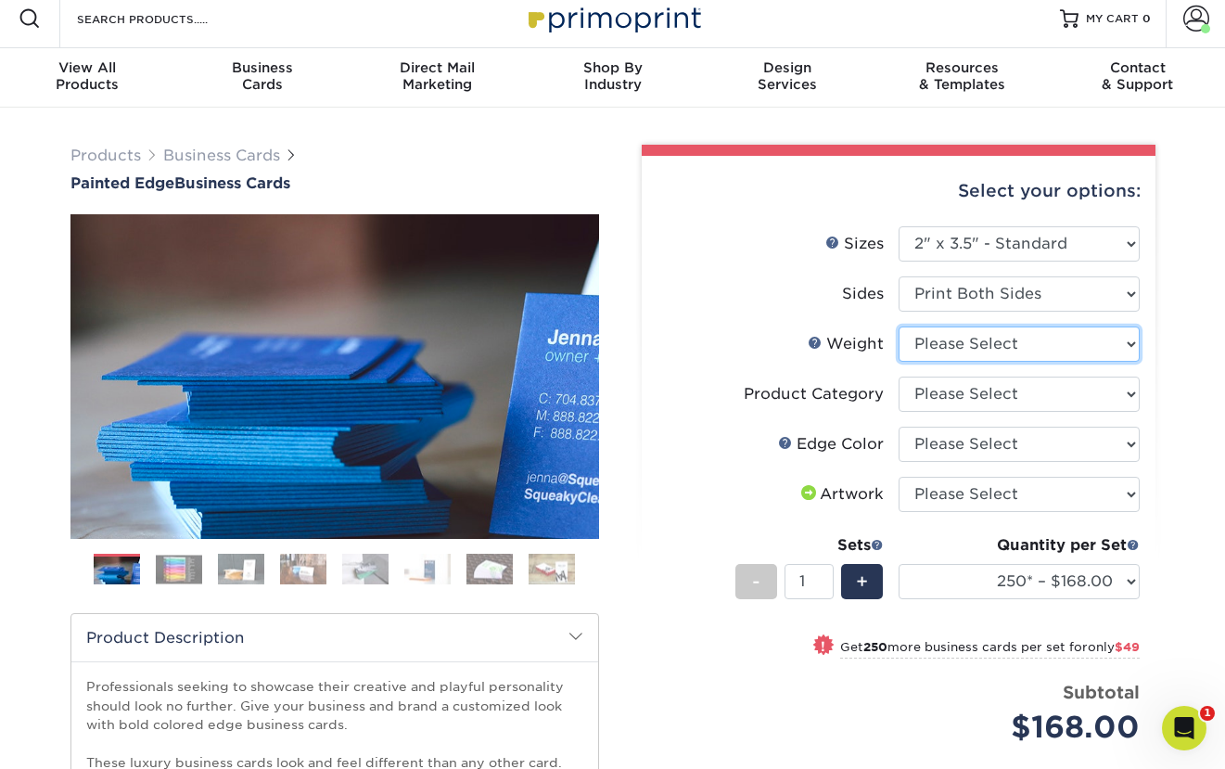
click at [1056, 349] on select "Please Select 32PTUC" at bounding box center [1018, 343] width 241 height 35
select select "32PTUC"
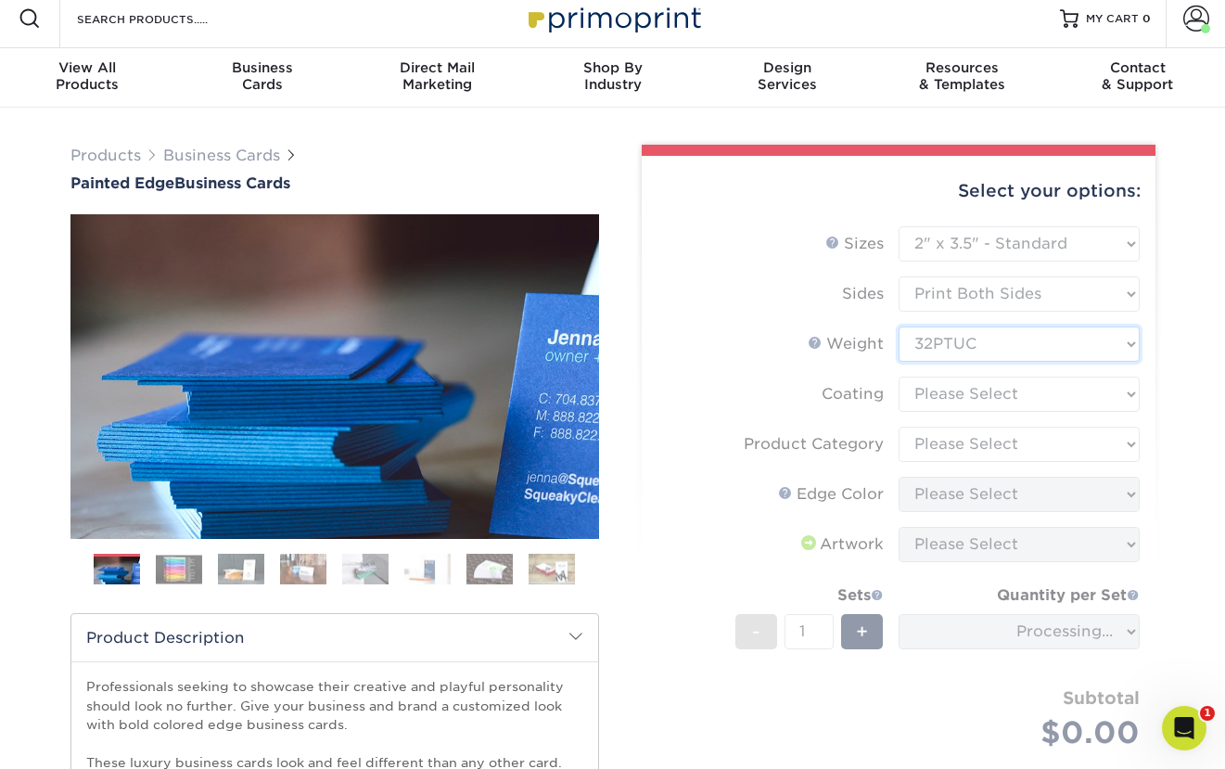
scroll to position [12, 0]
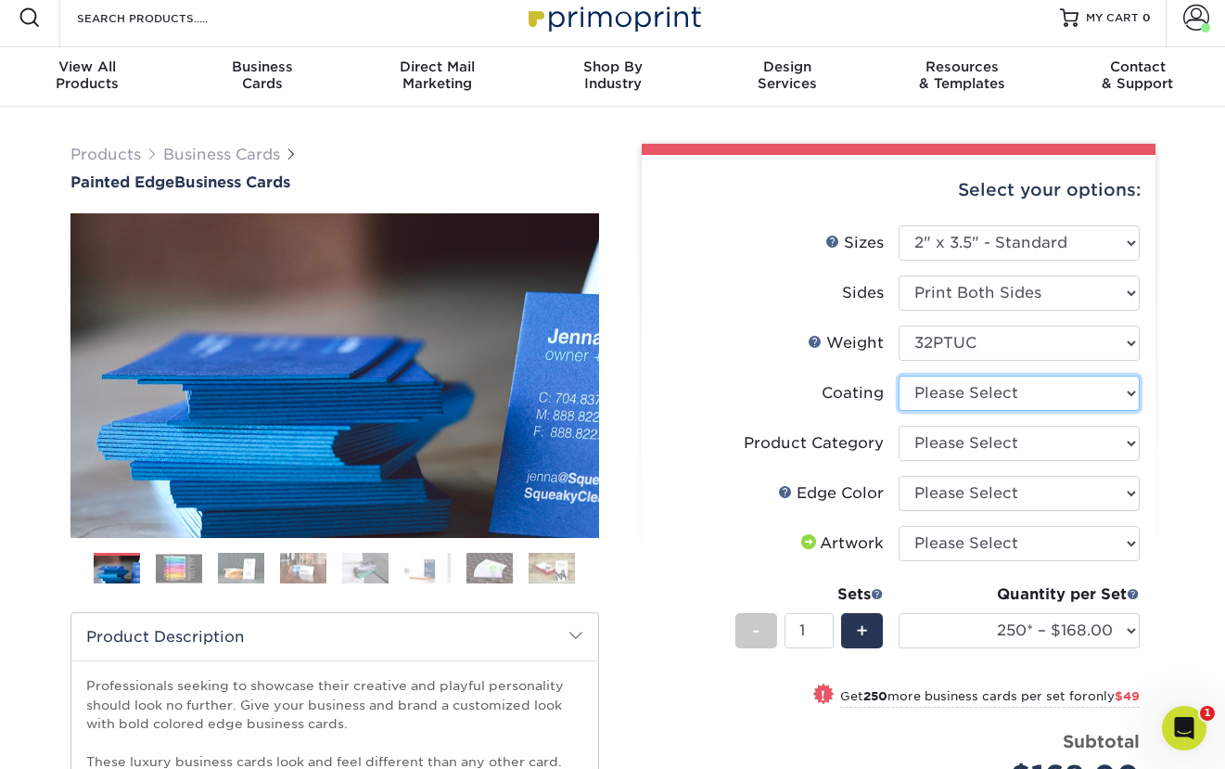
click at [1044, 394] on select at bounding box center [1018, 393] width 241 height 35
select select "3e7618de-abca-4bda-9f97-8b9129e913d8"
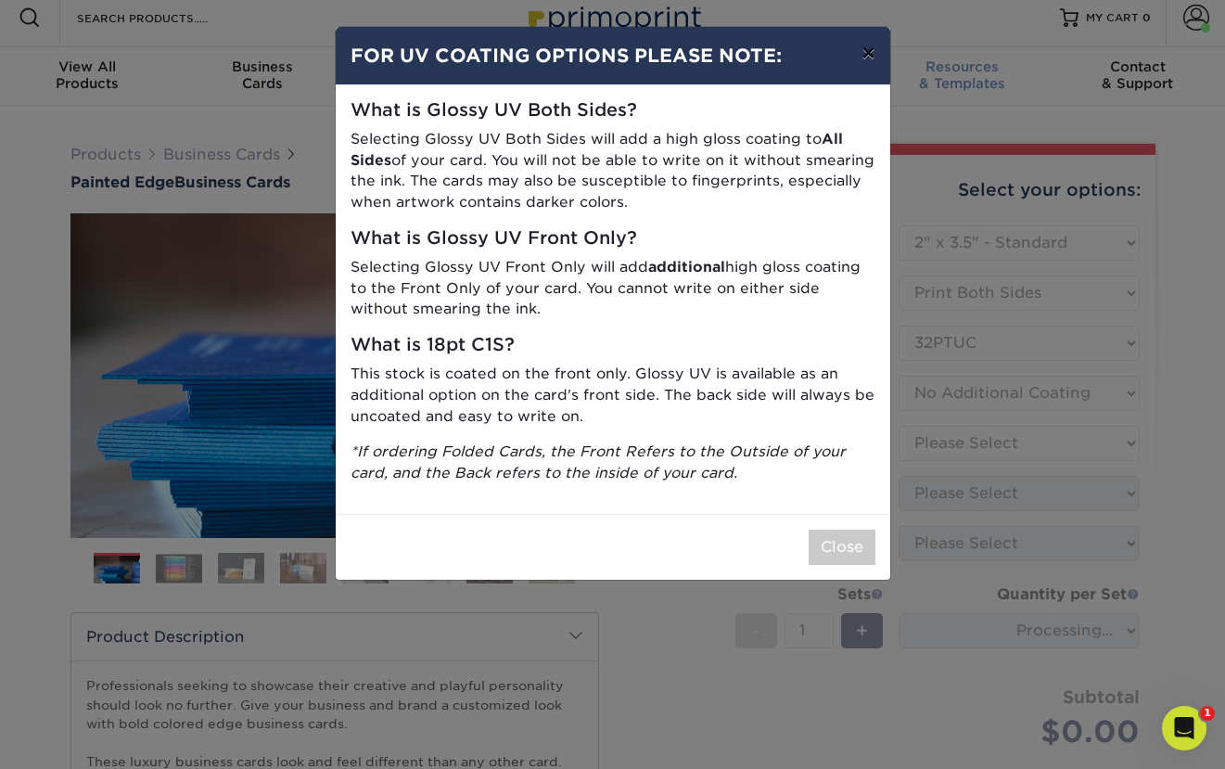
drag, startPoint x: 869, startPoint y: 53, endPoint x: 888, endPoint y: 78, distance: 31.7
click at [869, 53] on button "×" at bounding box center [868, 53] width 43 height 52
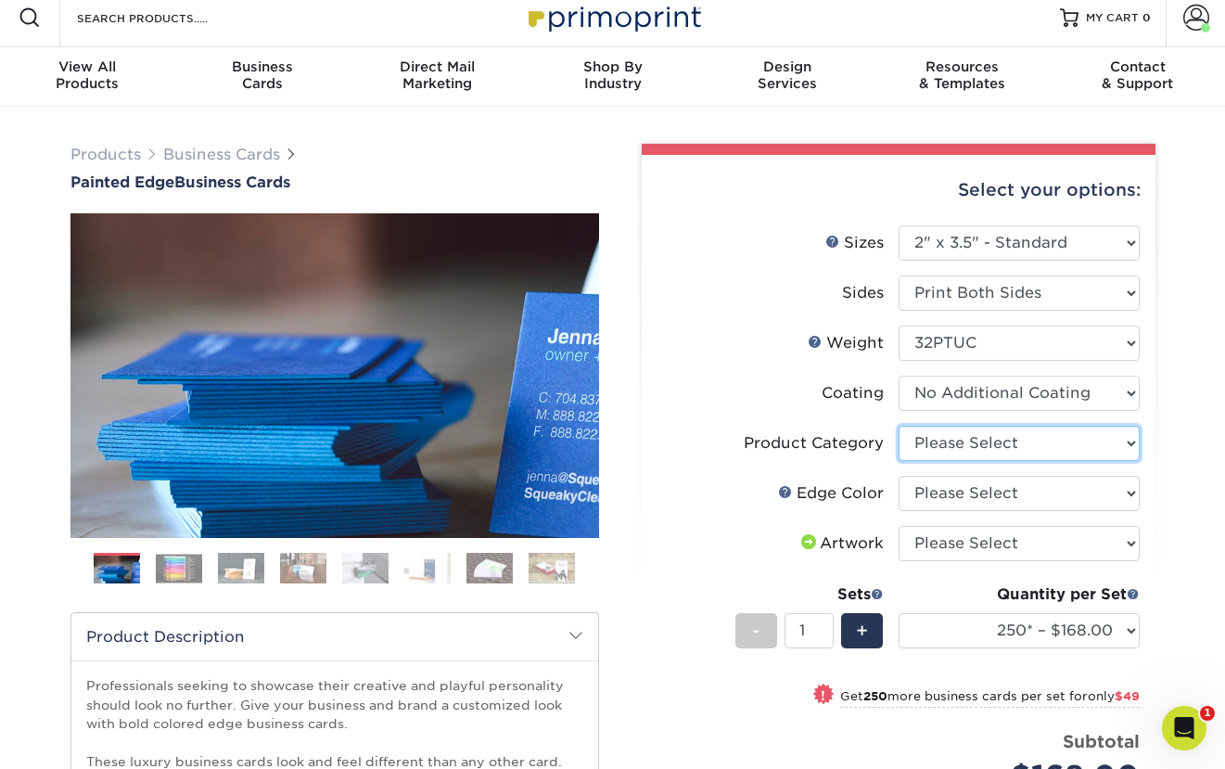
click at [1034, 443] on select "Please Select Business Cards" at bounding box center [1018, 443] width 241 height 35
select select "3b5148f1-0588-4f88-a218-97bcfdce65c1"
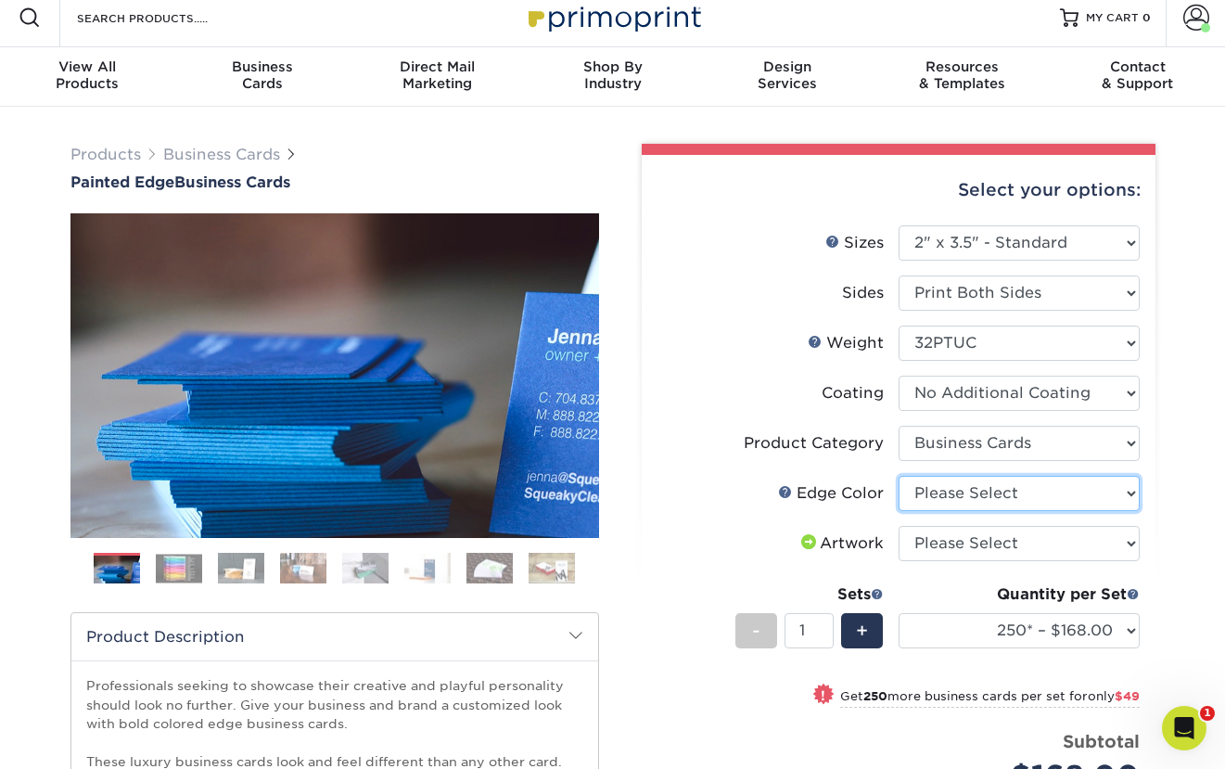
click at [1046, 490] on select "Please Select Charcoal Black Brown Blue Pearlescent Blue Pearlescent Gold Pearl…" at bounding box center [1018, 493] width 241 height 35
select select "1ae850e6-61c5-45b7-a71d-f488378c5a25"
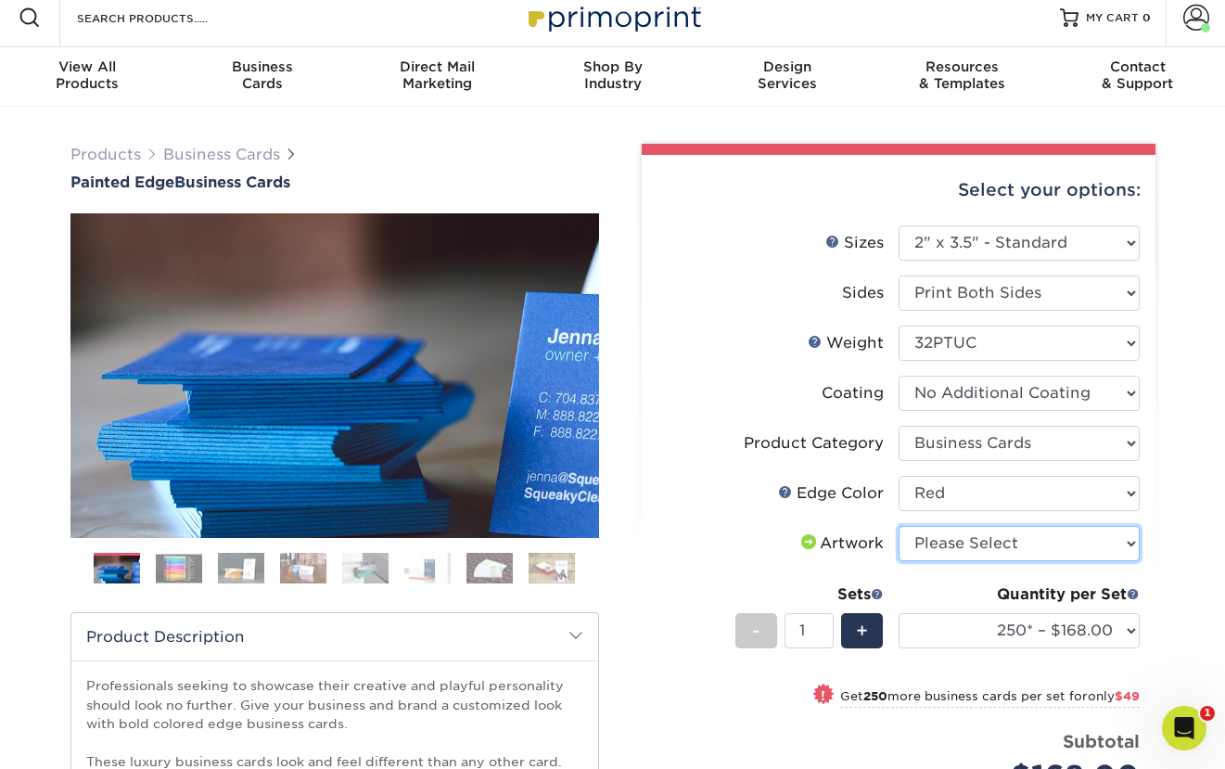
click at [989, 549] on select "Please Select I will upload files I need a design - $100" at bounding box center [1018, 543] width 241 height 35
select select "upload"
click at [872, 628] on div "+" at bounding box center [862, 630] width 42 height 35
type input "3"
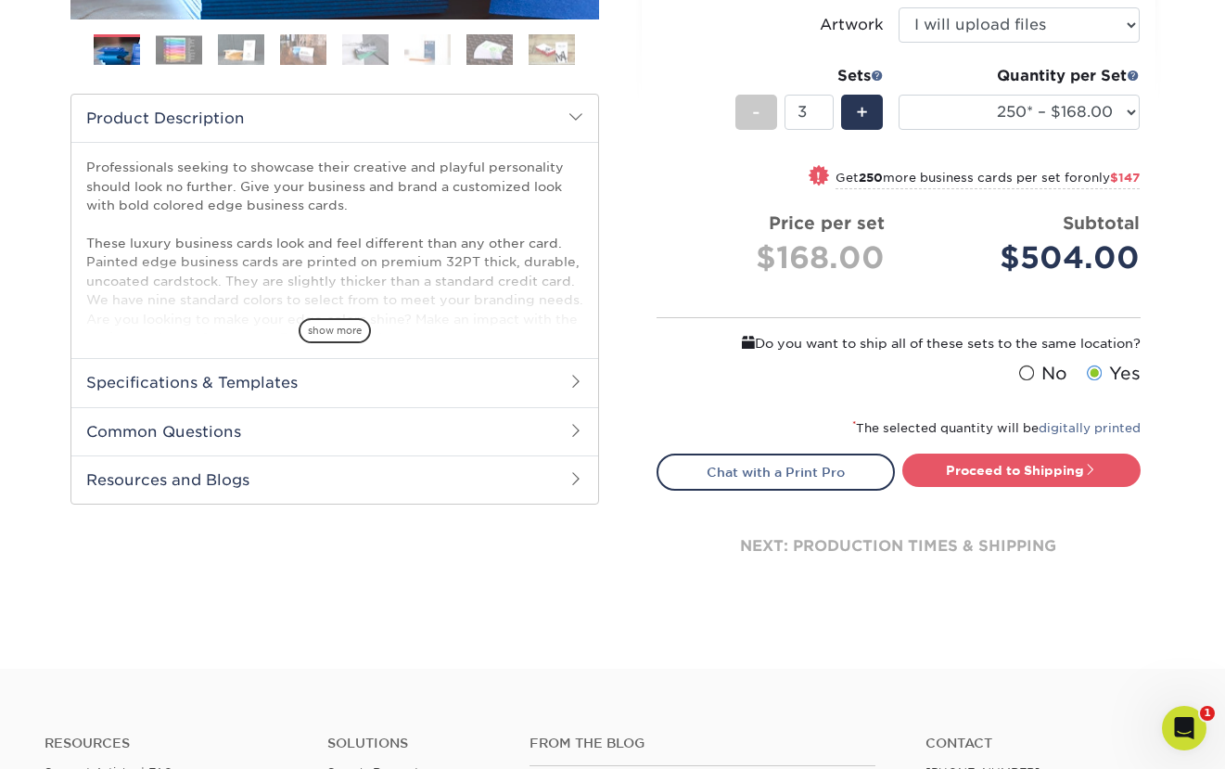
scroll to position [563, 0]
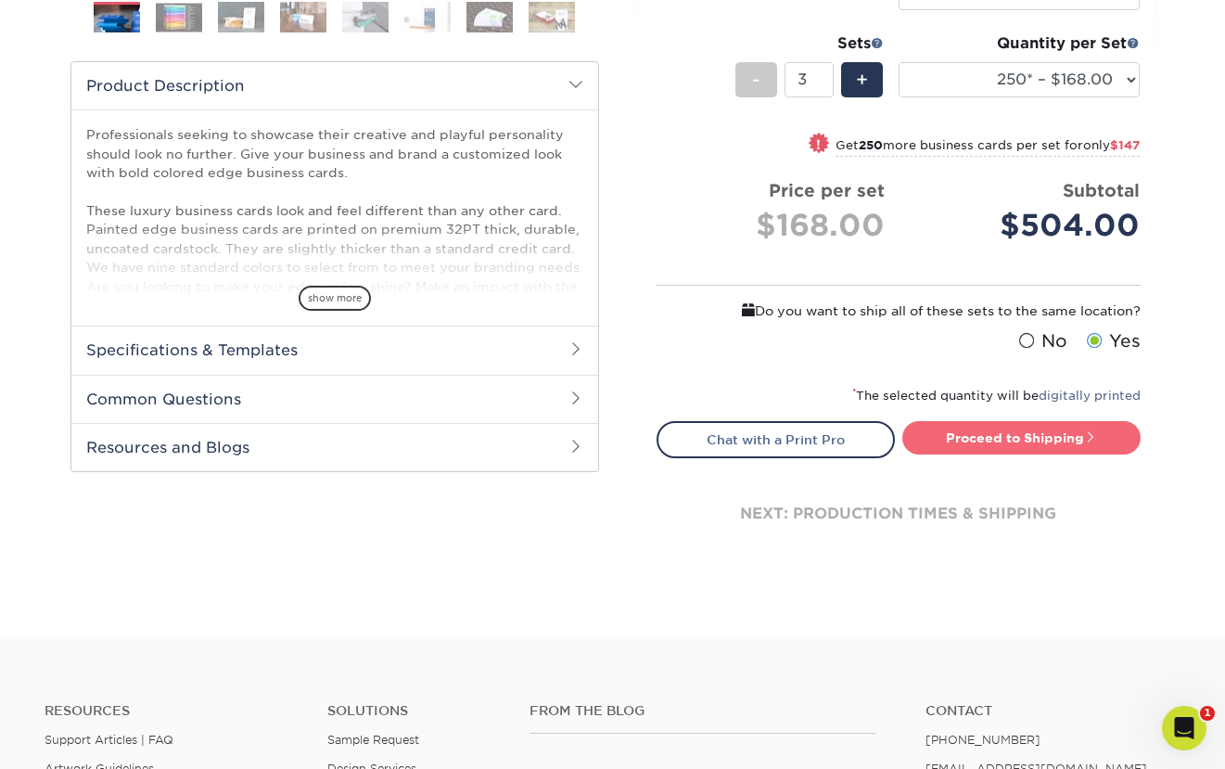
click at [1045, 434] on link "Proceed to Shipping" at bounding box center [1021, 437] width 238 height 33
type input "Set 1"
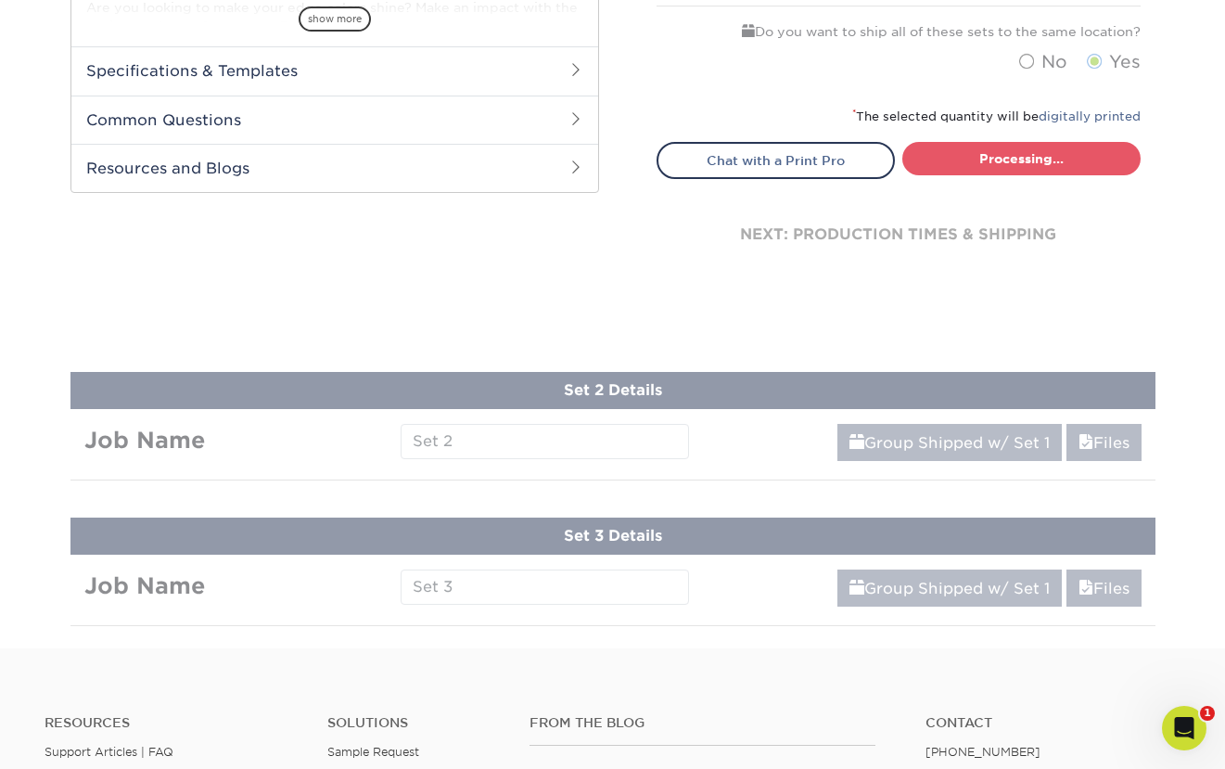
select select "b1d50ed3-fc81-464d-a1d8-d1915fbce704"
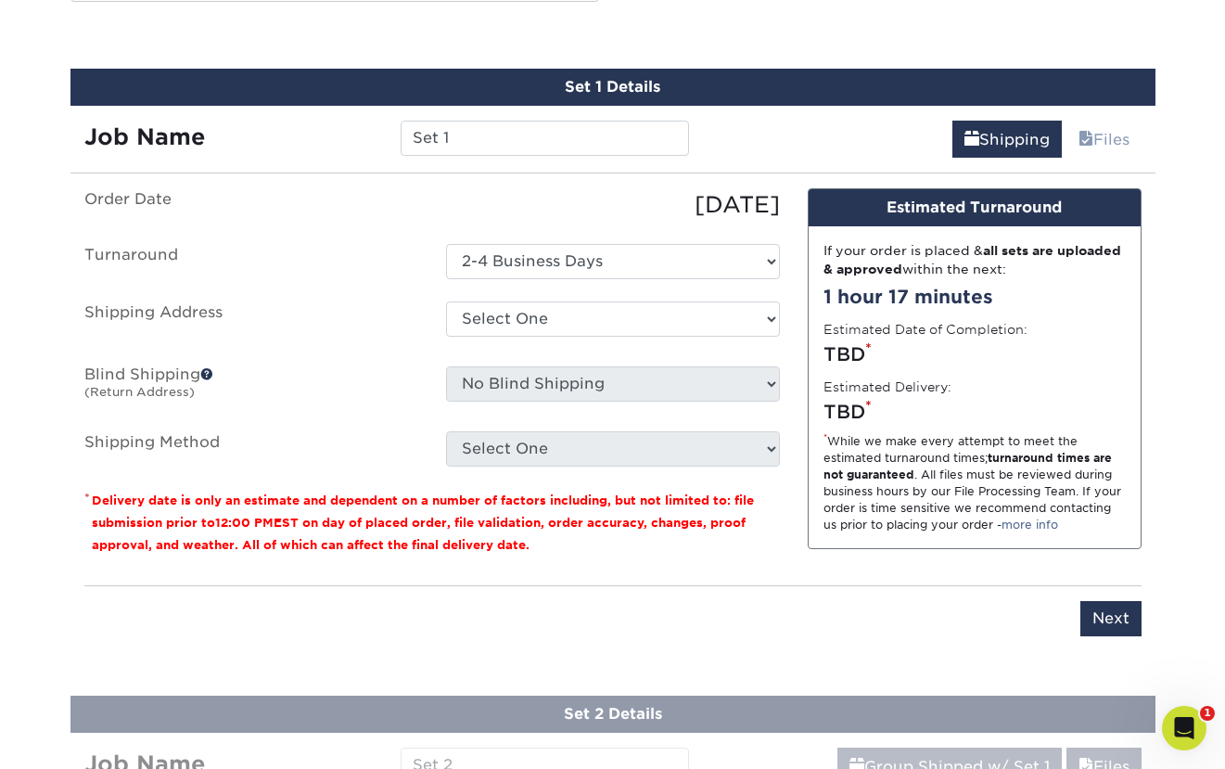
scroll to position [1034, 0]
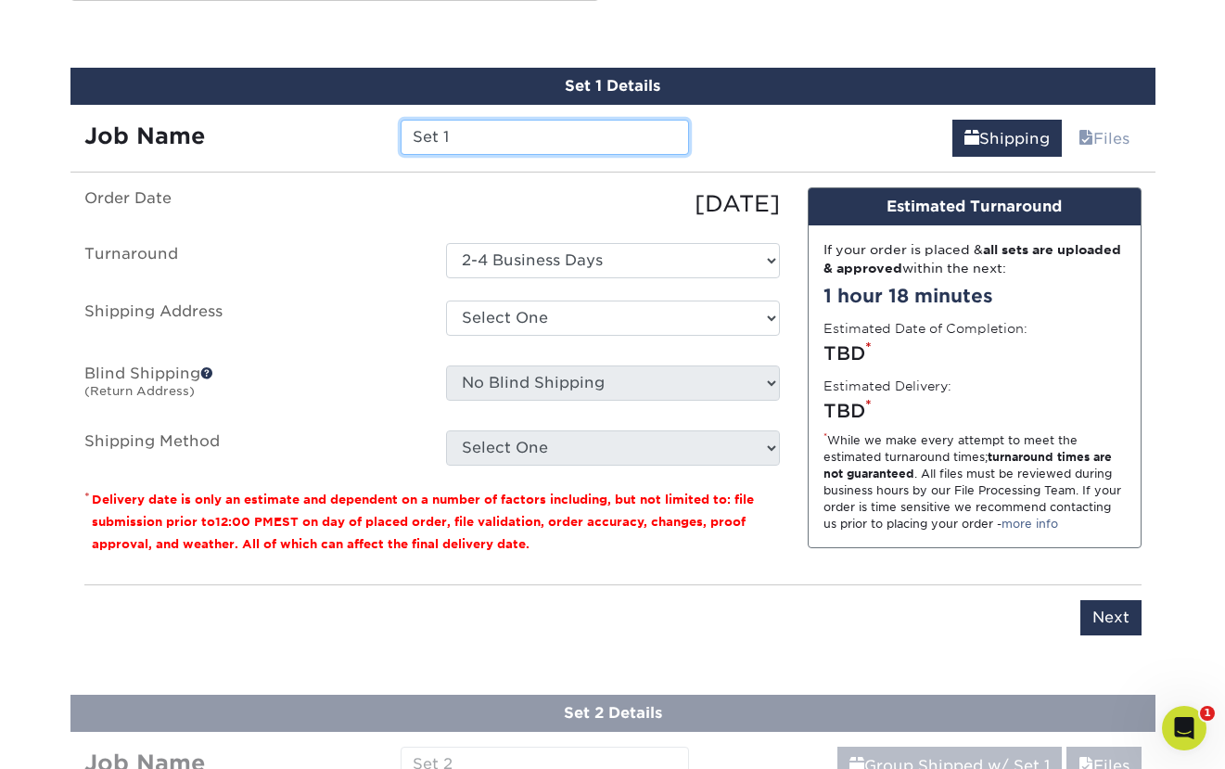
click at [527, 134] on input "Set 1" at bounding box center [545, 137] width 288 height 35
type input "[PERSON_NAME]"
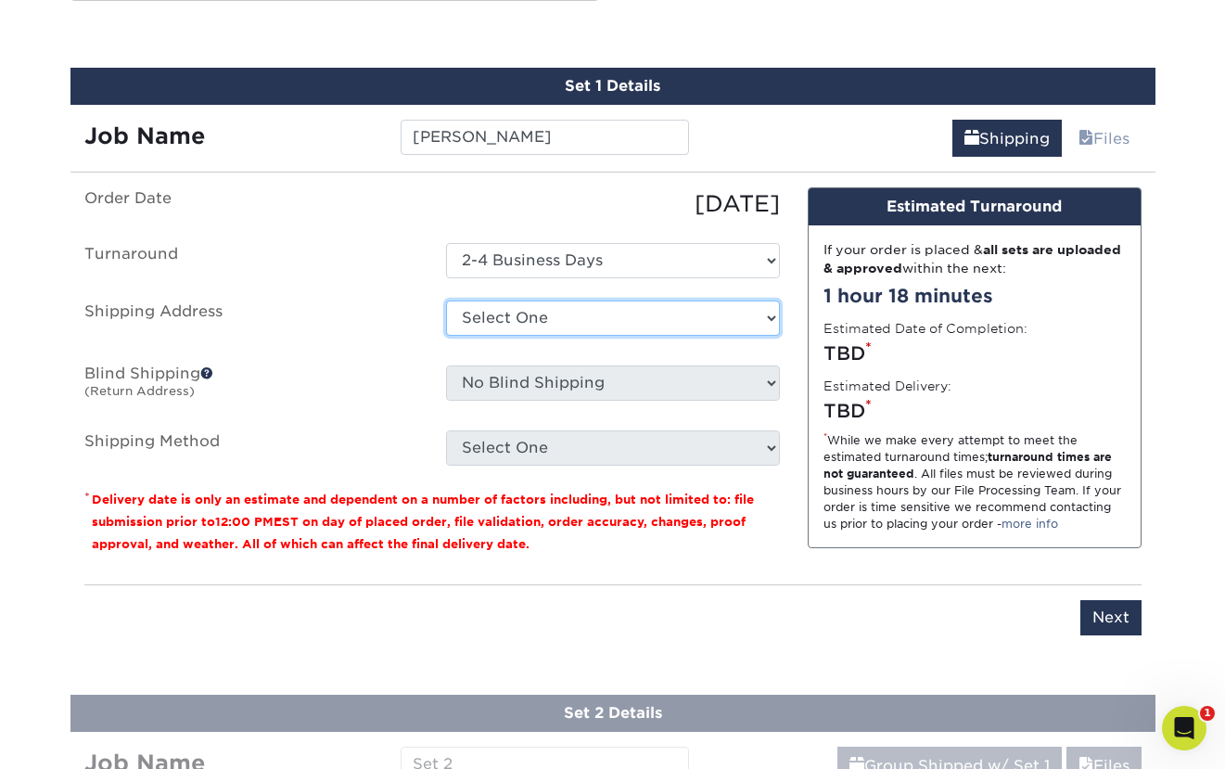
click at [596, 322] on select "Select One Whisper + Add New Address" at bounding box center [613, 317] width 334 height 35
select select "242192"
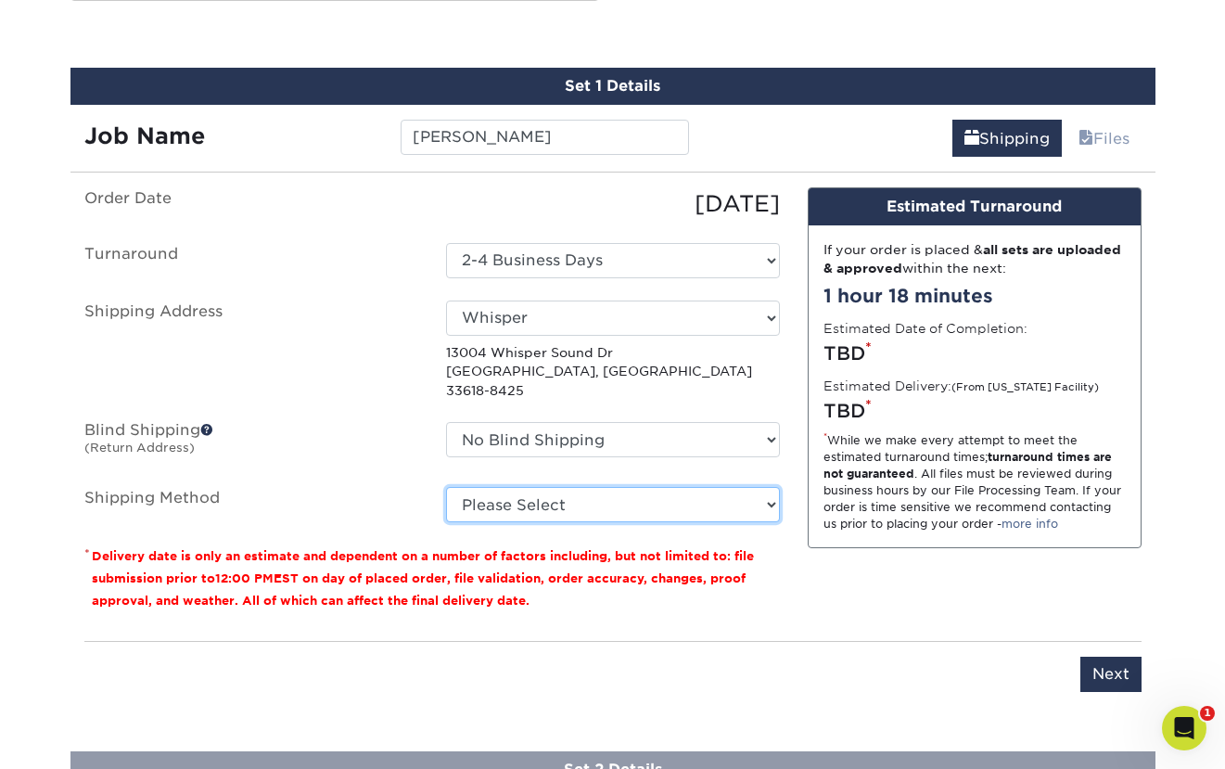
click at [570, 488] on select "Please Select 3 Day Shipping Service (+$20.06) Ground Shipping (+$20.27) 2 Day …" at bounding box center [613, 504] width 334 height 35
select select "02"
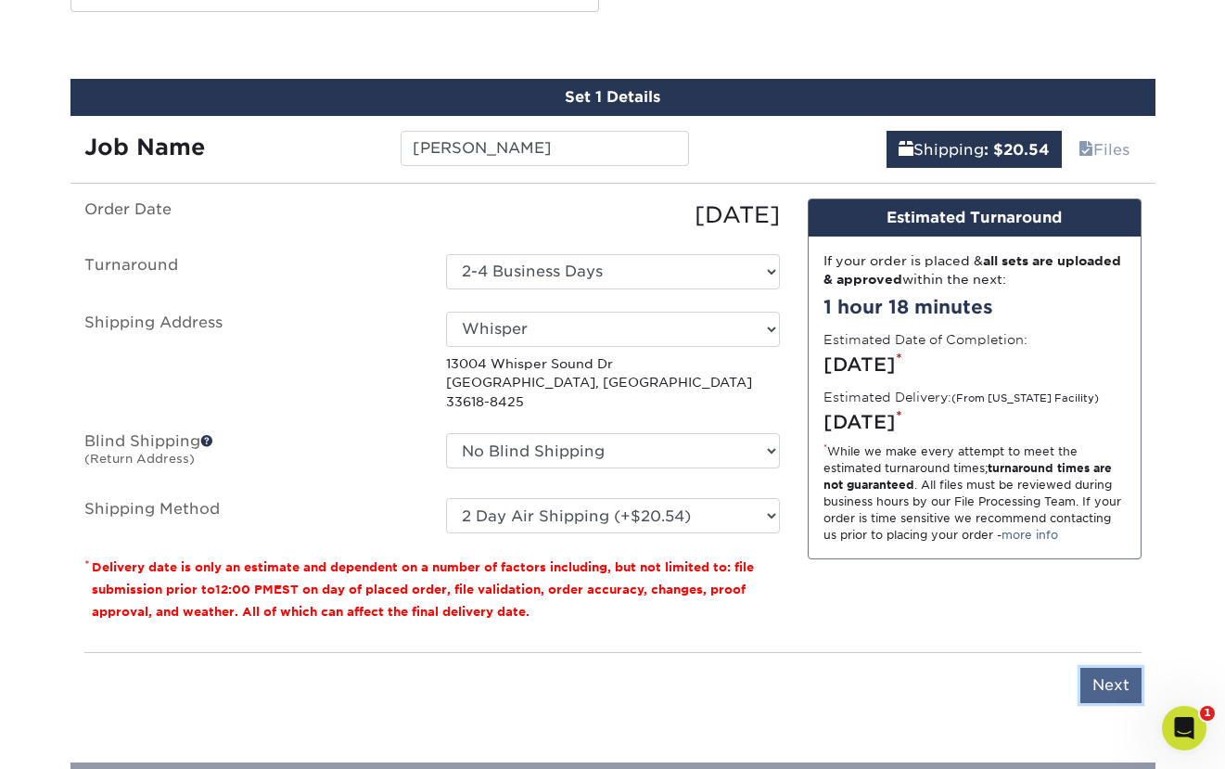
click at [1110, 668] on input "Next" at bounding box center [1110, 685] width 61 height 35
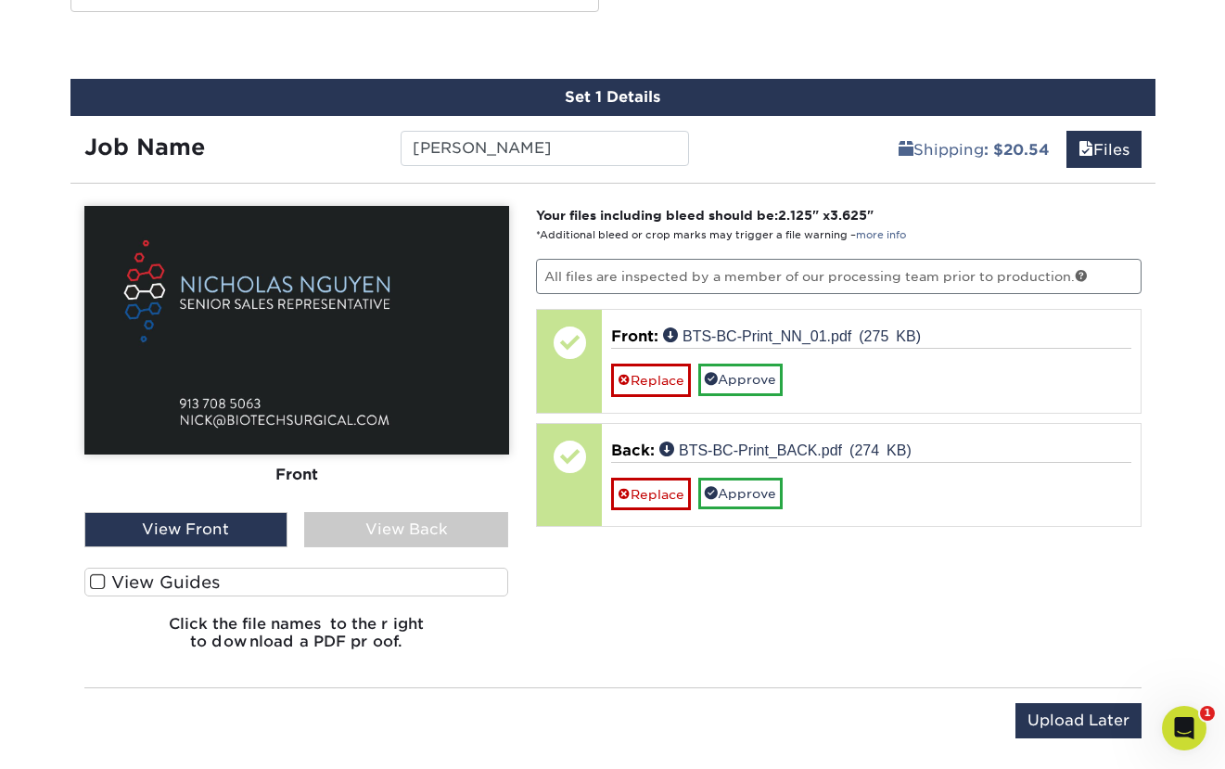
click at [201, 582] on label "View Guides" at bounding box center [296, 581] width 425 height 29
click at [0, 0] on input "View Guides" at bounding box center [0, 0] width 0 height 0
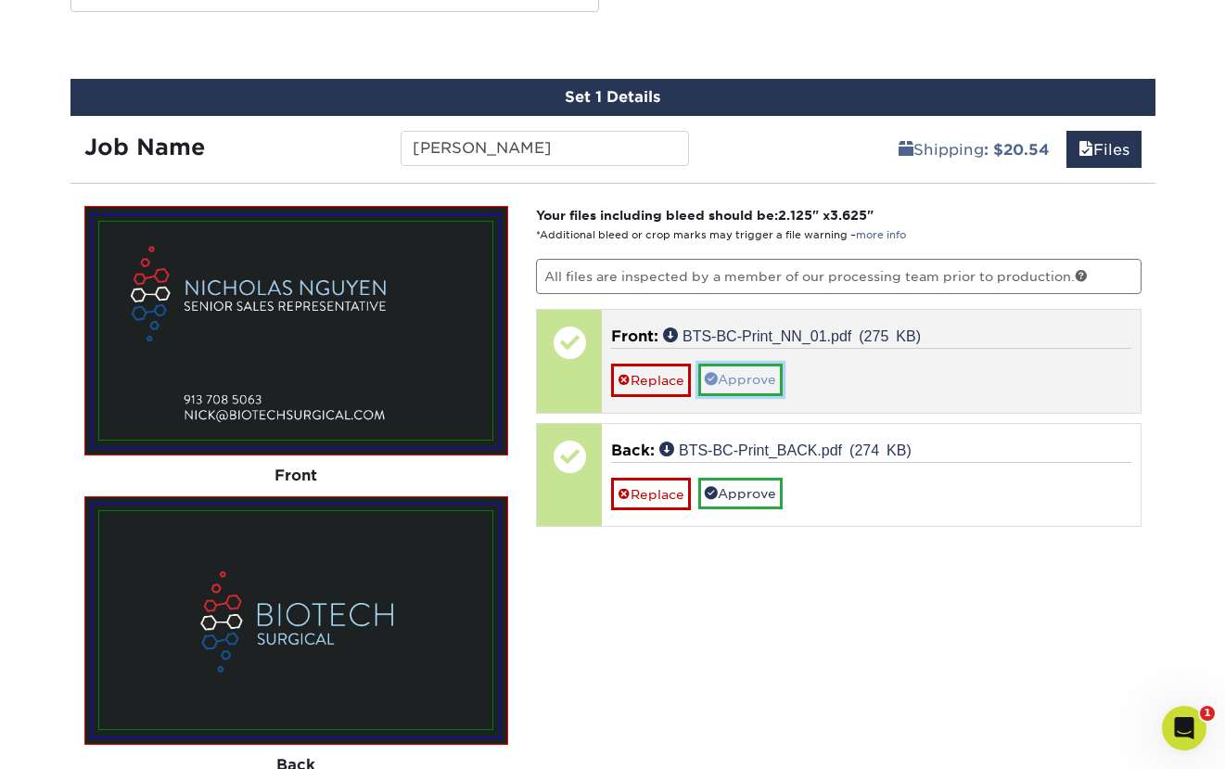
click at [759, 376] on link "Approve" at bounding box center [740, 379] width 84 height 32
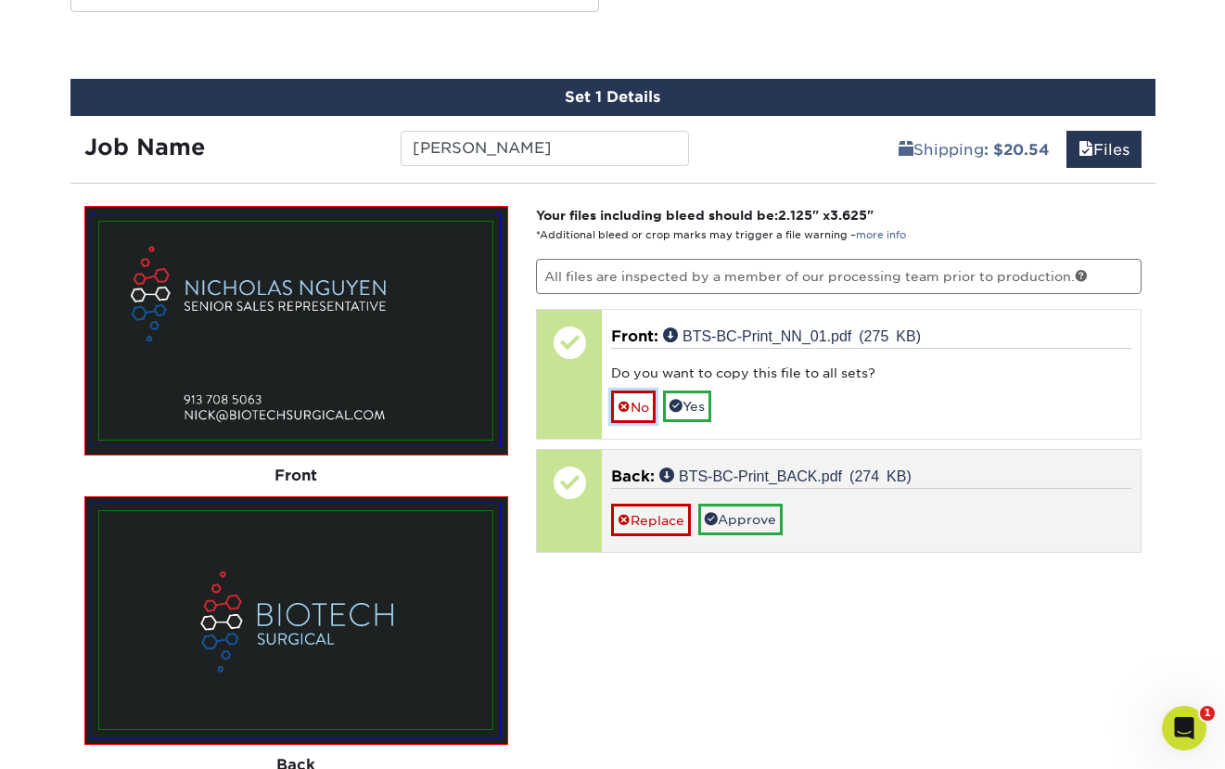
click at [650, 417] on link "No" at bounding box center [633, 406] width 45 height 32
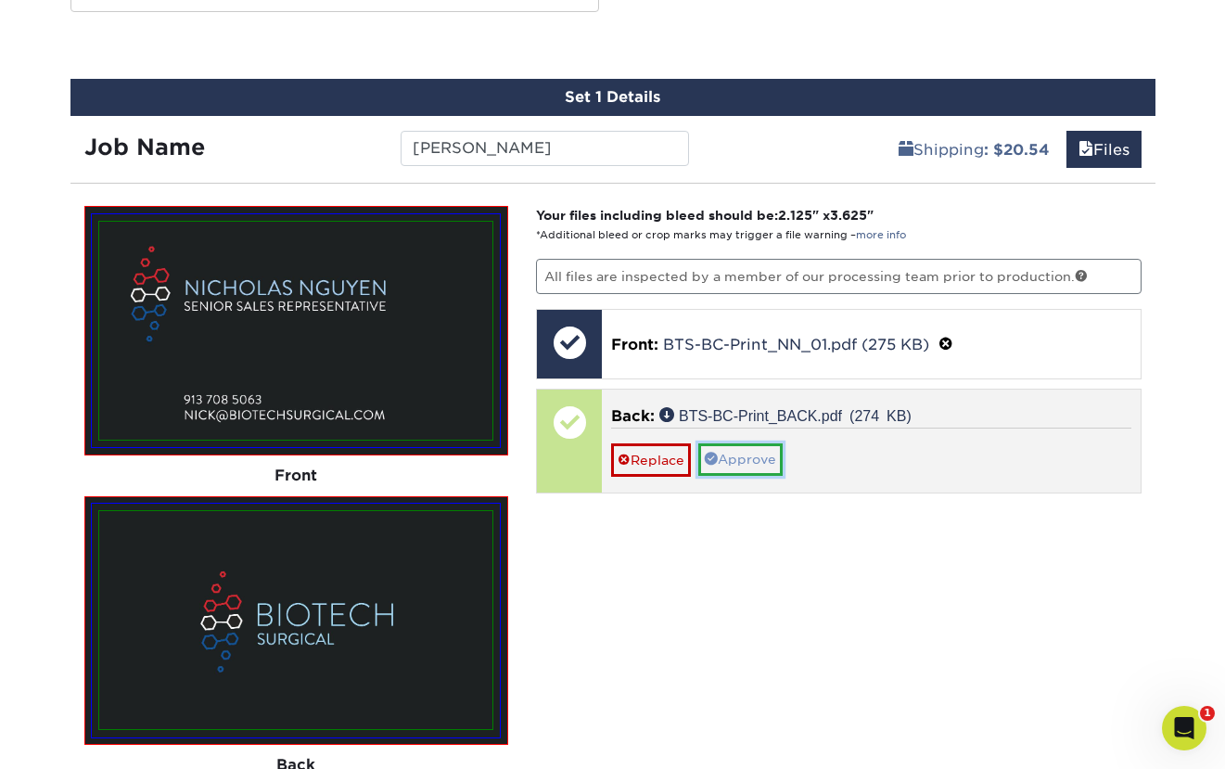
click at [755, 457] on link "Approve" at bounding box center [740, 459] width 84 height 32
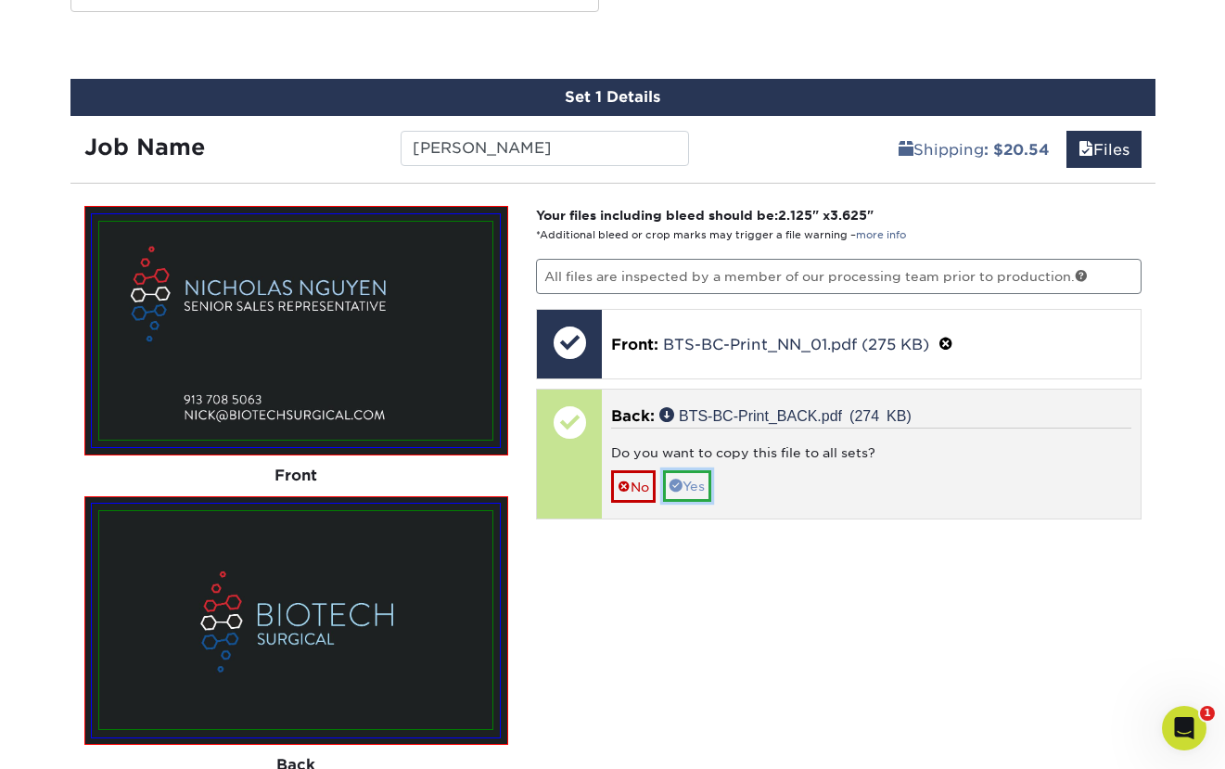
click at [698, 483] on link "Yes" at bounding box center [687, 486] width 48 height 32
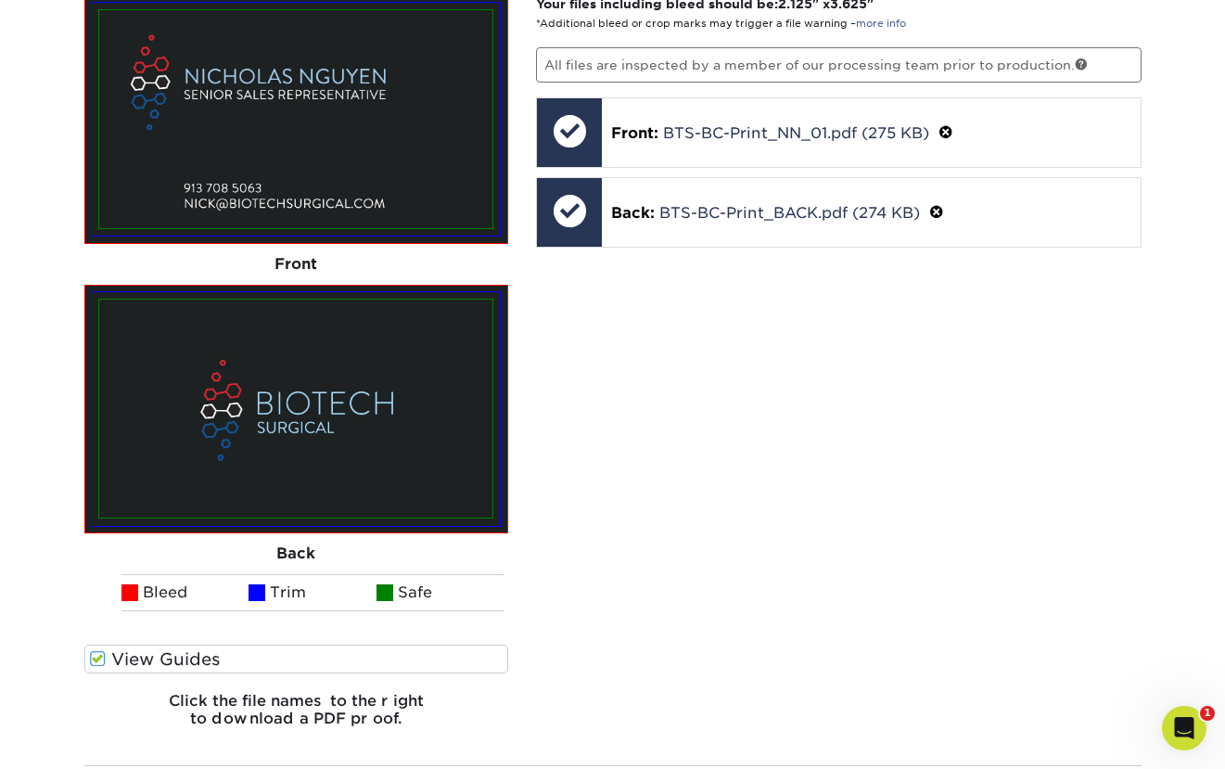
scroll to position [1329, 0]
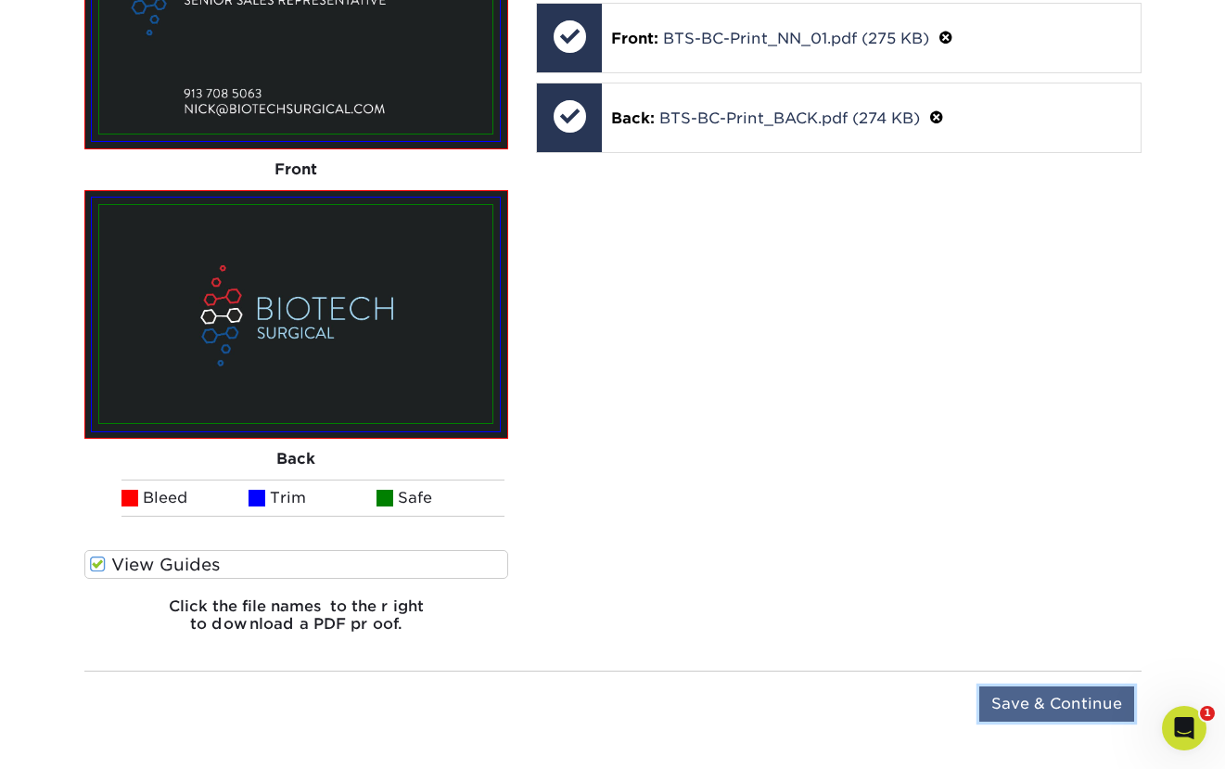
click at [1061, 706] on input "Save & Continue" at bounding box center [1056, 703] width 155 height 35
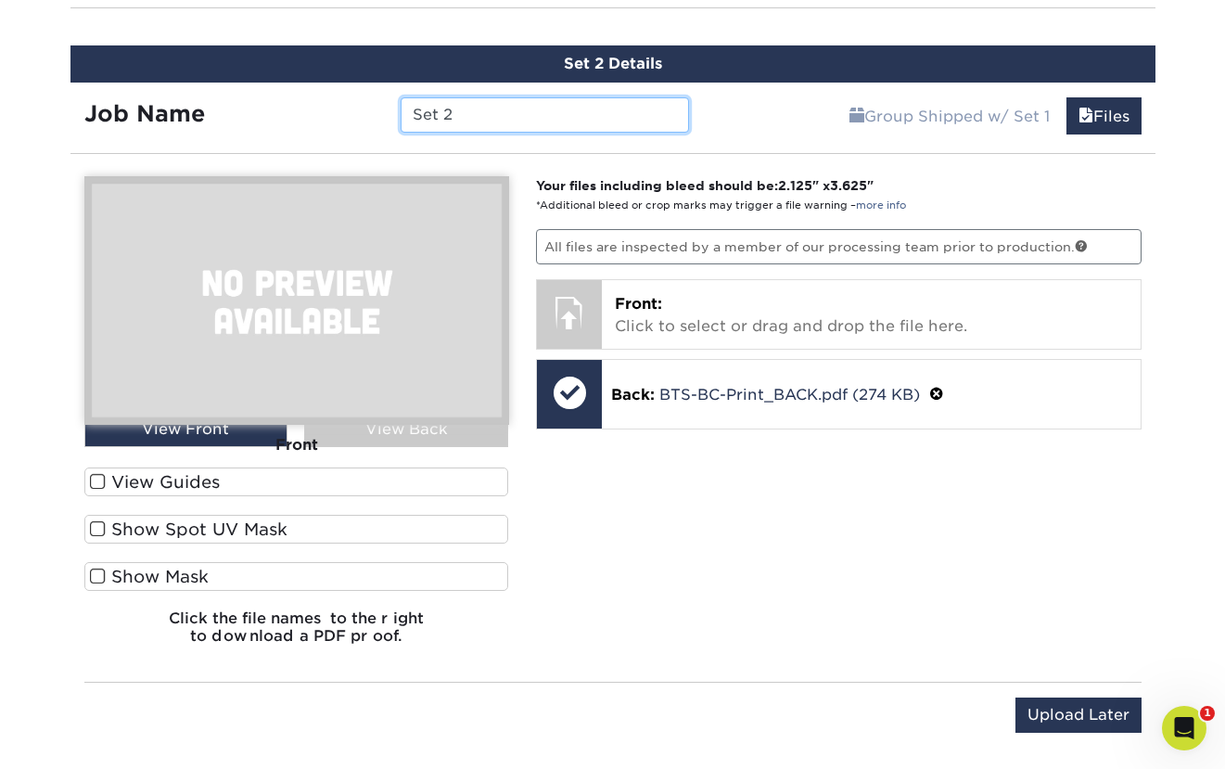
scroll to position [1175, 0]
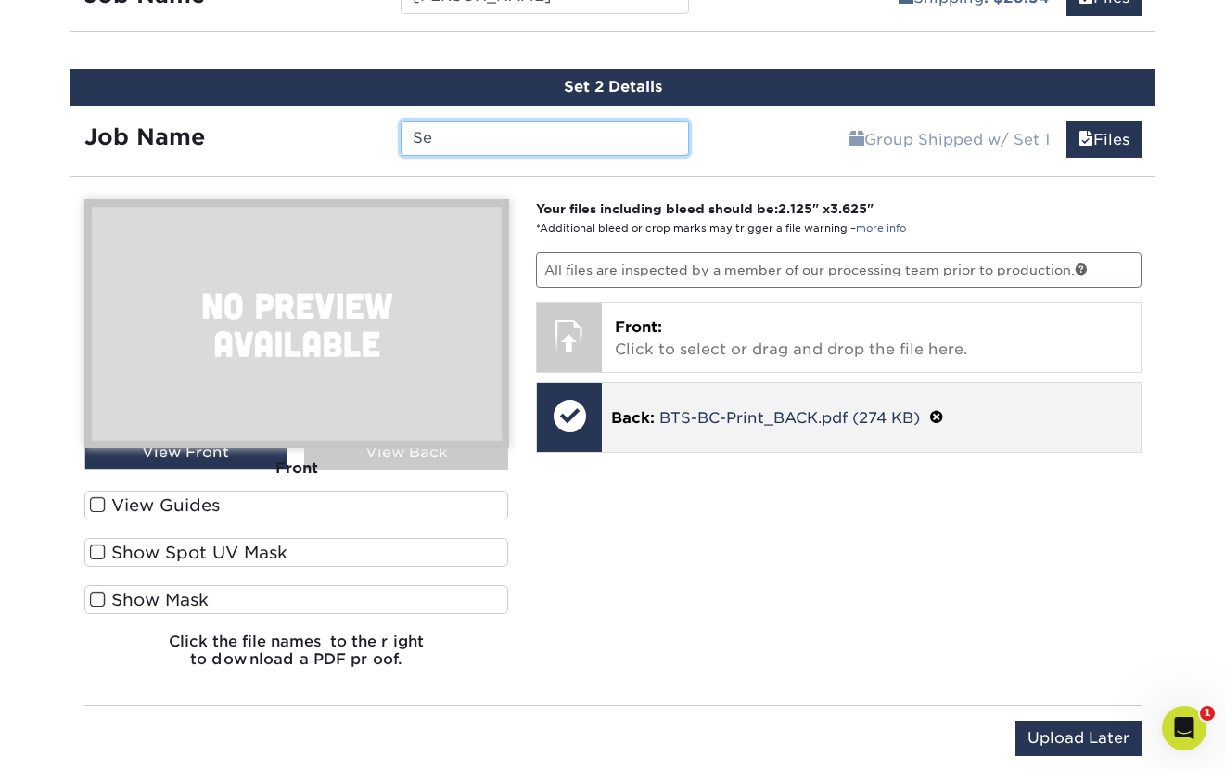
type input "S"
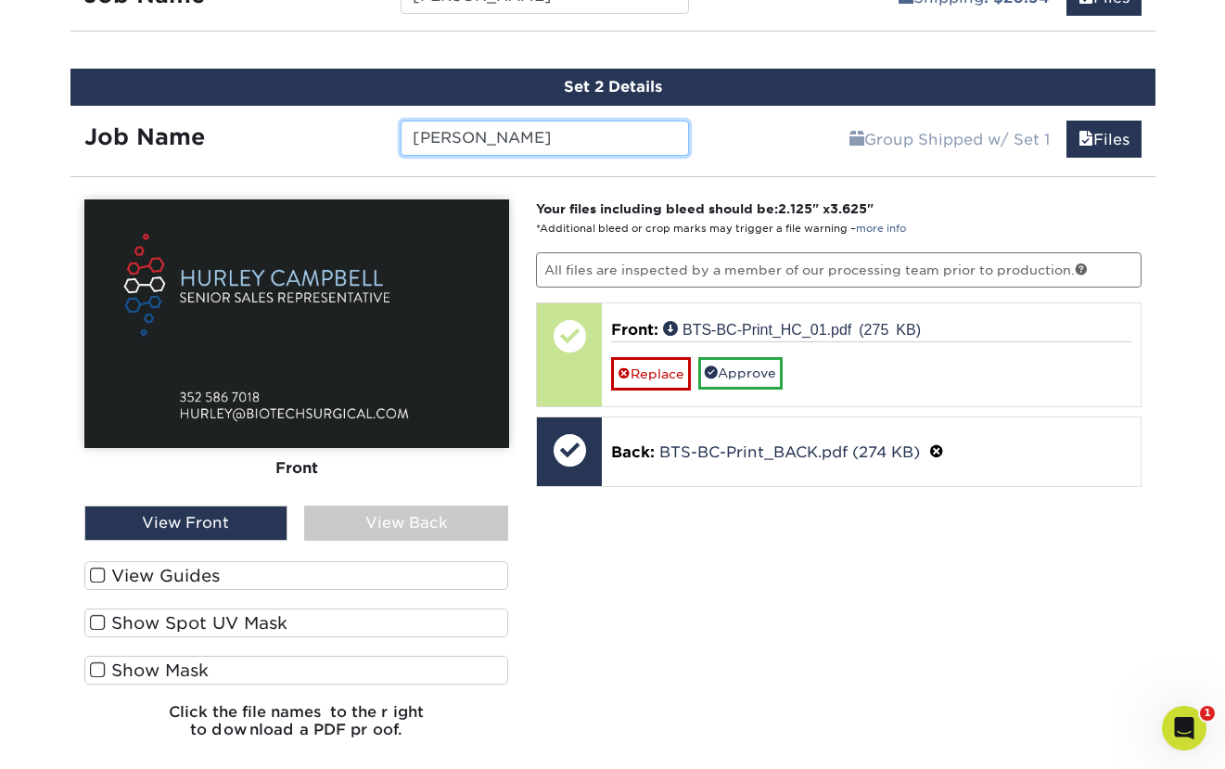
type input "HURLEY"
click at [197, 579] on label "View Guides" at bounding box center [296, 575] width 425 height 29
click at [0, 0] on input "View Guides" at bounding box center [0, 0] width 0 height 0
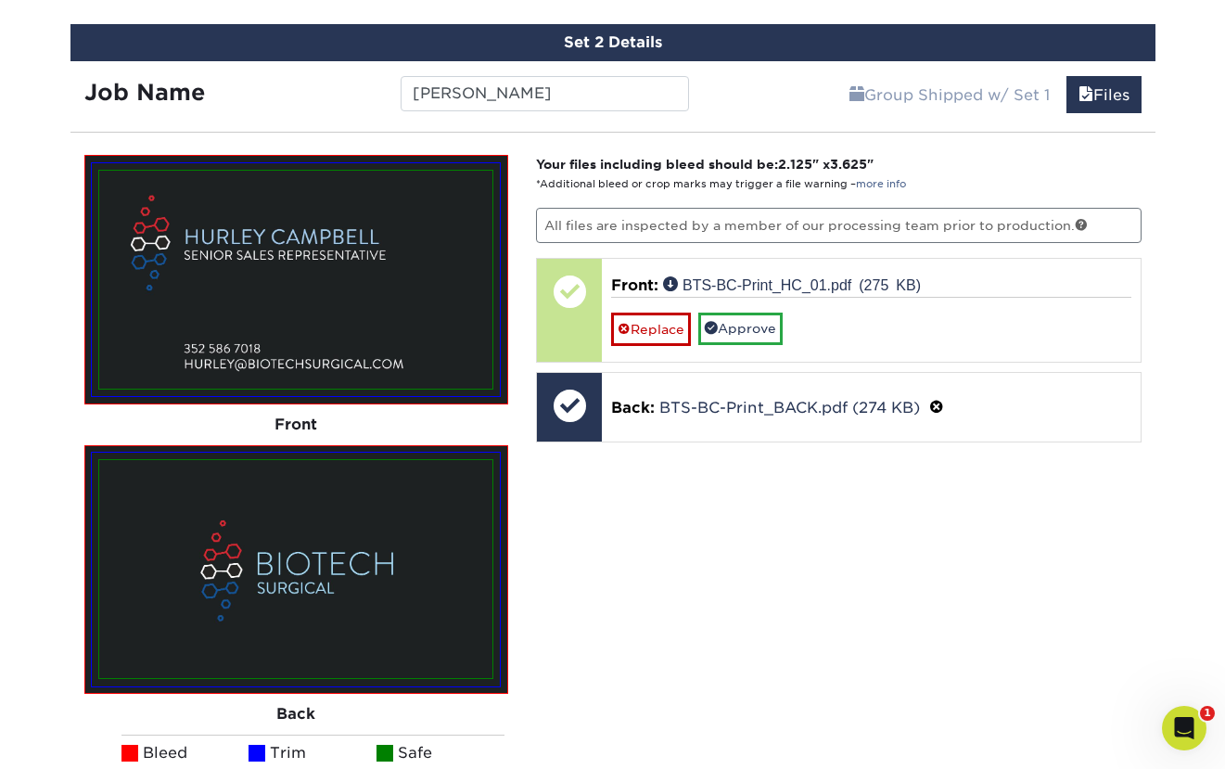
scroll to position [1233, 0]
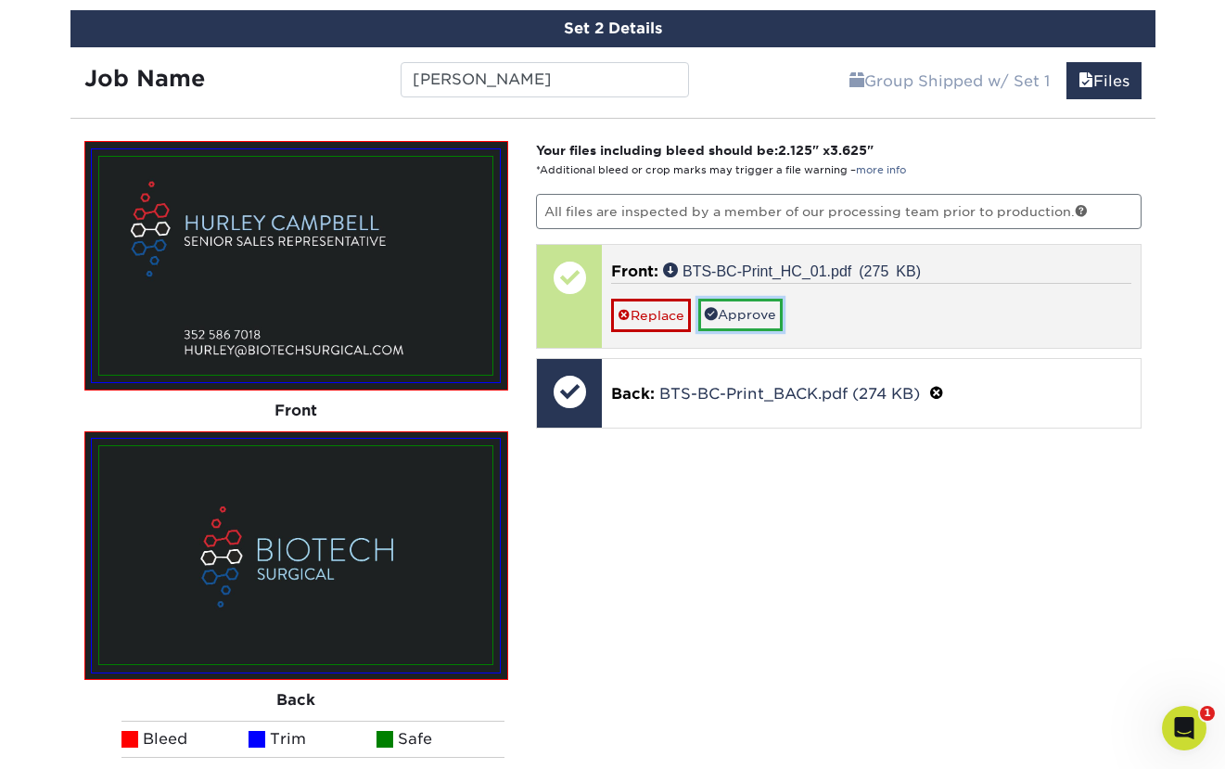
click at [763, 316] on link "Approve" at bounding box center [740, 315] width 84 height 32
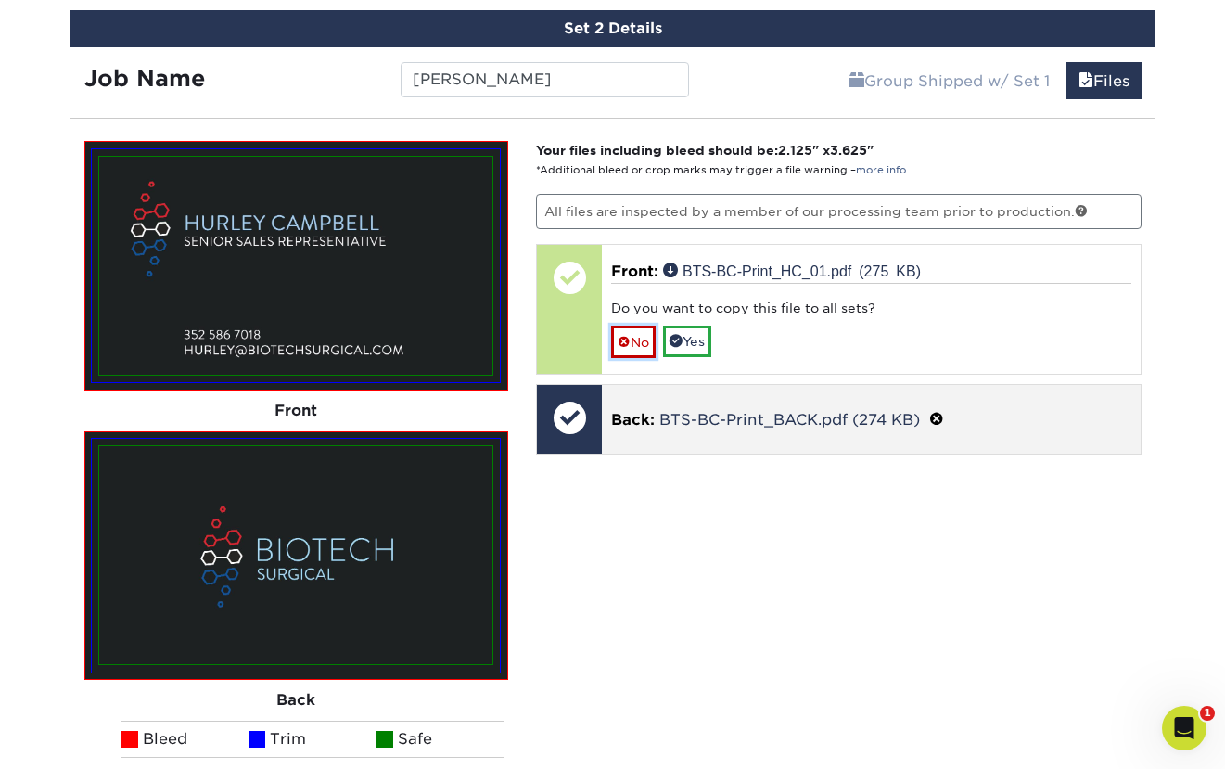
click at [640, 338] on link "No" at bounding box center [633, 341] width 45 height 32
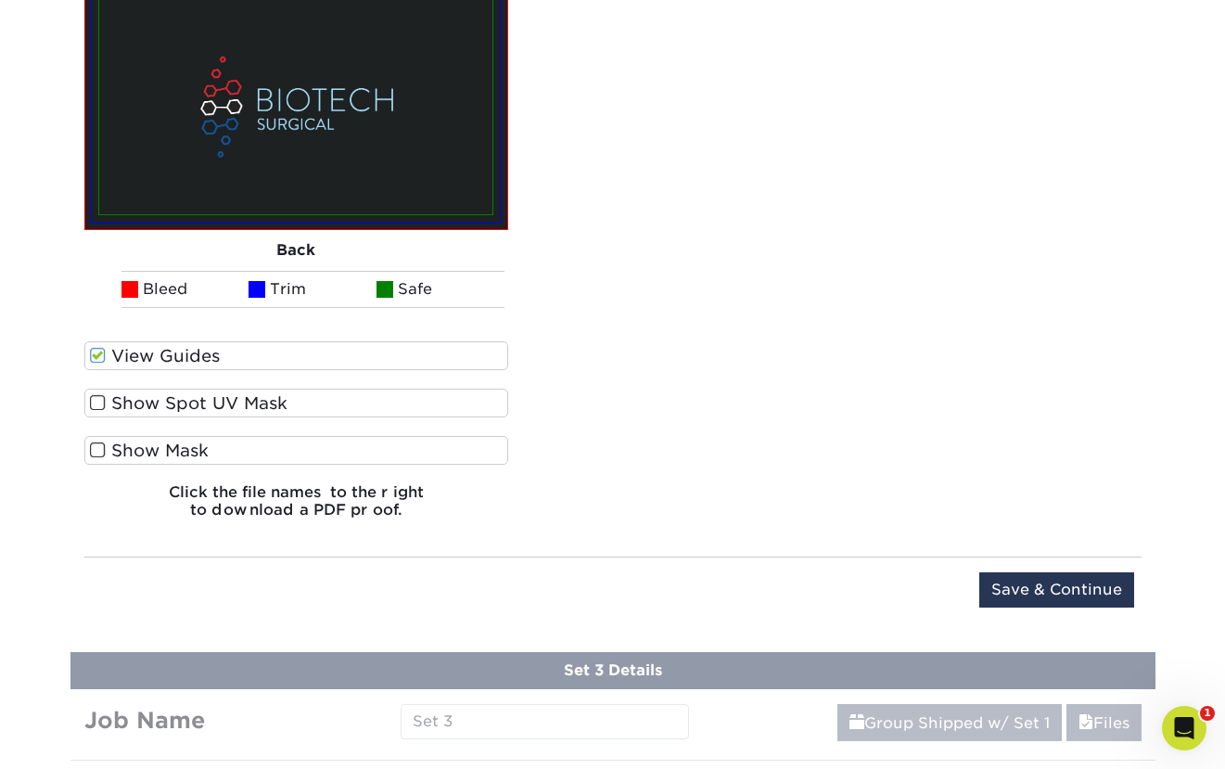
scroll to position [1690, 0]
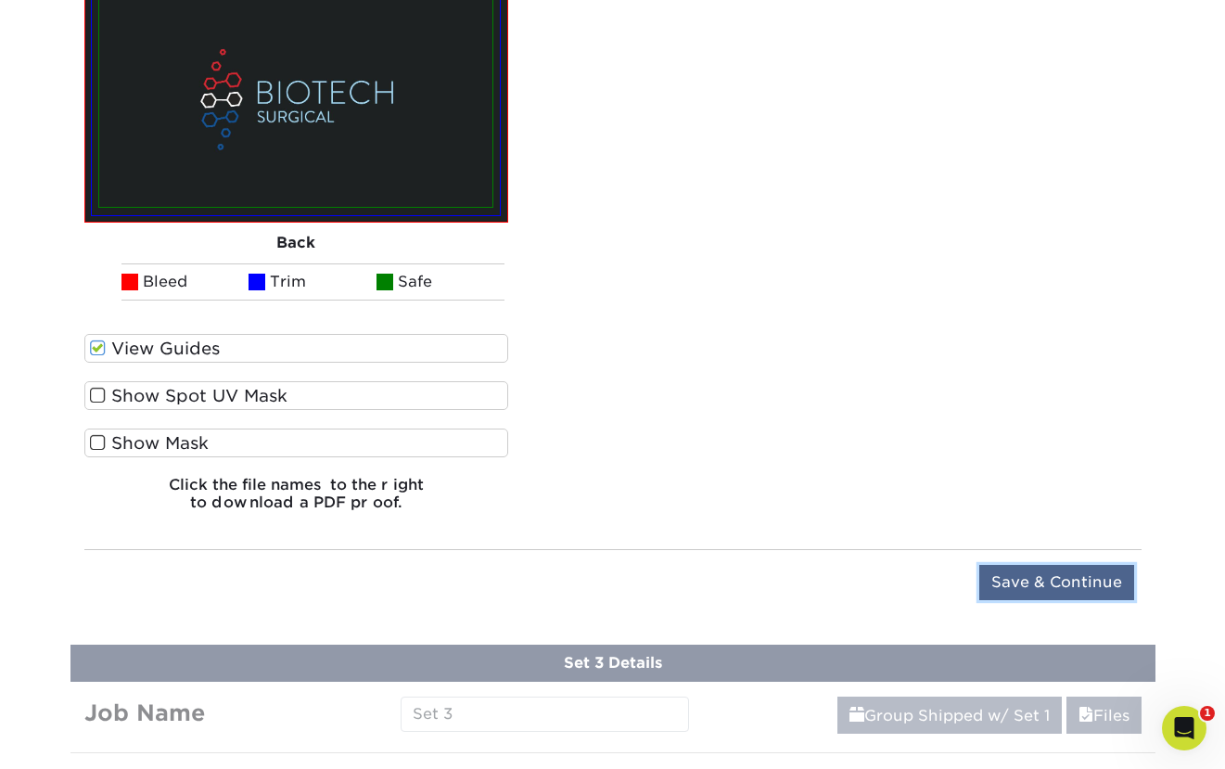
click at [1074, 582] on input "Save & Continue" at bounding box center [1056, 582] width 155 height 35
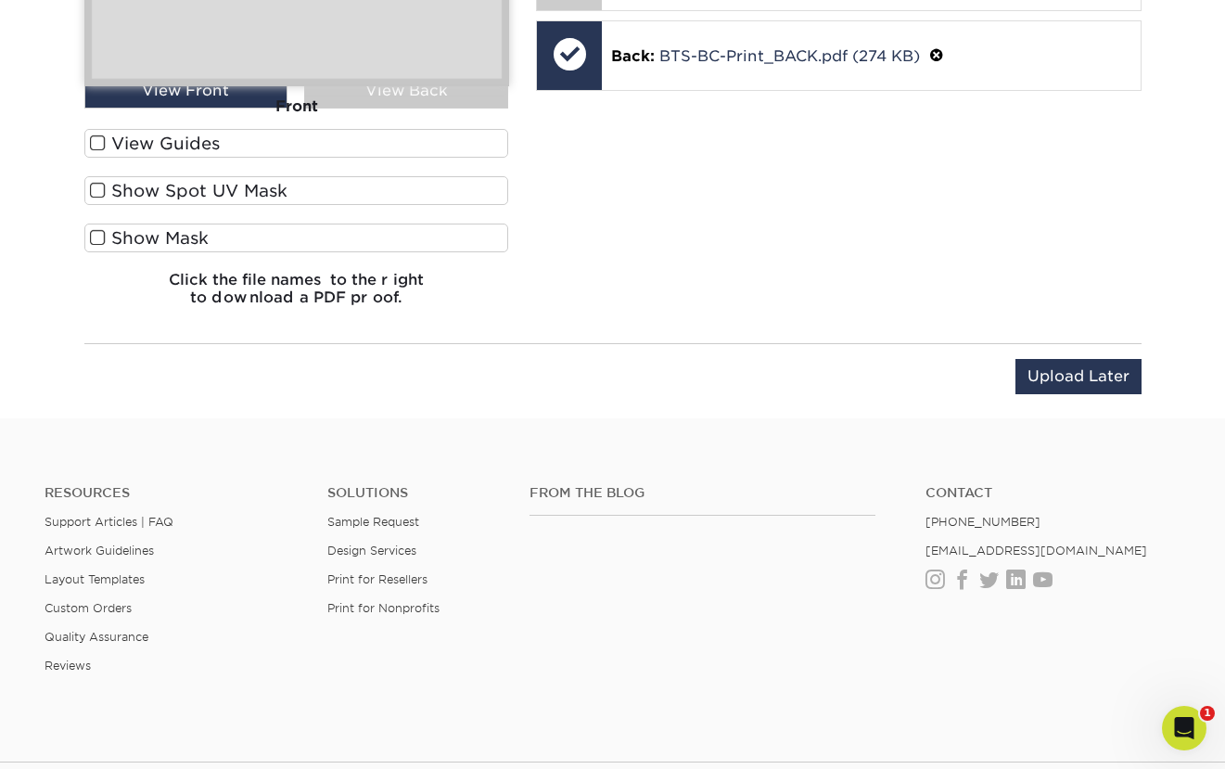
scroll to position [1074, 0]
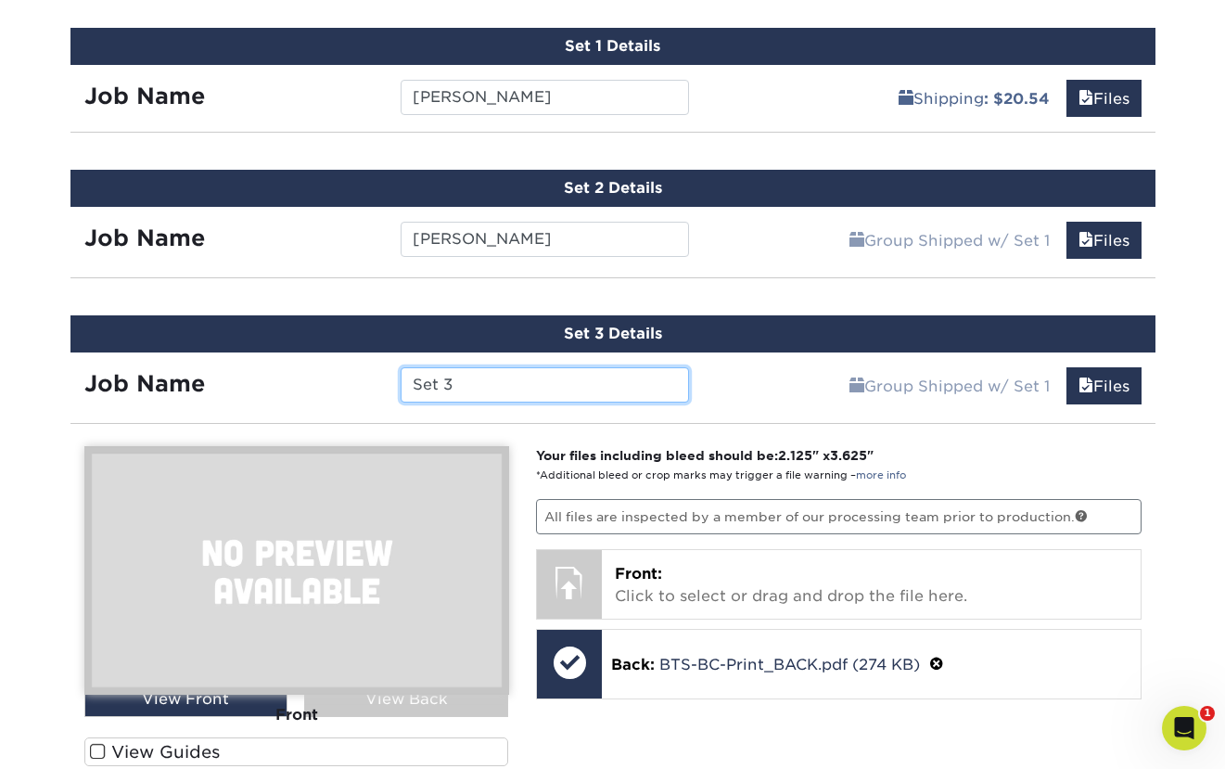
click at [543, 378] on input "Set 3" at bounding box center [545, 384] width 288 height 35
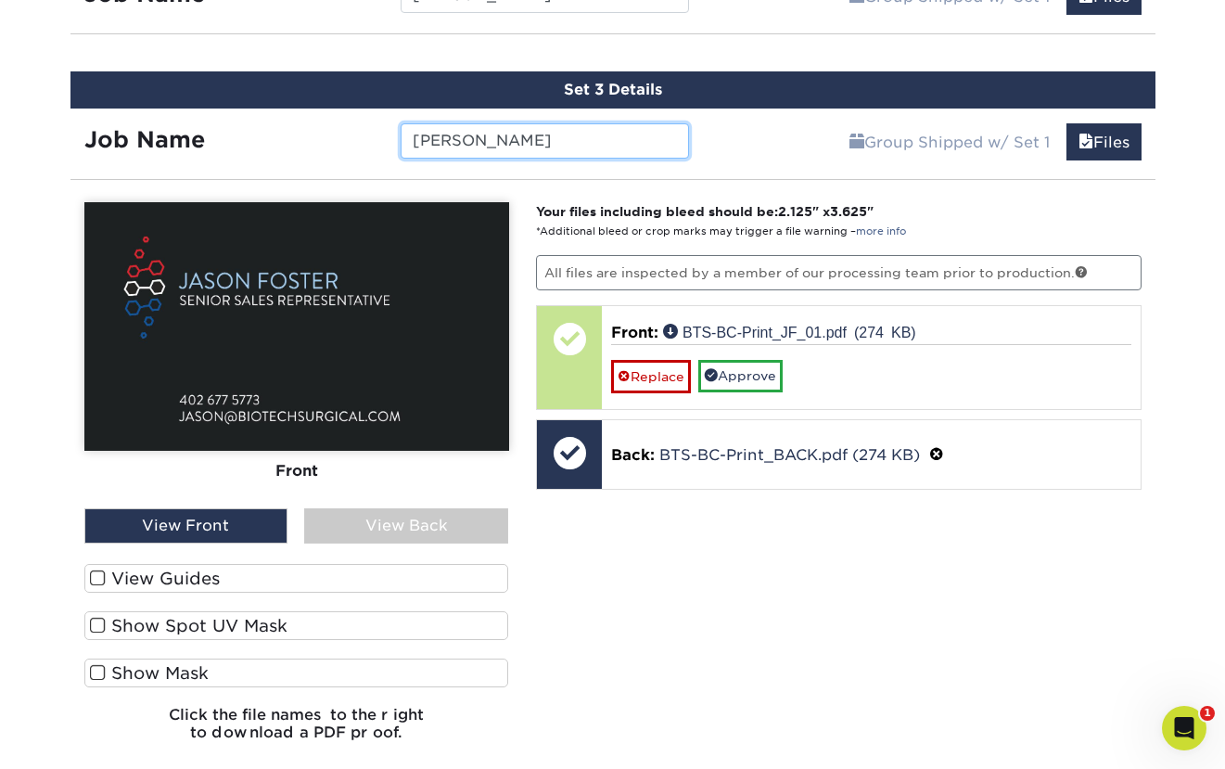
scroll to position [1318, 0]
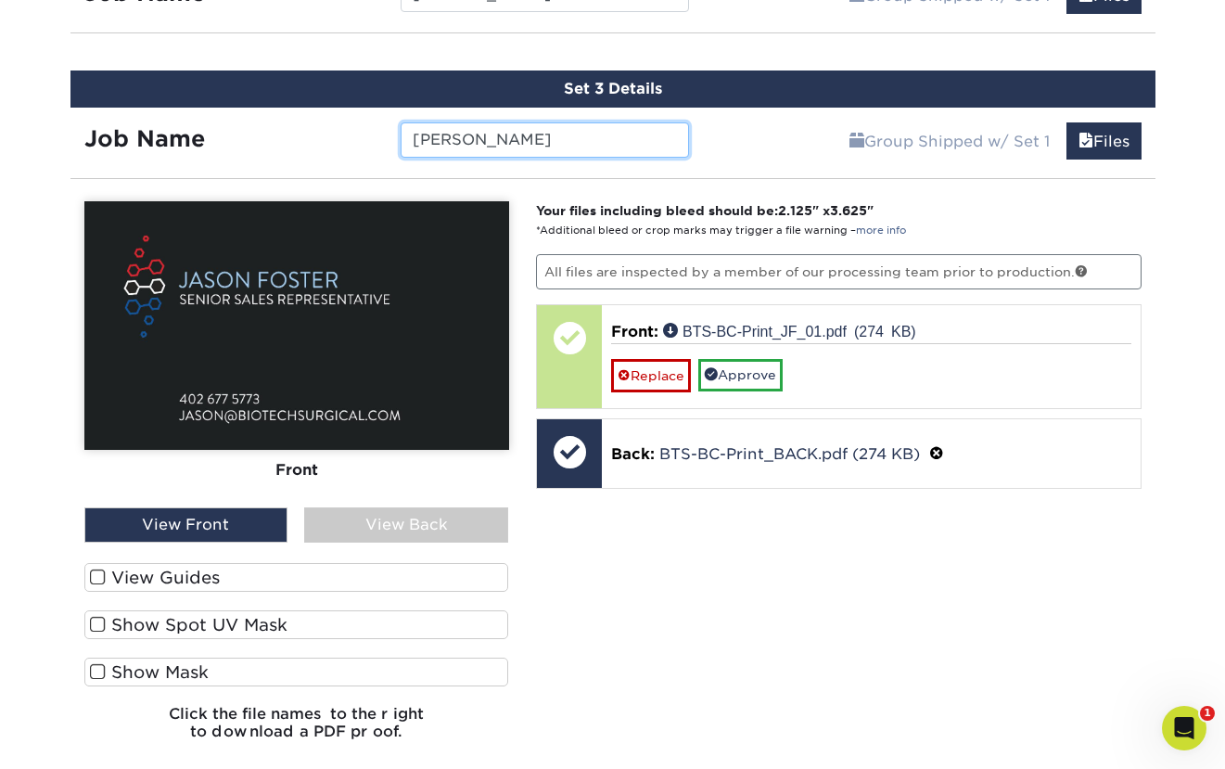
type input "JASON"
drag, startPoint x: 238, startPoint y: 573, endPoint x: 252, endPoint y: 573, distance: 13.9
click at [245, 574] on label "View Guides" at bounding box center [296, 577] width 425 height 29
click at [0, 0] on input "View Guides" at bounding box center [0, 0] width 0 height 0
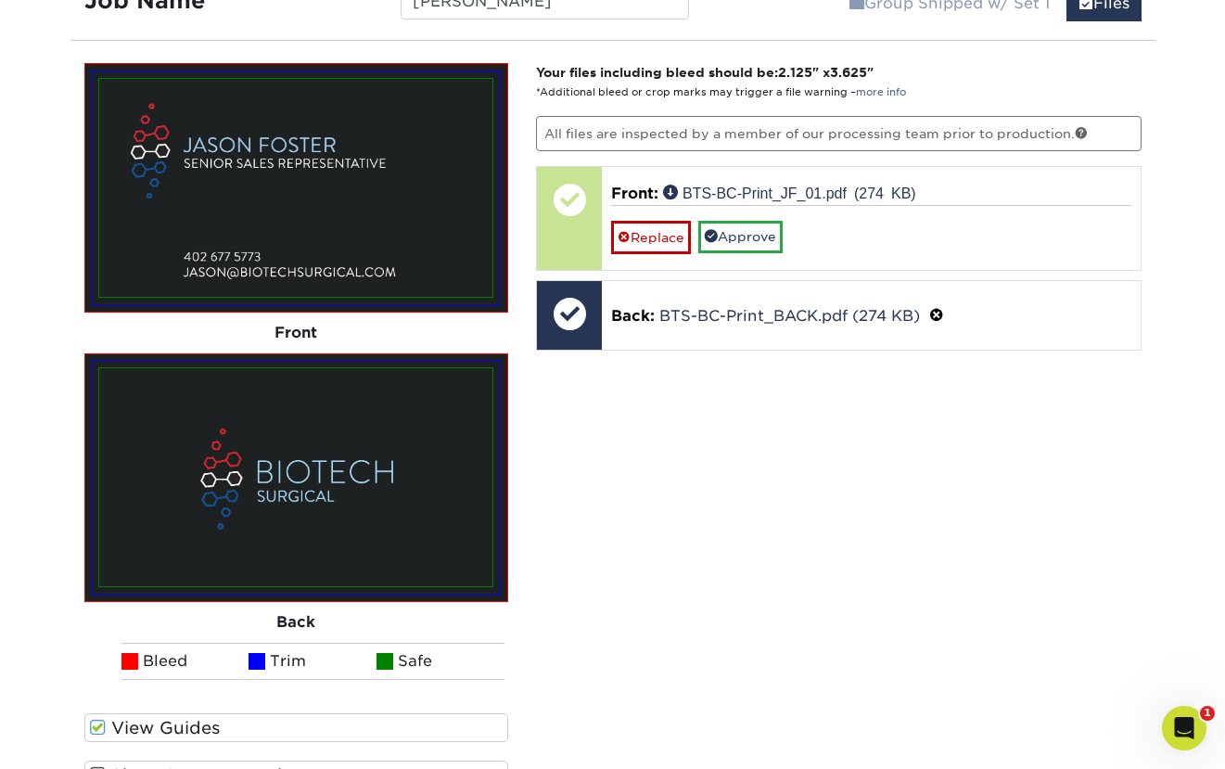
scroll to position [1356, 0]
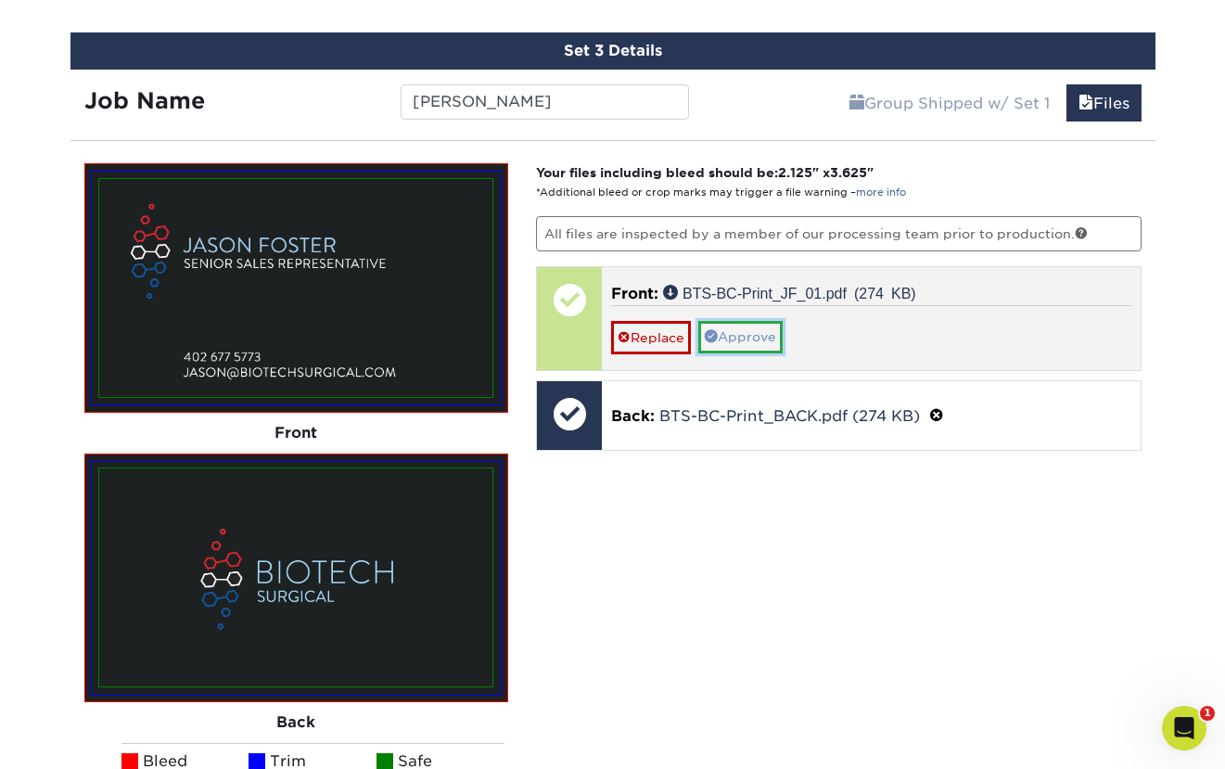
click at [755, 335] on link "Approve" at bounding box center [740, 337] width 84 height 32
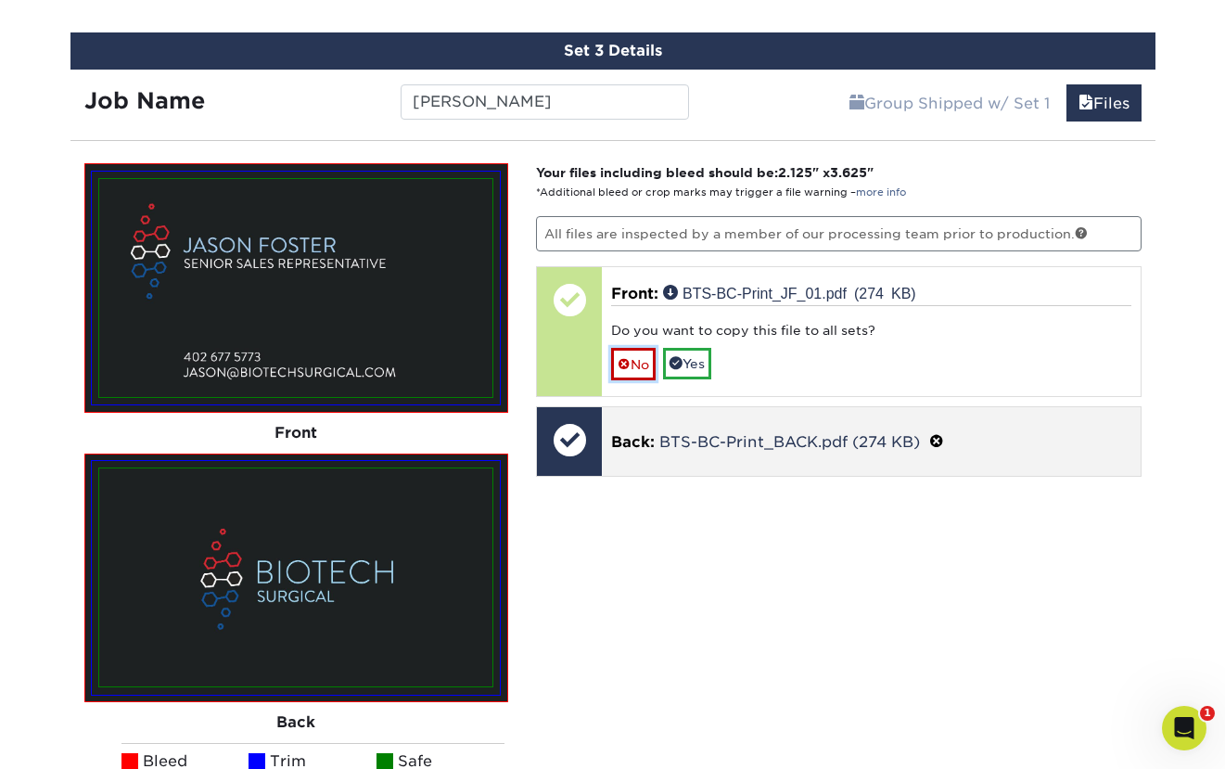
drag, startPoint x: 632, startPoint y: 356, endPoint x: 662, endPoint y: 360, distance: 29.9
click at [633, 356] on link "No" at bounding box center [633, 364] width 45 height 32
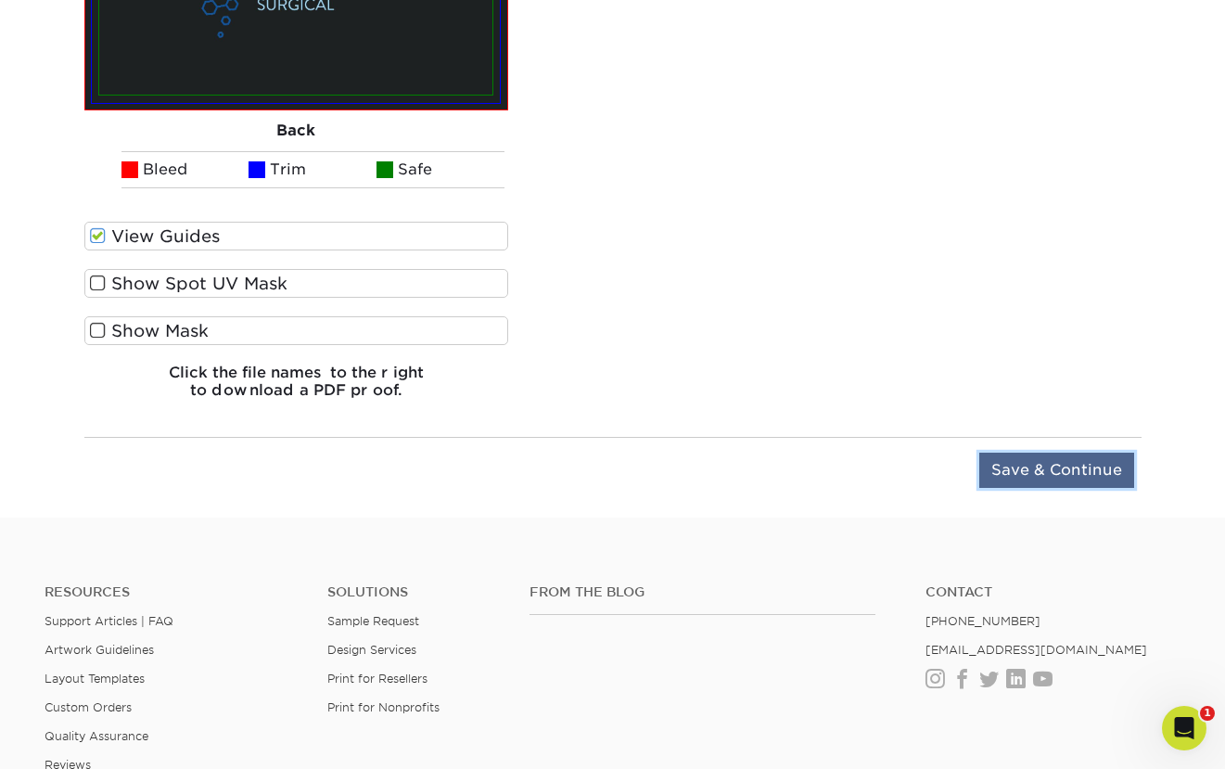
click at [1091, 480] on input "Save & Continue" at bounding box center [1056, 469] width 155 height 35
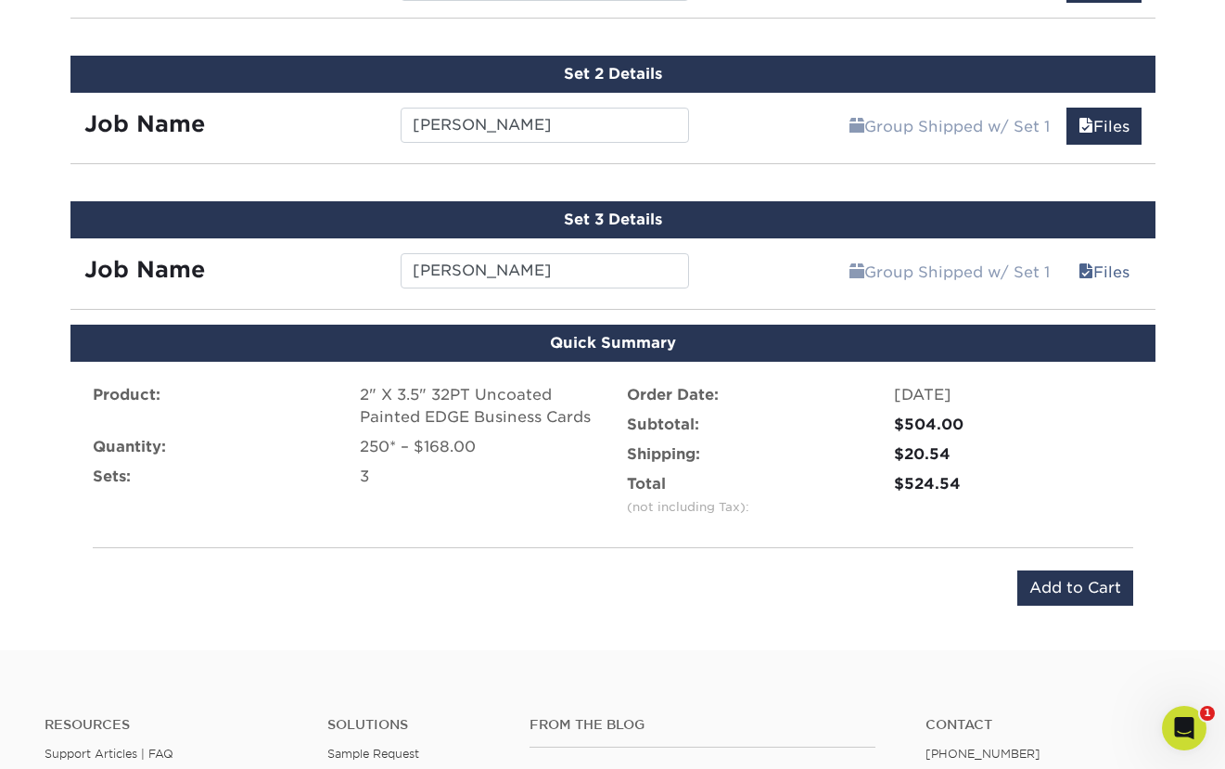
scroll to position [1186, 0]
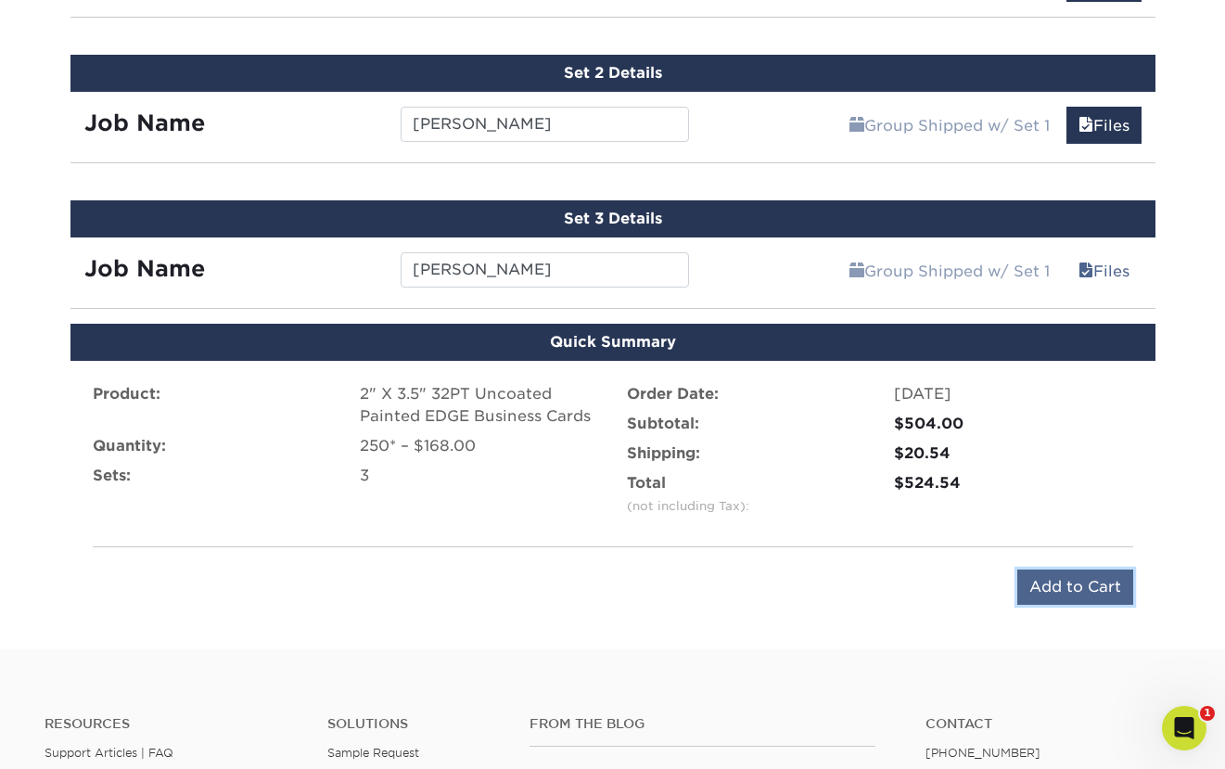
click at [1079, 590] on input "Add to Cart" at bounding box center [1075, 586] width 116 height 35
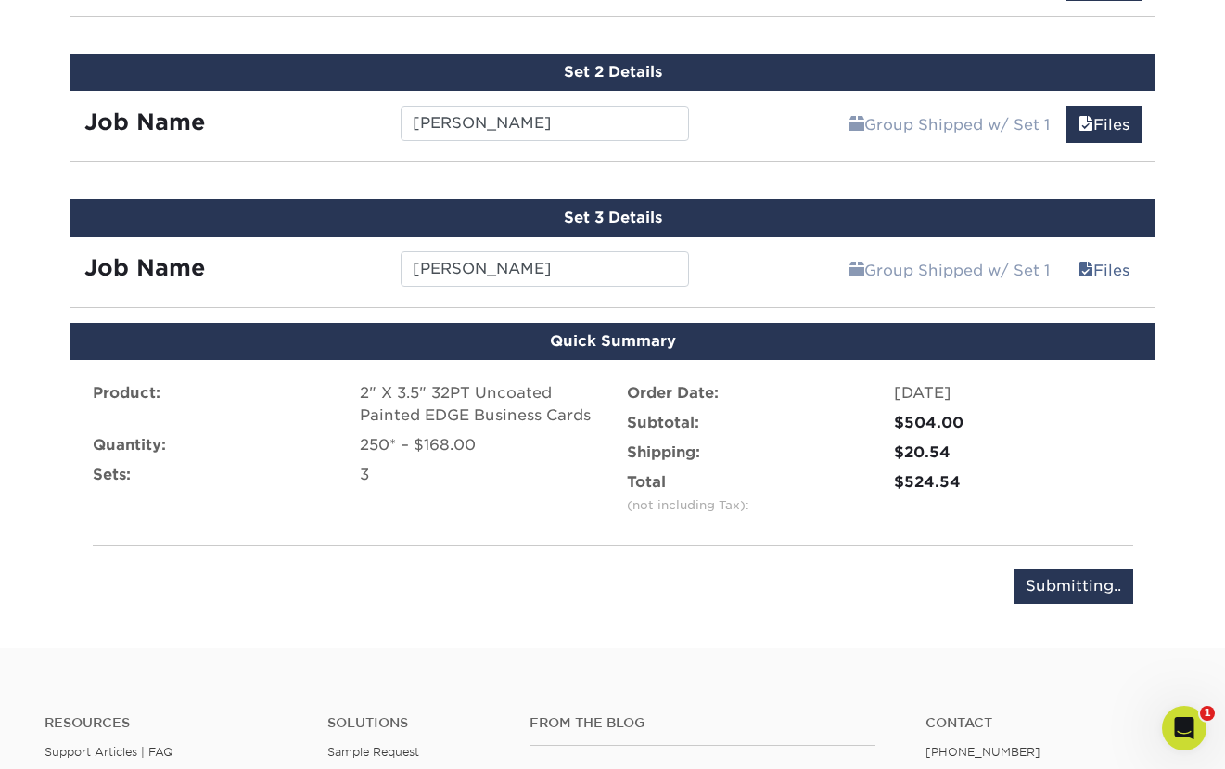
scroll to position [1192, 0]
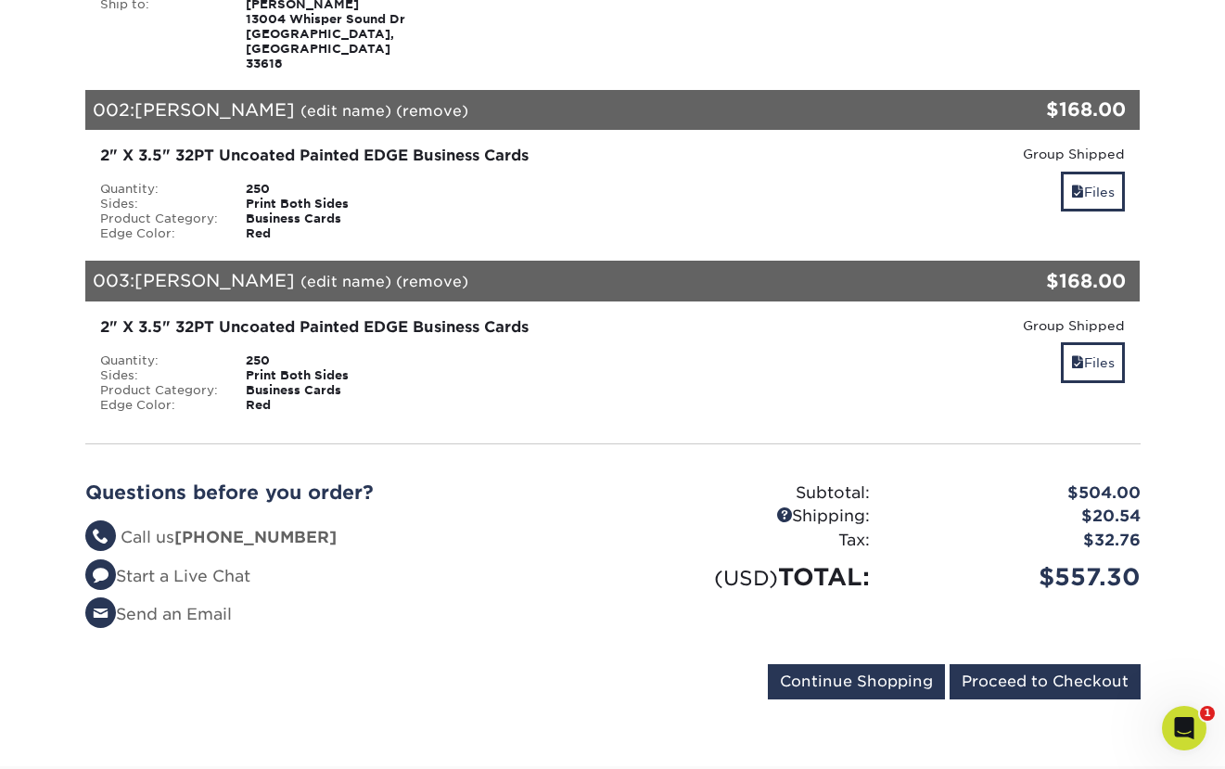
scroll to position [443, 0]
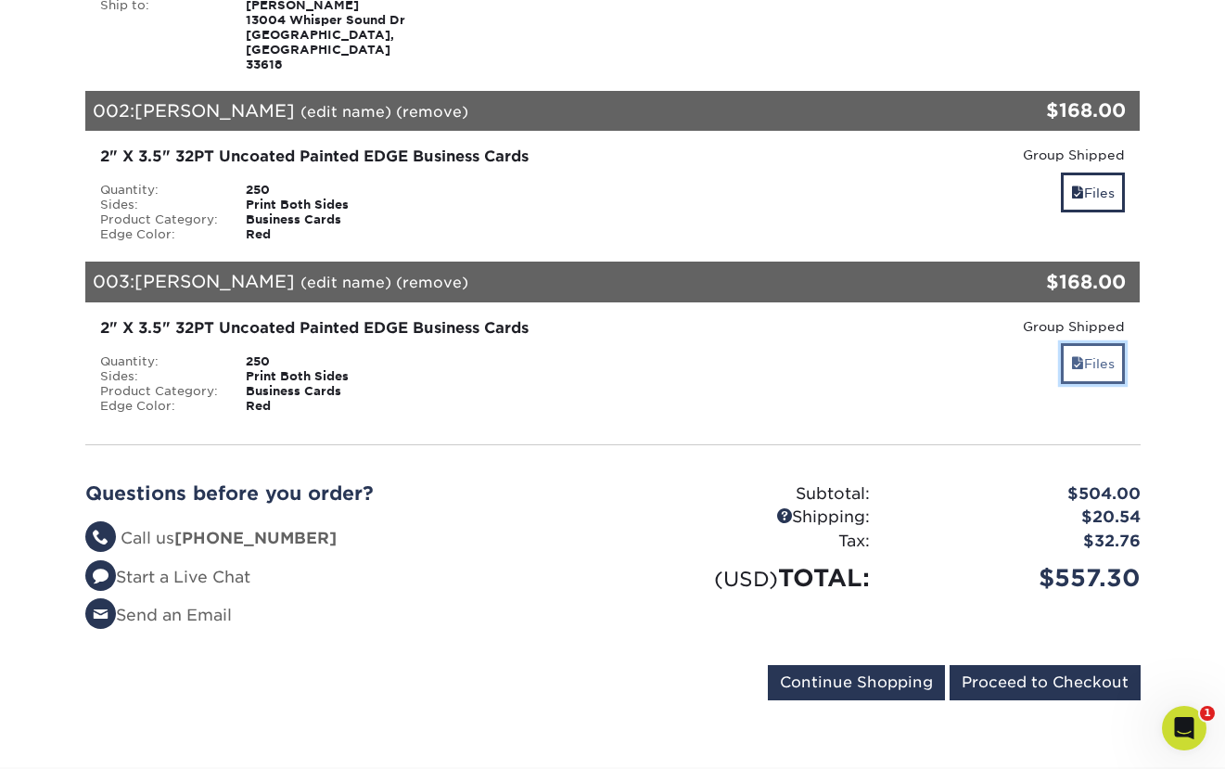
click at [1085, 343] on link "Files" at bounding box center [1093, 363] width 64 height 40
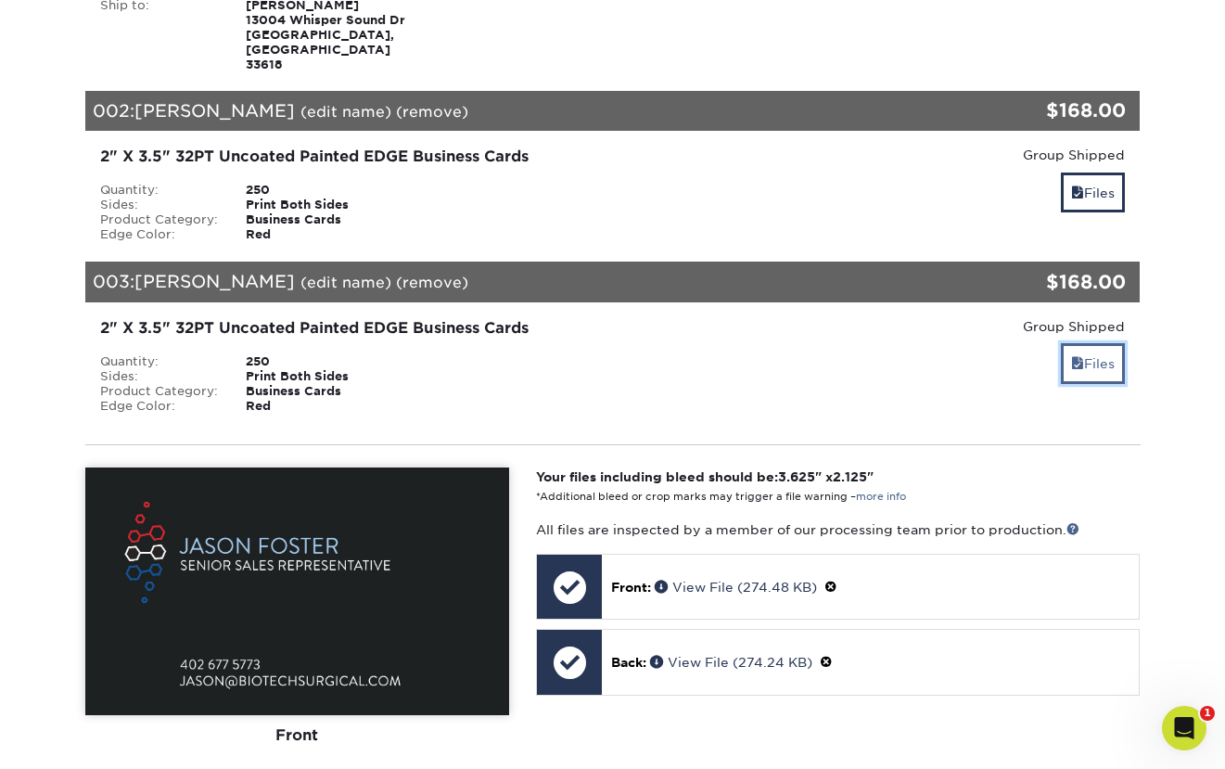
click at [1085, 343] on link "Files" at bounding box center [1093, 363] width 64 height 40
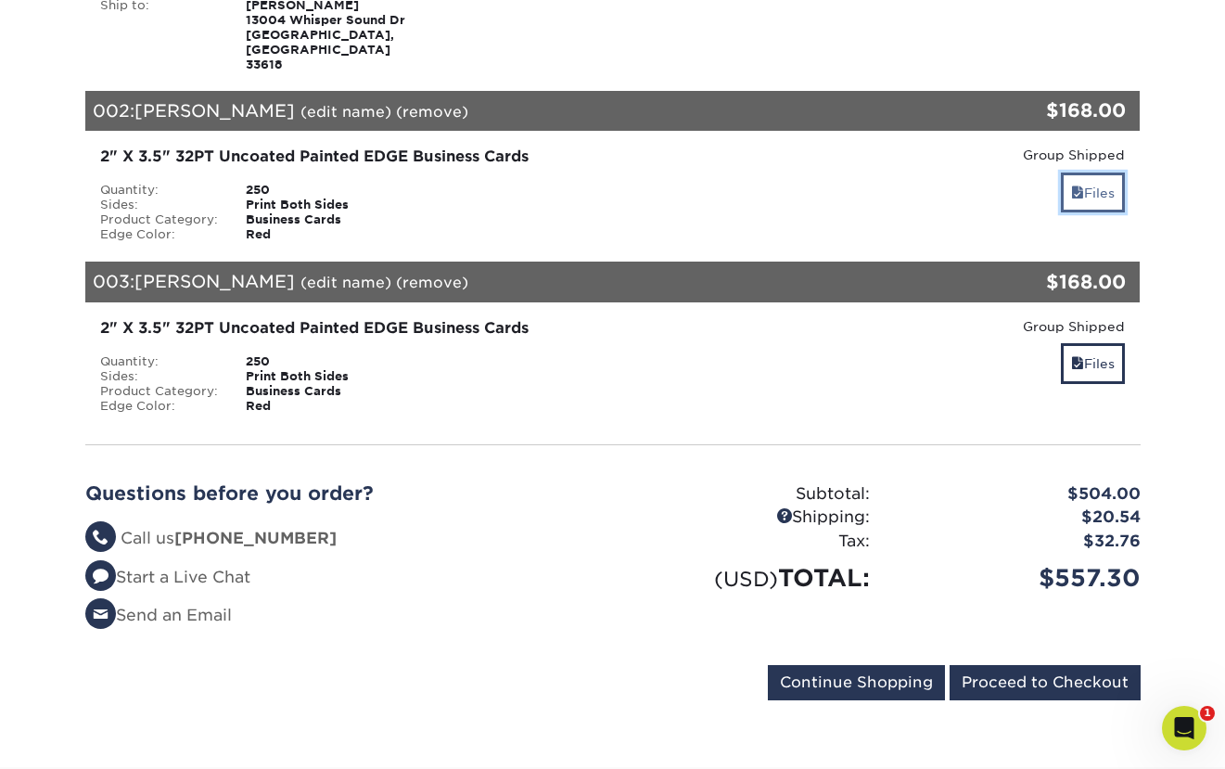
click at [1093, 172] on link "Files" at bounding box center [1093, 192] width 64 height 40
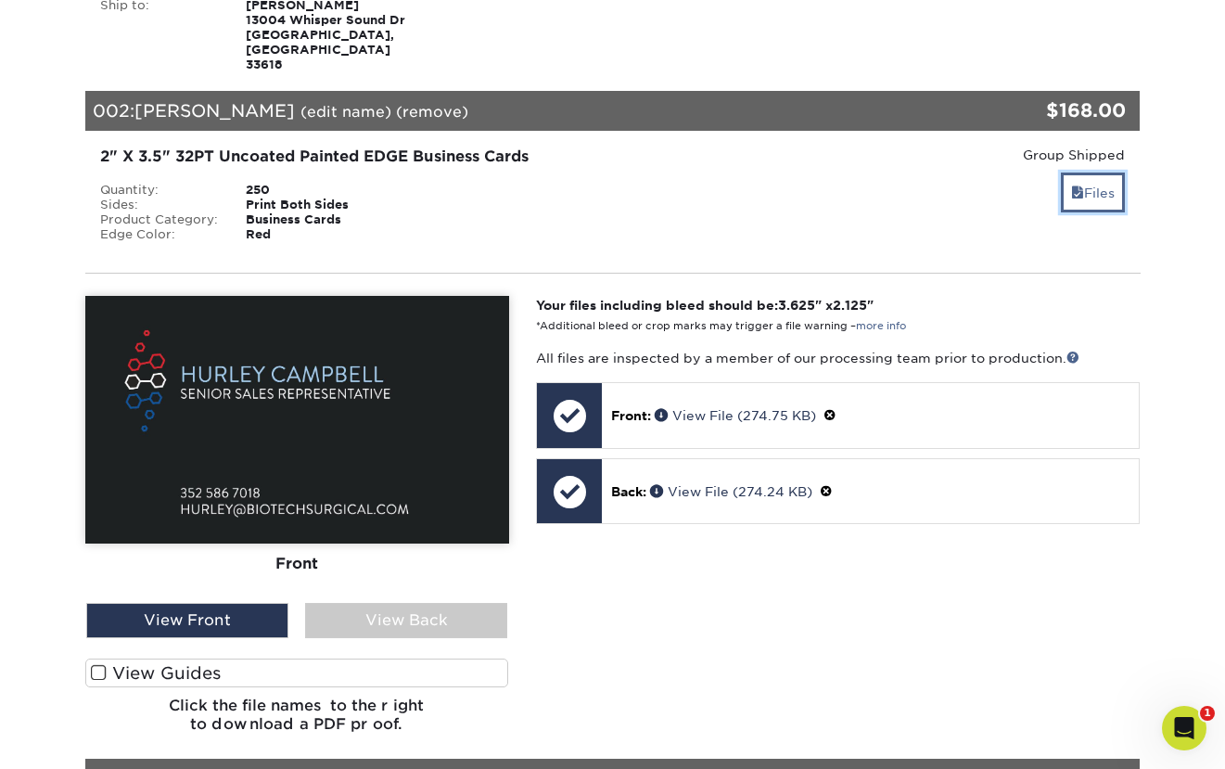
click at [1093, 172] on link "Files" at bounding box center [1093, 192] width 64 height 40
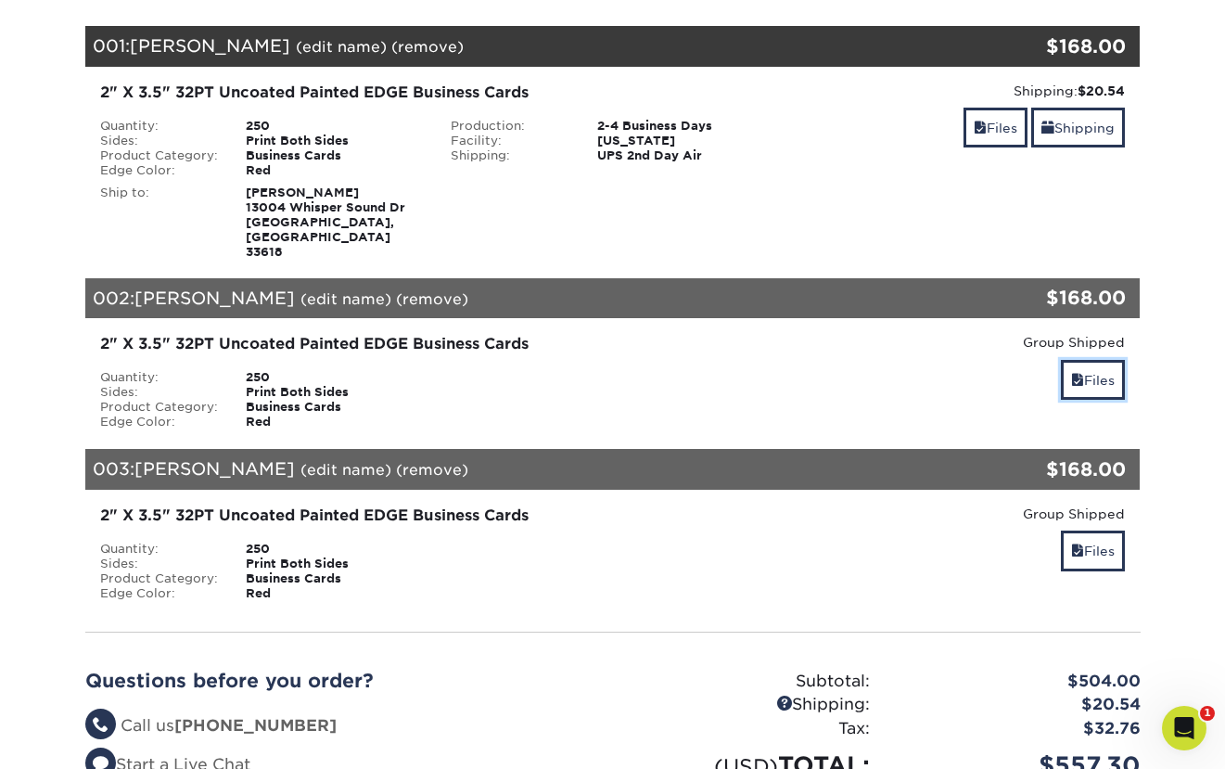
scroll to position [252, 0]
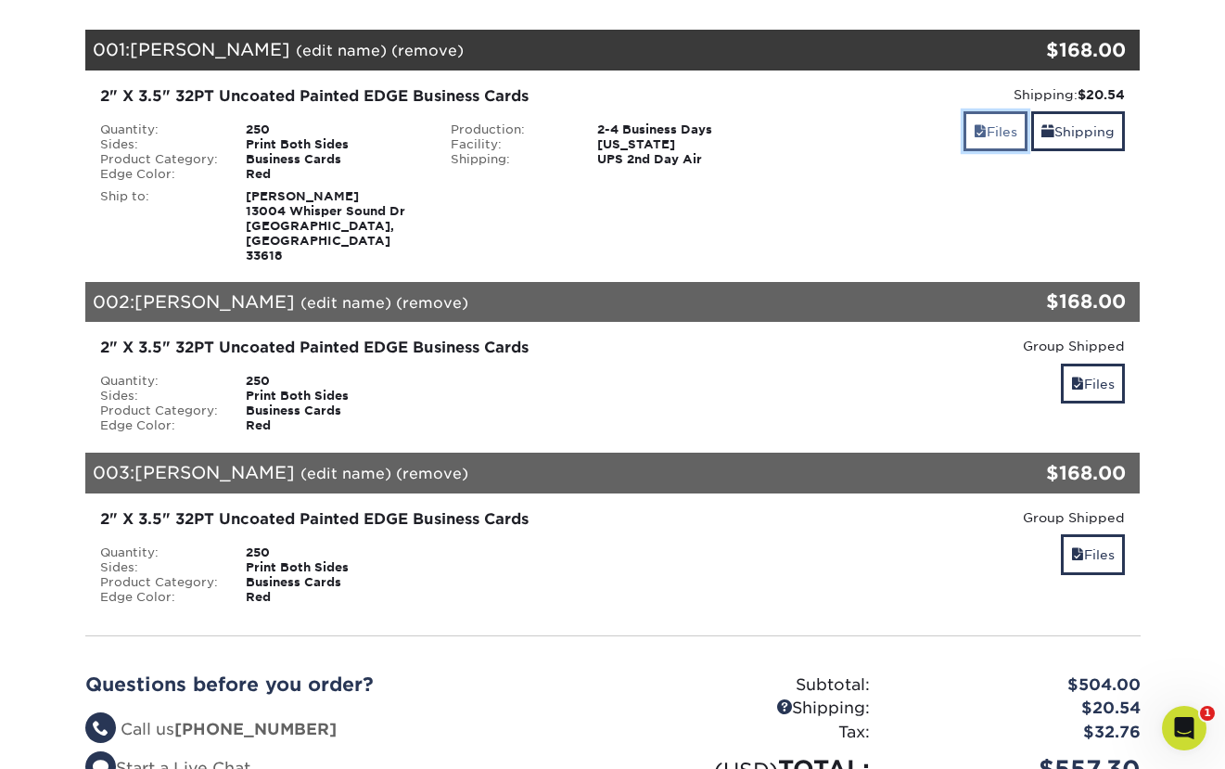
click at [987, 132] on link "Files" at bounding box center [995, 131] width 64 height 40
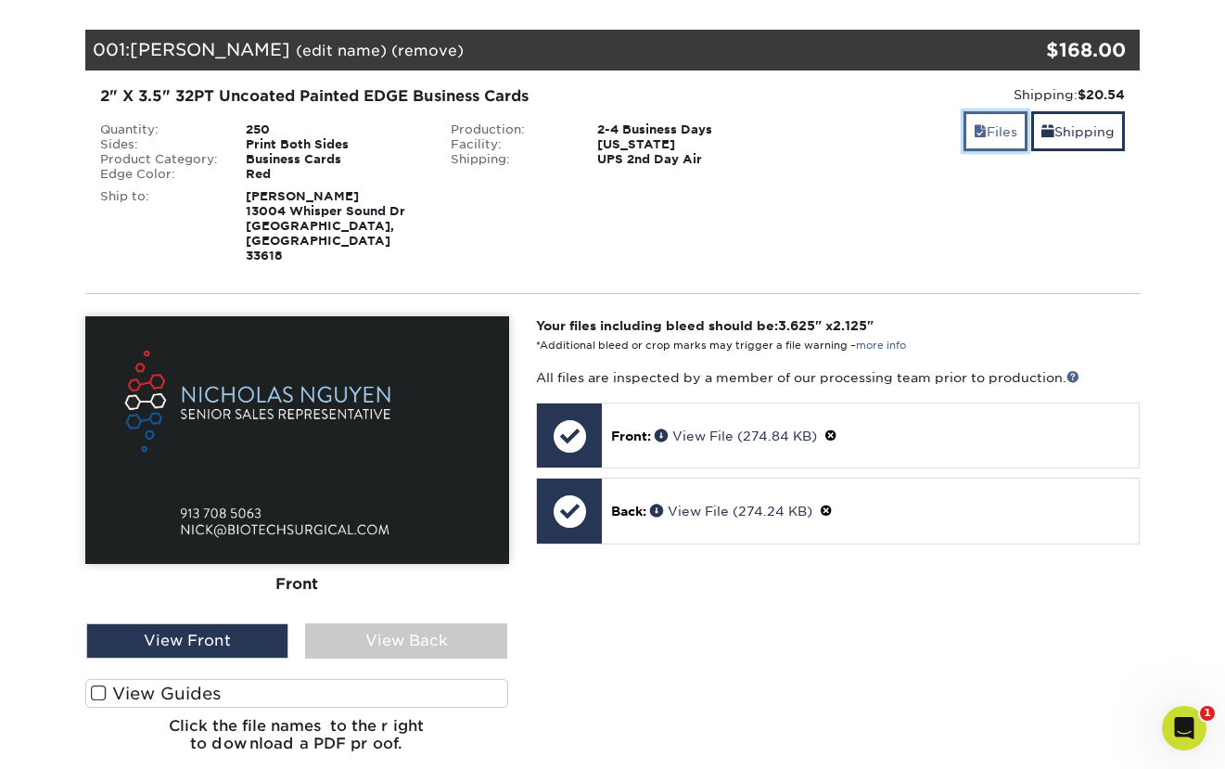
click at [987, 132] on link "Files" at bounding box center [995, 131] width 64 height 40
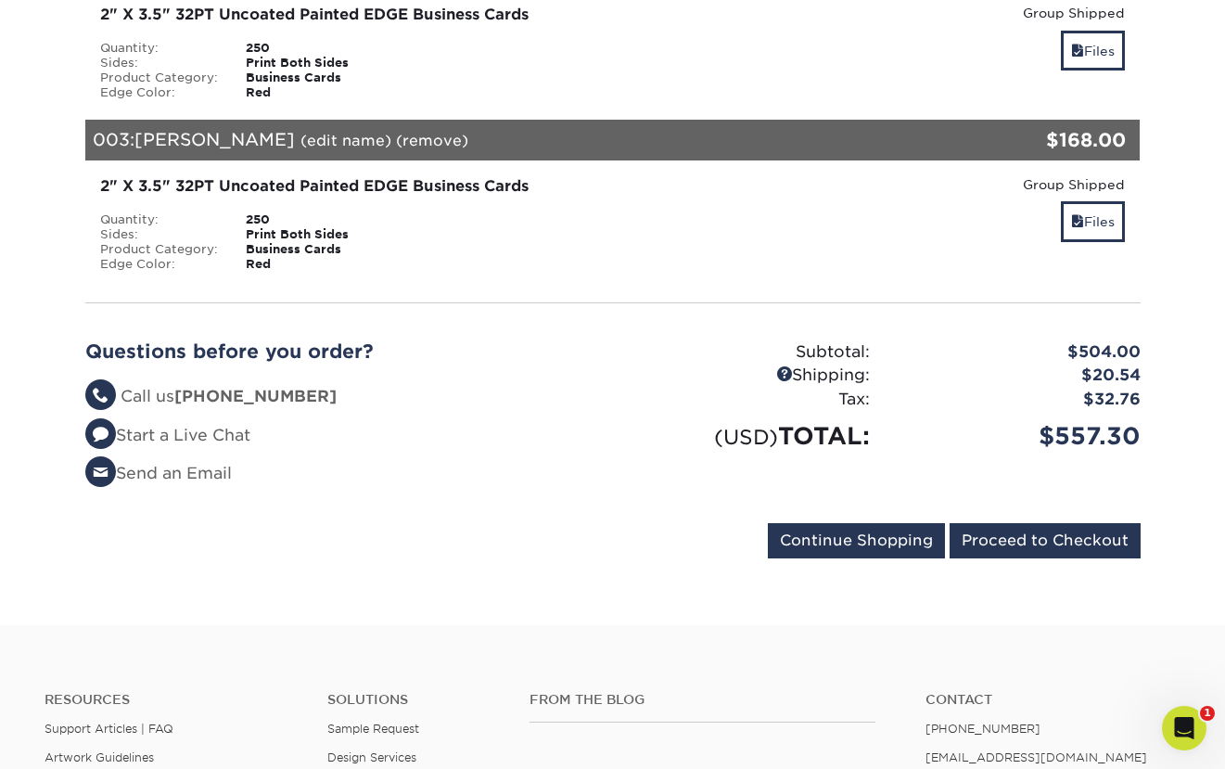
scroll to position [623, 0]
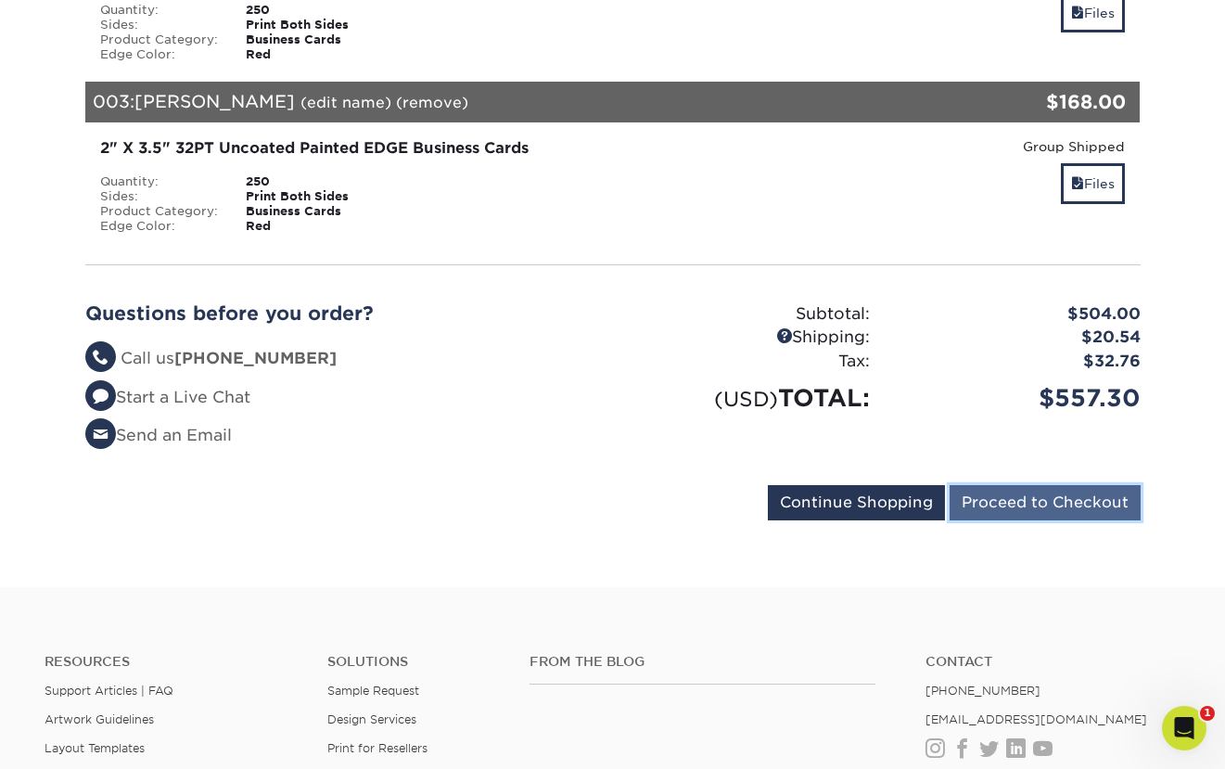
click at [1045, 485] on input "Proceed to Checkout" at bounding box center [1044, 502] width 191 height 35
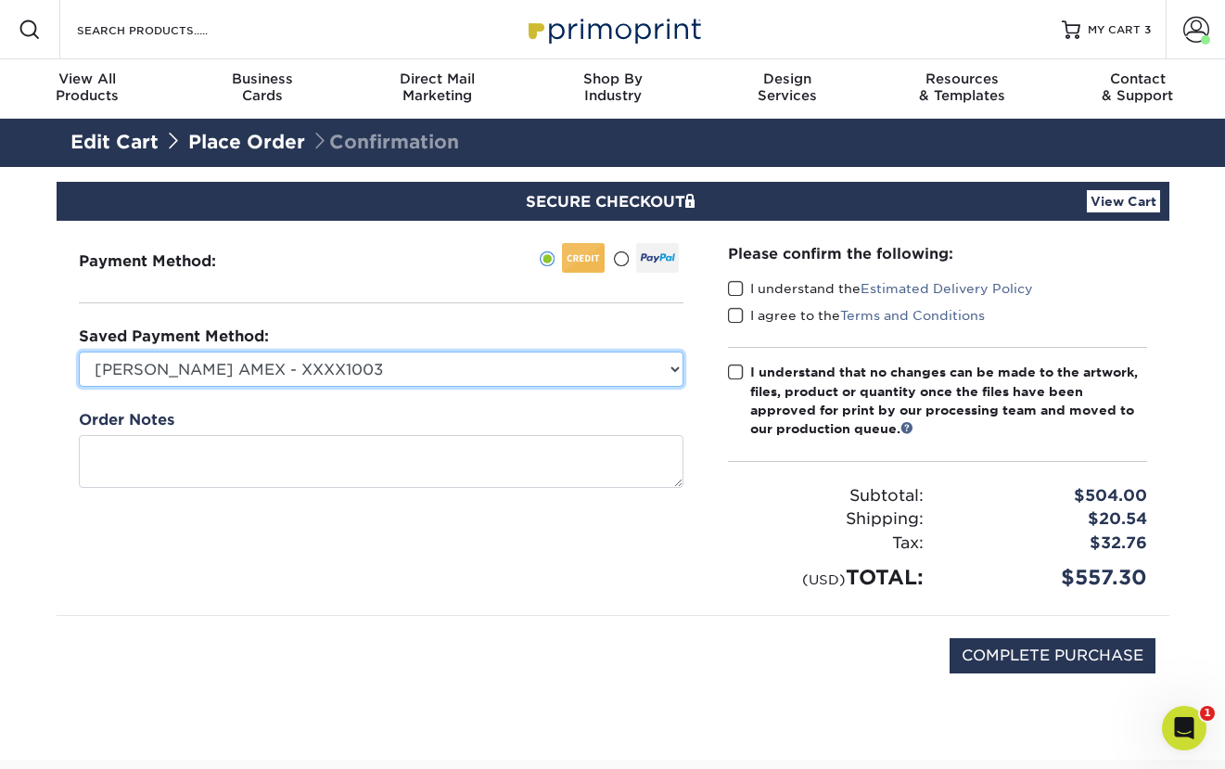
click at [588, 367] on select "[PERSON_NAME] AMEX - XXXX1003 New Credit Card" at bounding box center [381, 368] width 605 height 35
select select
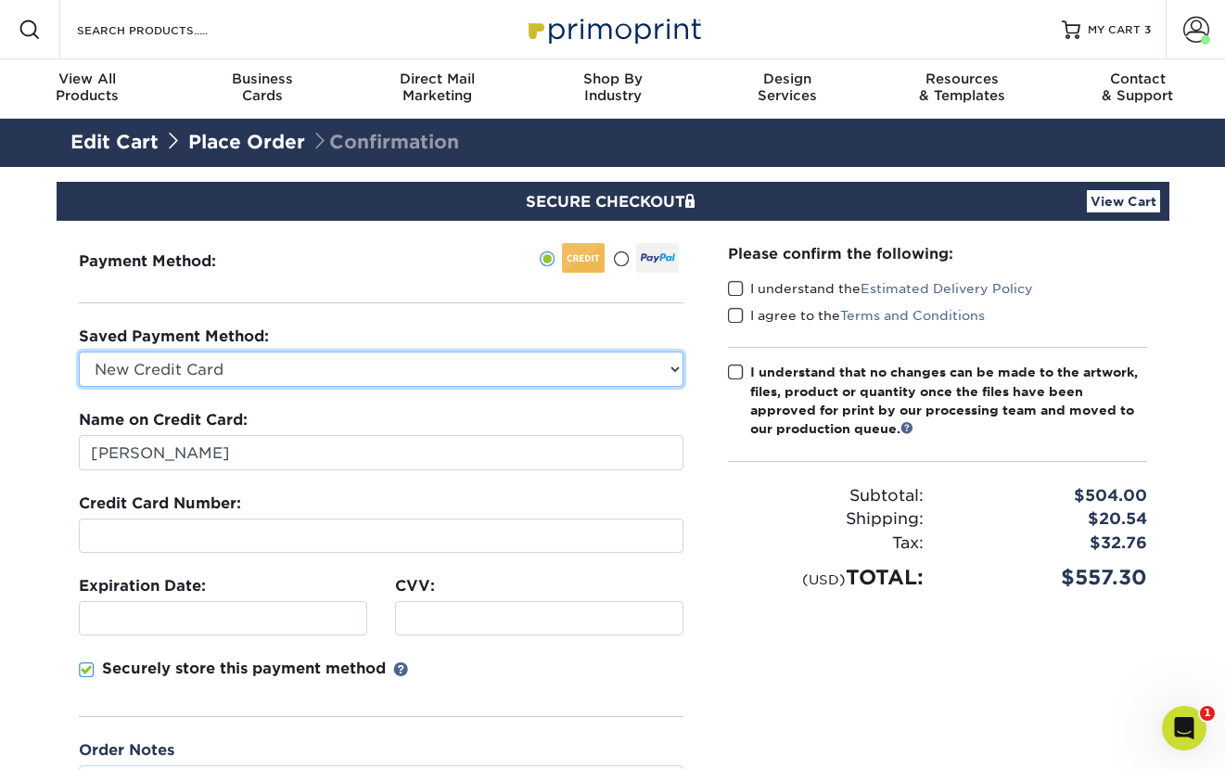
click at [558, 382] on select "[PERSON_NAME] AMEX - XXXX1003 New Credit Card" at bounding box center [381, 368] width 605 height 35
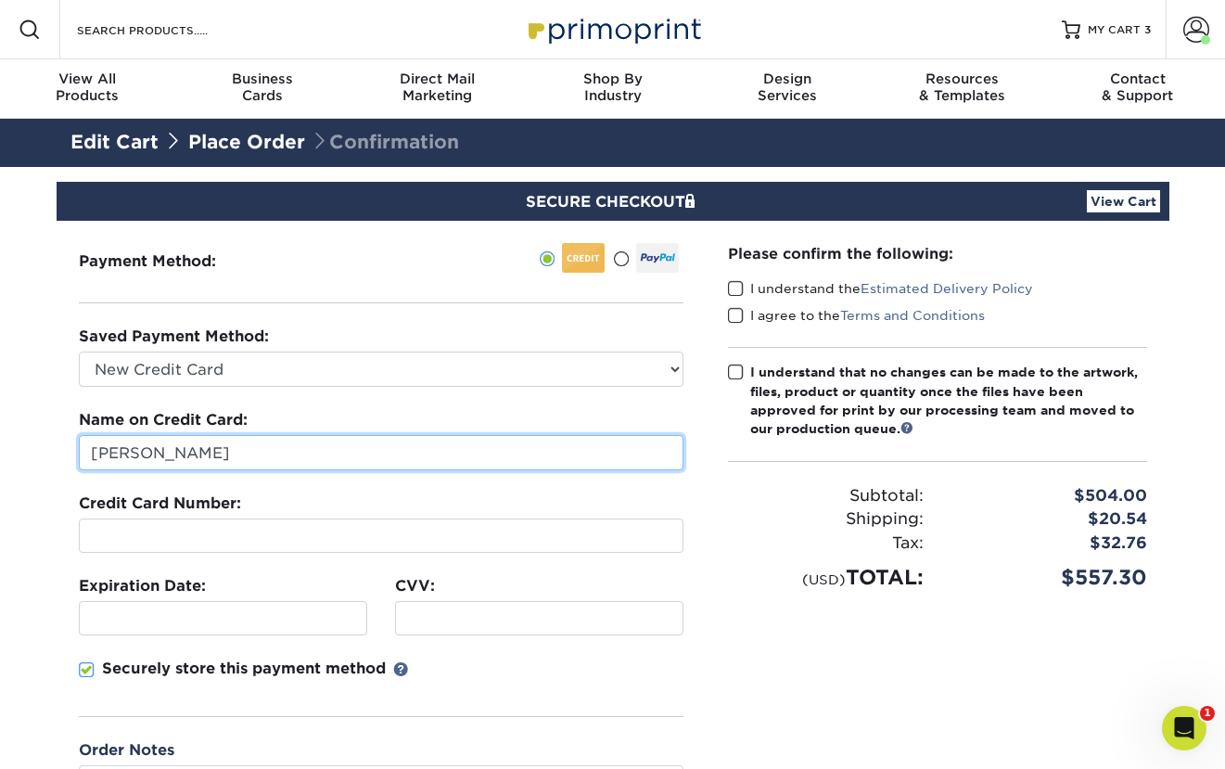
click at [492, 451] on input "[PERSON_NAME]" at bounding box center [381, 452] width 605 height 35
type input "[PERSON_NAME]"
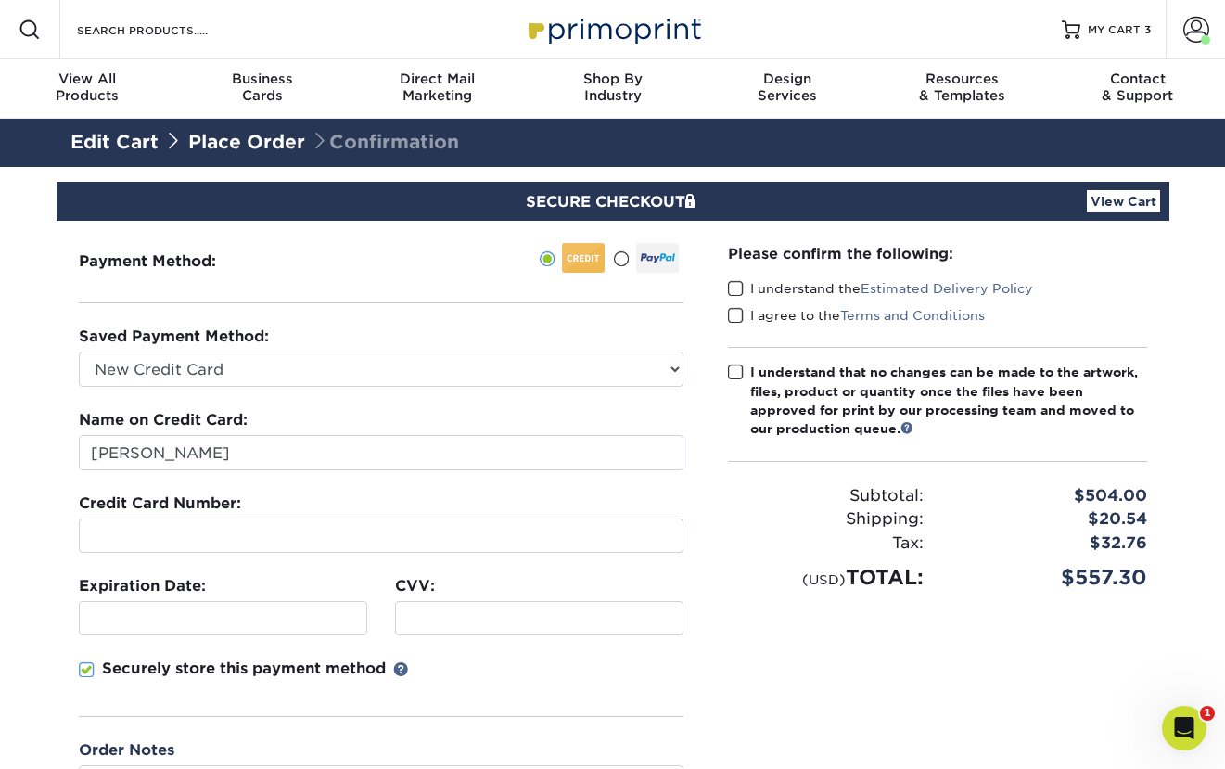
click at [734, 596] on div "Please confirm the following: I understand the Estimated Delivery Policy I agre…" at bounding box center [938, 531] width 464 height 620
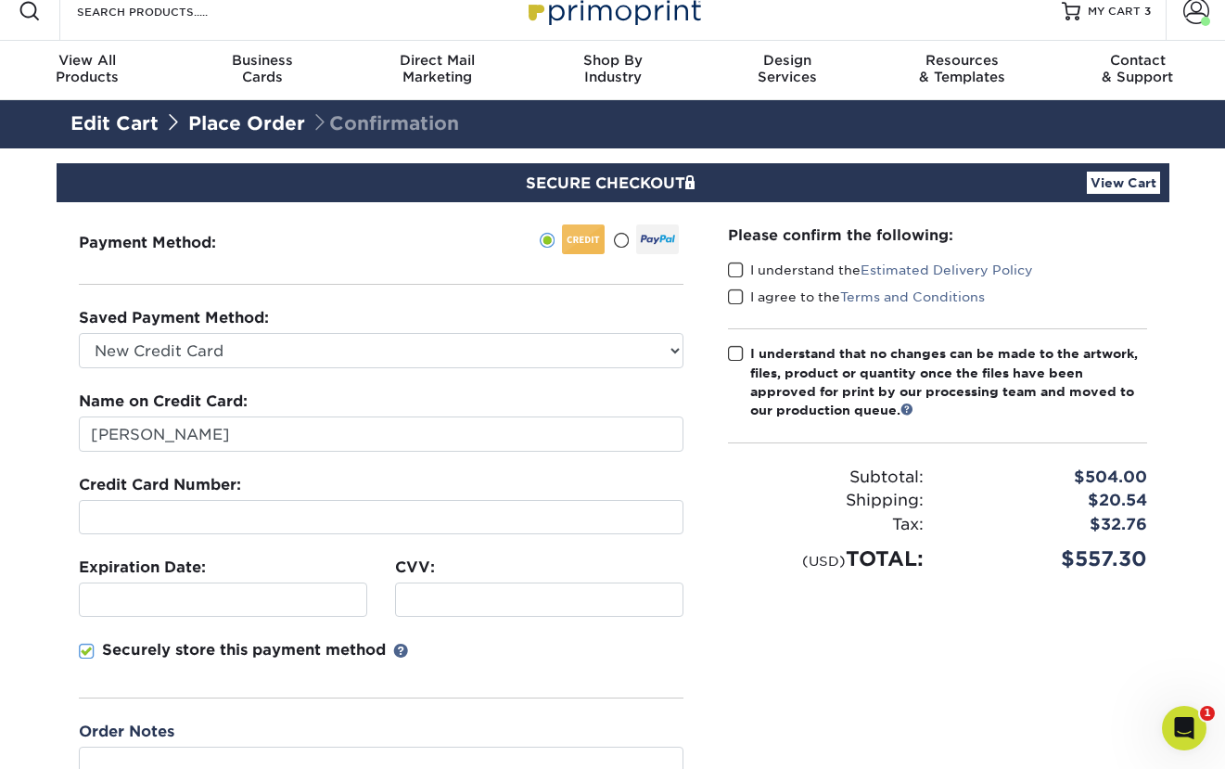
scroll to position [17, 0]
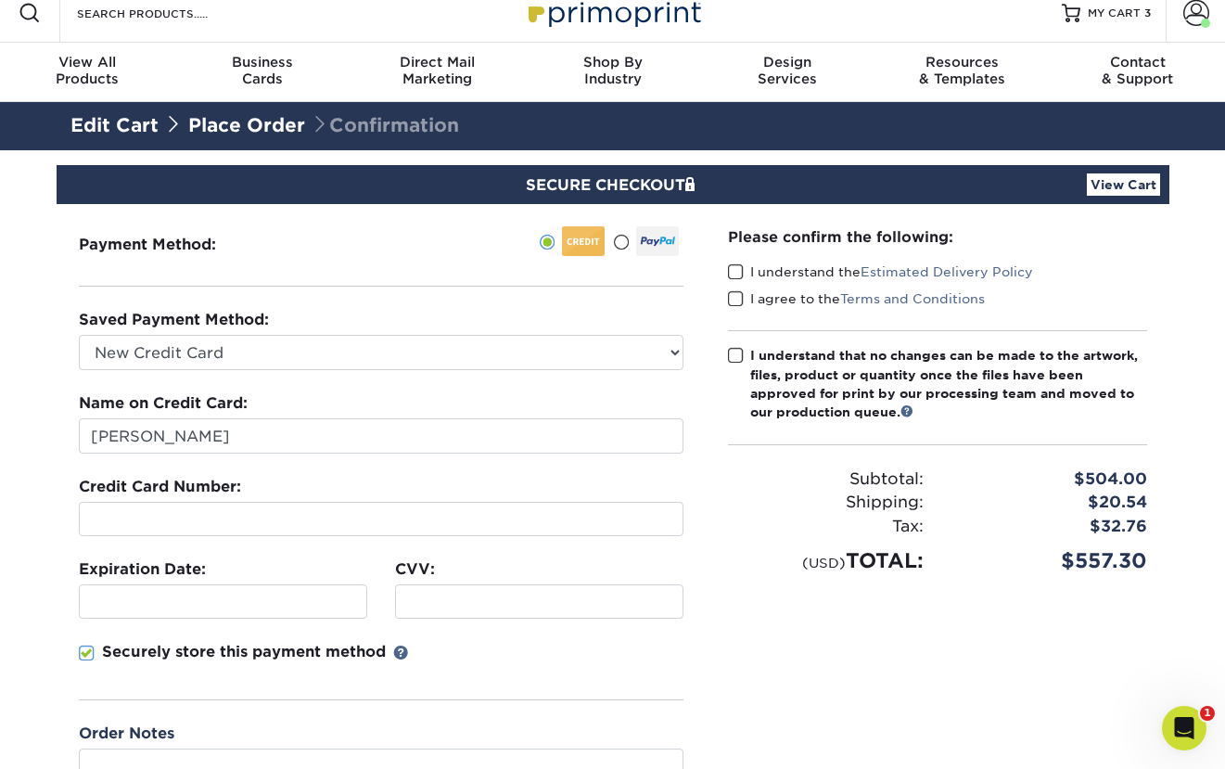
click at [738, 271] on span at bounding box center [736, 272] width 16 height 18
click at [0, 0] on input "I understand the Estimated Delivery Policy" at bounding box center [0, 0] width 0 height 0
click at [737, 295] on span at bounding box center [736, 299] width 16 height 18
click at [0, 0] on input "I agree to the Terms and Conditions" at bounding box center [0, 0] width 0 height 0
click at [738, 360] on span at bounding box center [736, 356] width 16 height 18
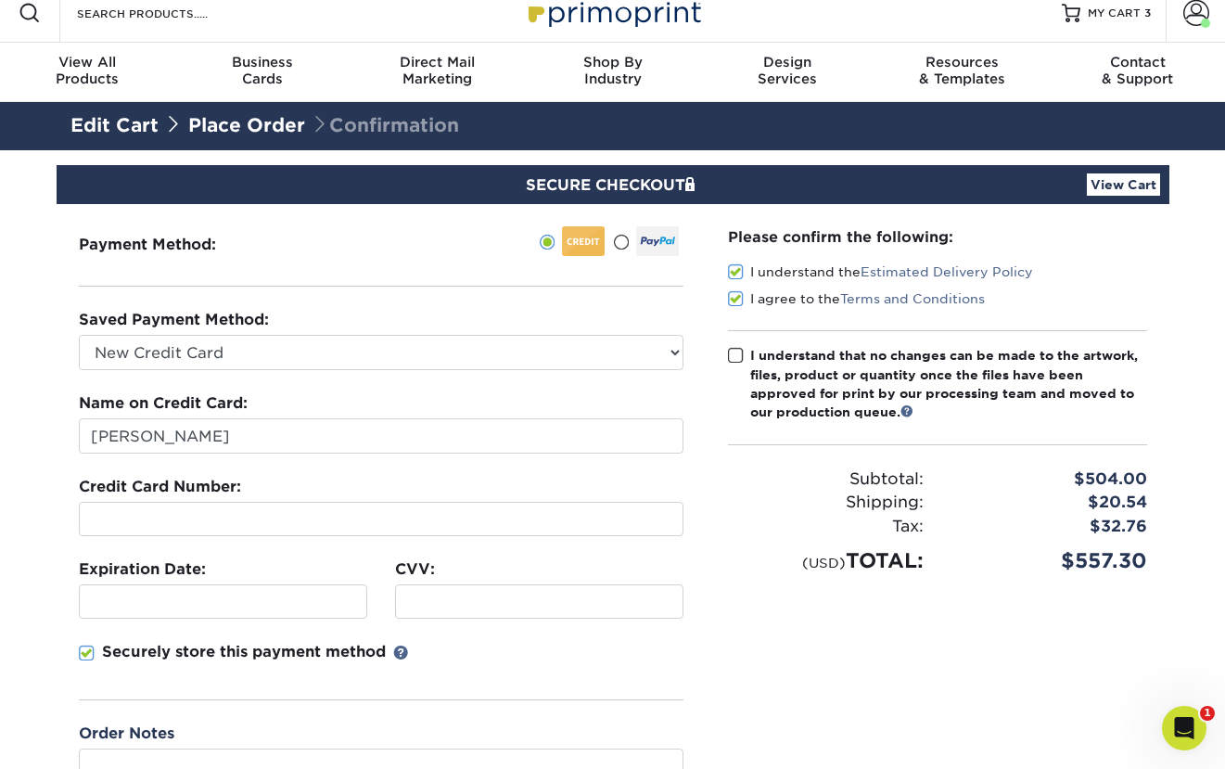
click at [0, 0] on input "I understand that no changes can be made to the artwork, files, product or quan…" at bounding box center [0, 0] width 0 height 0
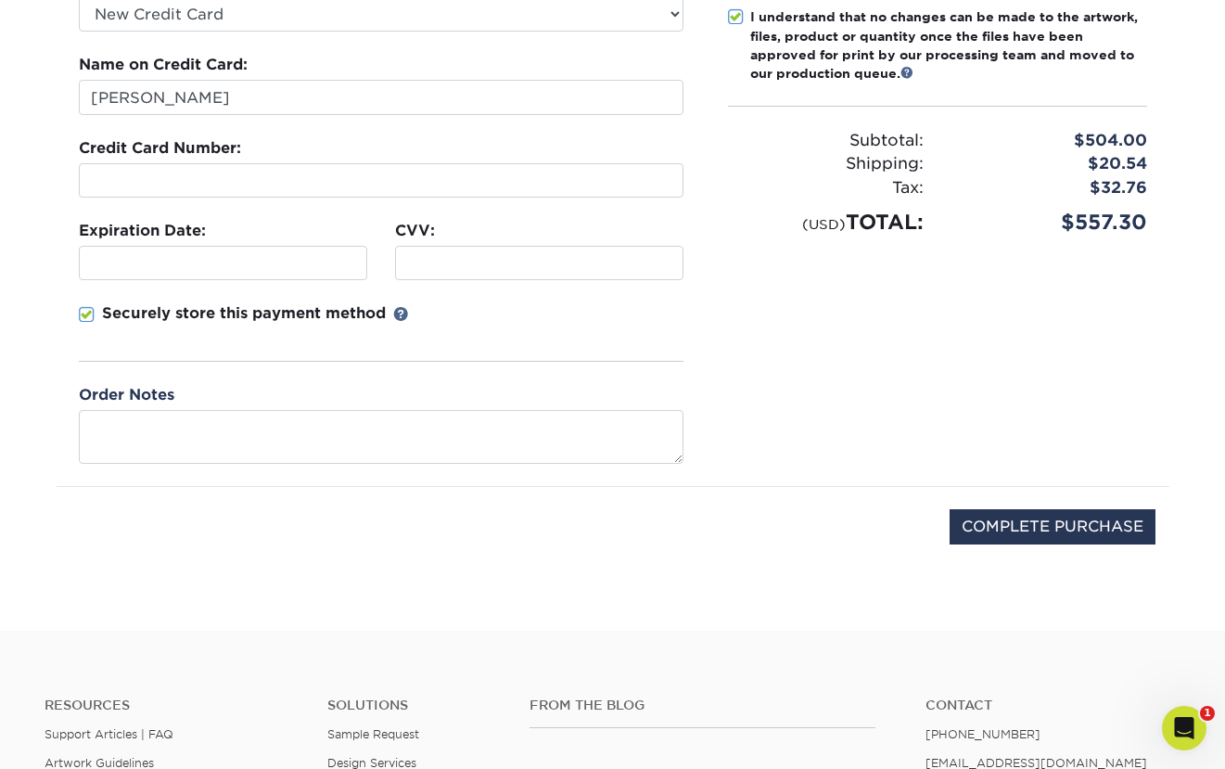
scroll to position [428, 0]
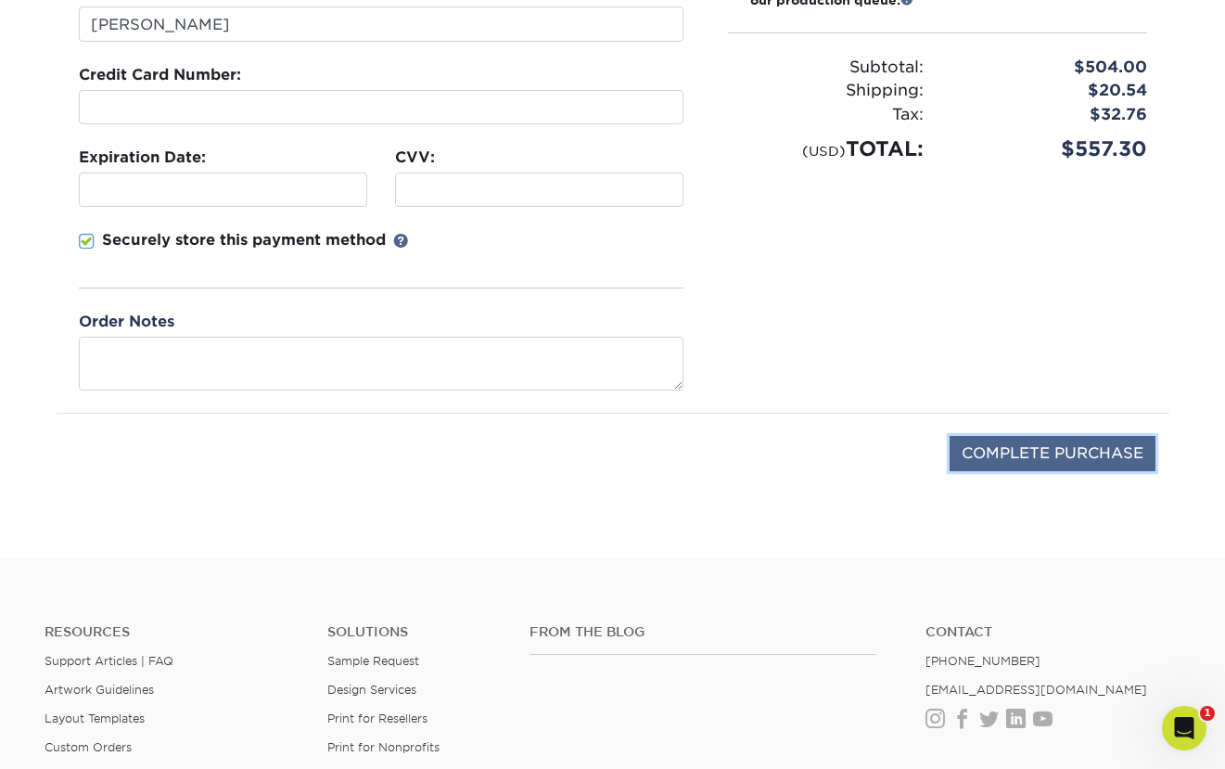
click at [1012, 451] on input "COMPLETE PURCHASE" at bounding box center [1052, 453] width 206 height 35
type input "PROCESSING, PLEASE WAIT..."
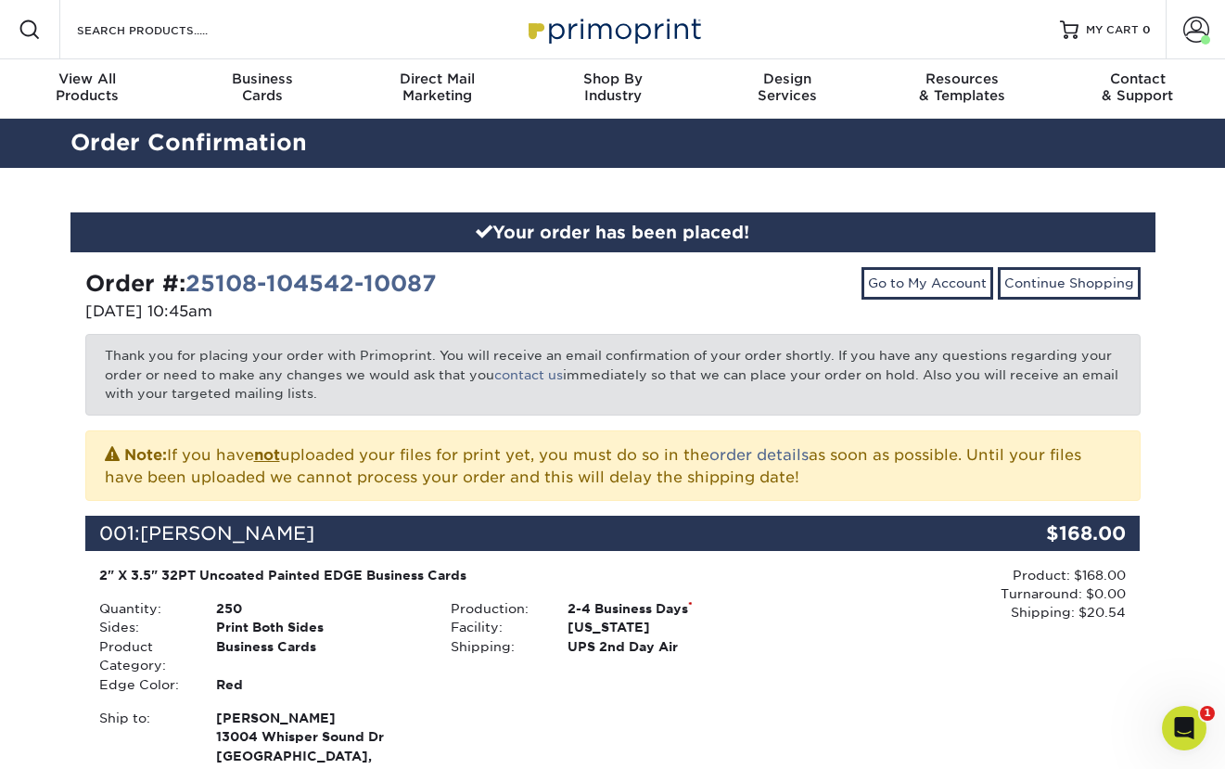
scroll to position [1, 0]
